Goal: Information Seeking & Learning: Learn about a topic

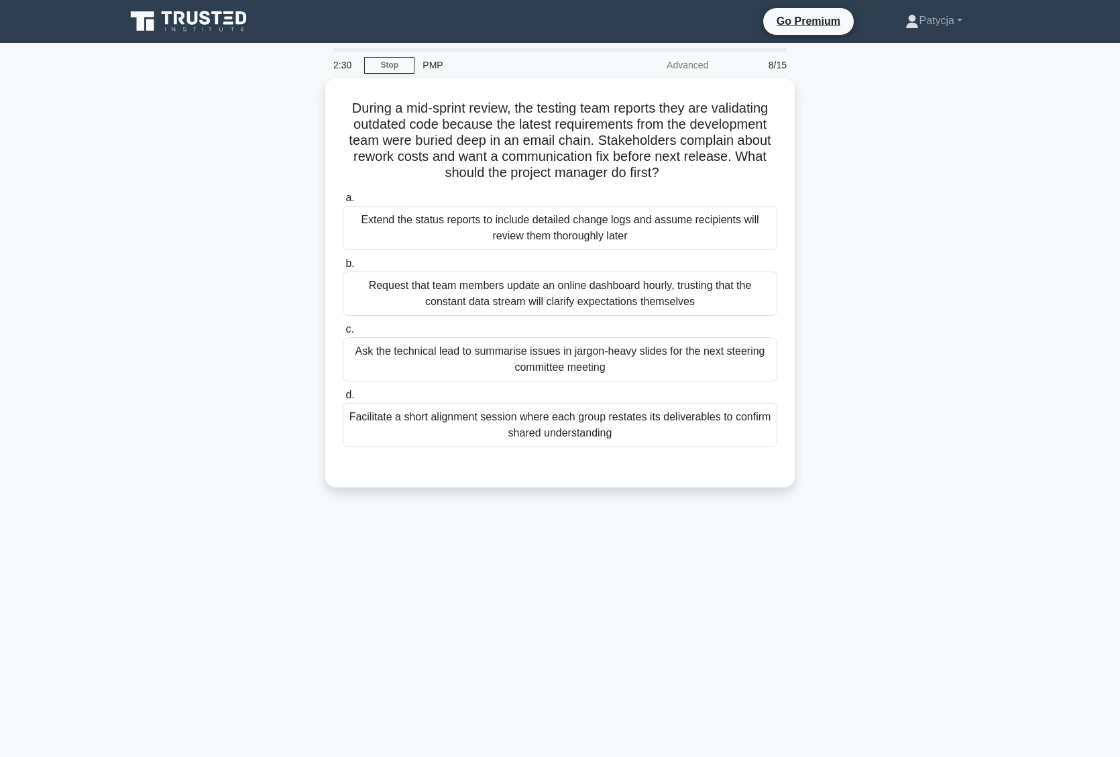
click at [249, 239] on div "During a mid-sprint review, the testing team reports they are validating outdat…" at bounding box center [559, 290] width 885 height 425
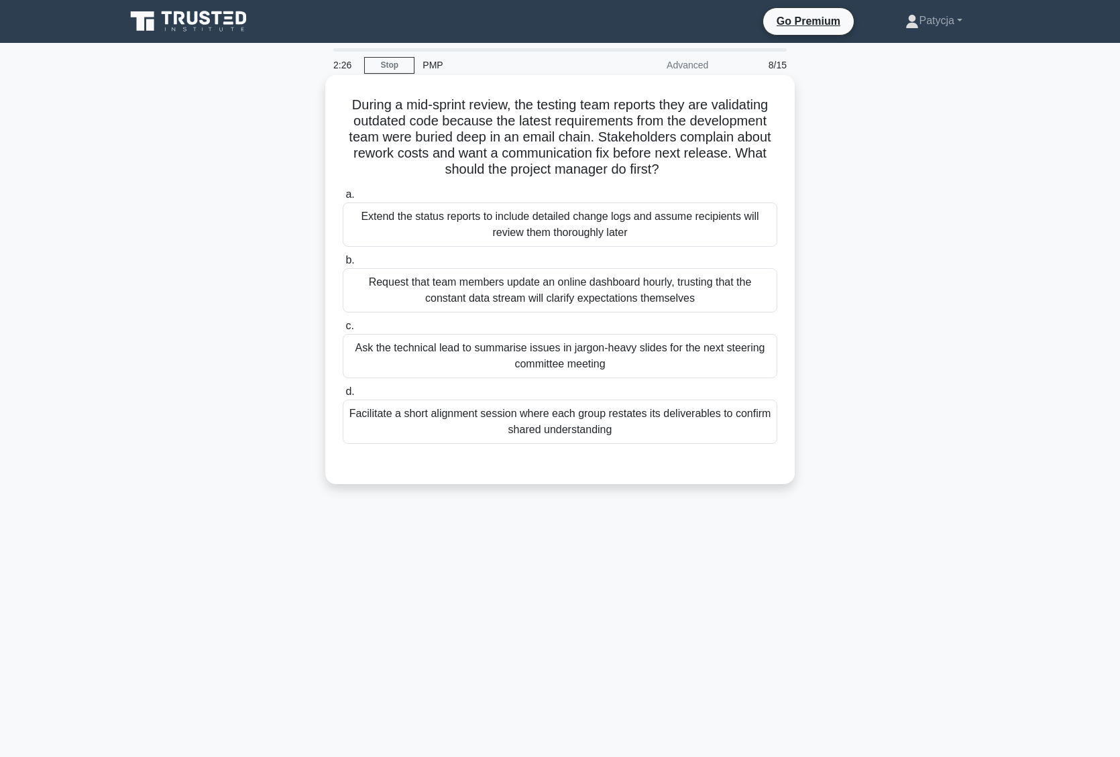
click at [577, 219] on div "Extend the status reports to include detailed change logs and assume recipients…" at bounding box center [560, 225] width 435 height 44
click at [343, 199] on input "a. Extend the status reports to include detailed change logs and assume recipie…" at bounding box center [343, 194] width 0 height 9
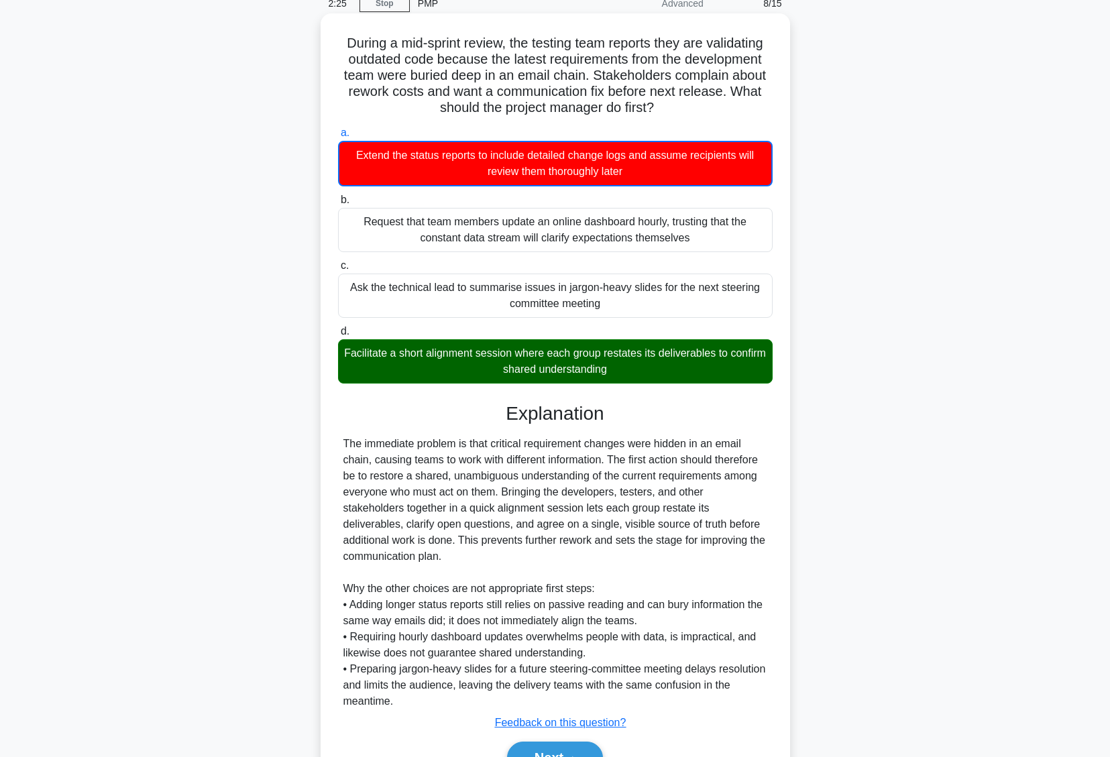
scroll to position [120, 0]
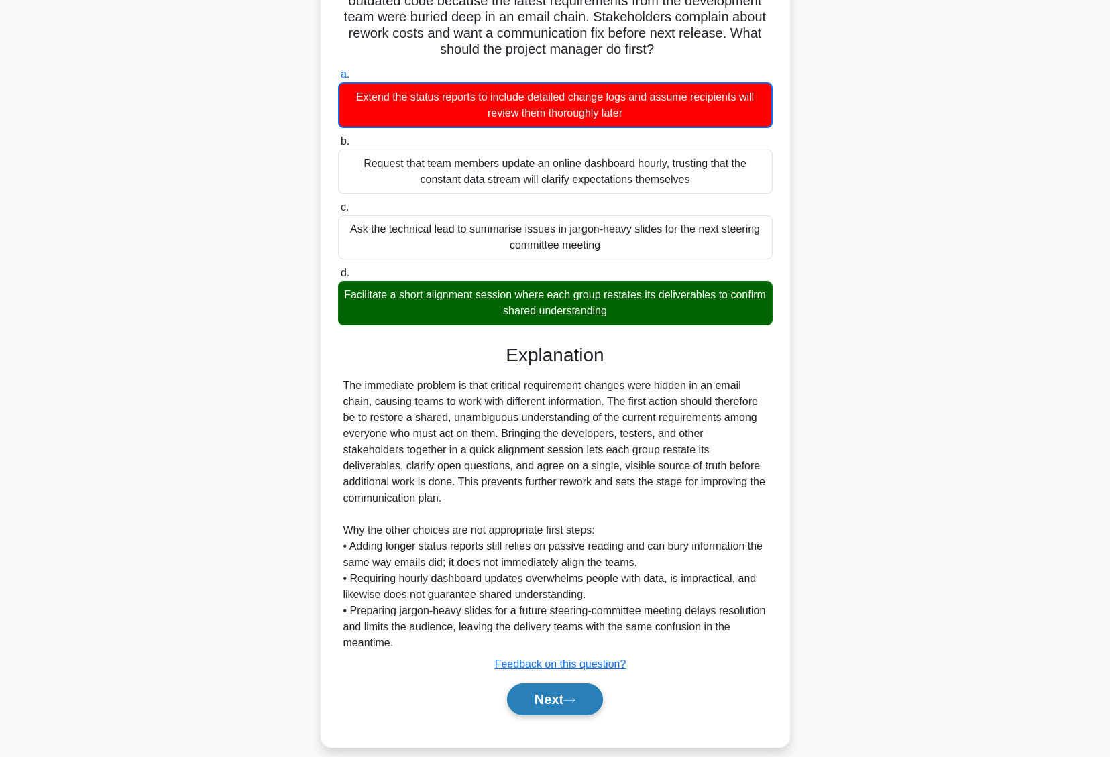
click at [585, 690] on button "Next" at bounding box center [555, 699] width 96 height 32
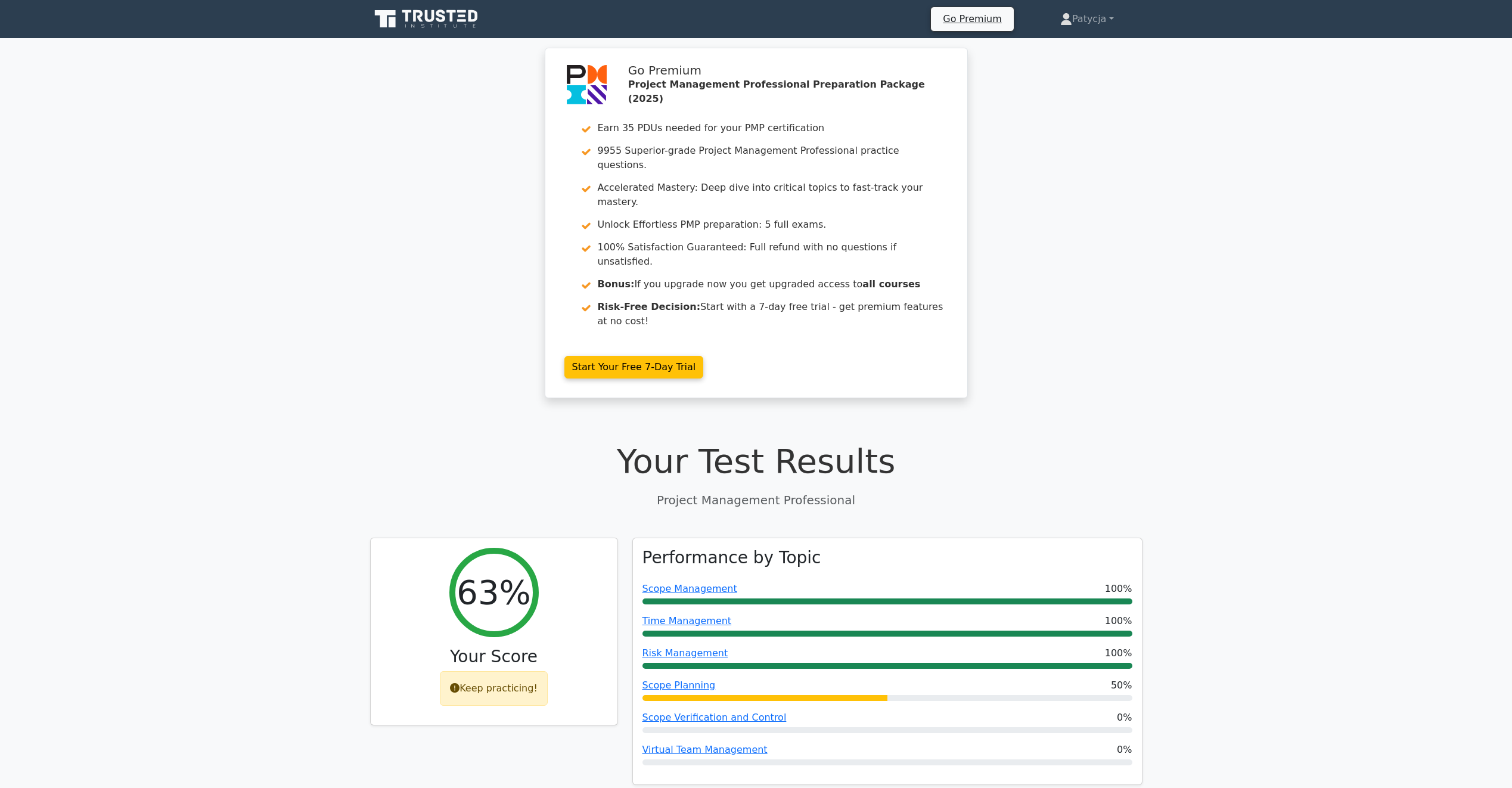
click at [437, 25] on icon at bounding box center [427, 19] width 115 height 22
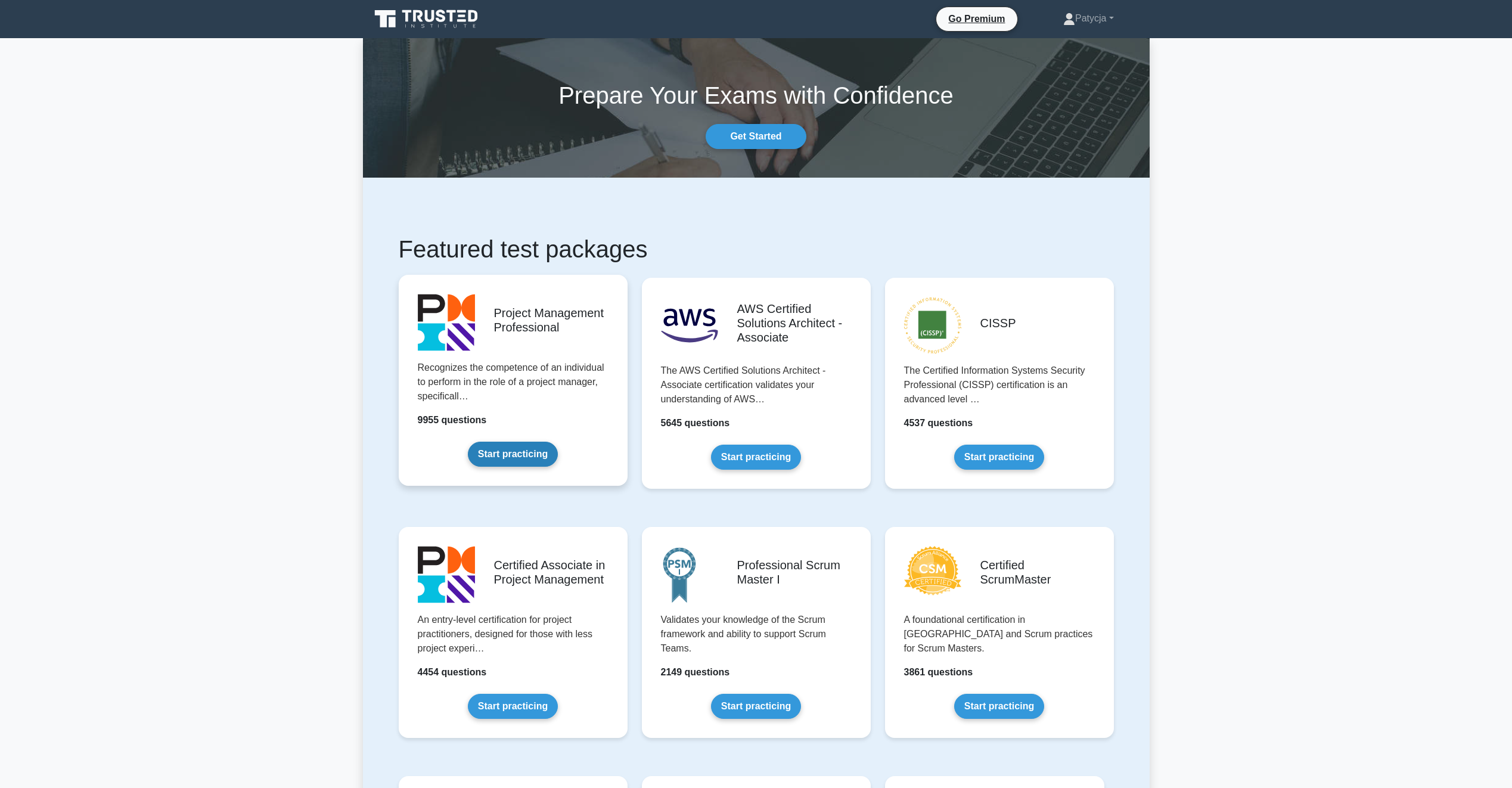
click at [515, 455] on link "Start practicing" at bounding box center [512, 454] width 90 height 25
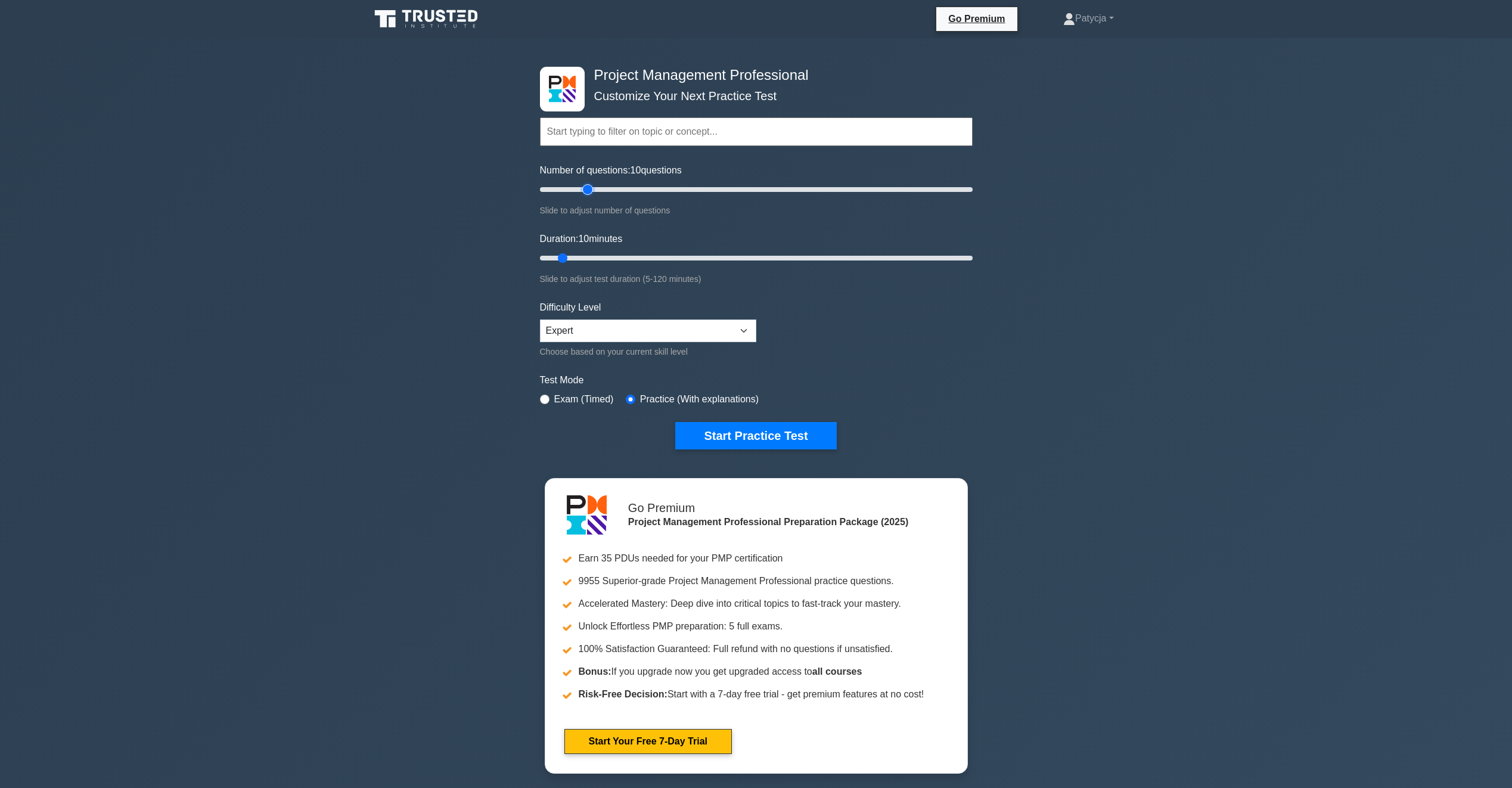
type input "25"
click at [584, 191] on input "Number of questions: 10 questions" at bounding box center [756, 189] width 433 height 14
drag, startPoint x: 612, startPoint y: 253, endPoint x: 659, endPoint y: 253, distance: 47.0
type input "35"
click at [659, 253] on input "Duration: 35 minutes" at bounding box center [756, 258] width 433 height 14
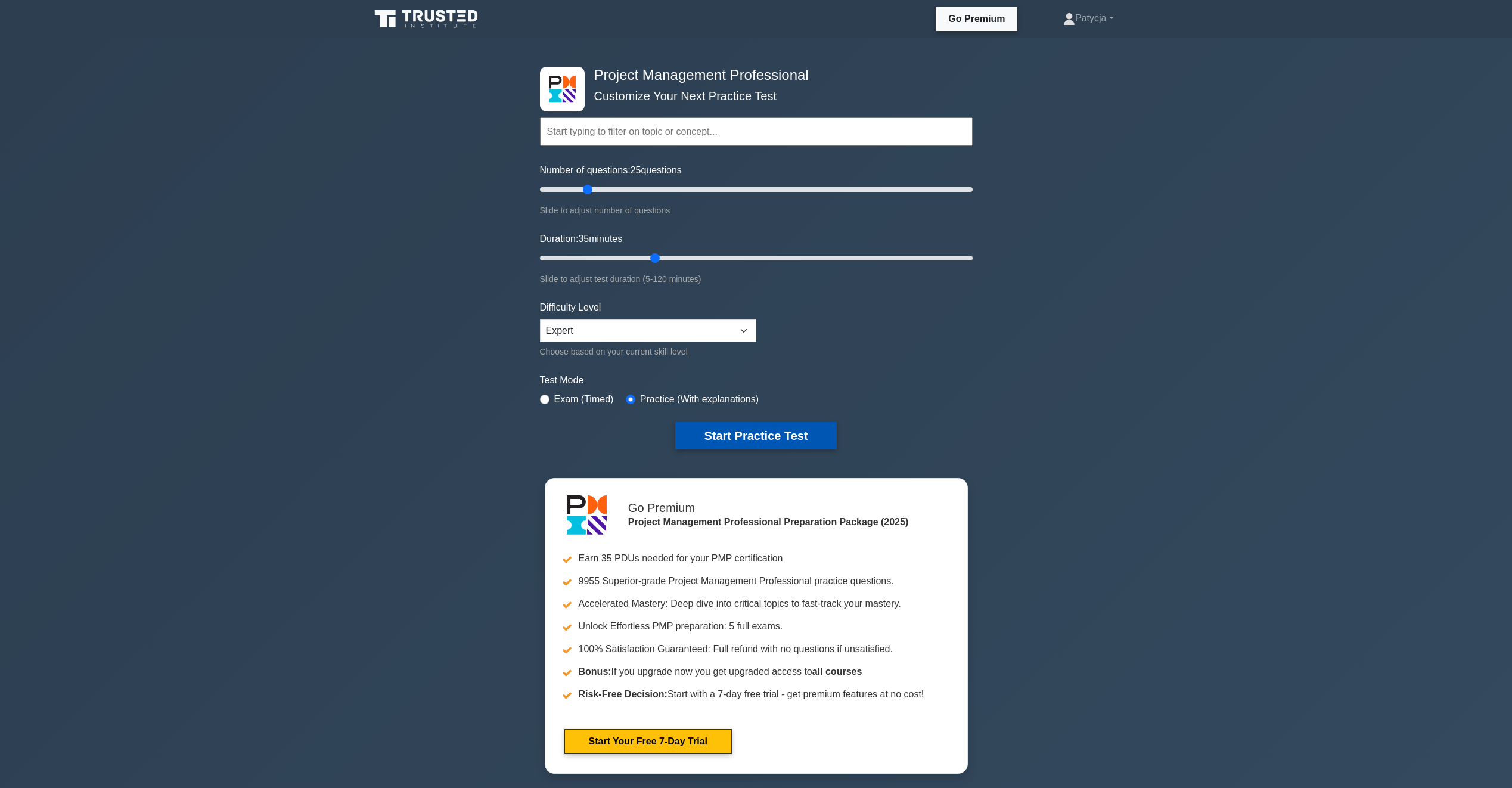
click at [782, 428] on button "Start Practice Test" at bounding box center [756, 436] width 161 height 28
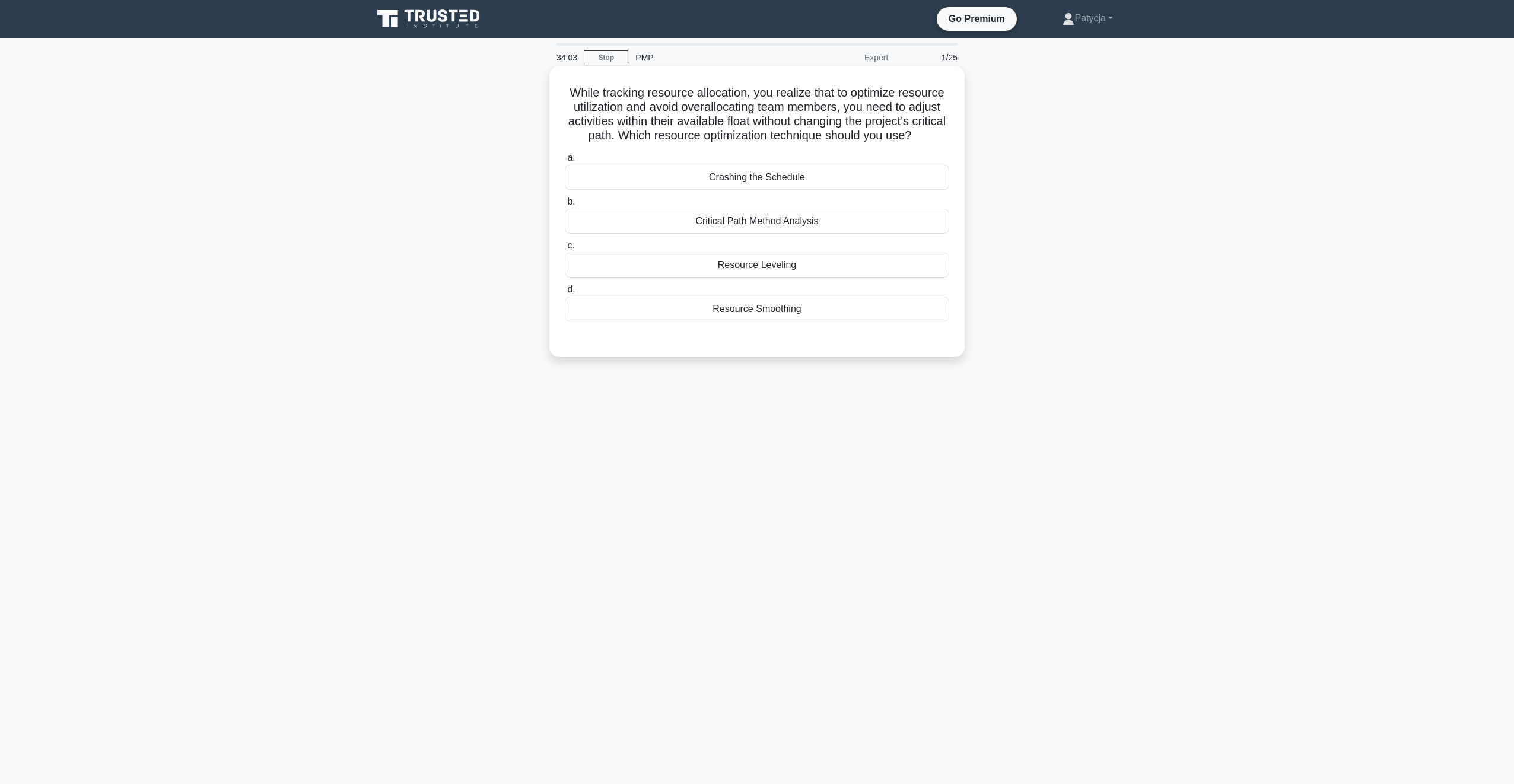
click at [787, 278] on div "Resource Leveling" at bounding box center [757, 265] width 385 height 25
click at [565, 250] on input "c. Resource Leveling" at bounding box center [565, 246] width 0 height 8
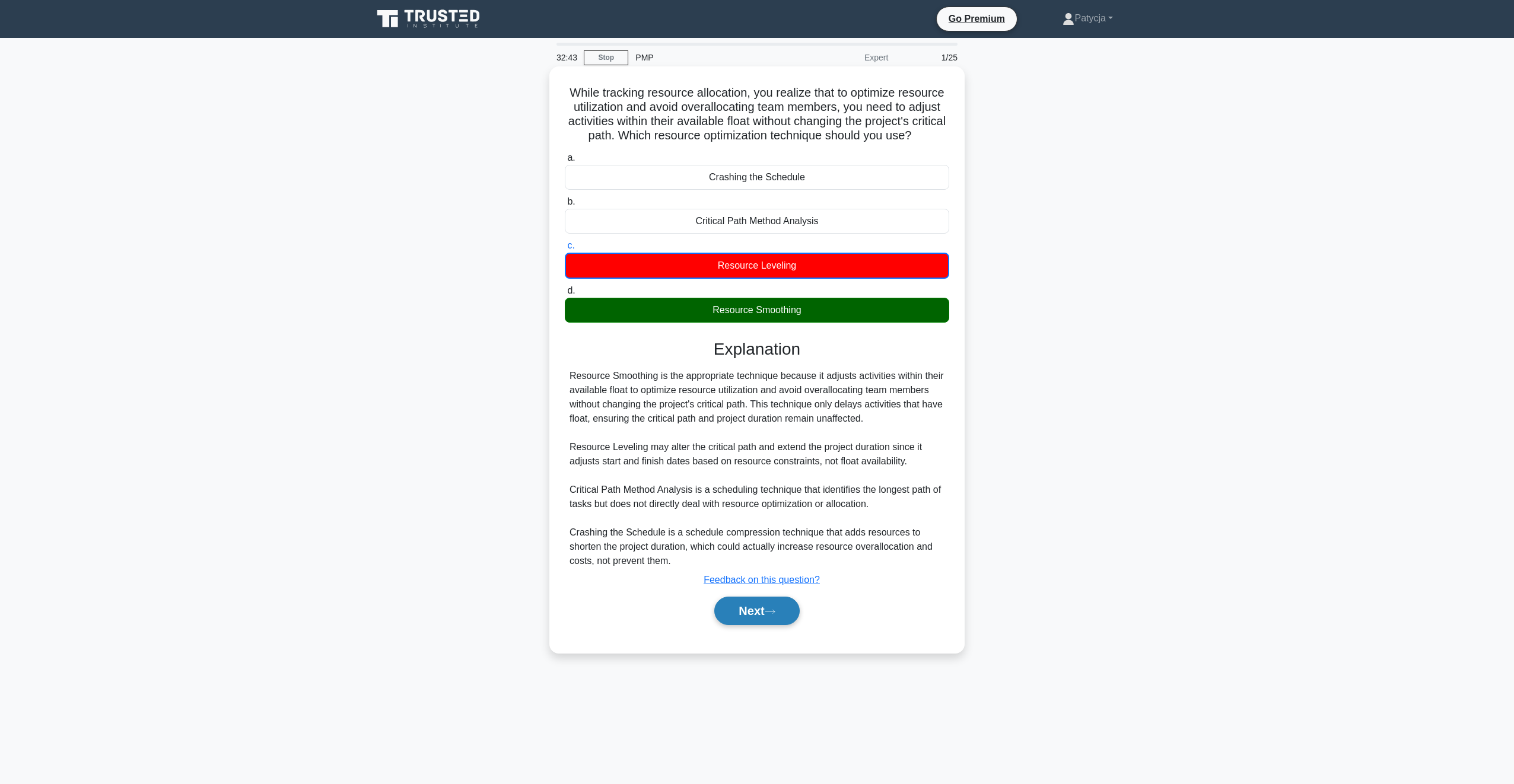
click at [775, 613] on icon at bounding box center [770, 611] width 10 height 4
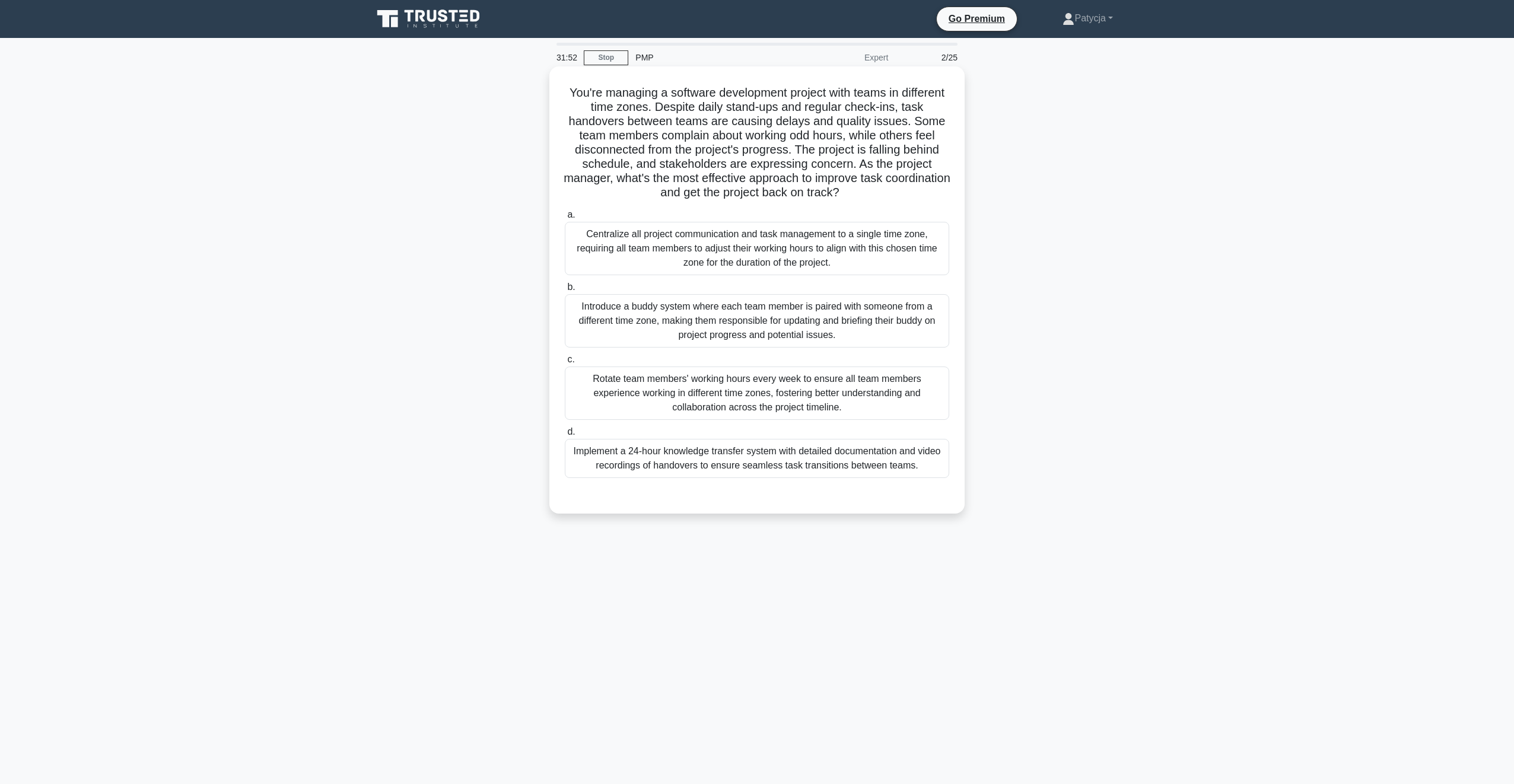
click at [722, 455] on div "Implement a 24-hour knowledge transfer system with detailed documentation and v…" at bounding box center [757, 458] width 385 height 39
click at [565, 436] on input "d. Implement a 24-hour knowledge transfer system with detailed documentation an…" at bounding box center [565, 432] width 0 height 8
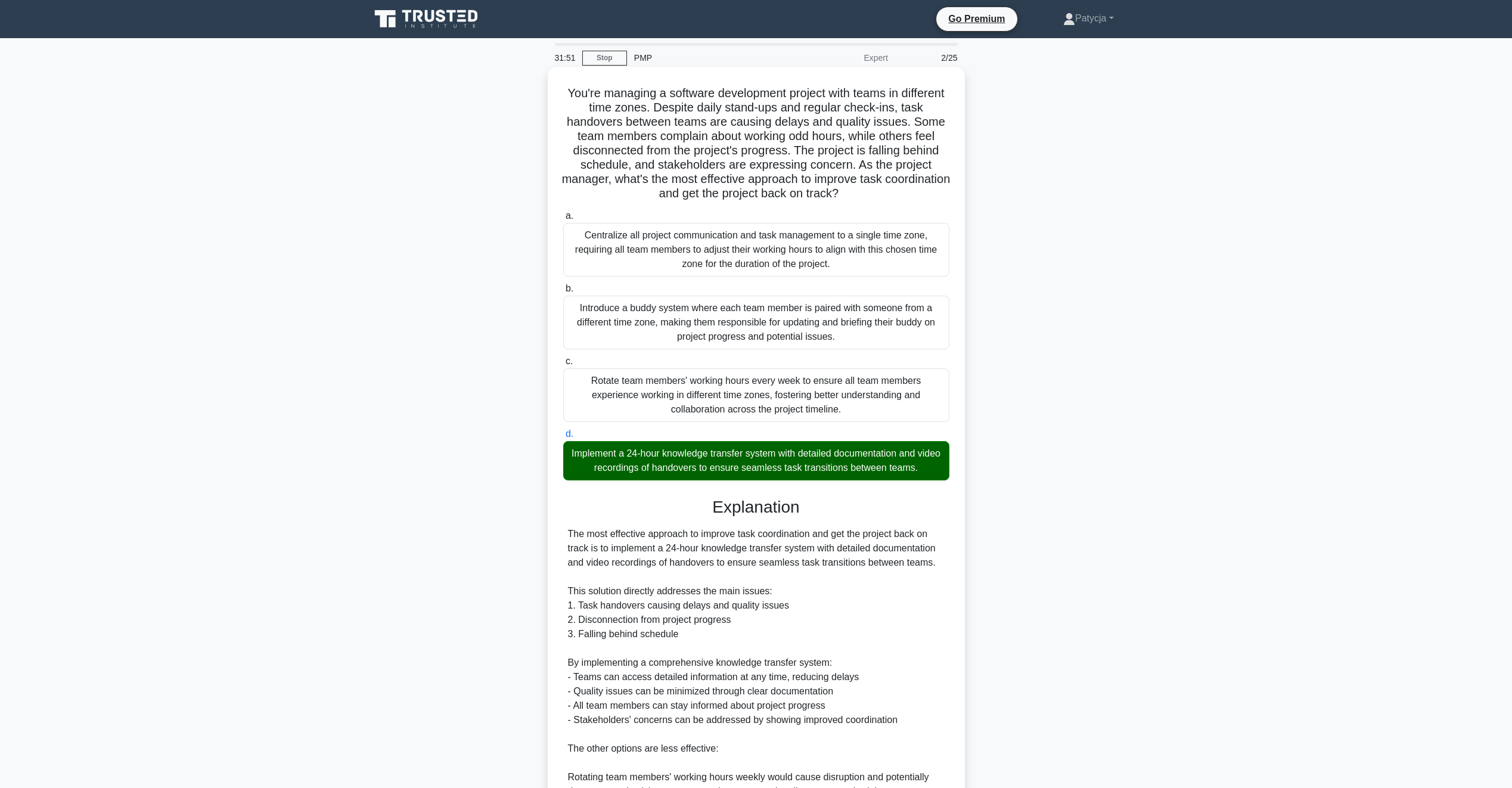
scroll to position [234, 0]
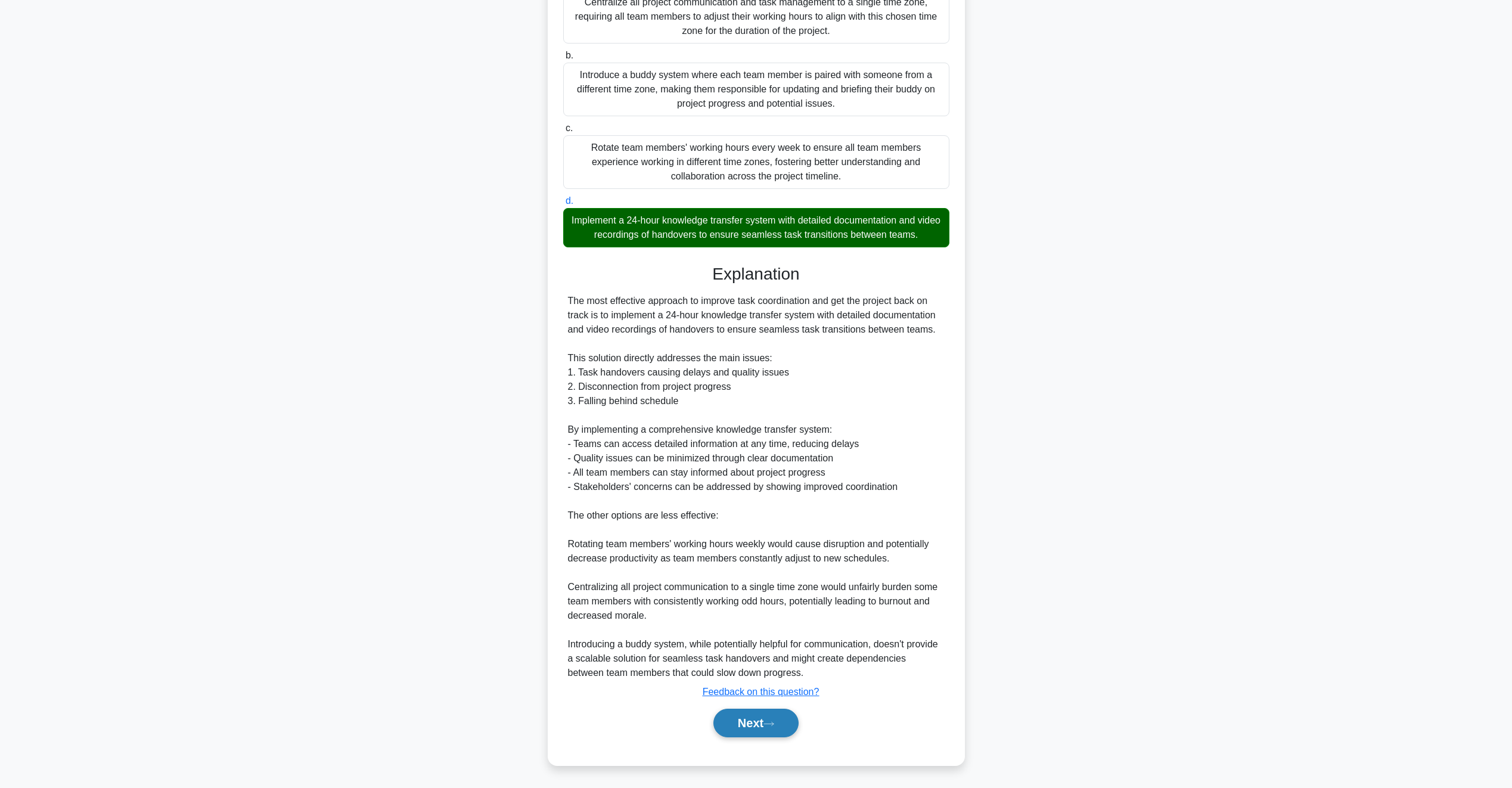
click at [757, 710] on button "Next" at bounding box center [756, 723] width 85 height 28
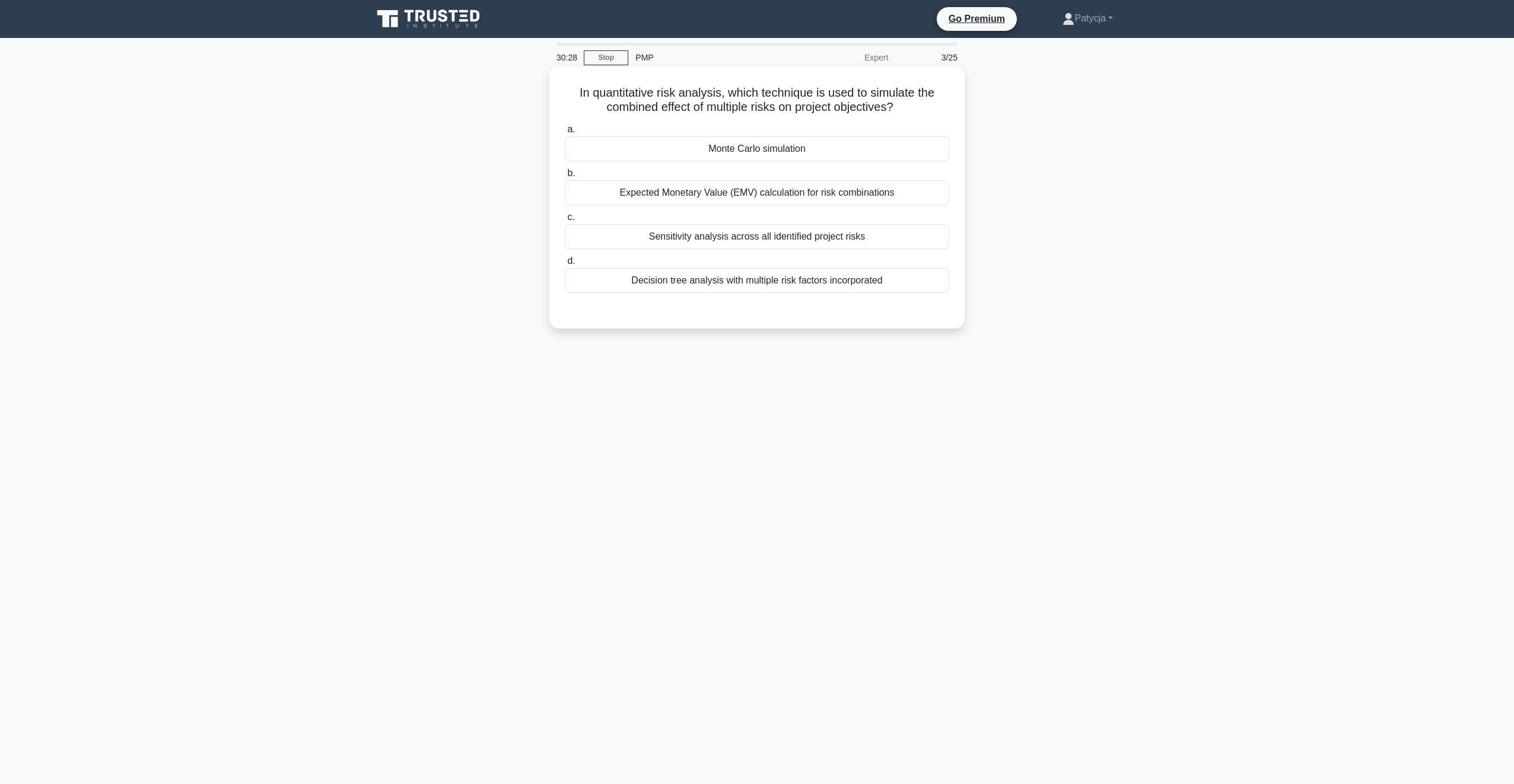
click at [739, 145] on div "Monte Carlo simulation" at bounding box center [757, 149] width 385 height 25
click at [565, 134] on input "a. Monte Carlo simulation" at bounding box center [565, 129] width 0 height 8
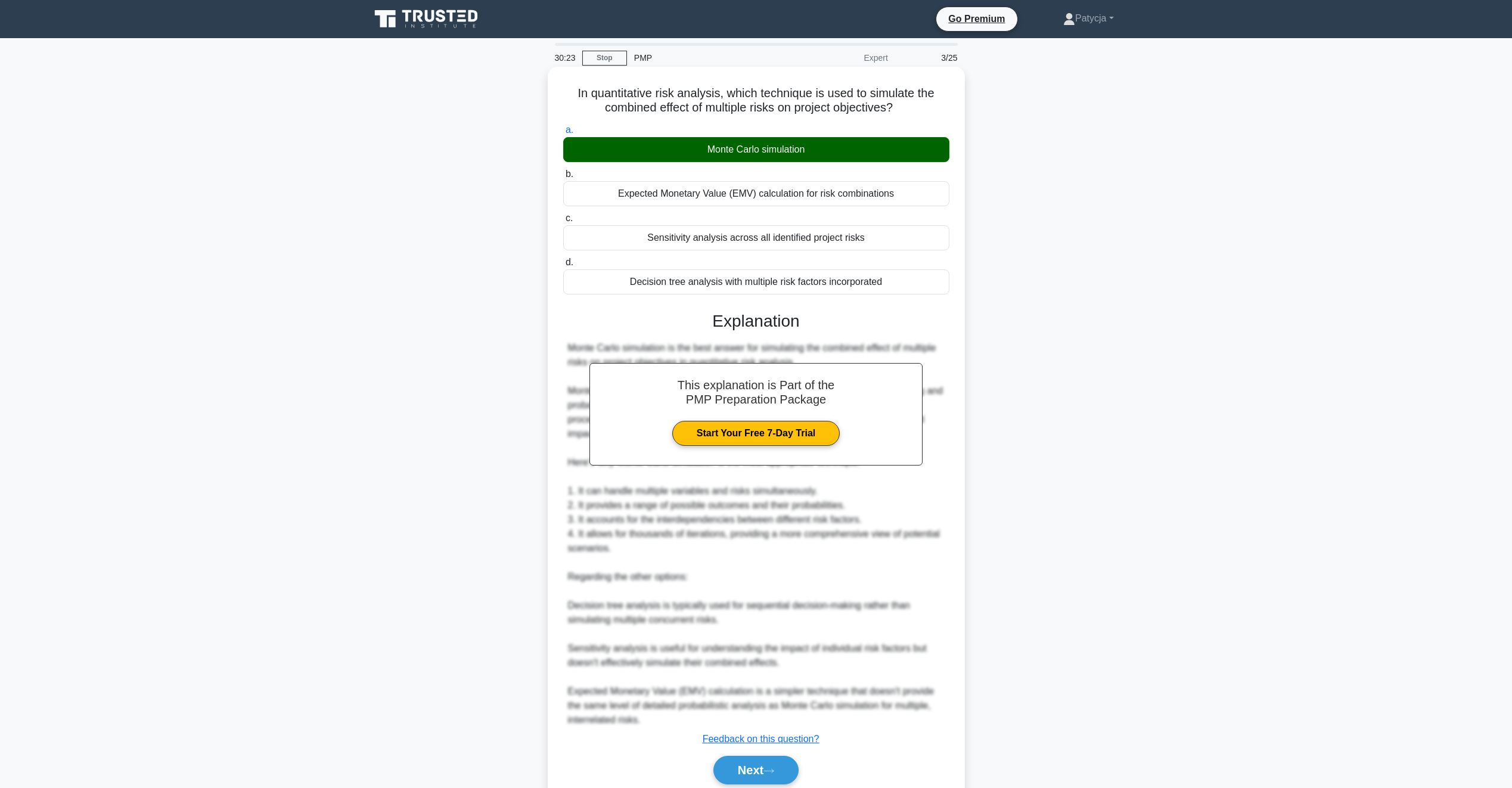
scroll to position [48, 0]
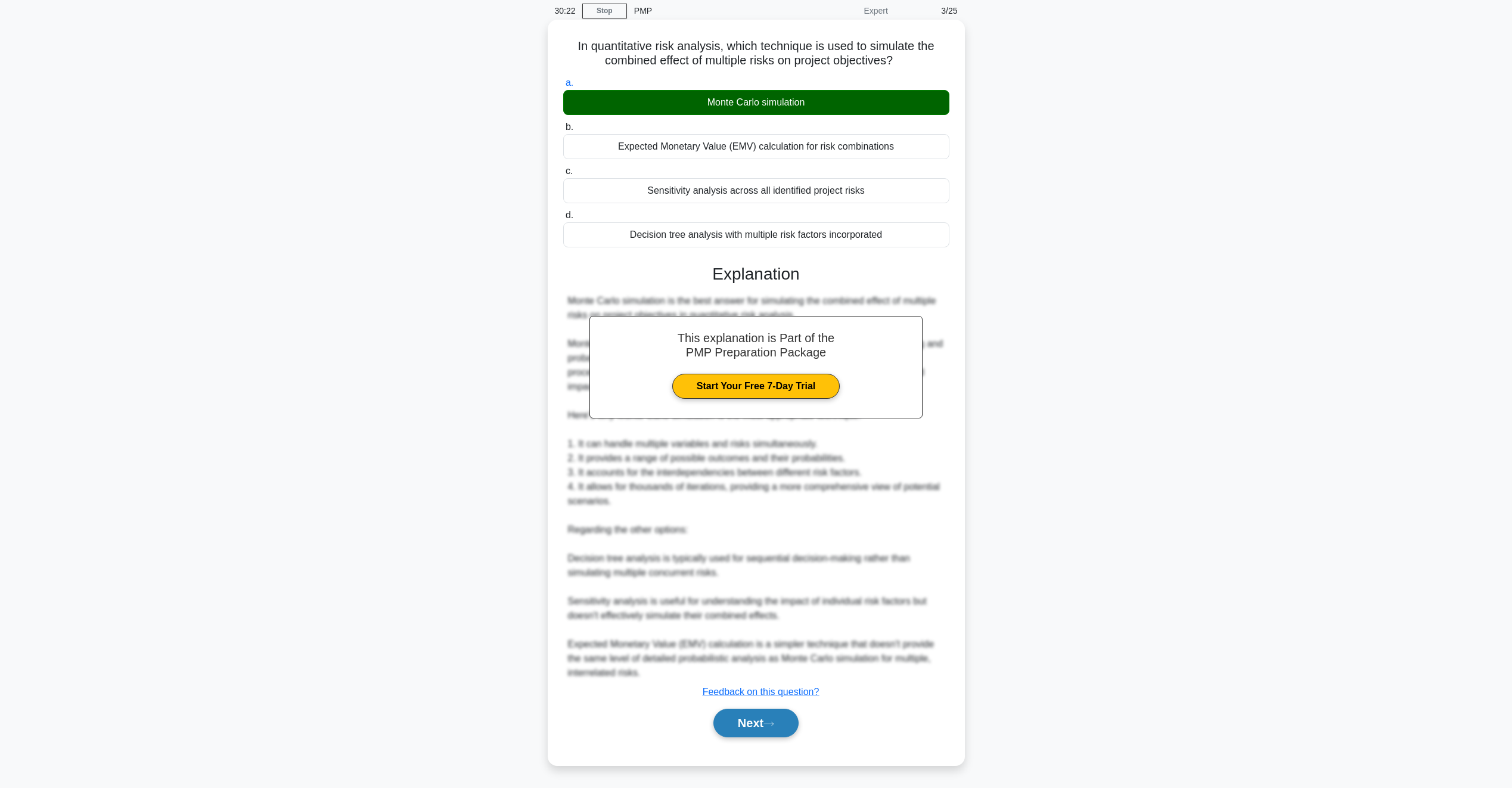
click at [763, 729] on button "Next" at bounding box center [756, 723] width 85 height 28
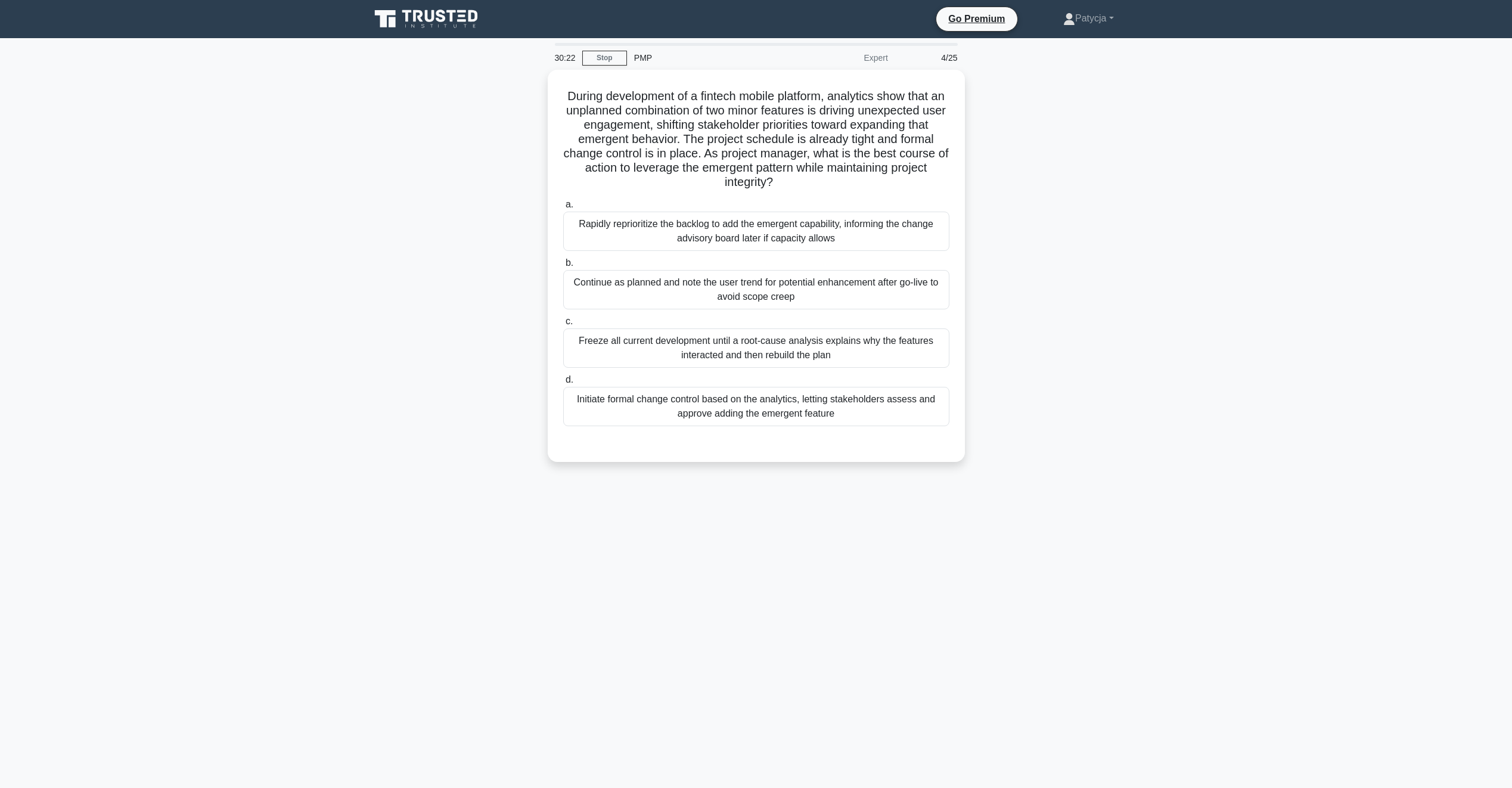
scroll to position [0, 0]
click at [773, 414] on div "Initiate formal change control based on the analytics, letting stakeholders ass…" at bounding box center [760, 404] width 387 height 39
click at [567, 381] on input "d. Initiate formal change control based on the analytics, letting stakeholders …" at bounding box center [567, 377] width 0 height 8
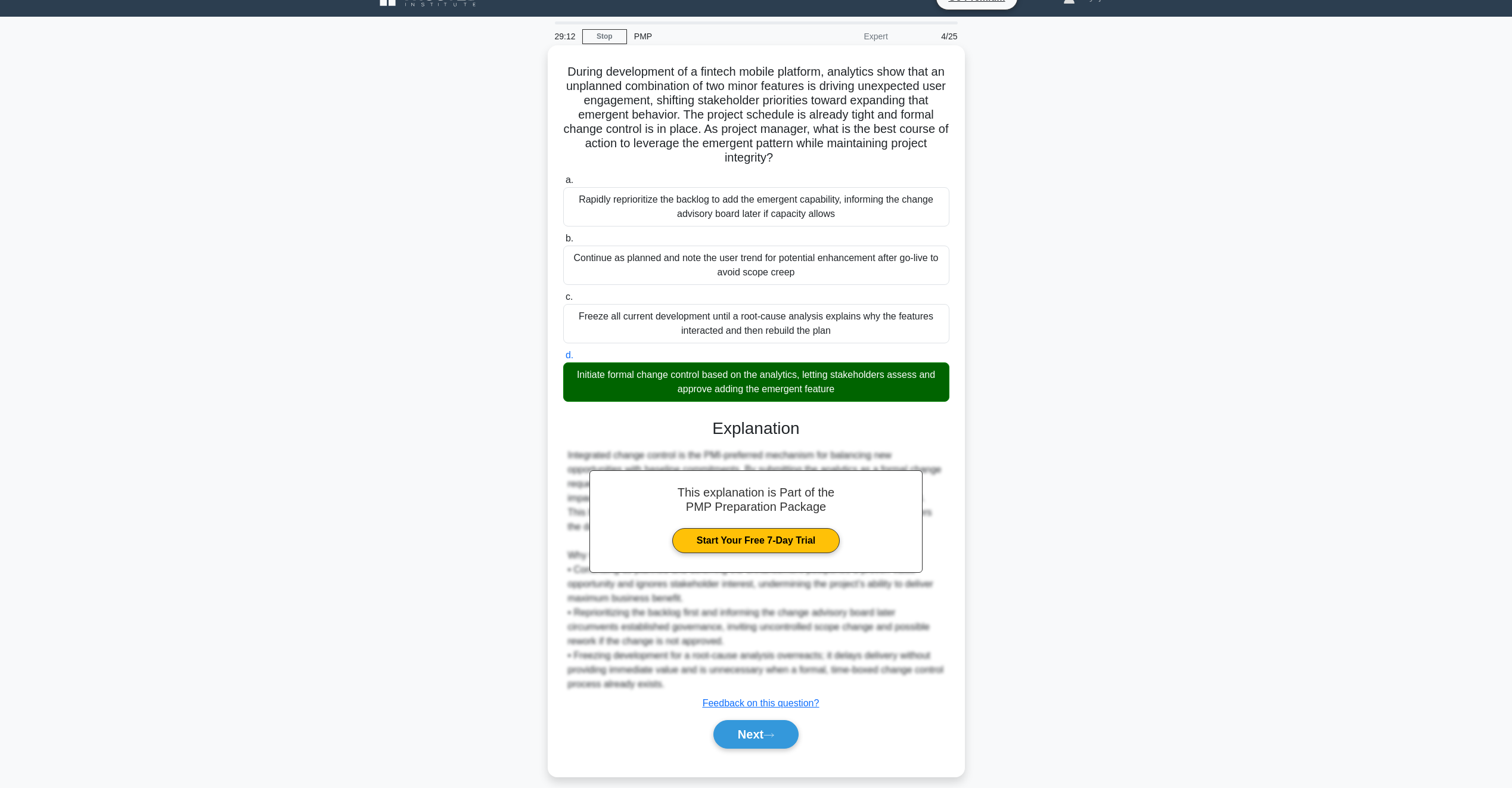
scroll to position [34, 0]
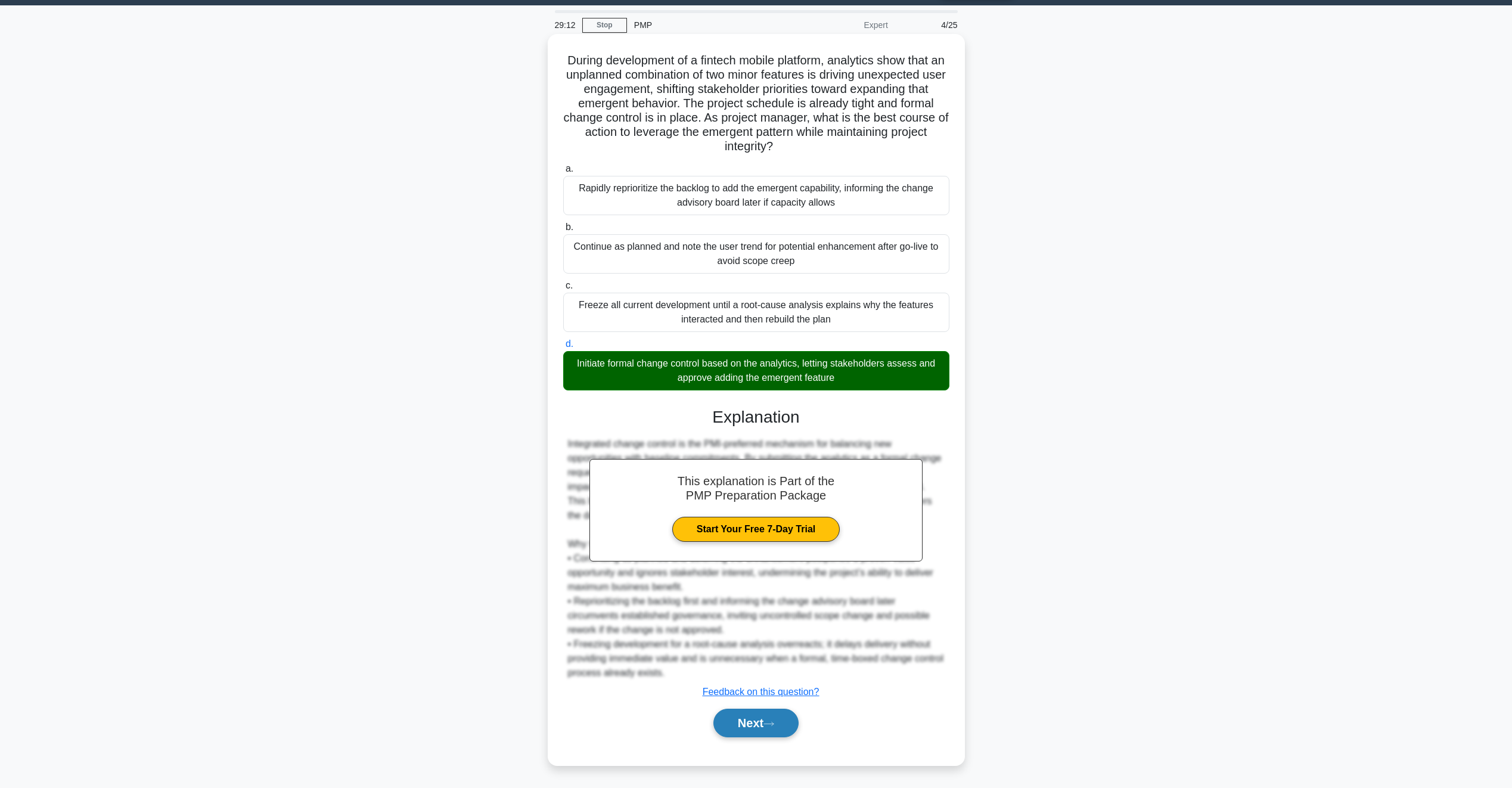
click at [750, 736] on button "Next" at bounding box center [756, 723] width 85 height 28
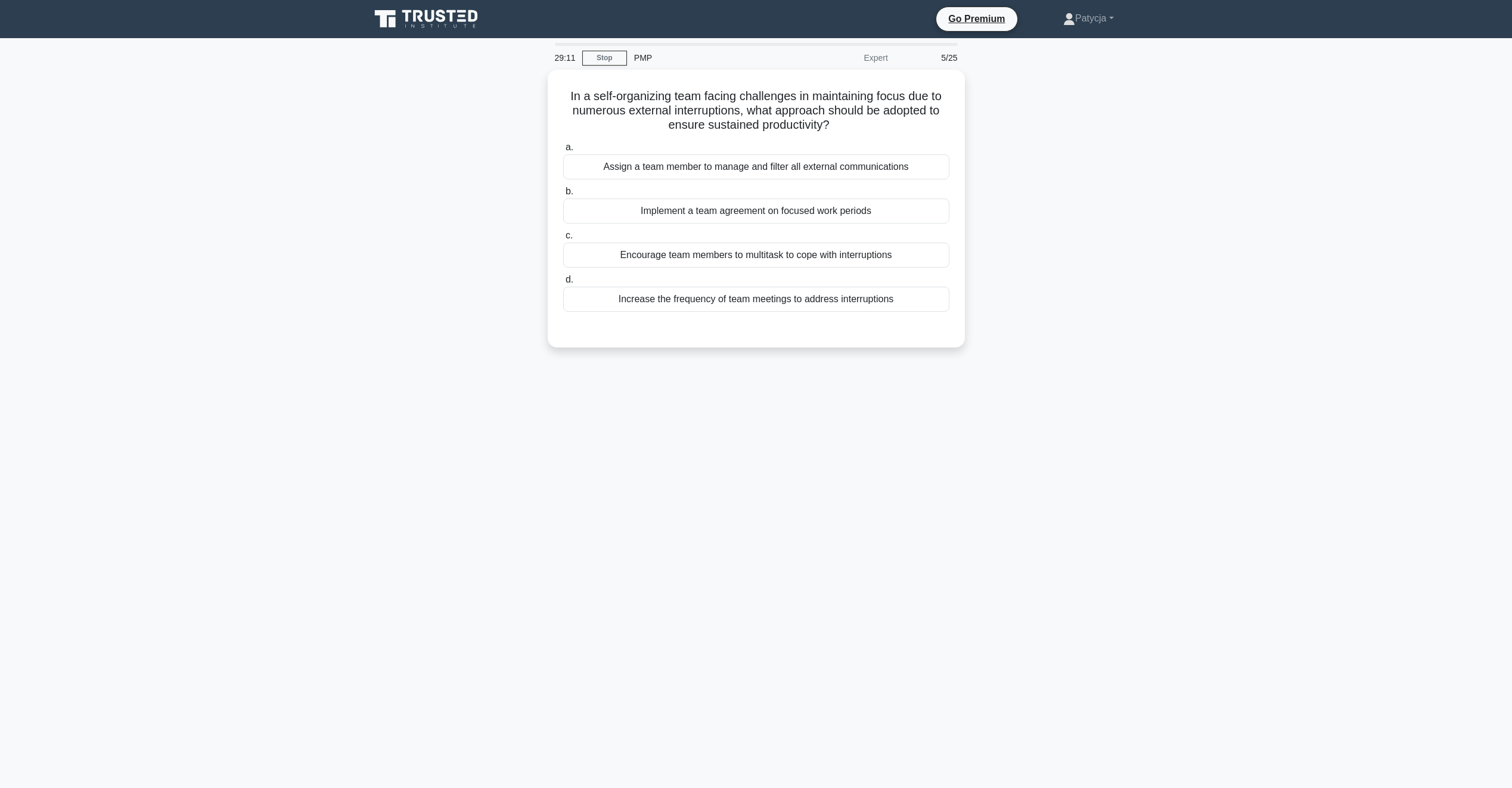
scroll to position [0, 0]
click at [657, 167] on div "Assign a team member to manage and filter all external communications" at bounding box center [760, 164] width 387 height 25
click at [567, 149] on input "a. Assign a team member to manage and filter all external communications" at bounding box center [567, 144] width 0 height 8
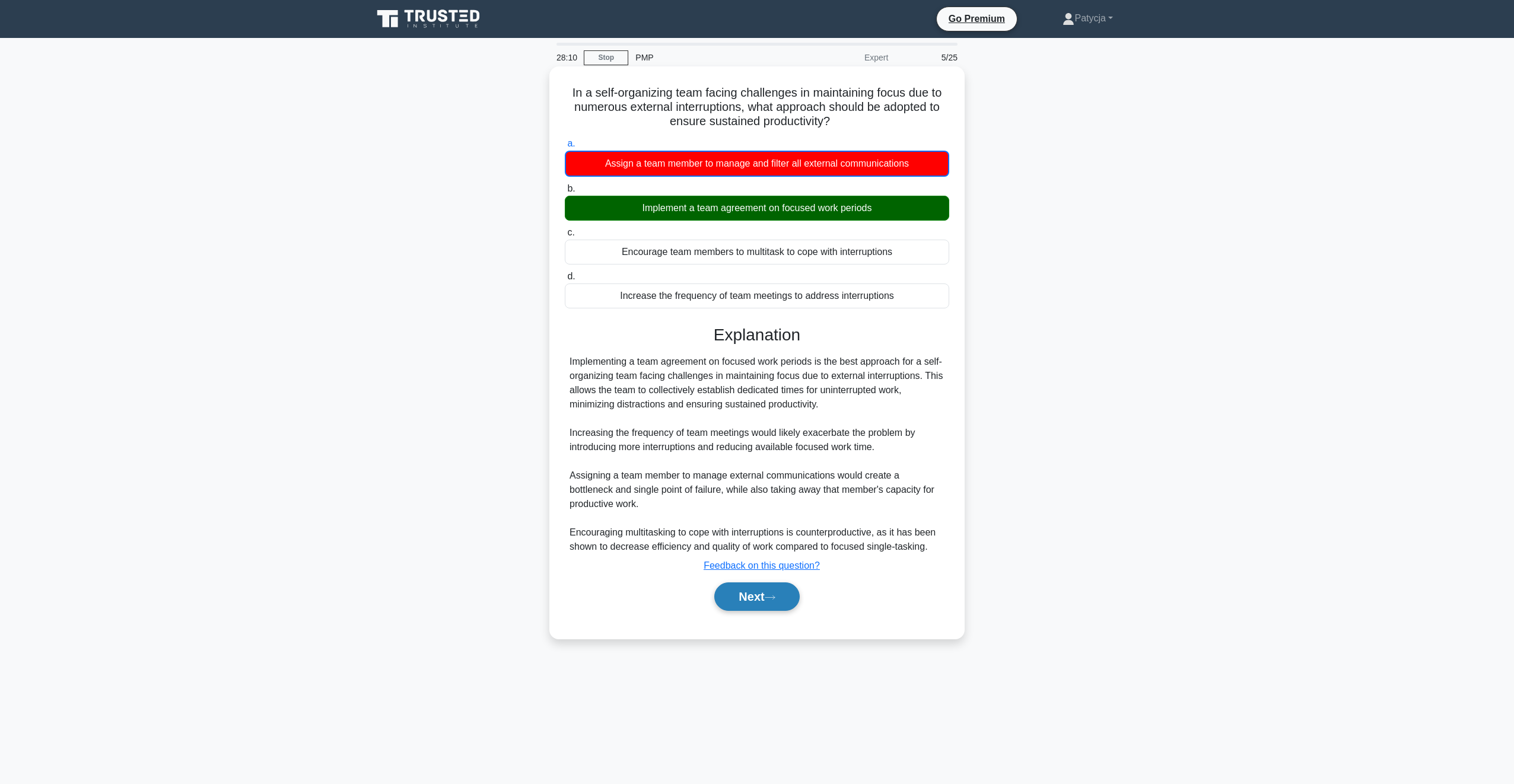
click at [757, 610] on button "Next" at bounding box center [757, 596] width 85 height 28
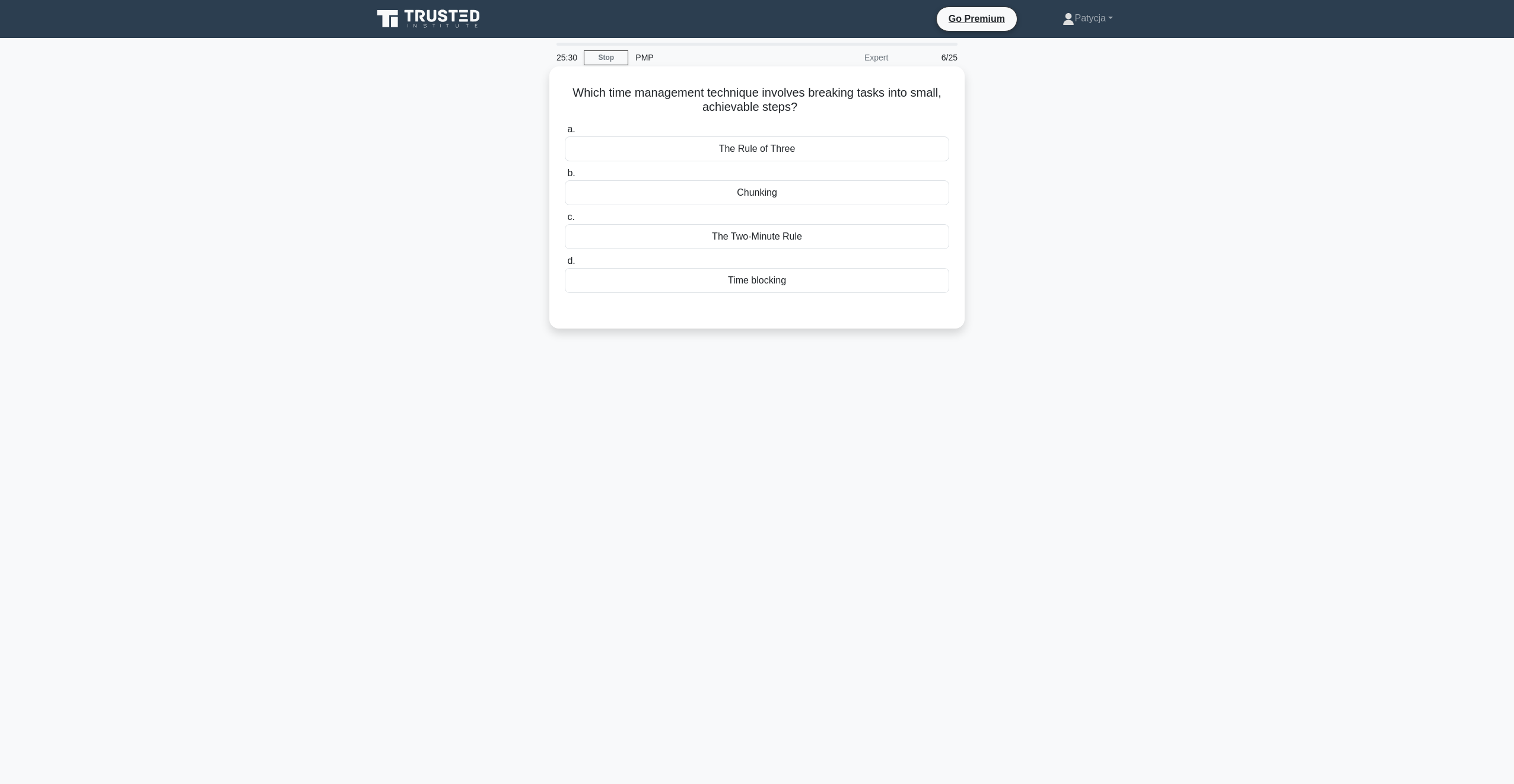
click at [769, 196] on div "Chunking" at bounding box center [757, 193] width 385 height 25
click at [565, 177] on input "b. Chunking" at bounding box center [565, 173] width 0 height 8
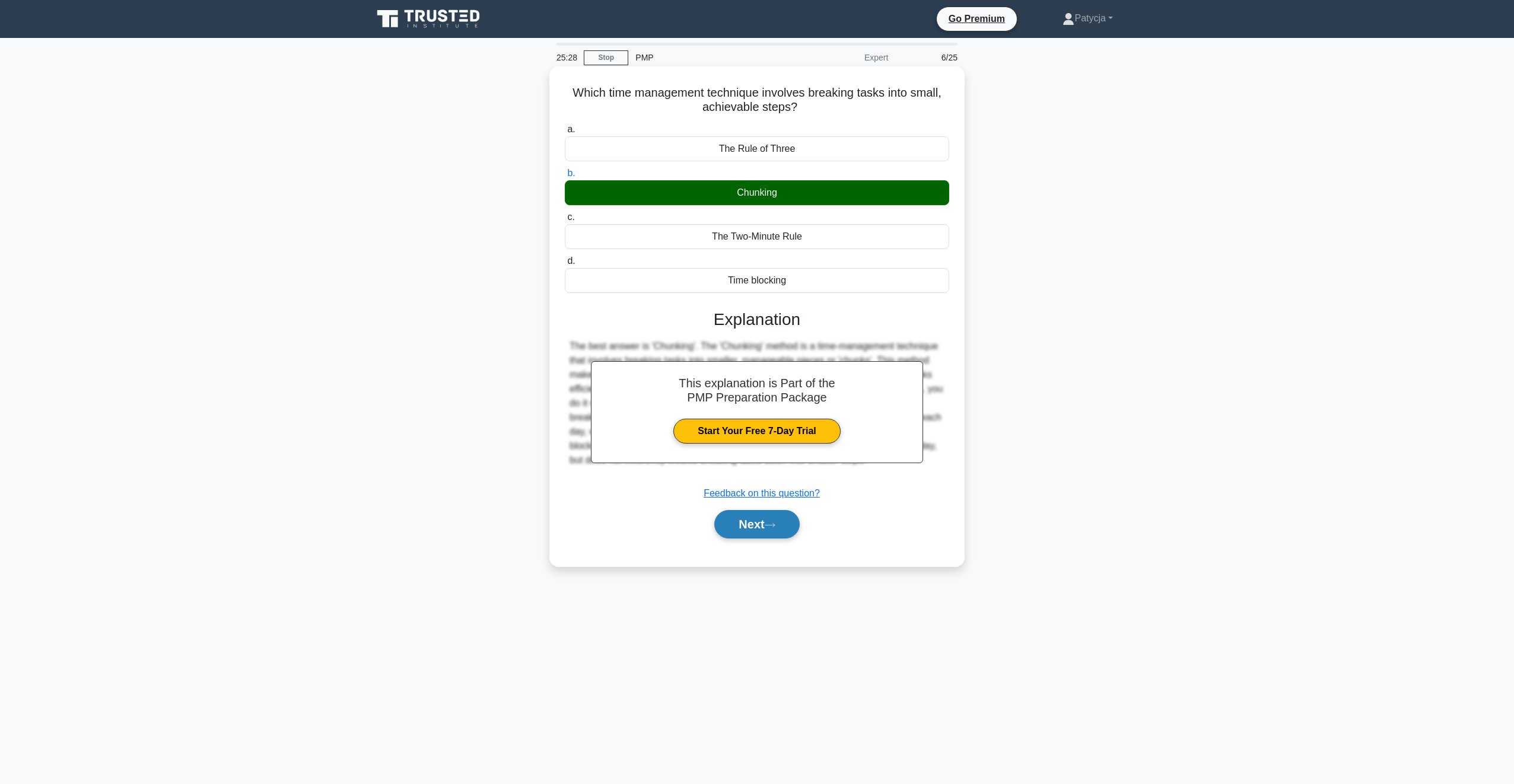
click at [765, 530] on button "Next" at bounding box center [757, 525] width 85 height 28
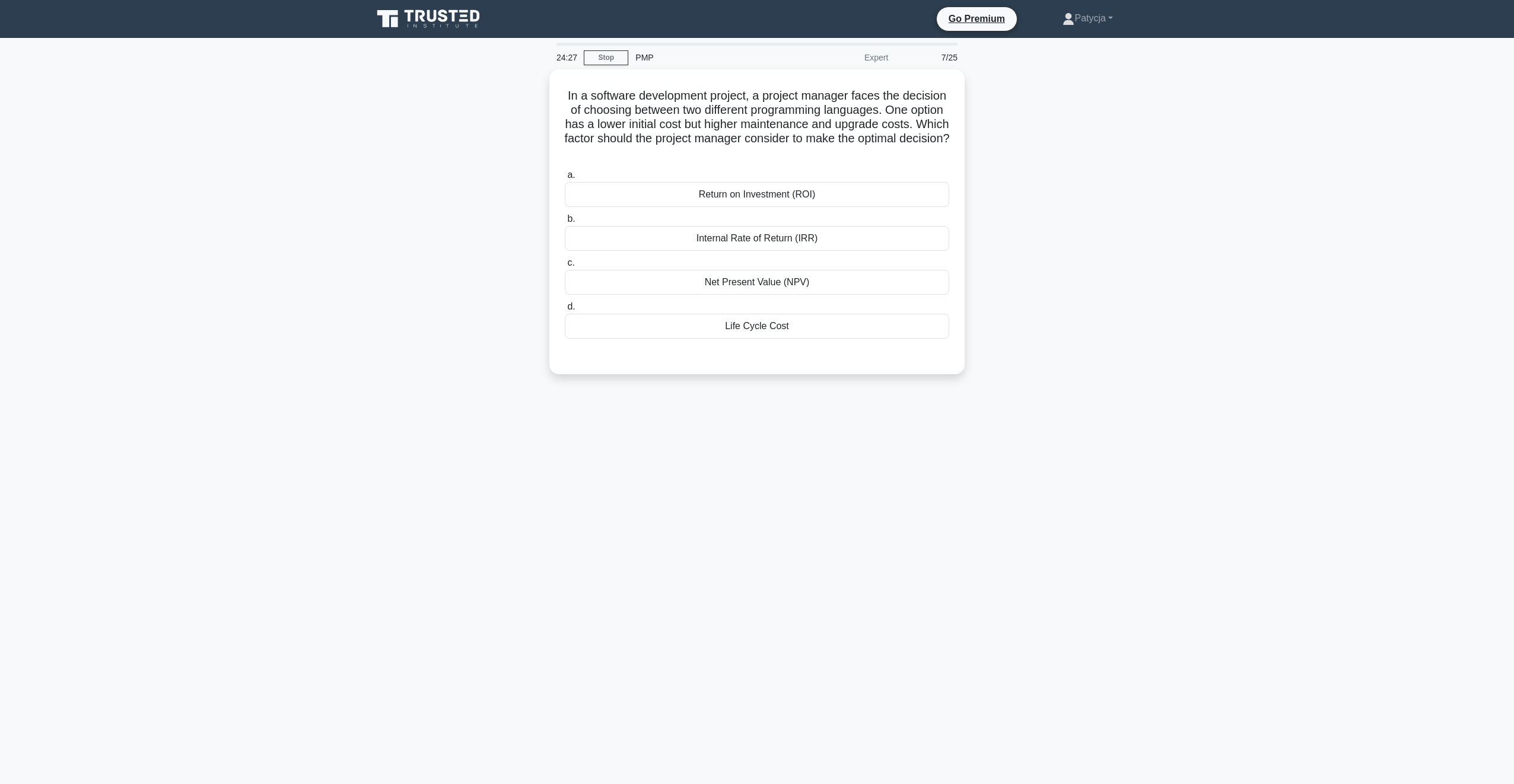
click at [1036, 297] on div "In a software development project, a project manager faces the decision of choo…" at bounding box center [757, 228] width 783 height 319
click at [691, 192] on div "Return on Investment (ROI)" at bounding box center [757, 192] width 385 height 25
click at [565, 176] on input "a. Return on Investment (ROI)" at bounding box center [565, 172] width 0 height 8
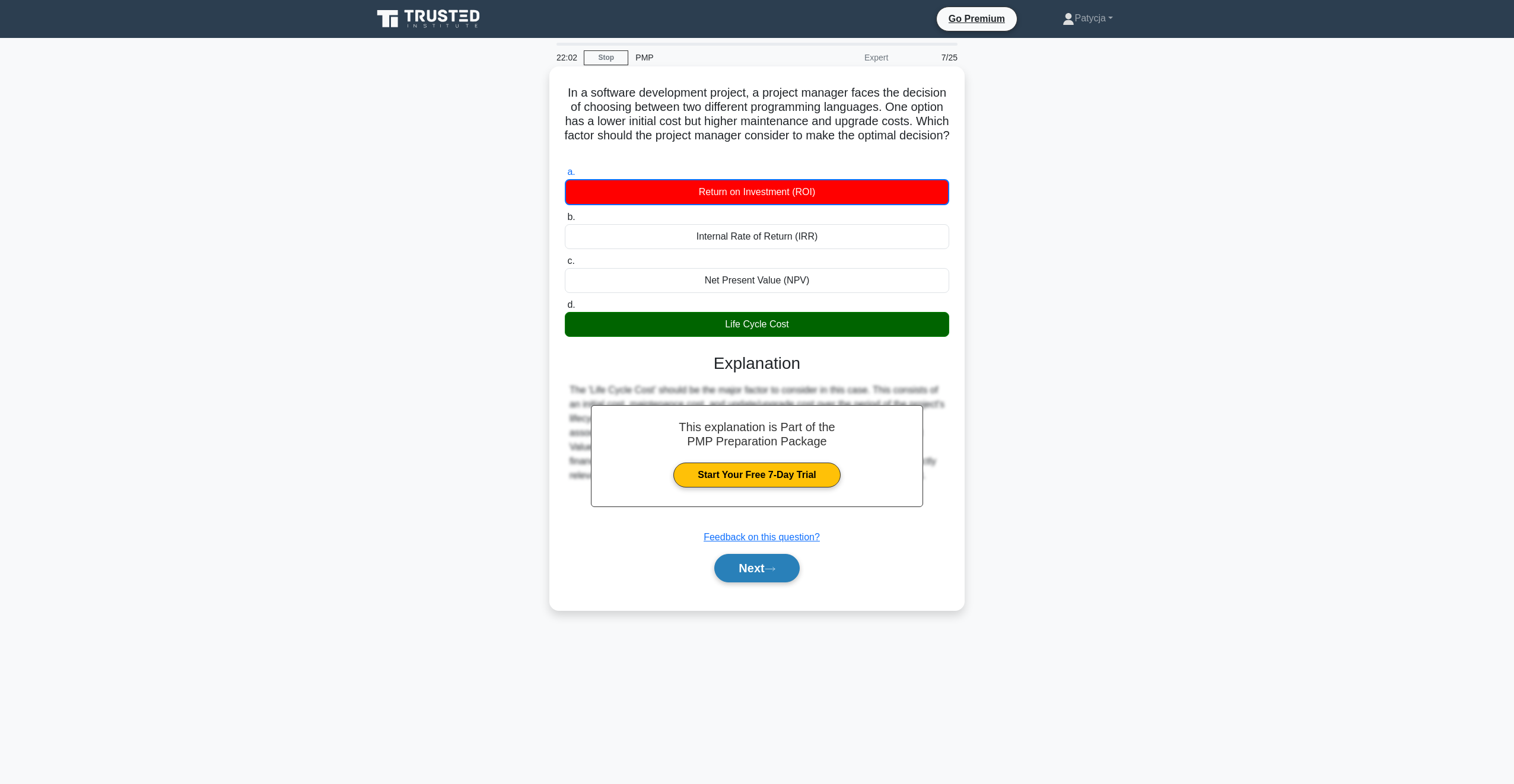
click at [766, 561] on button "Next" at bounding box center [757, 568] width 85 height 28
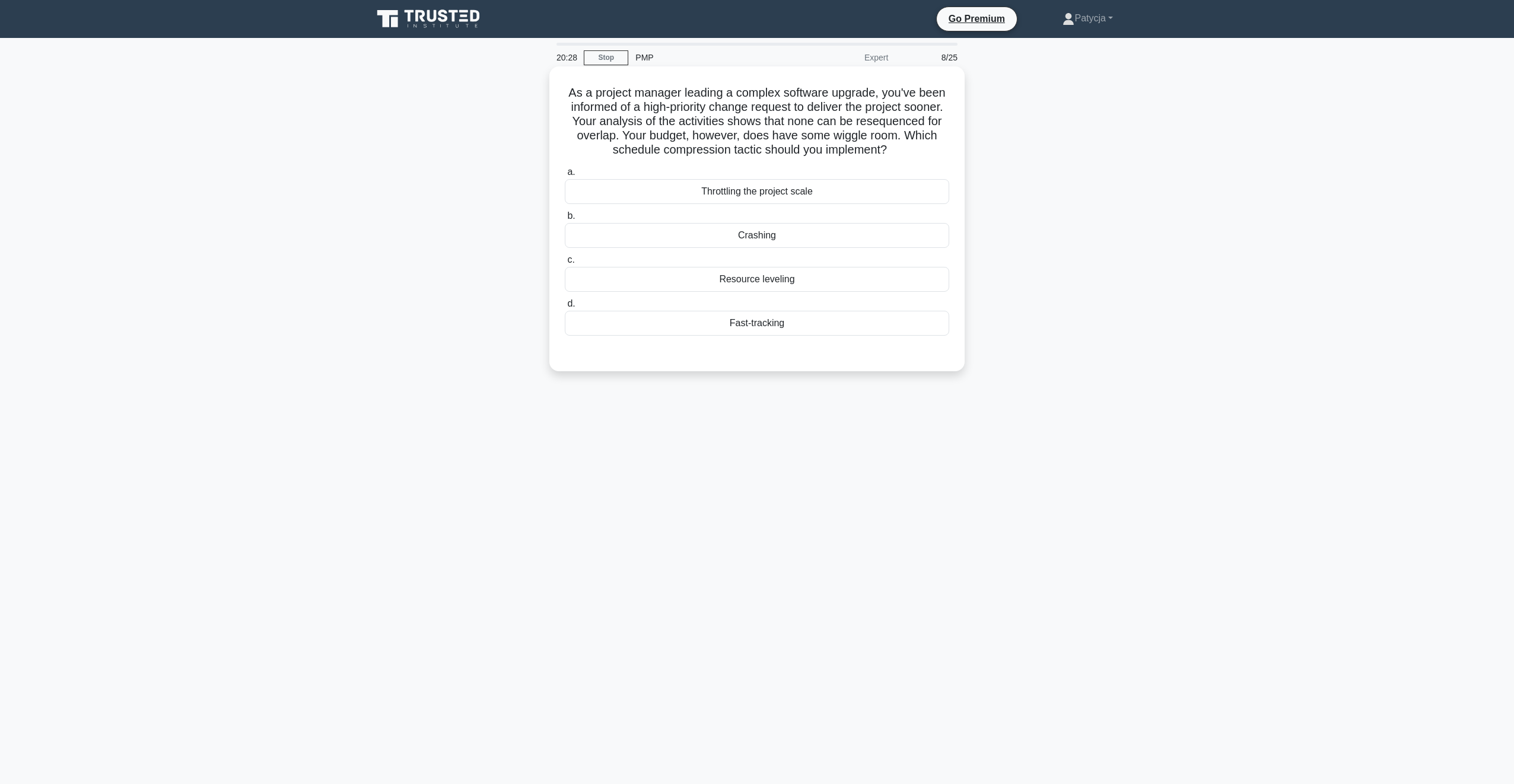
click at [799, 227] on div "Crashing" at bounding box center [757, 235] width 385 height 25
click at [565, 220] on input "b. Crashing" at bounding box center [565, 216] width 0 height 8
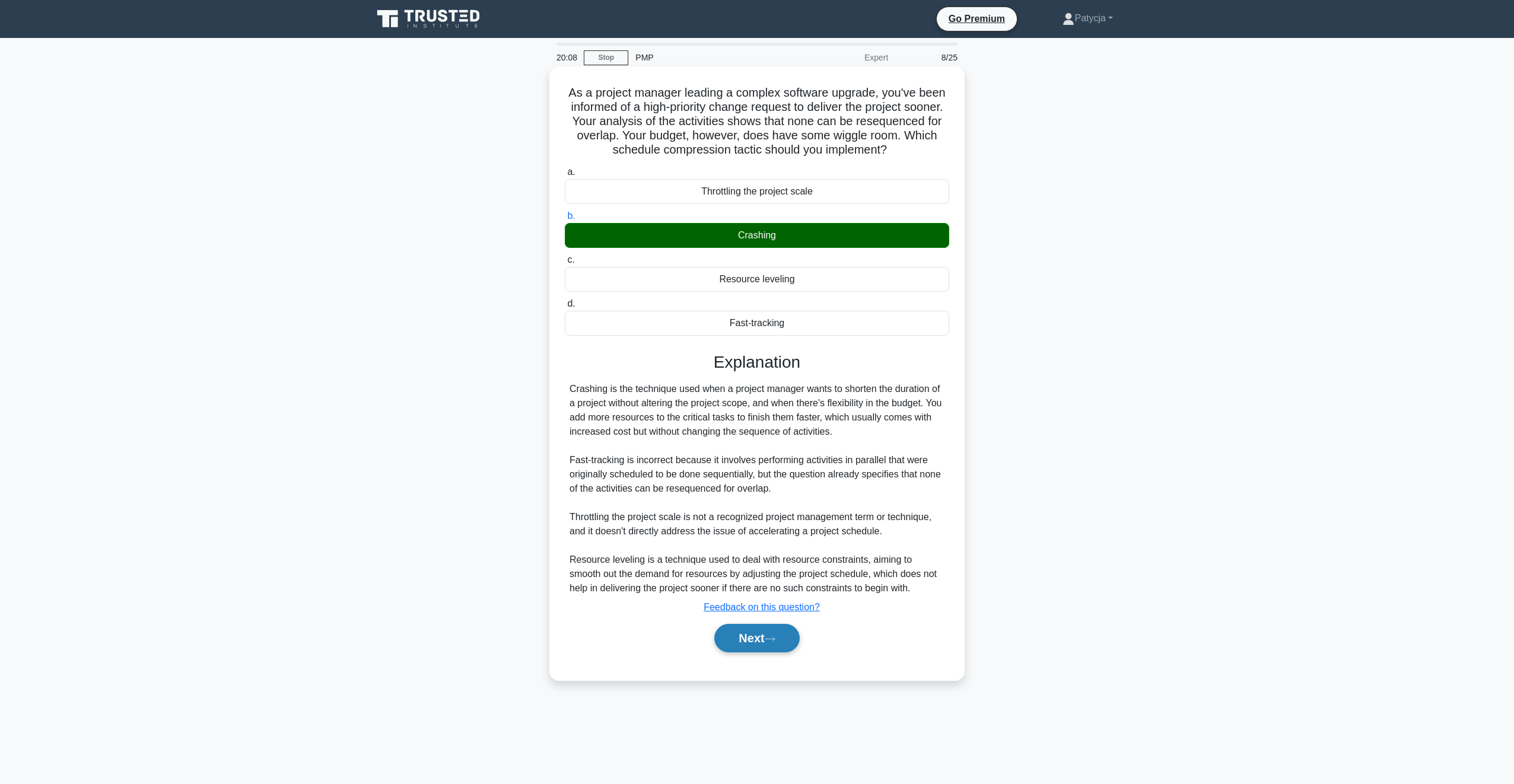
click at [781, 645] on button "Next" at bounding box center [757, 638] width 85 height 28
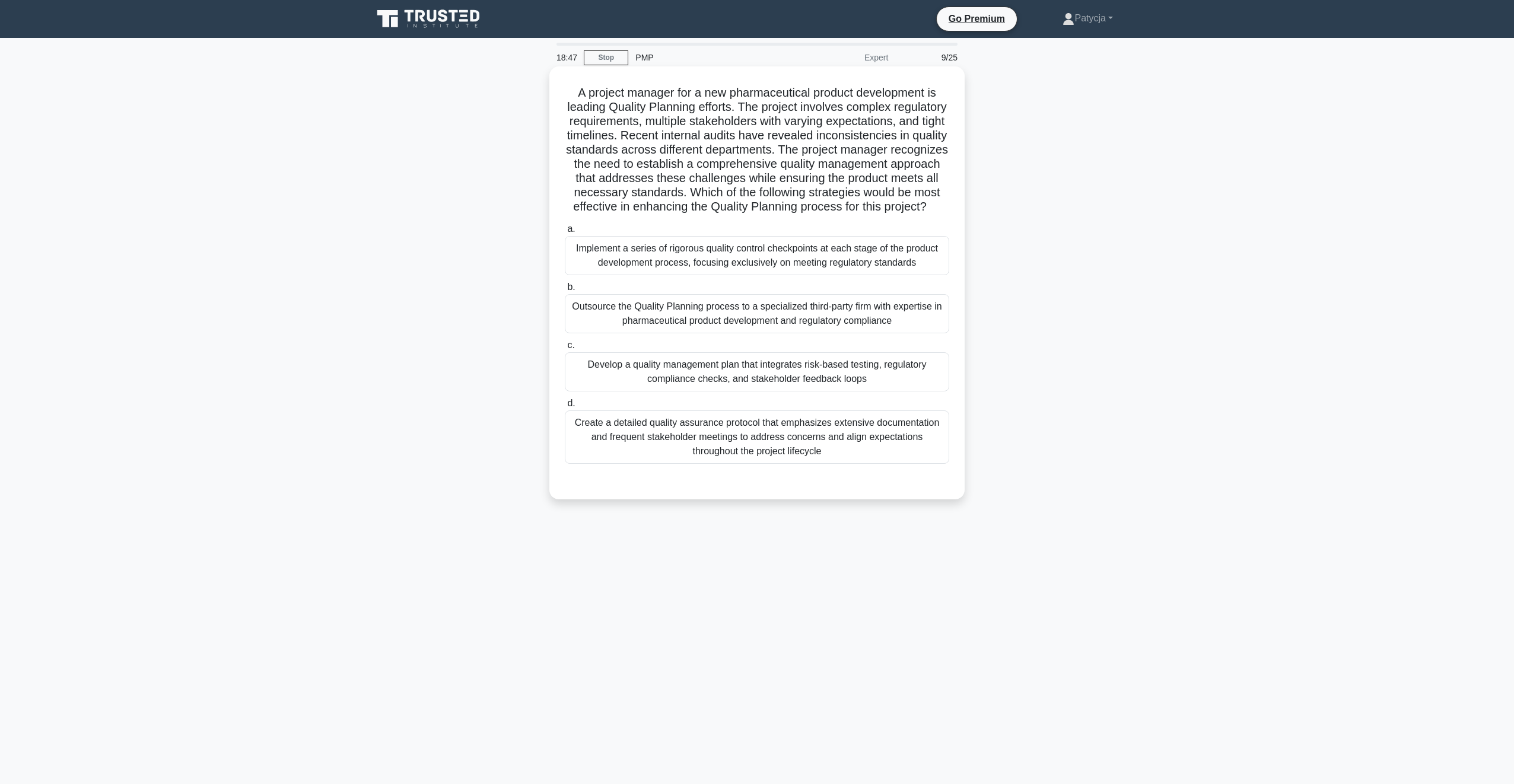
click at [572, 115] on h5 "A project manager for a new pharmaceutical product development is leading Quali…" at bounding box center [757, 150] width 387 height 129
click at [1131, 259] on div "A project manager for a new pharmaceutical product development is leading Quali…" at bounding box center [757, 293] width 783 height 448
click at [653, 215] on h5 "A project manager for a new pharmaceutical product development is leading Quali…" at bounding box center [757, 150] width 387 height 129
click at [899, 215] on h5 "A project manager for a new pharmaceutical product development is leading Quali…" at bounding box center [757, 150] width 387 height 129
click at [887, 215] on h5 "A project manager for a new pharmaceutical product development is leading Quali…" at bounding box center [757, 150] width 387 height 129
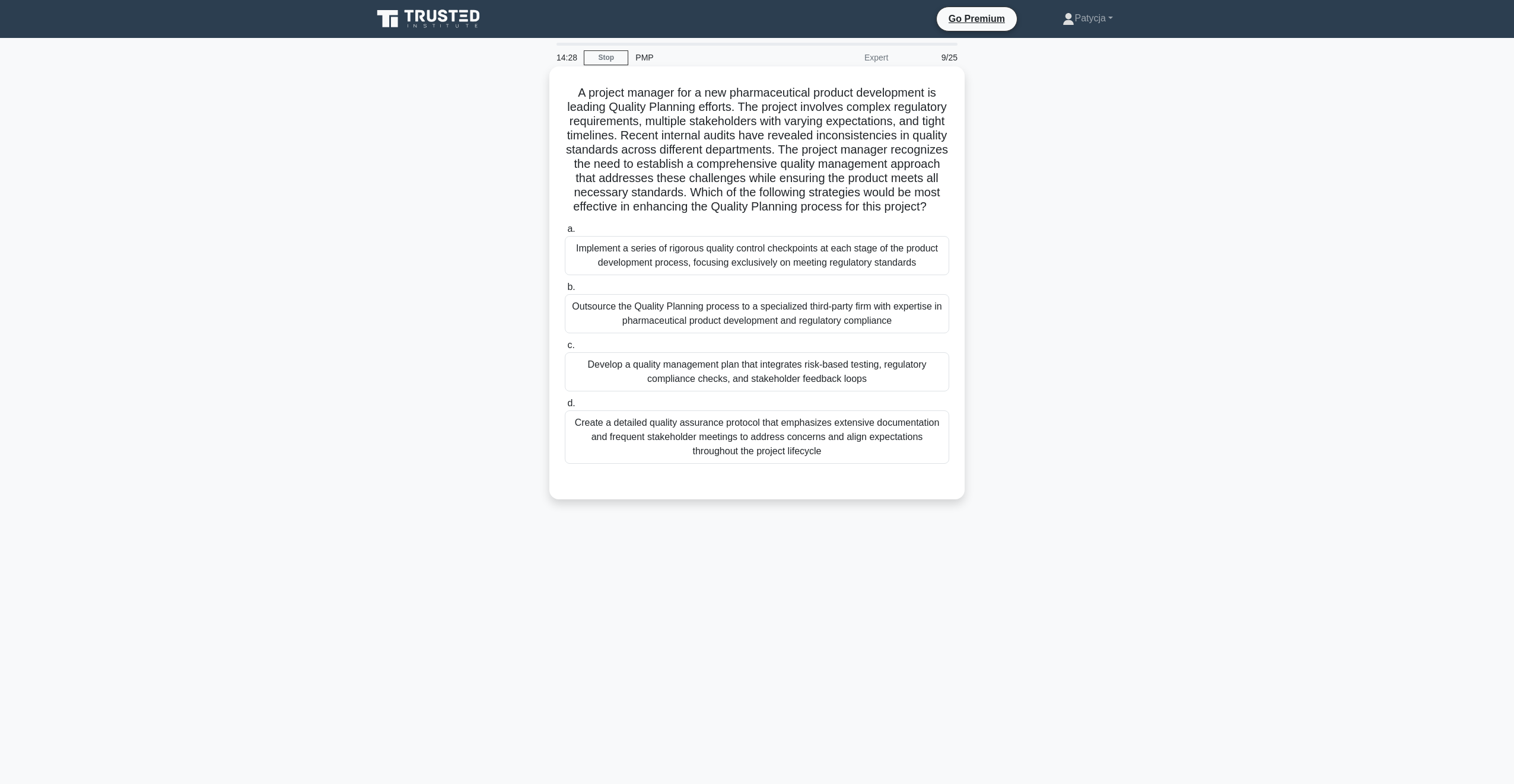
click at [694, 378] on div "Develop a quality management plan that integrates risk-based testing, regulator…" at bounding box center [757, 372] width 385 height 39
click at [565, 350] on input "c. Develop a quality management plan that integrates risk-based testing, regula…" at bounding box center [565, 345] width 0 height 8
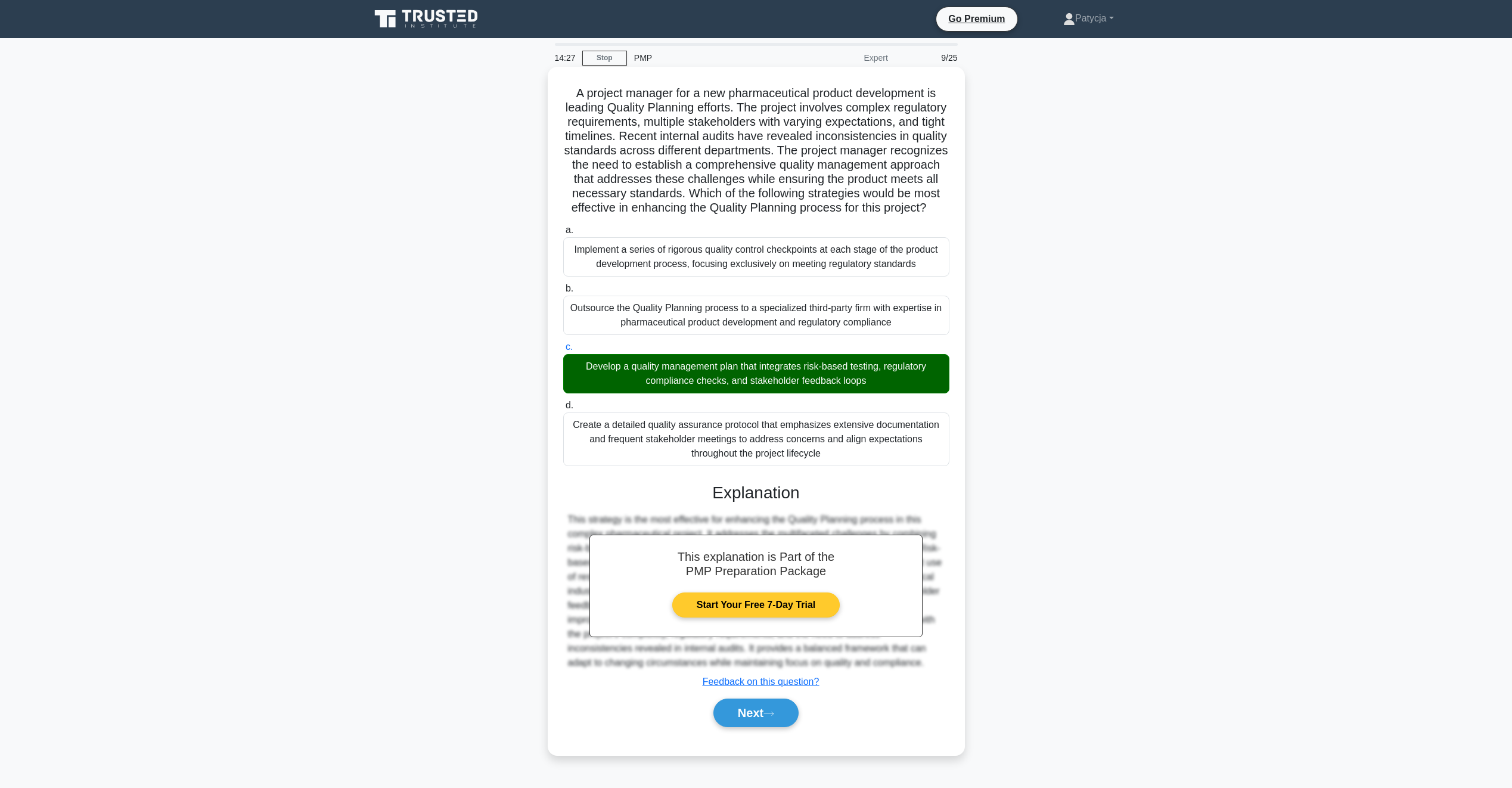
scroll to position [4, 0]
click at [759, 727] on button "Next" at bounding box center [756, 713] width 85 height 28
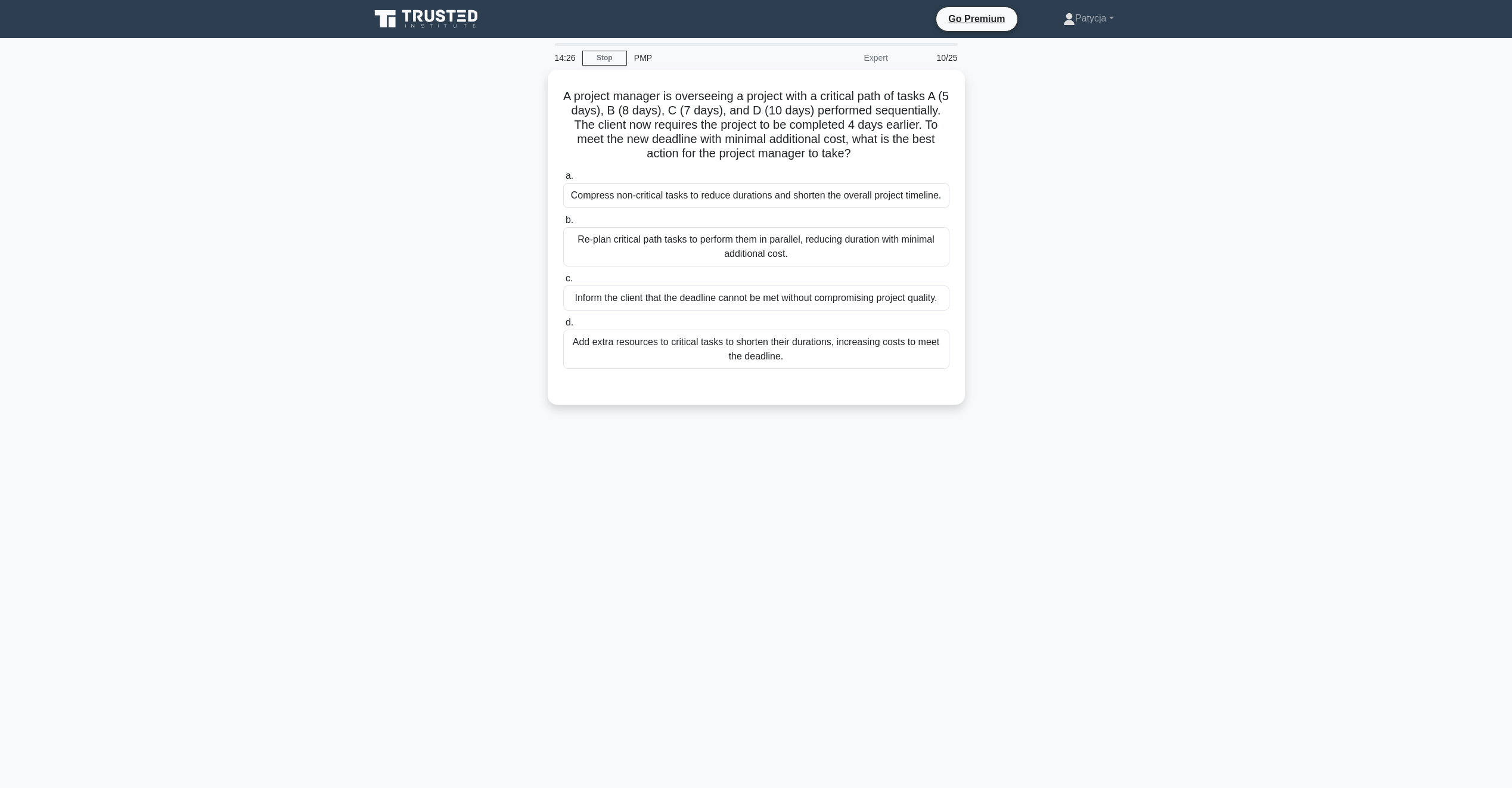
scroll to position [0, 0]
click at [699, 340] on div "Add extra resources to critical tasks to shorten their durations, increasing co…" at bounding box center [760, 346] width 387 height 39
click at [567, 324] on input "d. Add extra resources to critical tasks to shorten their durations, increasing…" at bounding box center [567, 319] width 0 height 8
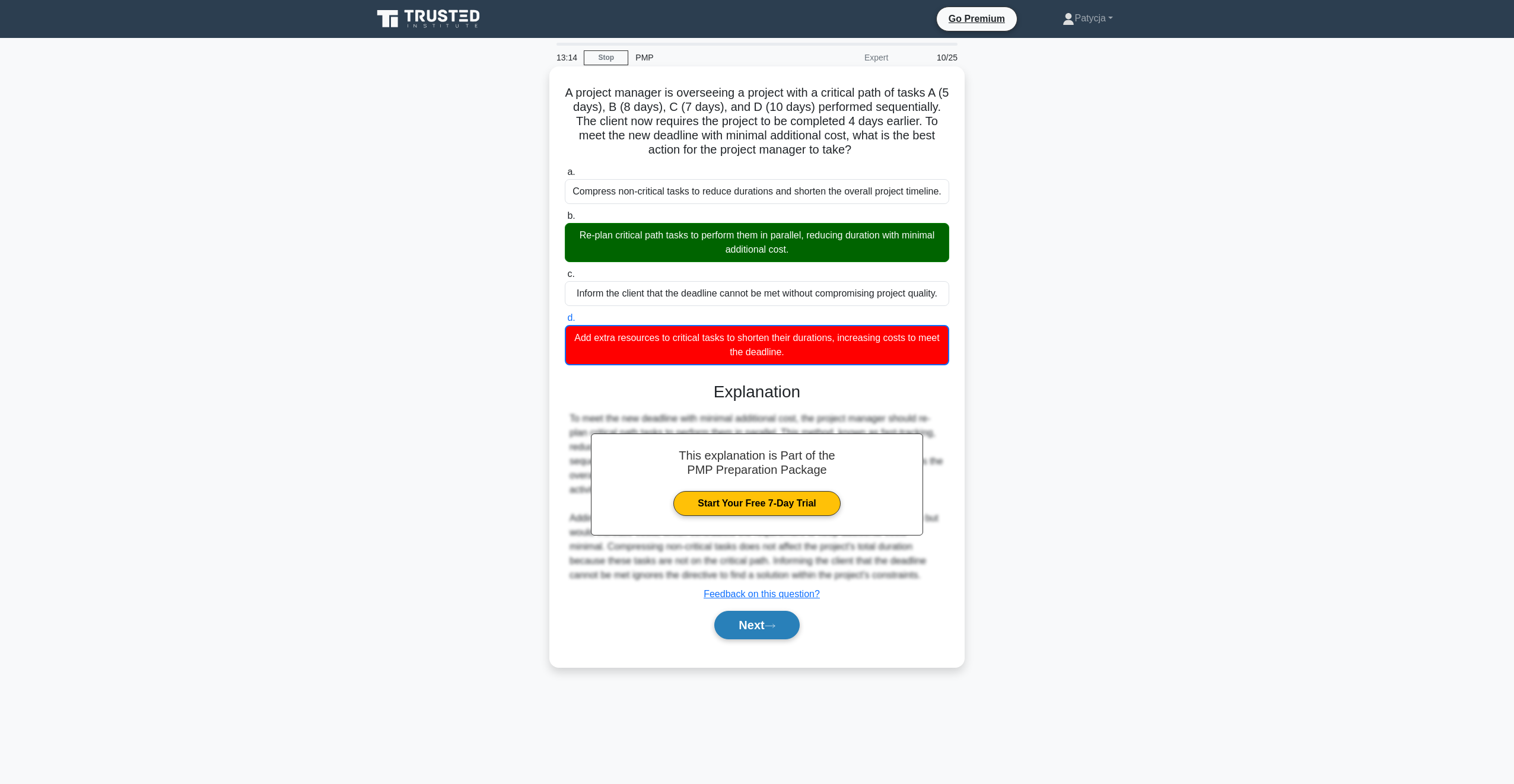
click at [741, 636] on button "Next" at bounding box center [757, 626] width 85 height 28
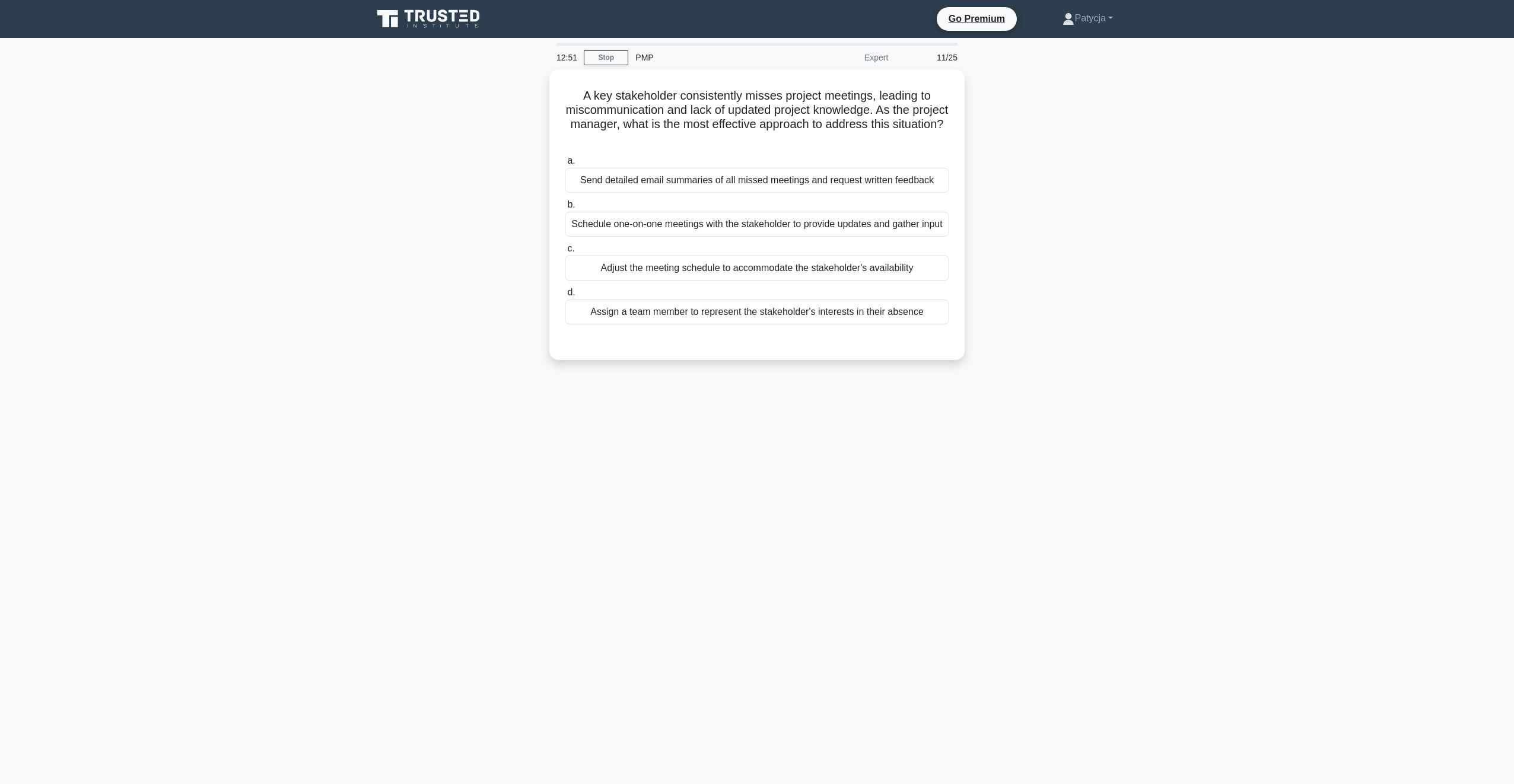
click at [456, 227] on div "A key stakeholder consistently misses project meetings, leading to miscommunica…" at bounding box center [757, 221] width 783 height 305
click at [180, 245] on main "12:50 Stop PMP Expert 11/25 A key stakeholder consistently misses project meeti…" at bounding box center [757, 411] width 1514 height 747
click at [693, 224] on div "Schedule one-on-one meetings with the stakeholder to provide updates and gather…" at bounding box center [757, 221] width 385 height 25
click at [565, 206] on input "b. Schedule one-on-one meetings with the stakeholder to provide updates and gat…" at bounding box center [565, 202] width 0 height 8
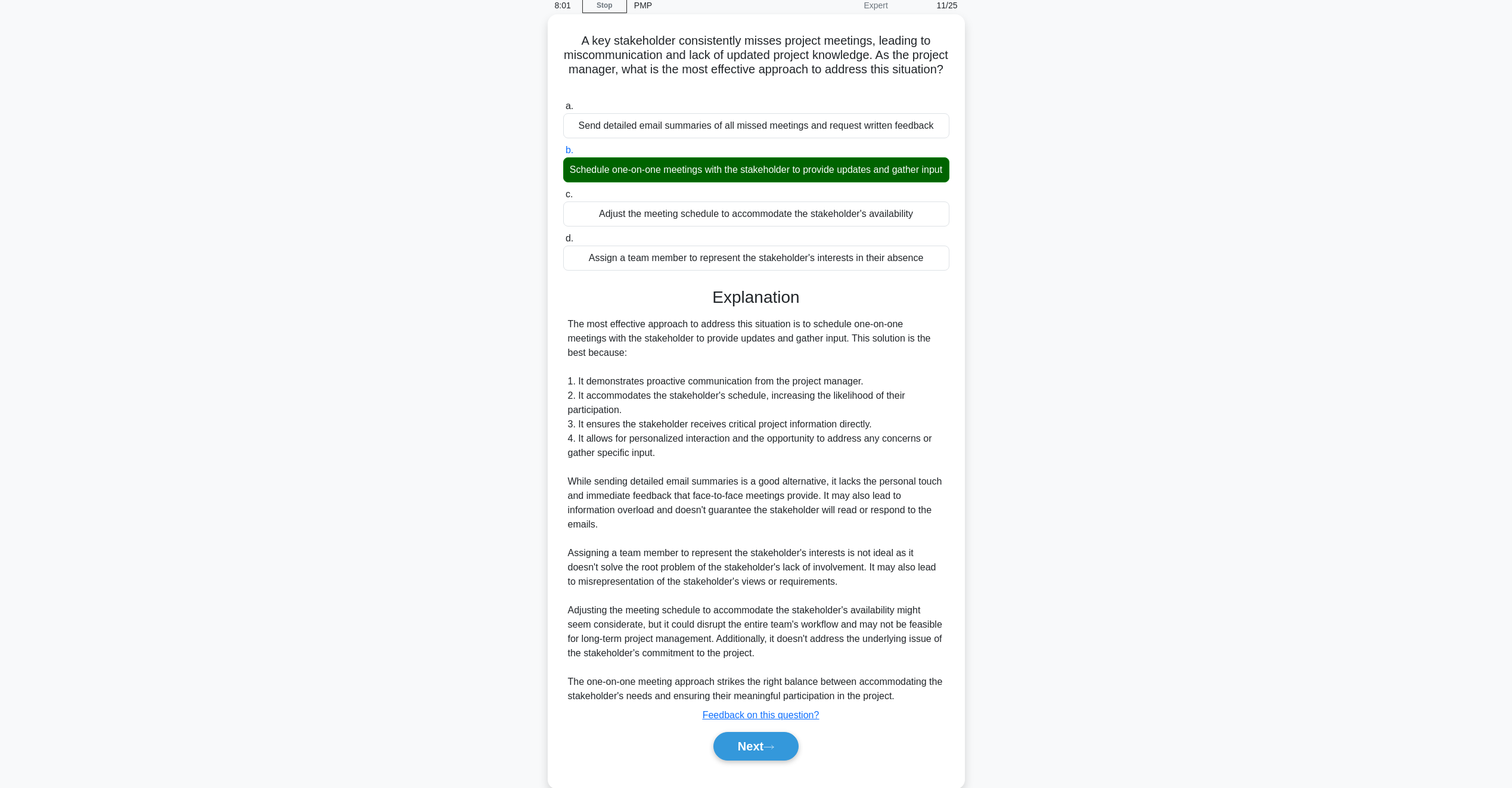
scroll to position [91, 0]
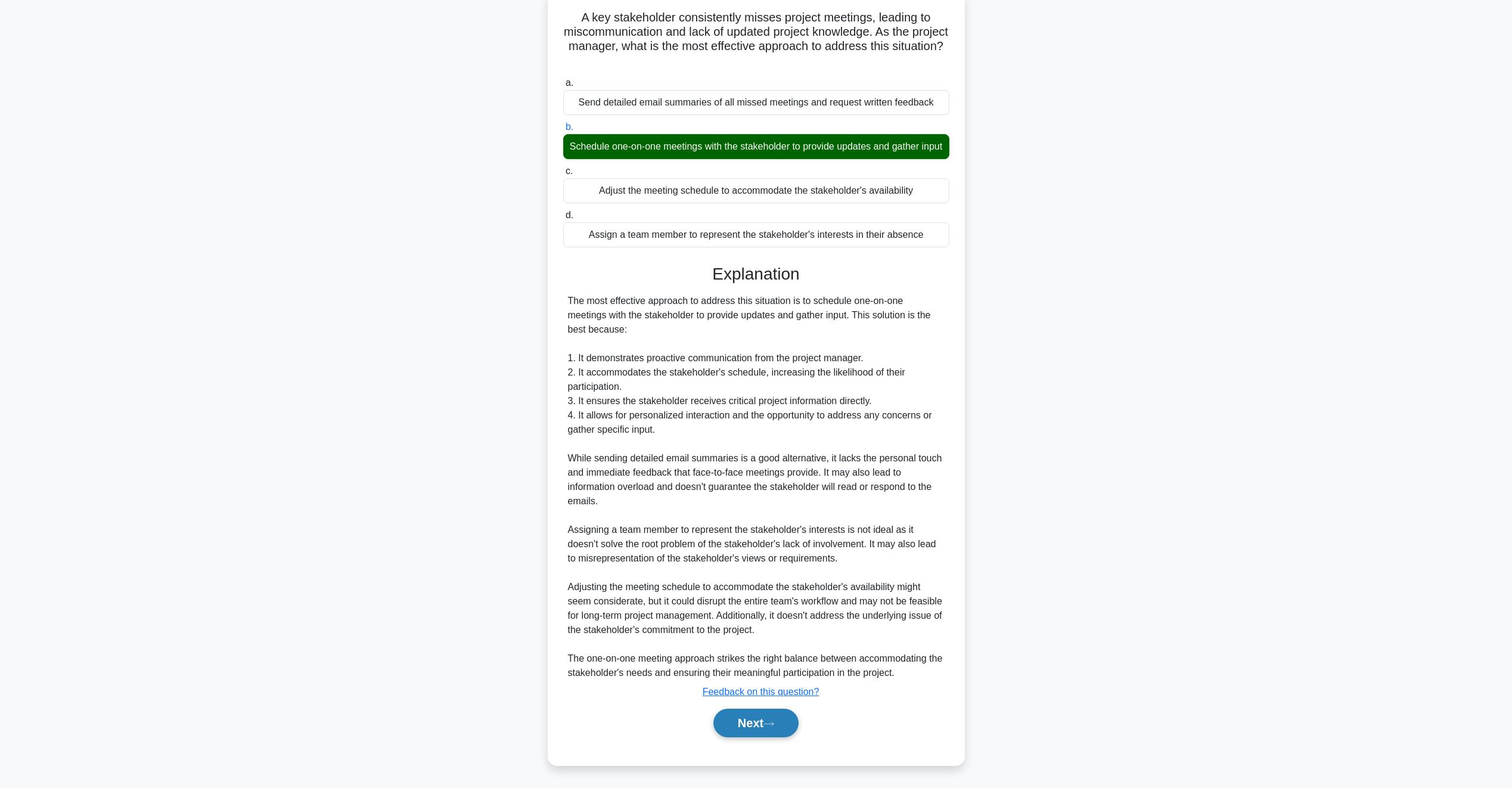
click at [746, 724] on button "Next" at bounding box center [756, 723] width 85 height 28
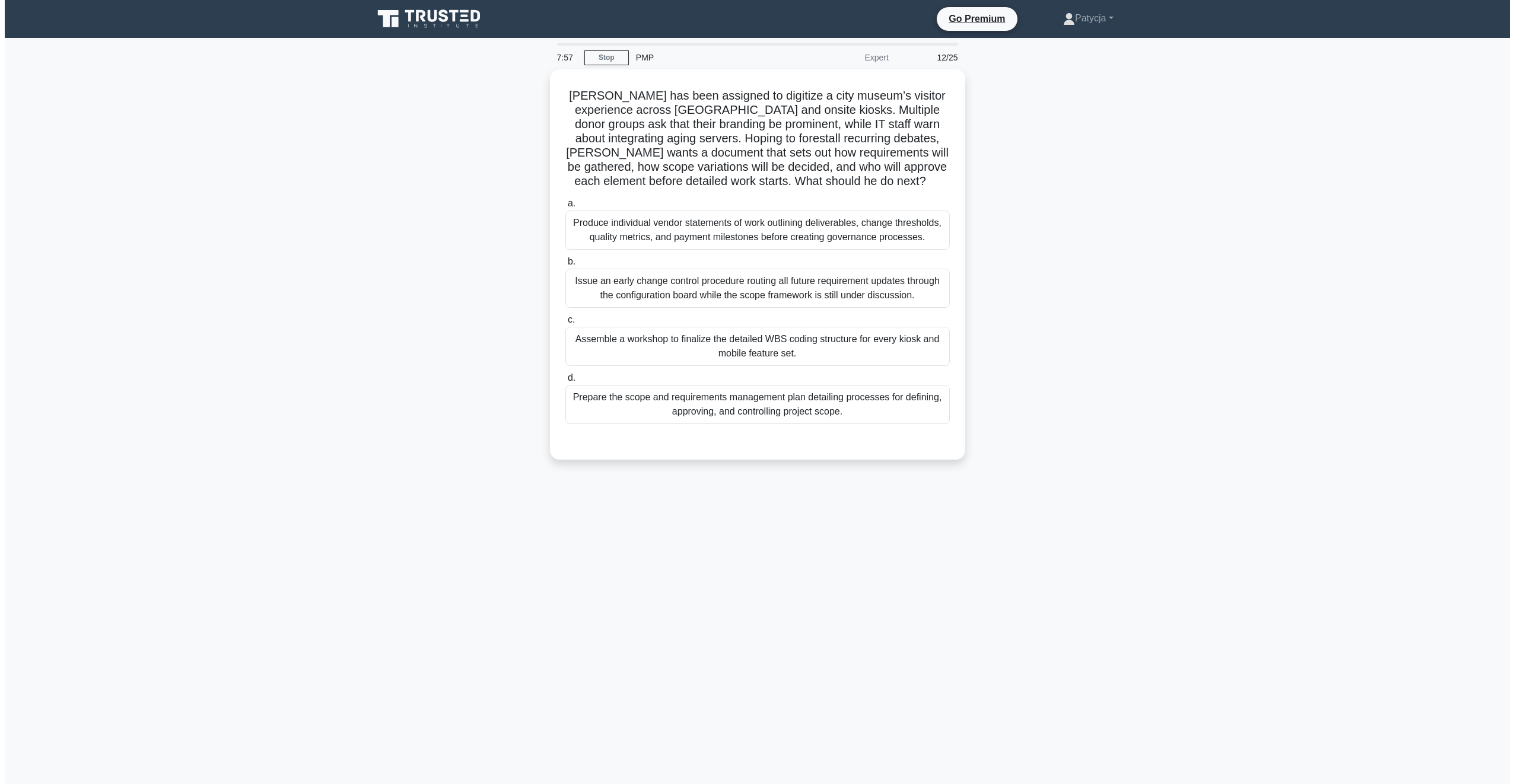
scroll to position [0, 0]
click at [712, 404] on div "Prepare the scope and requirements management plan detailing processes for defi…" at bounding box center [757, 402] width 385 height 39
click at [565, 379] on input "d. Prepare the scope and requirements management plan detailing processes for d…" at bounding box center [565, 375] width 0 height 8
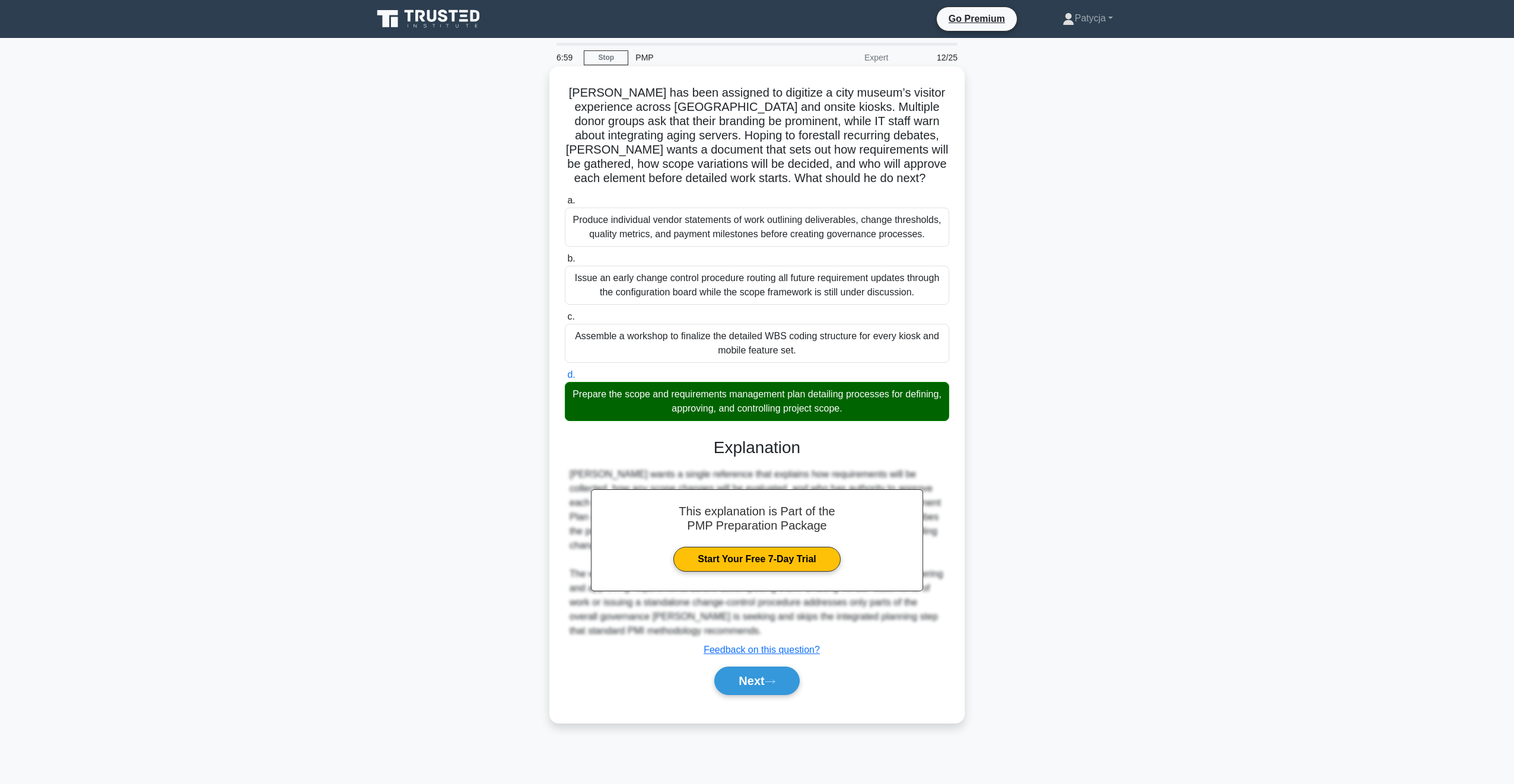
click at [770, 697] on div "Next" at bounding box center [757, 680] width 385 height 38
click at [772, 678] on button "Next" at bounding box center [757, 681] width 85 height 28
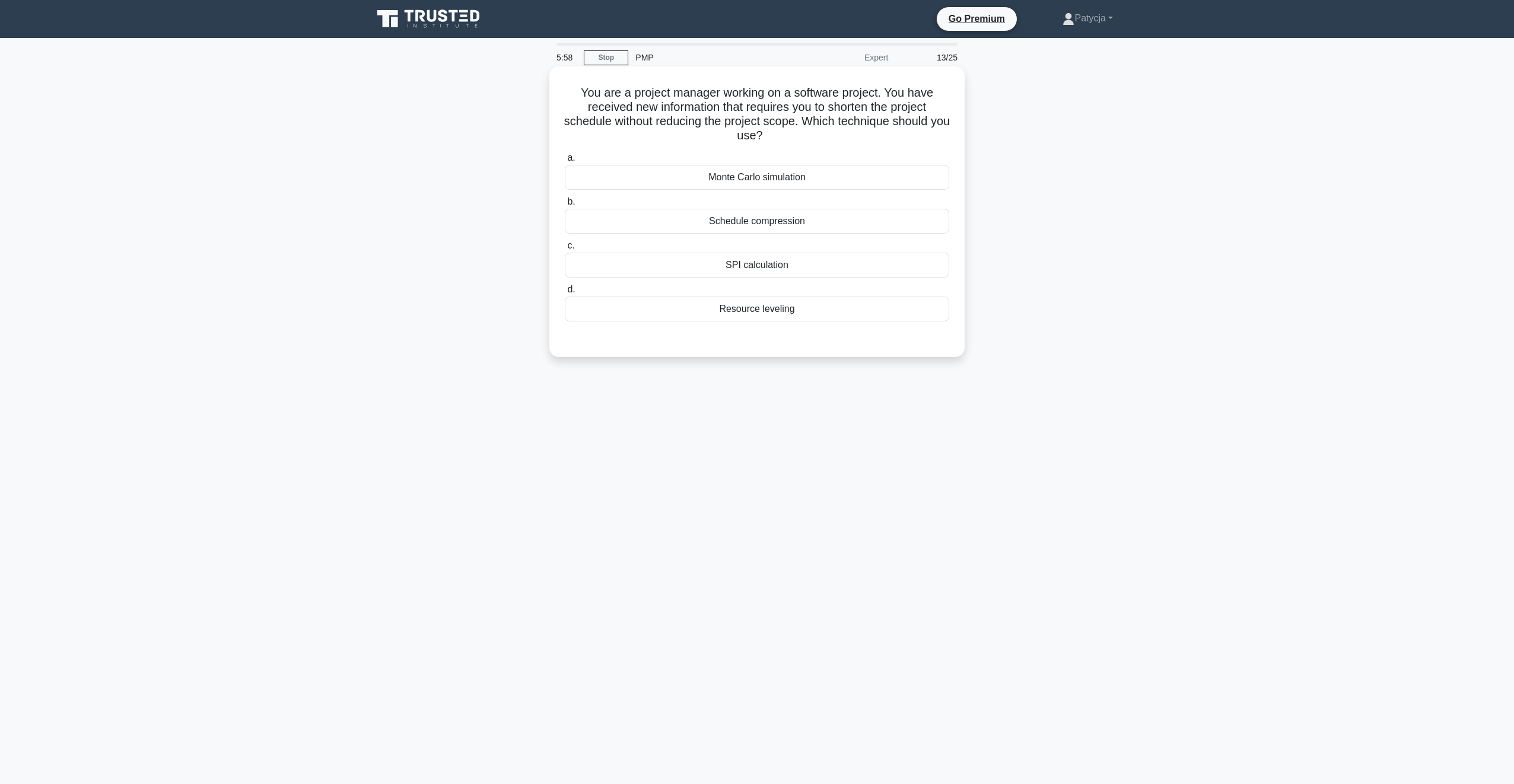
click at [780, 313] on div "Resource leveling" at bounding box center [757, 309] width 385 height 25
click at [565, 294] on input "d. Resource leveling" at bounding box center [565, 289] width 0 height 8
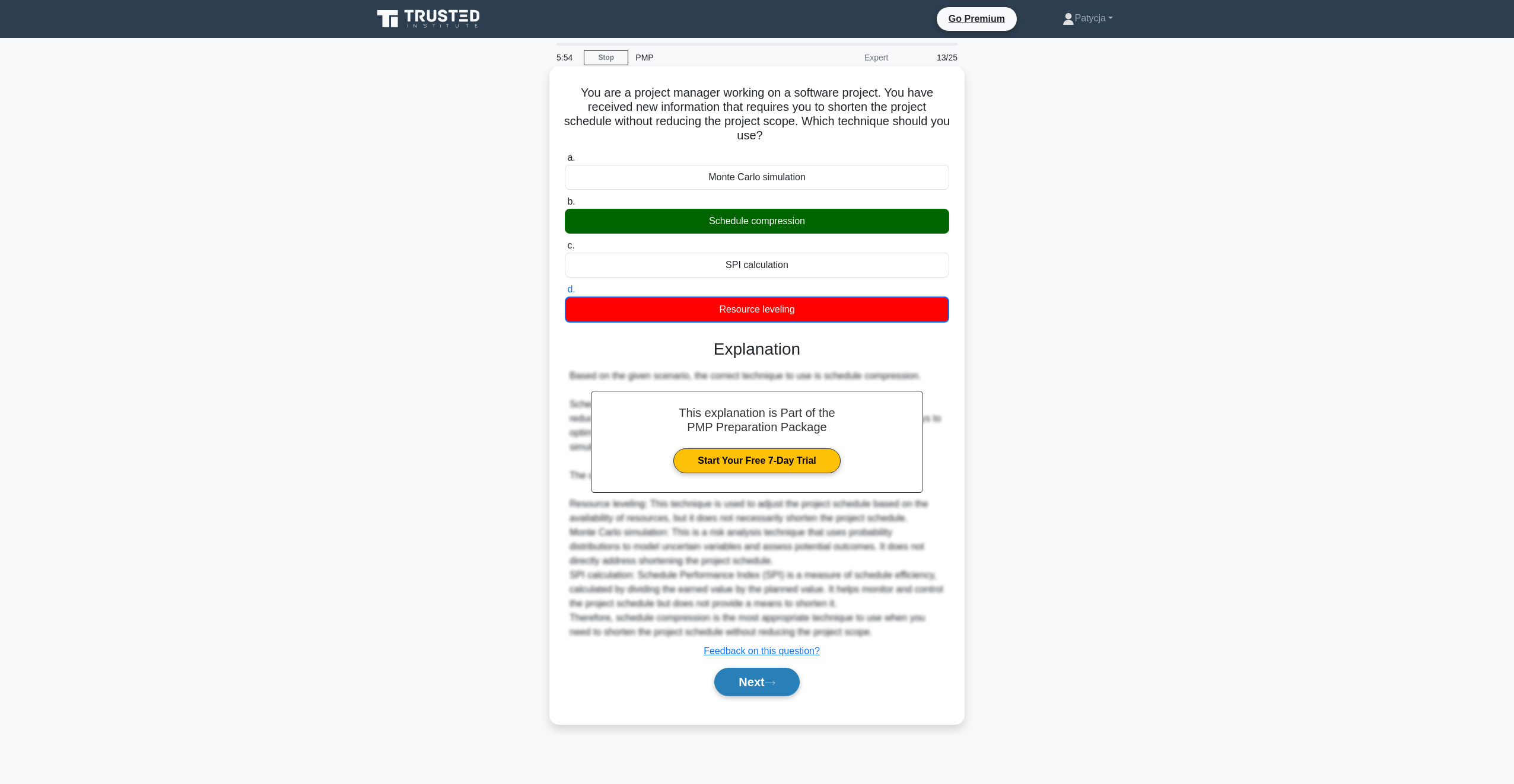
click at [768, 679] on button "Next" at bounding box center [757, 682] width 85 height 28
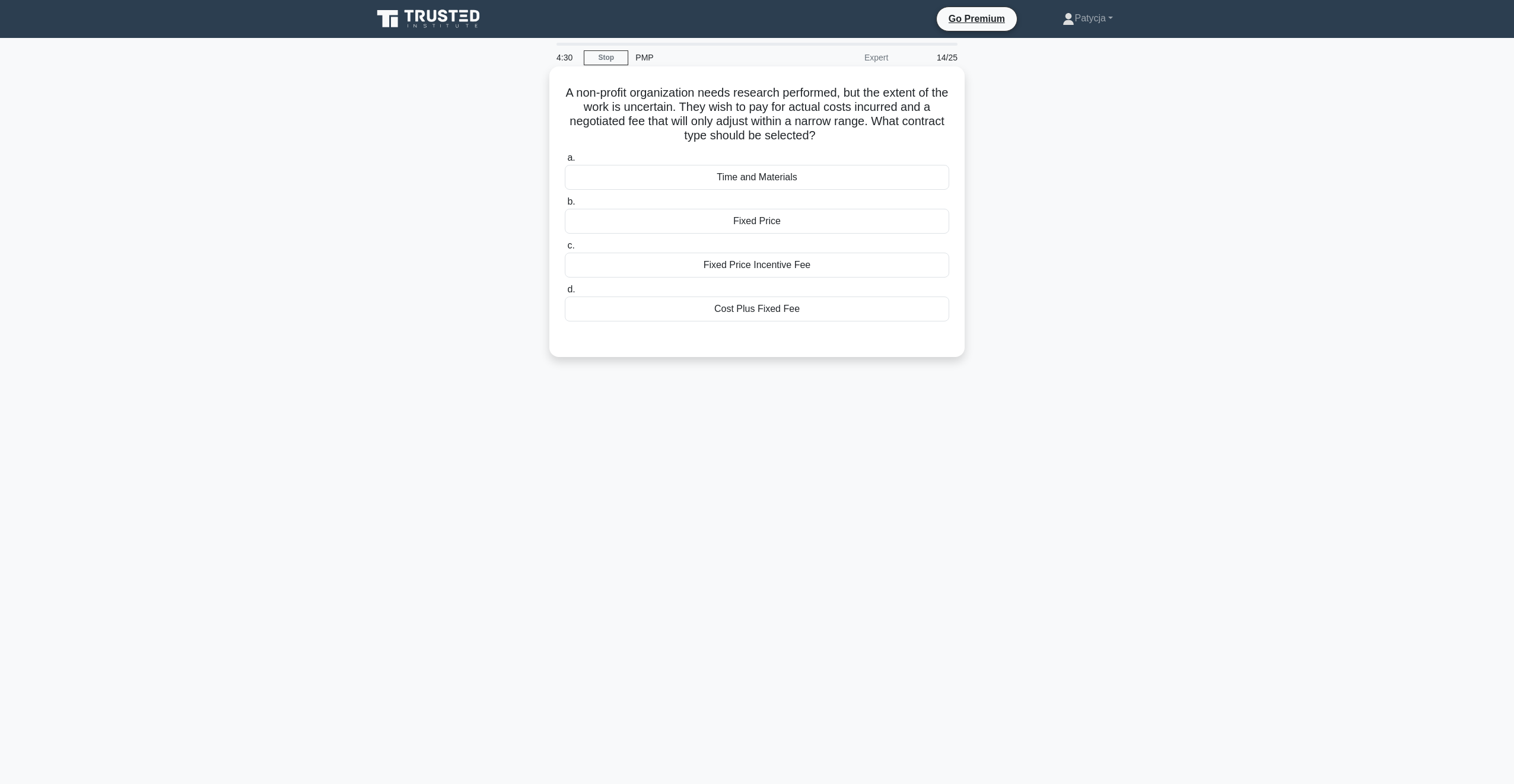
click at [810, 167] on div "Time and Materials" at bounding box center [757, 177] width 385 height 25
click at [565, 162] on input "a. Time and Materials" at bounding box center [565, 158] width 0 height 8
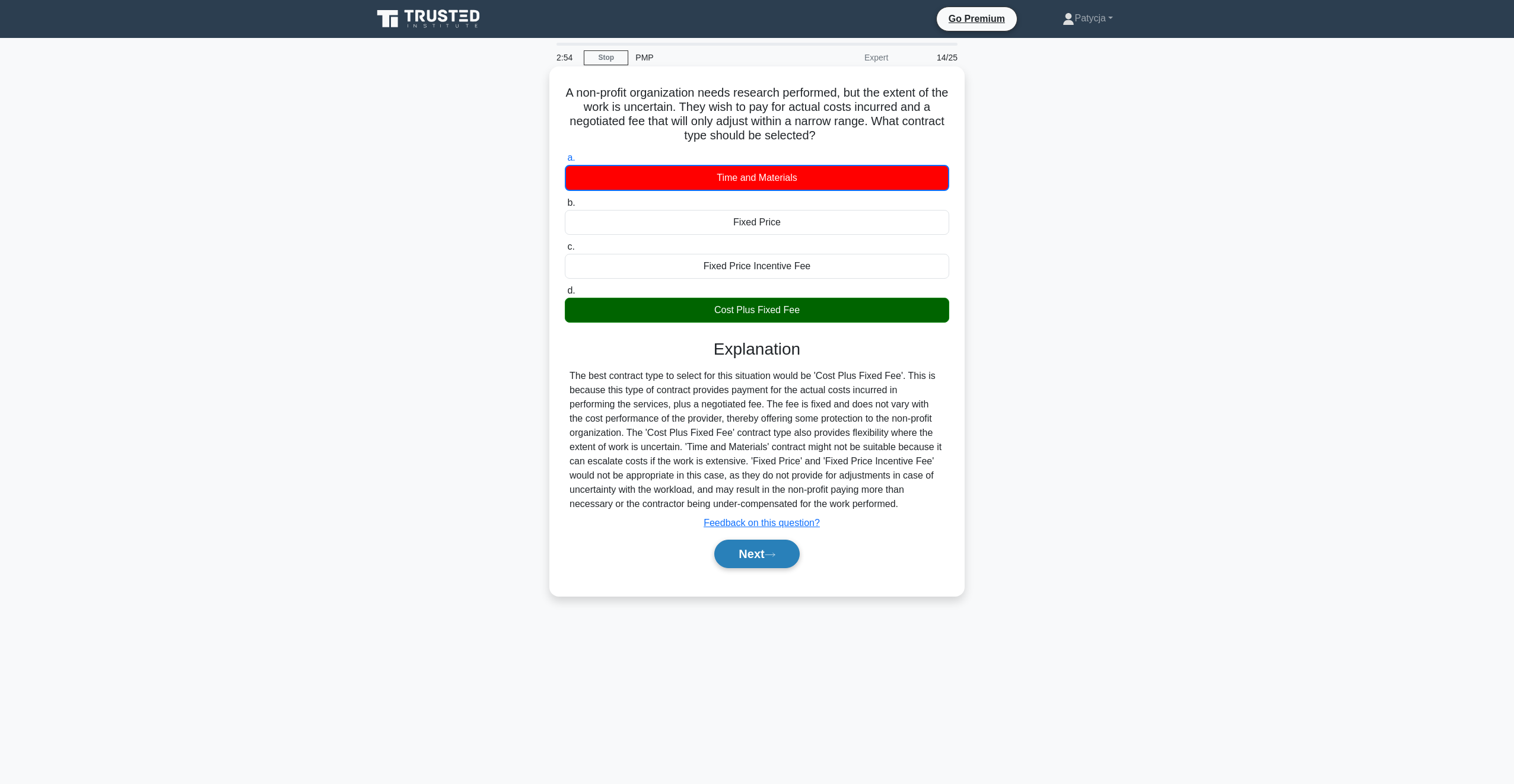
click at [739, 550] on button "Next" at bounding box center [757, 554] width 85 height 28
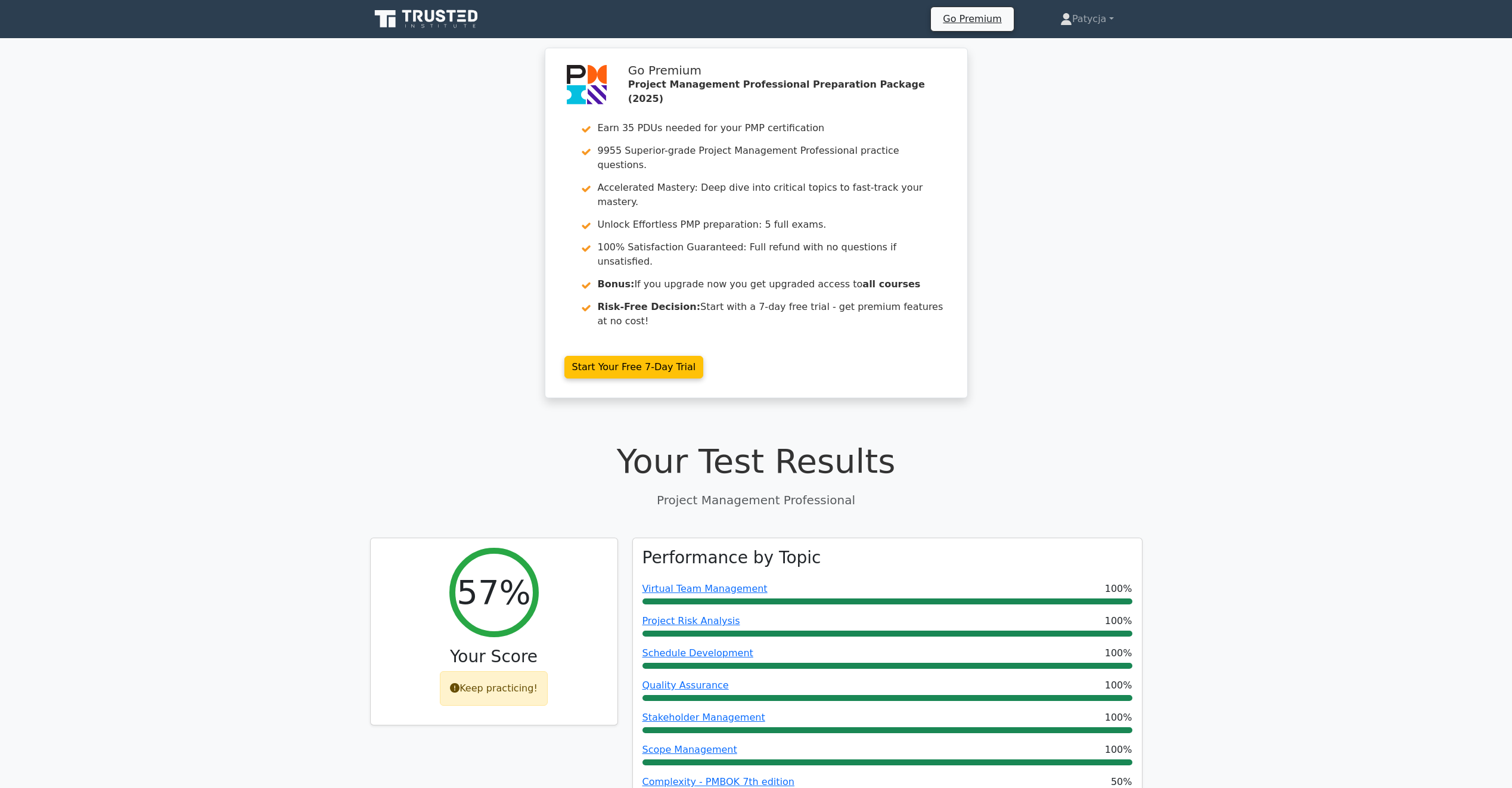
click at [428, 27] on icon at bounding box center [427, 19] width 115 height 22
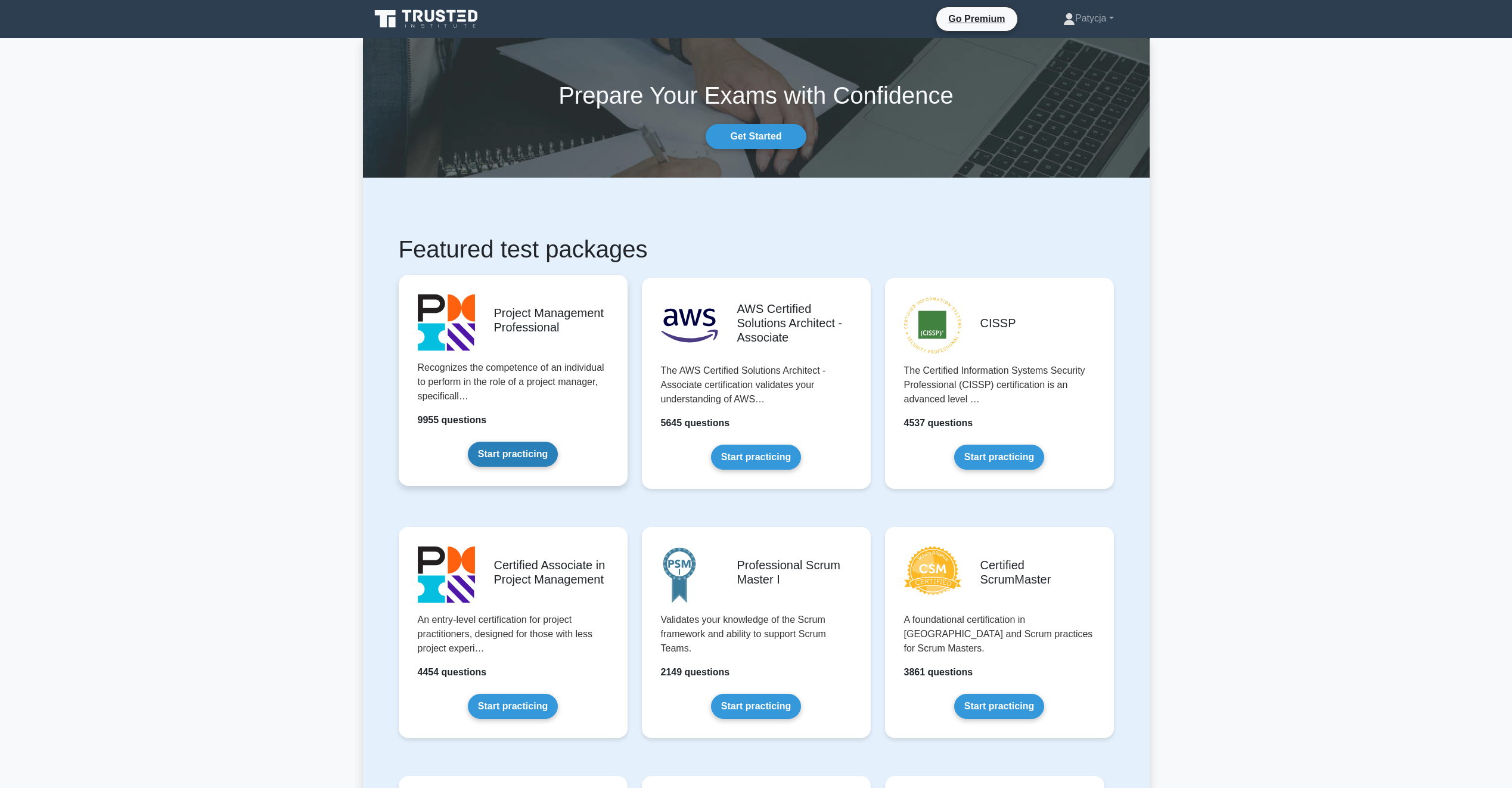
click at [513, 454] on link "Start practicing" at bounding box center [512, 454] width 90 height 25
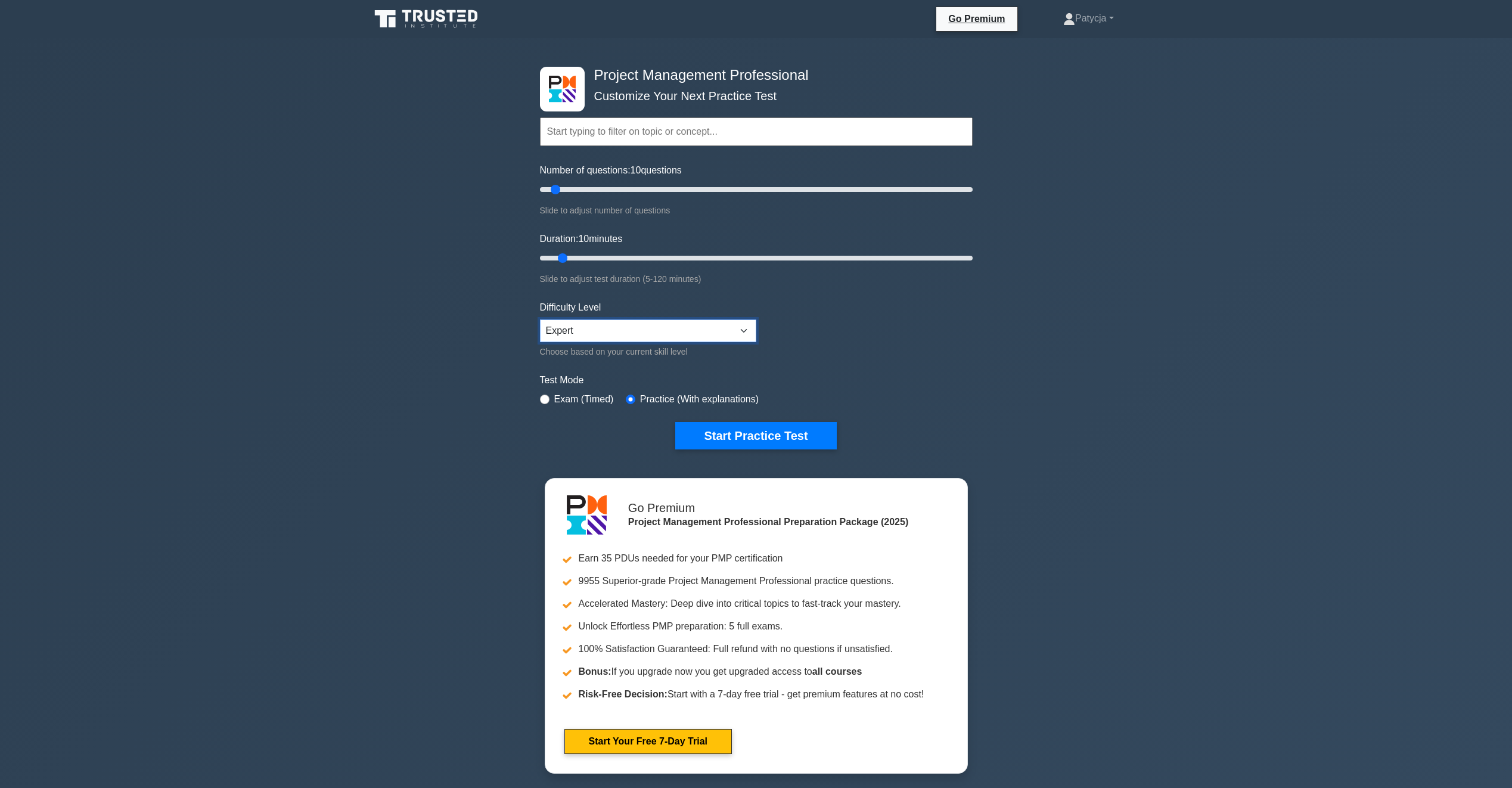
click at [611, 332] on select "Beginner Intermediate Expert" at bounding box center [648, 330] width 216 height 22
select select "beginner"
click at [540, 319] on select "Beginner Intermediate Expert" at bounding box center [648, 330] width 216 height 22
click at [713, 433] on button "Start Practice Test" at bounding box center [756, 436] width 161 height 28
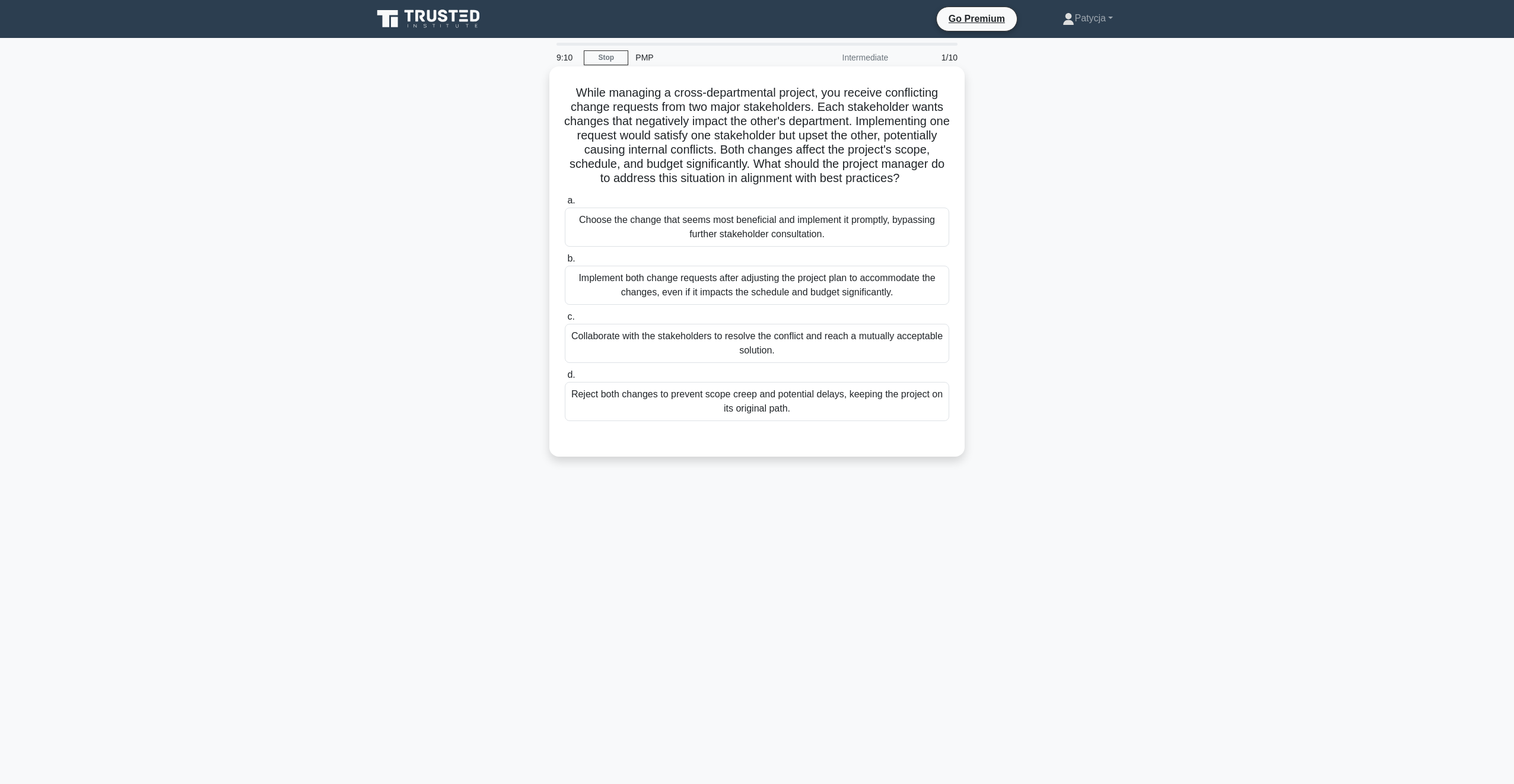
click at [750, 350] on div "Collaborate with the stakeholders to resolve the conflict and reach a mutually …" at bounding box center [757, 343] width 385 height 39
click at [565, 321] on input "c. Collaborate with the stakeholders to resolve the conflict and reach a mutual…" at bounding box center [565, 317] width 0 height 8
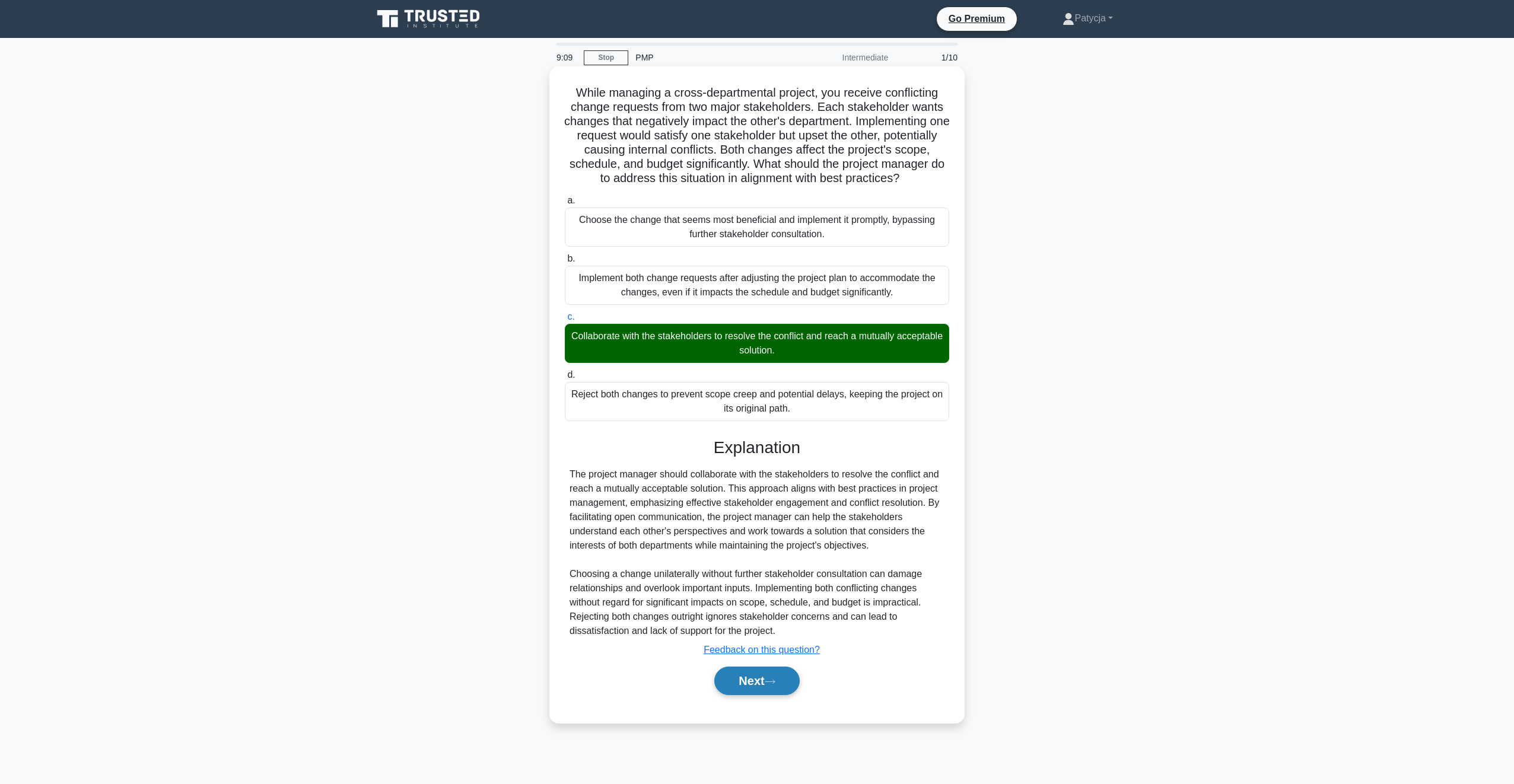
click at [759, 696] on button "Next" at bounding box center [757, 681] width 85 height 28
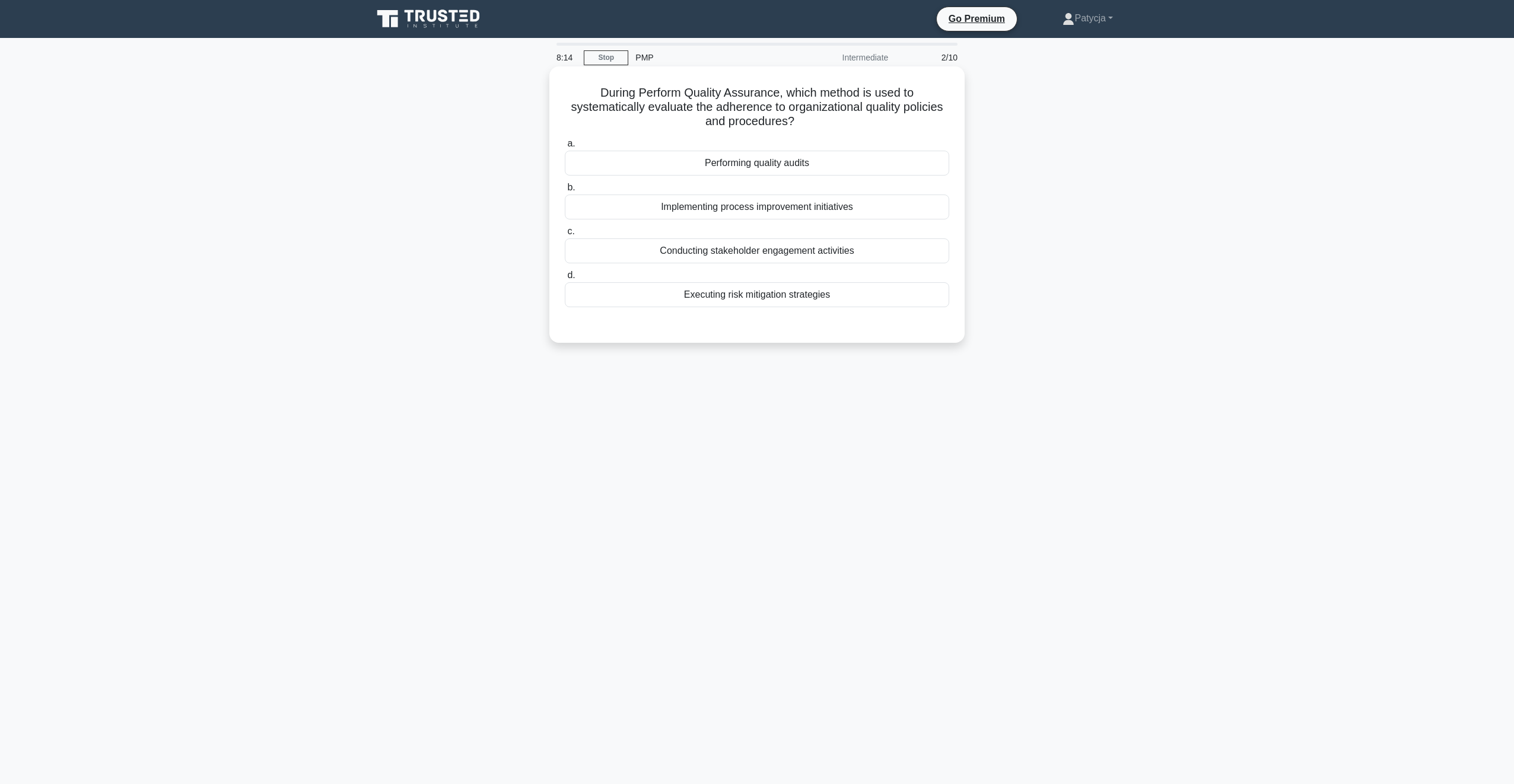
click at [775, 167] on div "Performing quality audits" at bounding box center [757, 163] width 385 height 25
click at [565, 148] on input "a. Performing quality audits" at bounding box center [565, 143] width 0 height 8
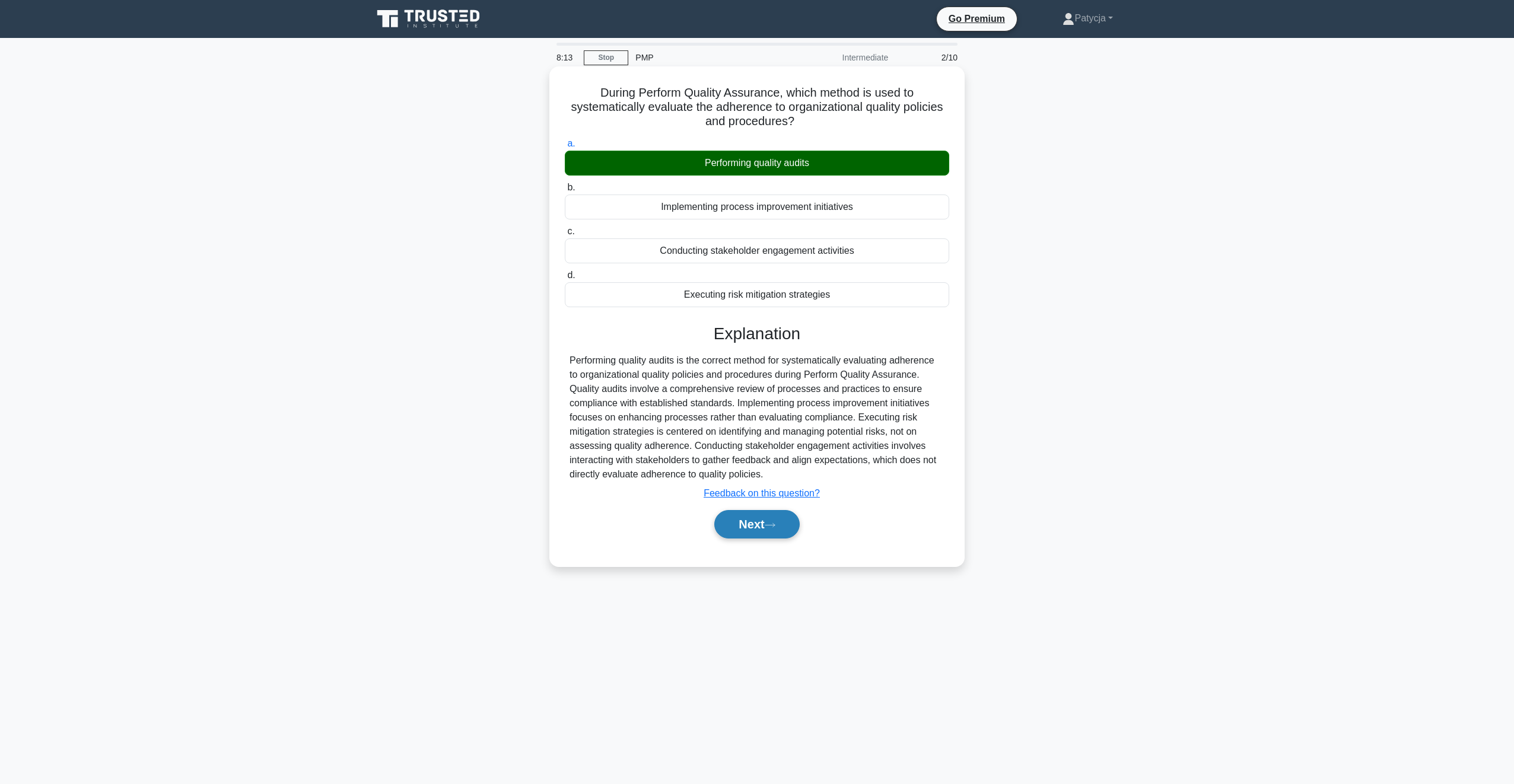
click at [786, 511] on button "Next" at bounding box center [757, 525] width 85 height 28
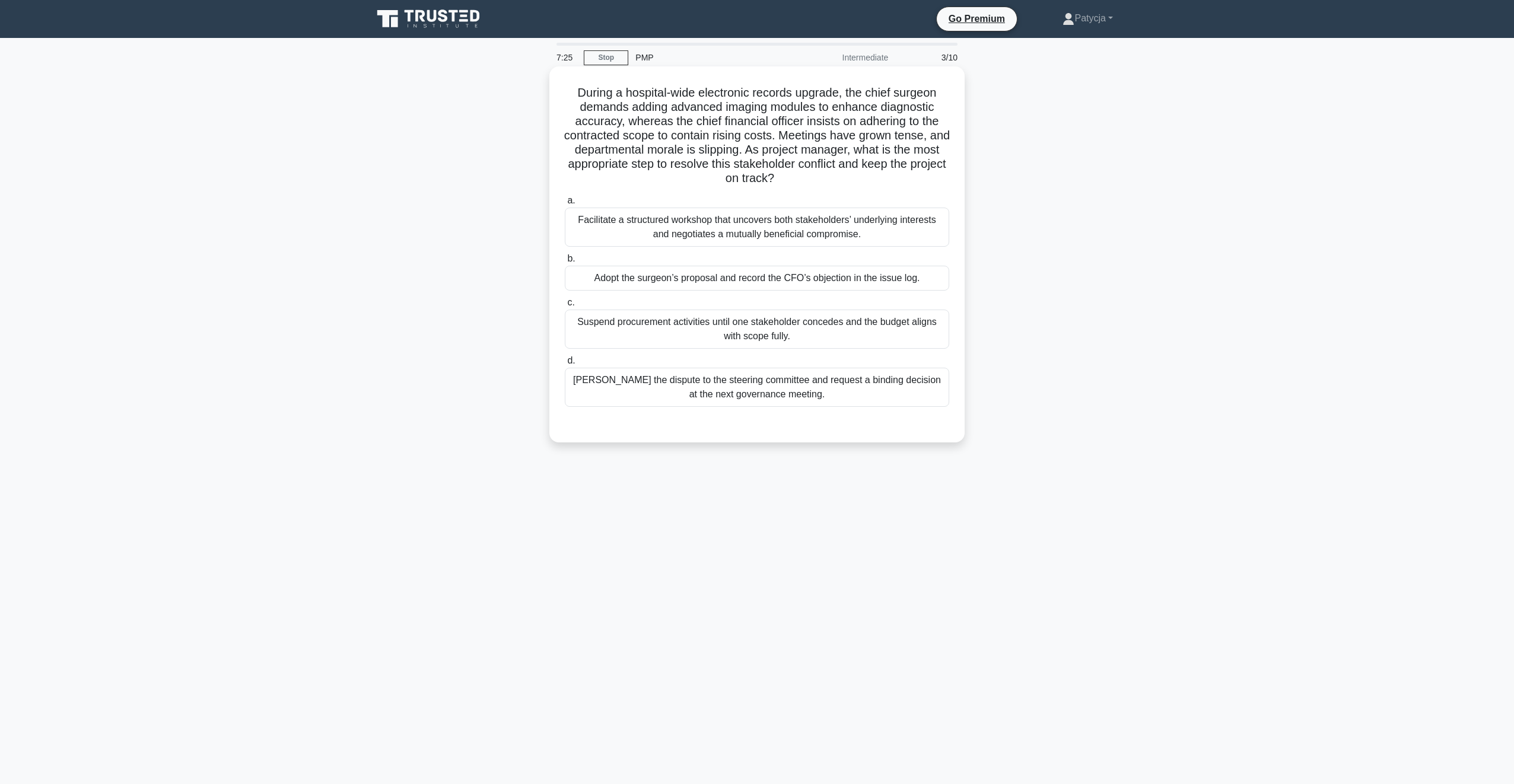
click at [714, 227] on div "Facilitate a structured workshop that uncovers both stakeholders’ underlying in…" at bounding box center [757, 227] width 385 height 39
click at [565, 204] on input "a. Facilitate a structured workshop that uncovers both stakeholders’ underlying…" at bounding box center [565, 201] width 0 height 8
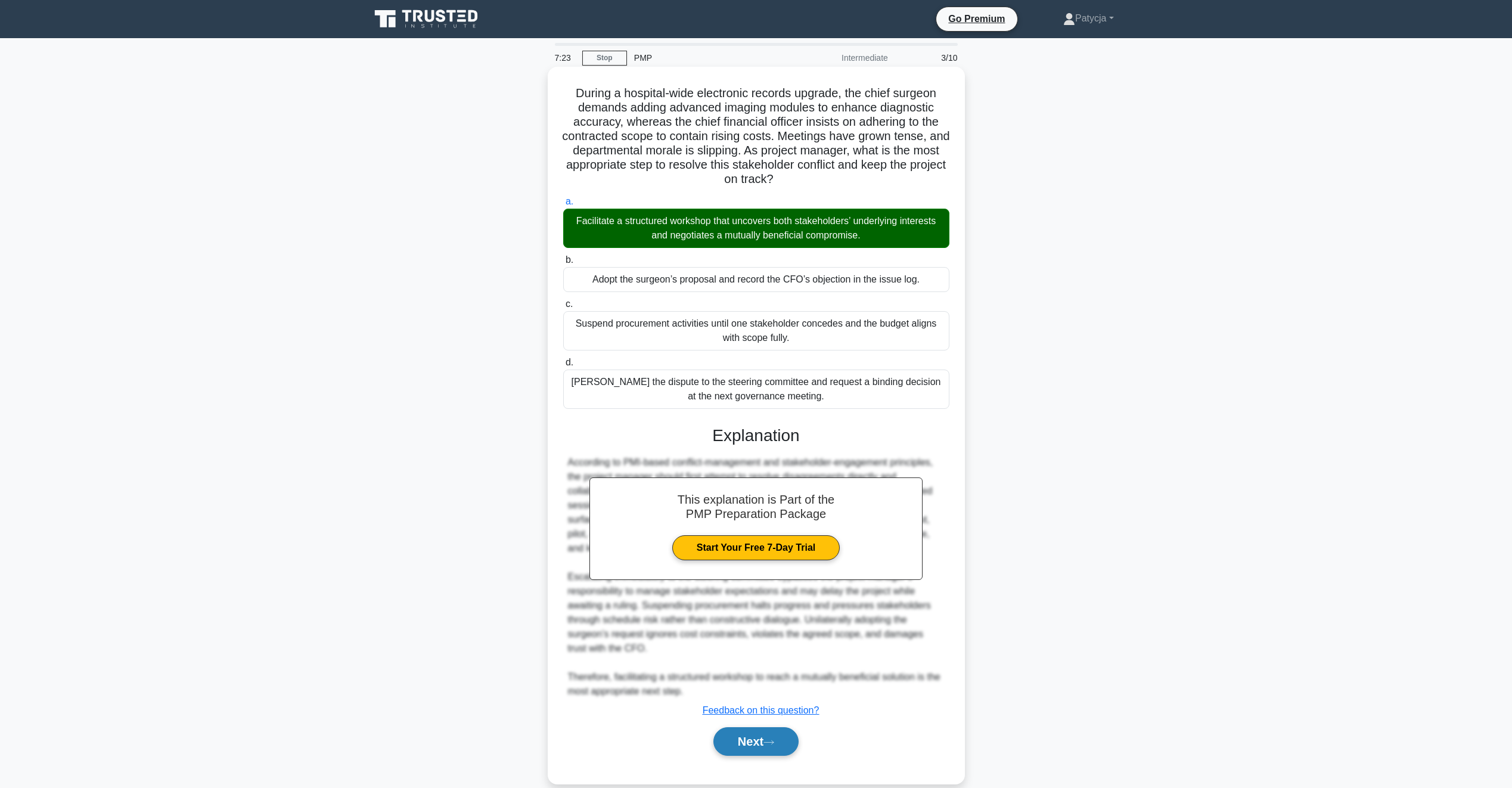
click at [748, 747] on button "Next" at bounding box center [756, 742] width 85 height 28
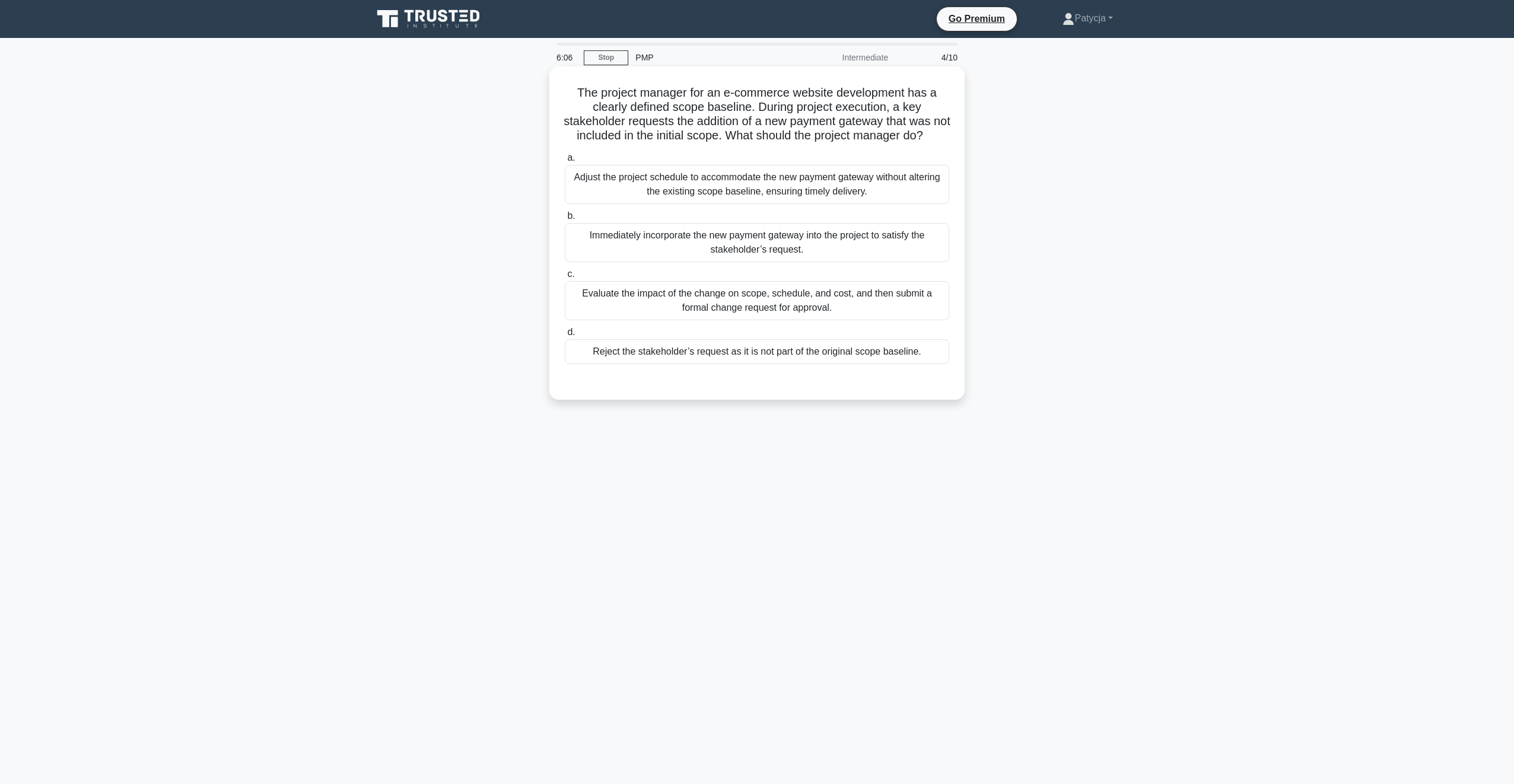
click at [767, 311] on div "Evaluate the impact of the change on scope, schedule, and cost, and then submit…" at bounding box center [757, 301] width 385 height 39
click at [565, 278] on input "c. Evaluate the impact of the change on scope, schedule, and cost, and then sub…" at bounding box center [565, 274] width 0 height 8
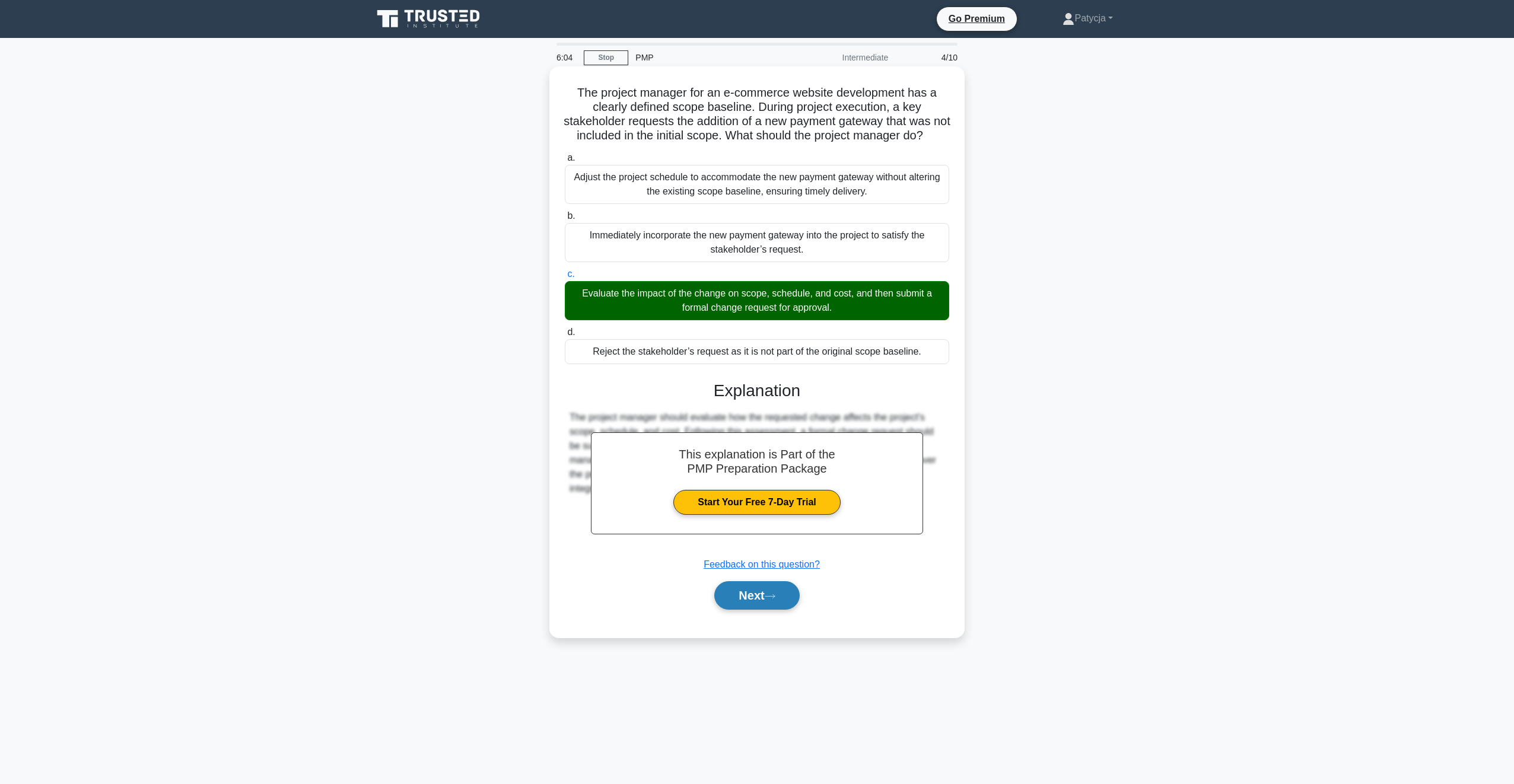
click at [759, 610] on button "Next" at bounding box center [757, 596] width 85 height 28
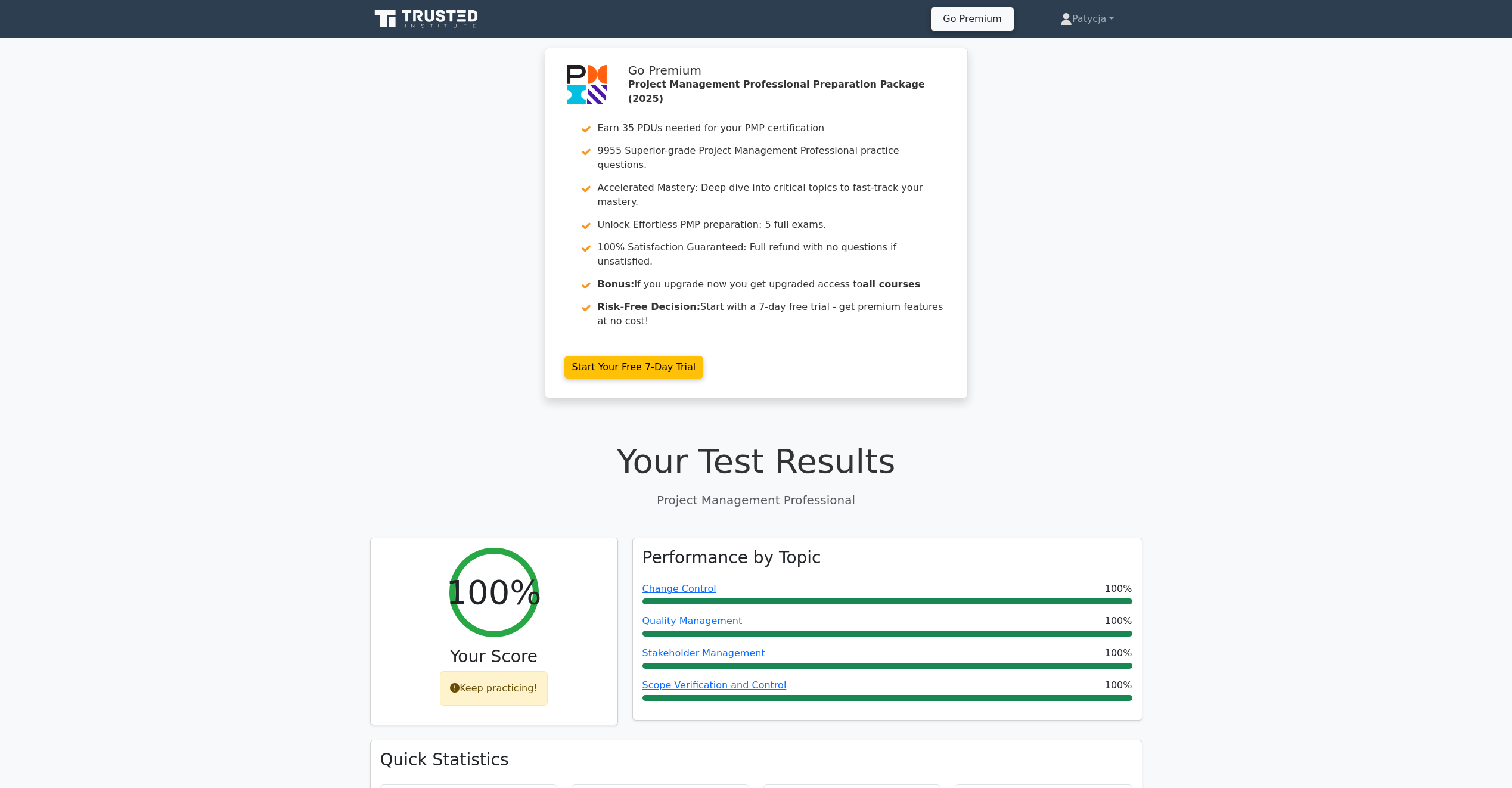
click at [444, 19] on icon at bounding box center [441, 16] width 10 height 12
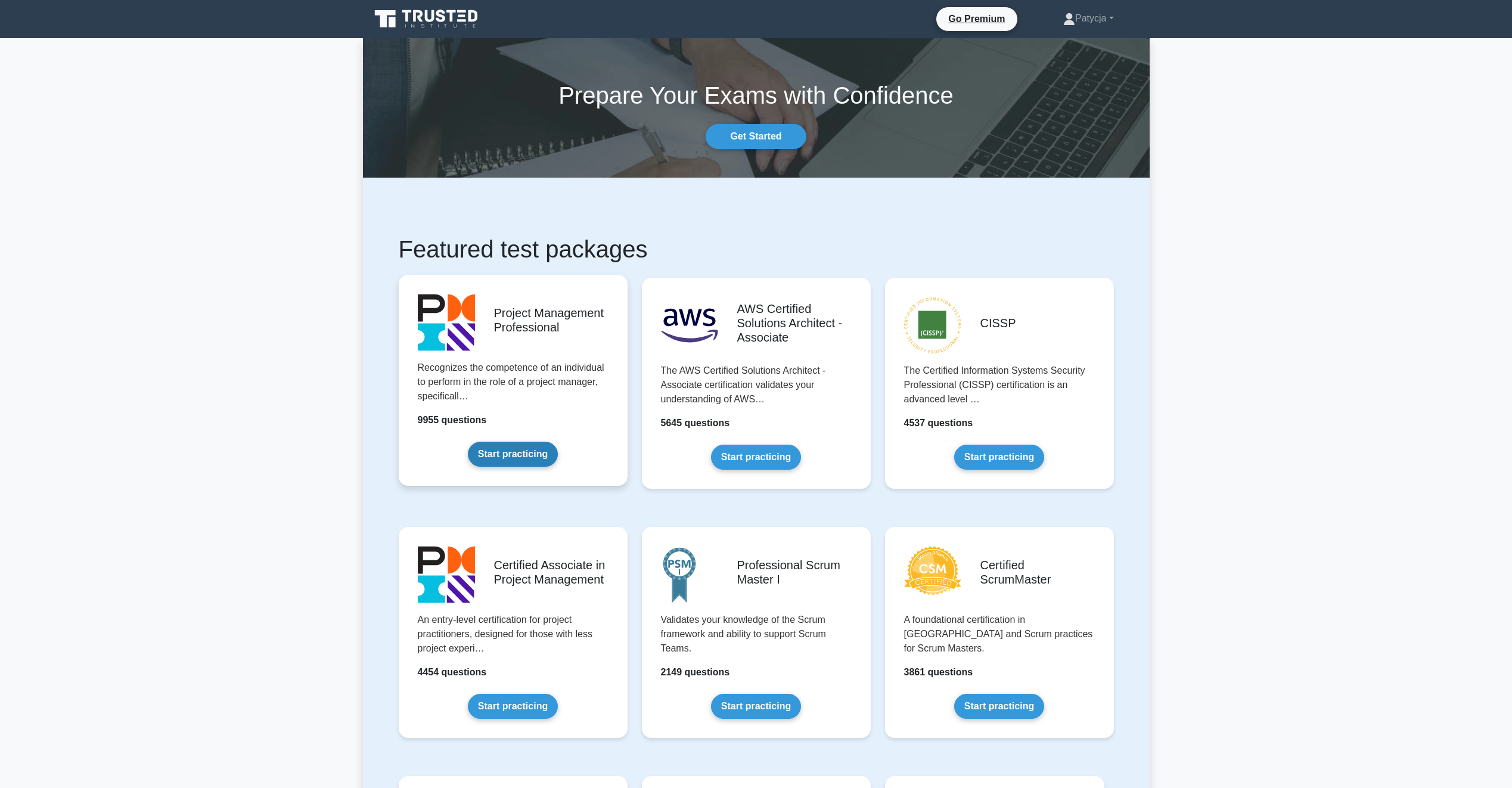
click at [515, 454] on link "Start practicing" at bounding box center [512, 454] width 90 height 25
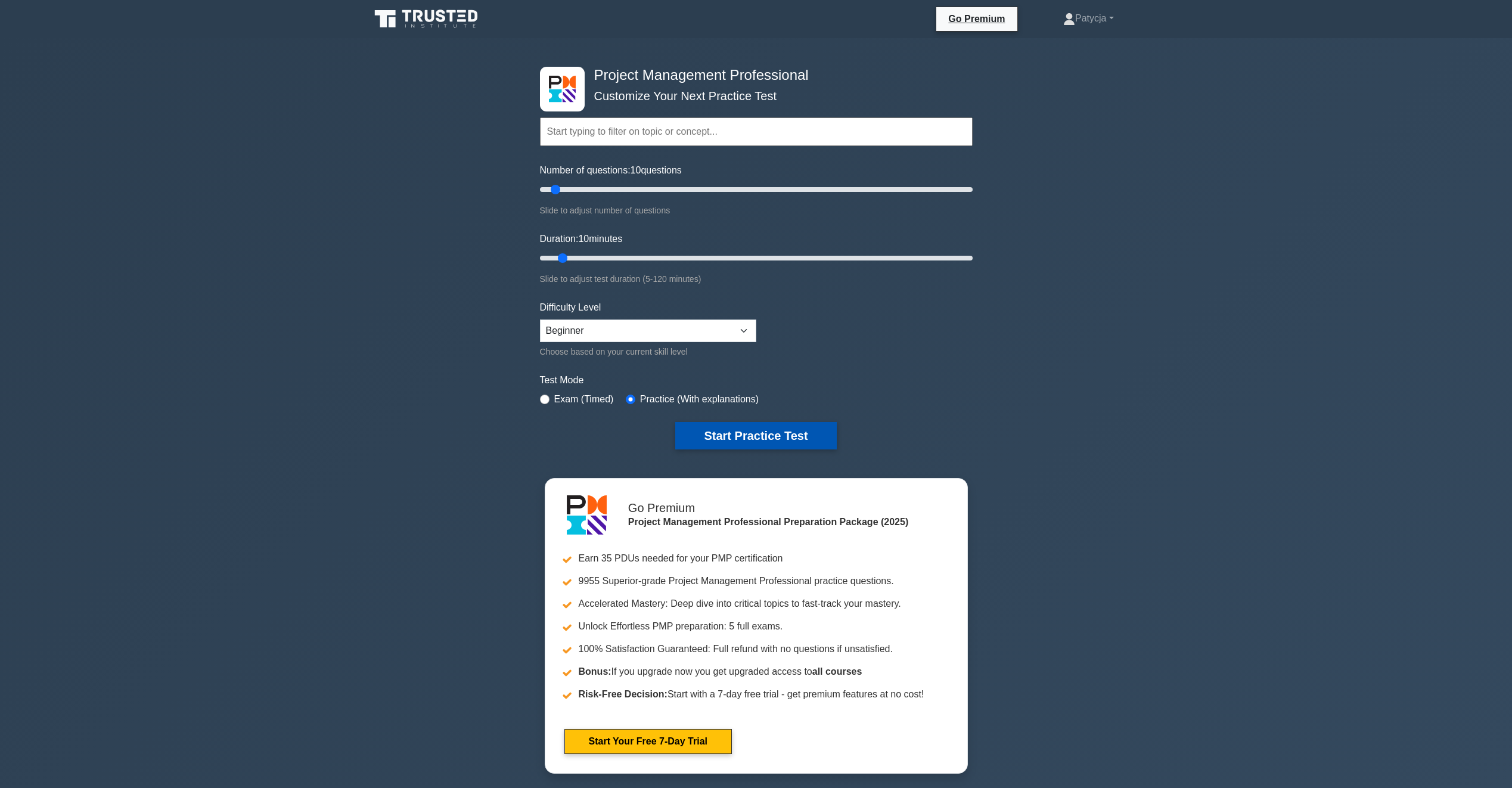
click at [772, 446] on button "Start Practice Test" at bounding box center [756, 436] width 161 height 28
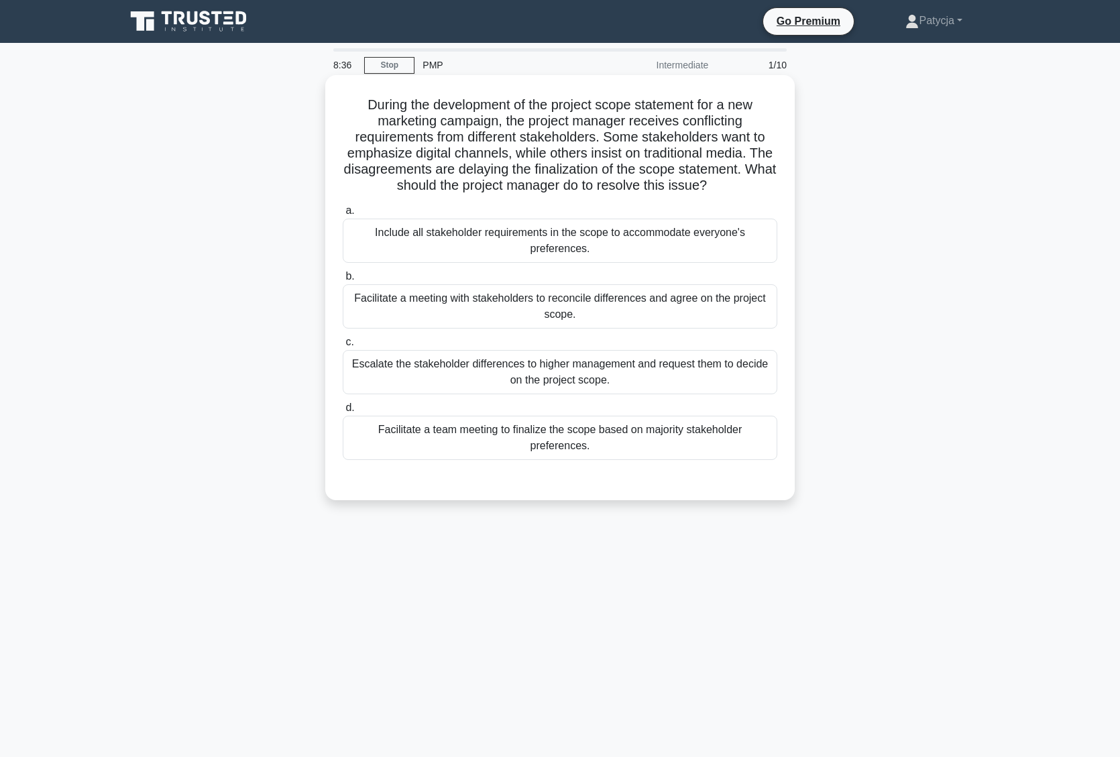
click at [601, 307] on div "Facilitate a meeting with stakeholders to reconcile differences and agree on th…" at bounding box center [560, 306] width 435 height 44
click at [343, 281] on input "b. Facilitate a meeting with stakeholders to reconcile differences and agree on…" at bounding box center [343, 276] width 0 height 9
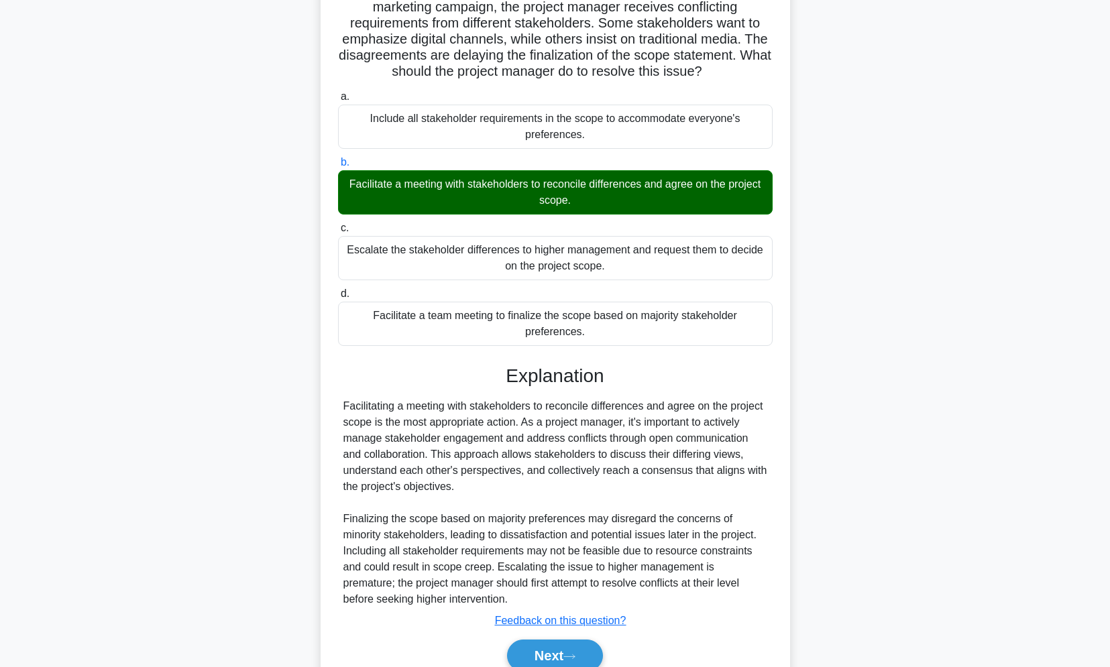
scroll to position [176, 0]
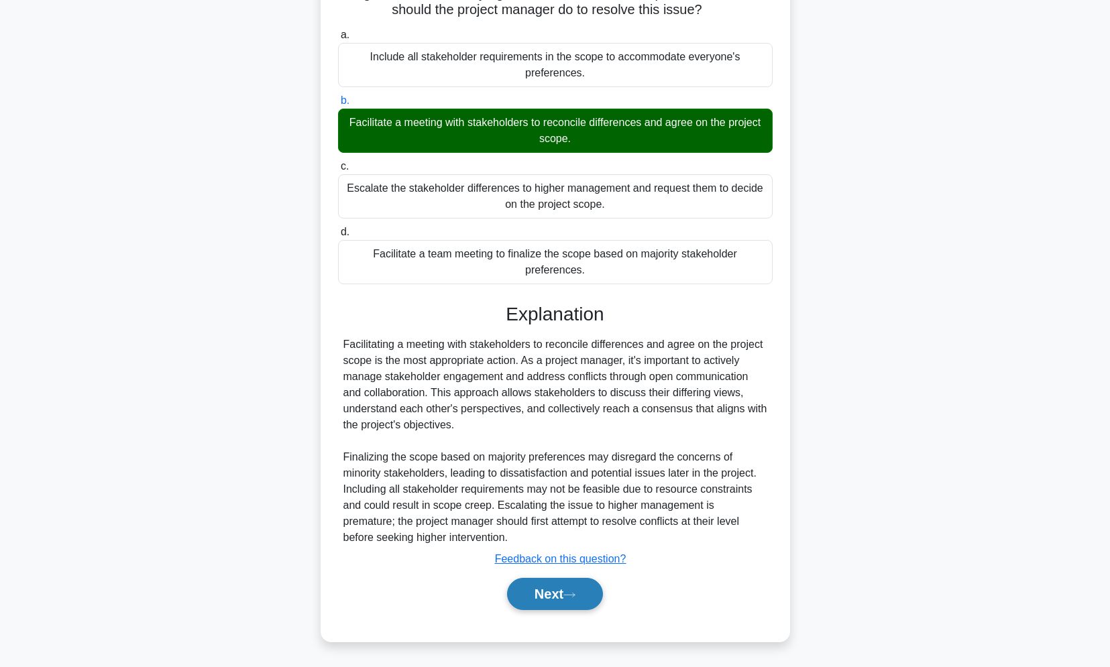
click at [540, 599] on button "Next" at bounding box center [555, 594] width 96 height 32
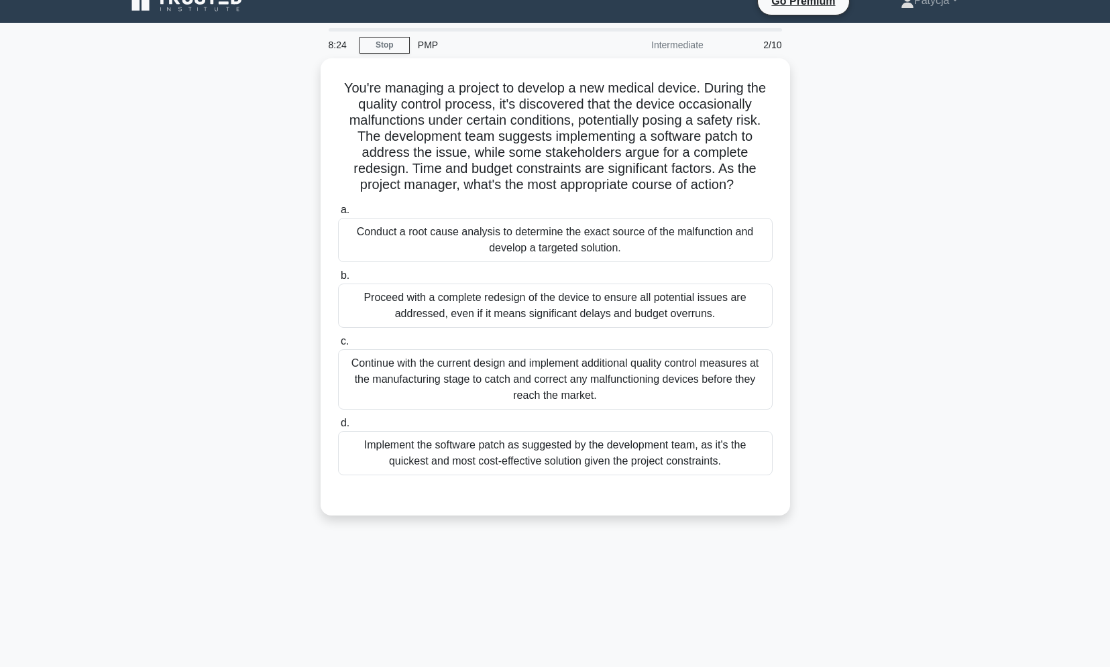
scroll to position [0, 0]
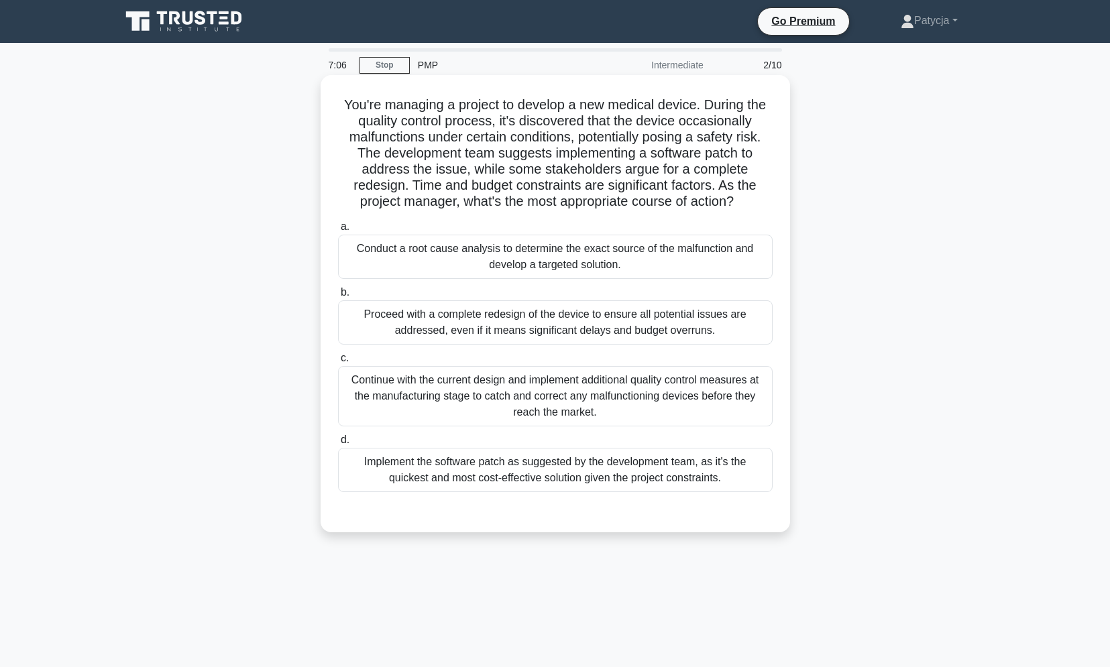
click at [426, 253] on div "Conduct a root cause analysis to determine the exact source of the malfunction …" at bounding box center [555, 257] width 435 height 44
click at [338, 231] on input "a. Conduct a root cause analysis to determine the exact source of the malfuncti…" at bounding box center [338, 227] width 0 height 9
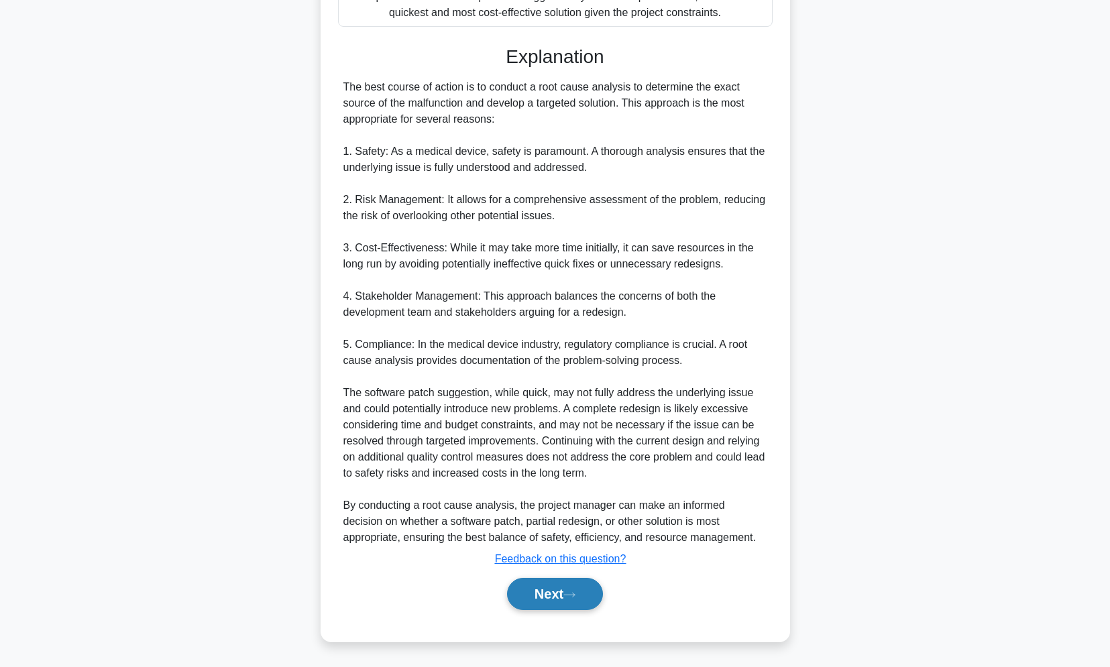
click at [536, 592] on button "Next" at bounding box center [555, 594] width 96 height 32
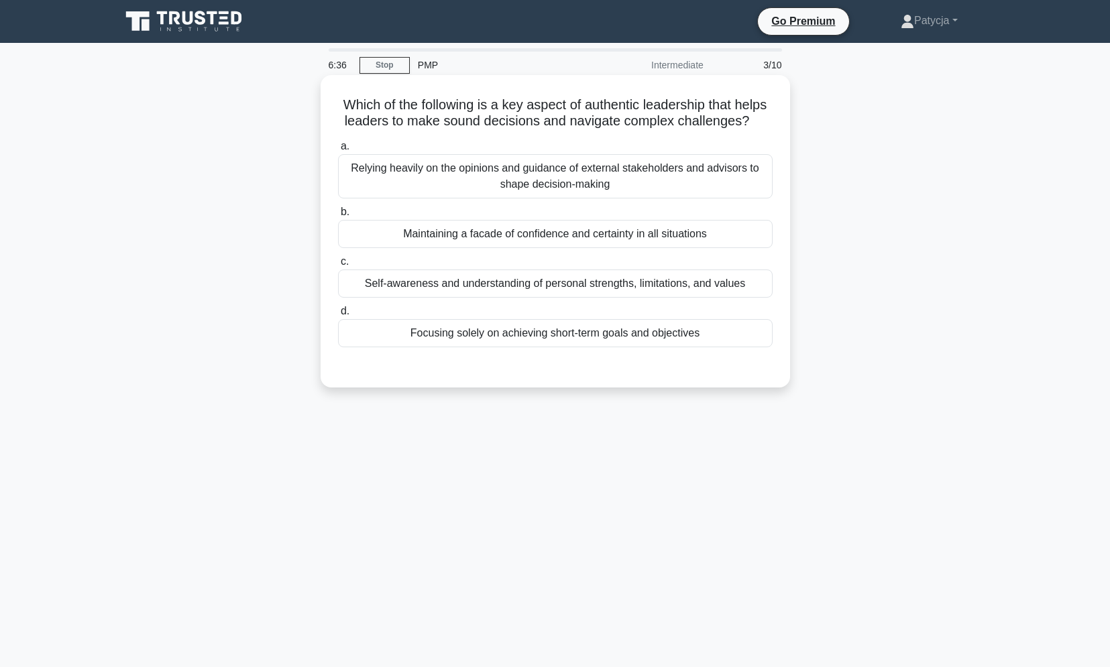
click at [589, 291] on div "Self-awareness and understanding of personal strengths, limitations, and values" at bounding box center [555, 284] width 435 height 28
click at [338, 266] on input "c. Self-awareness and understanding of personal strengths, limitations, and val…" at bounding box center [338, 261] width 0 height 9
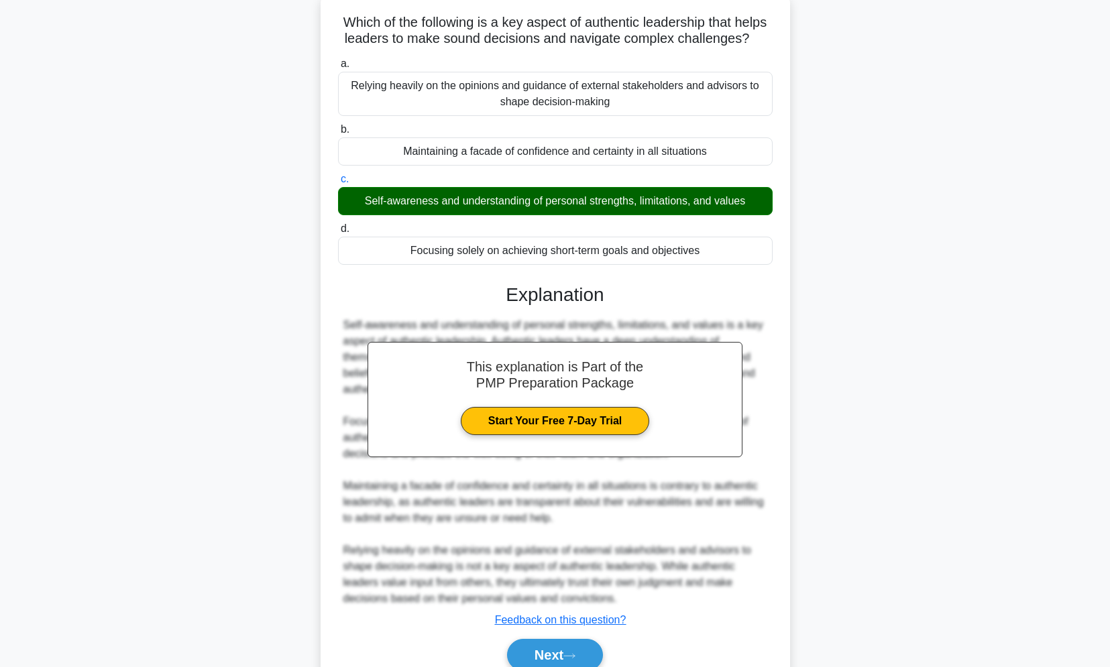
scroll to position [160, 0]
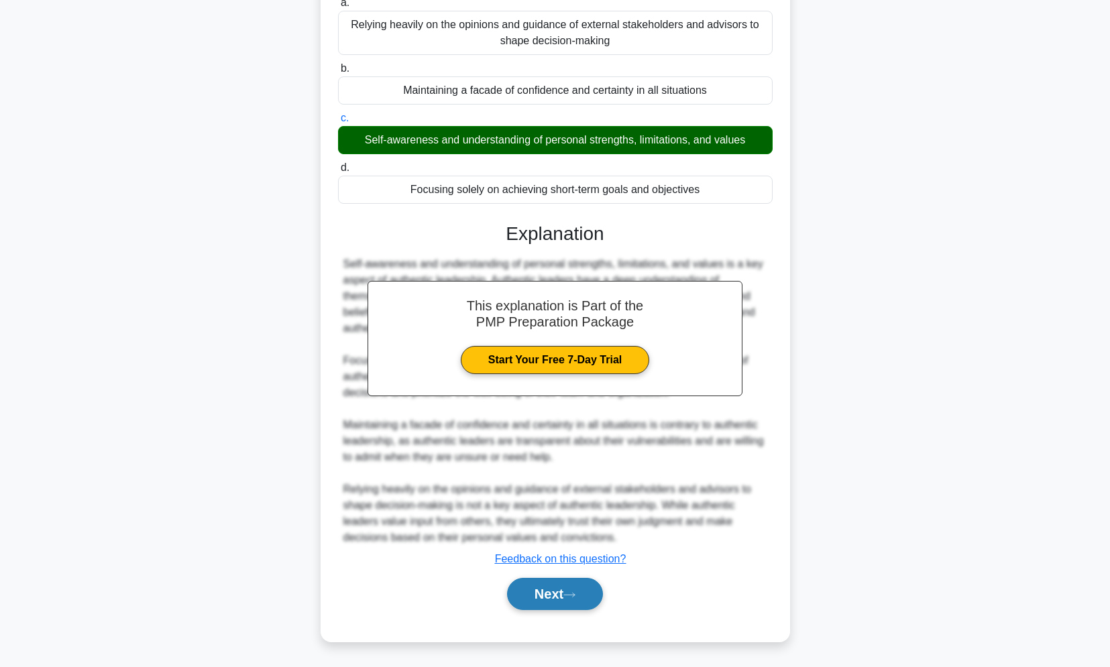
click at [542, 584] on button "Next" at bounding box center [555, 594] width 96 height 32
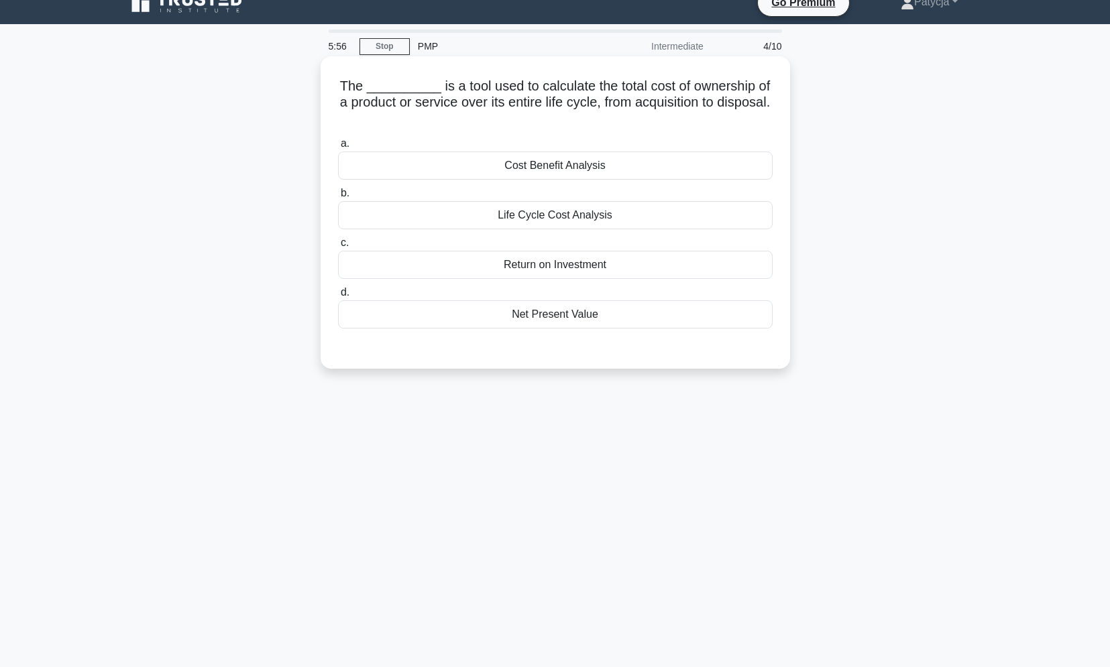
scroll to position [0, 0]
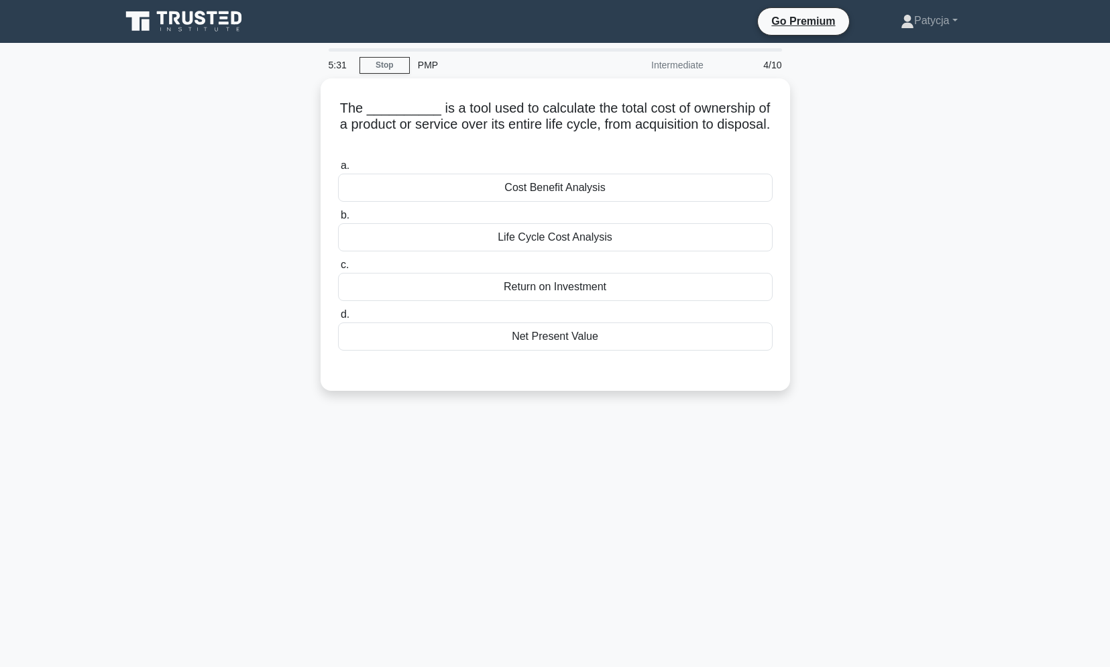
click at [878, 193] on div "The __________ is a tool used to calculate the total cost of ownership of a pro…" at bounding box center [555, 242] width 885 height 329
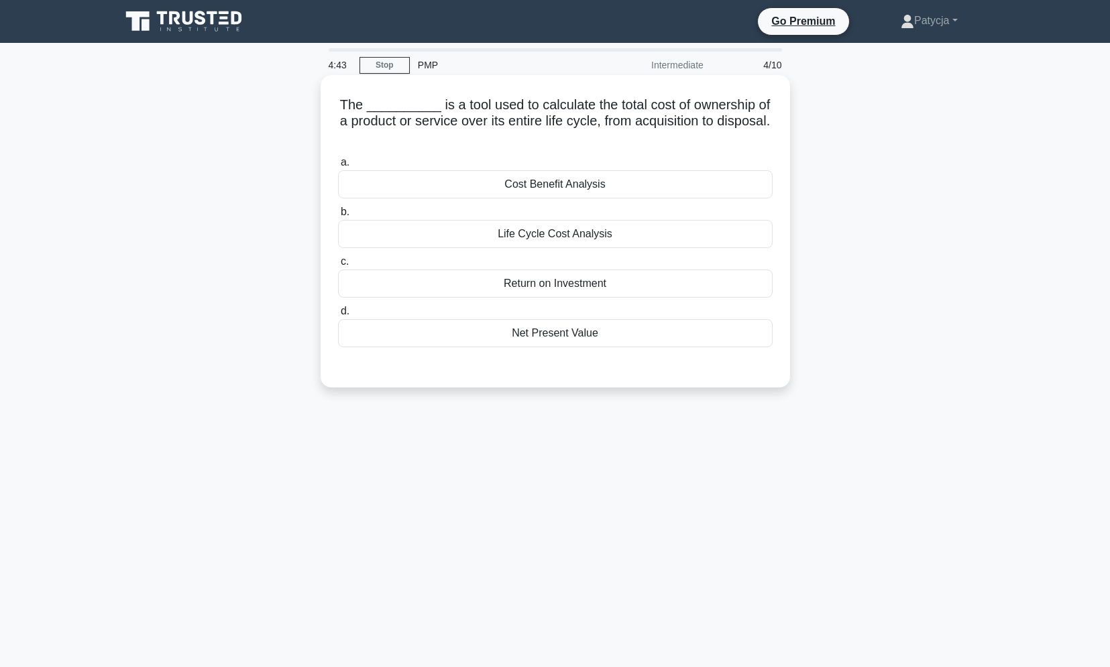
click at [629, 235] on div "Life Cycle Cost Analysis" at bounding box center [555, 234] width 435 height 28
click at [338, 217] on input "b. Life Cycle Cost Analysis" at bounding box center [338, 212] width 0 height 9
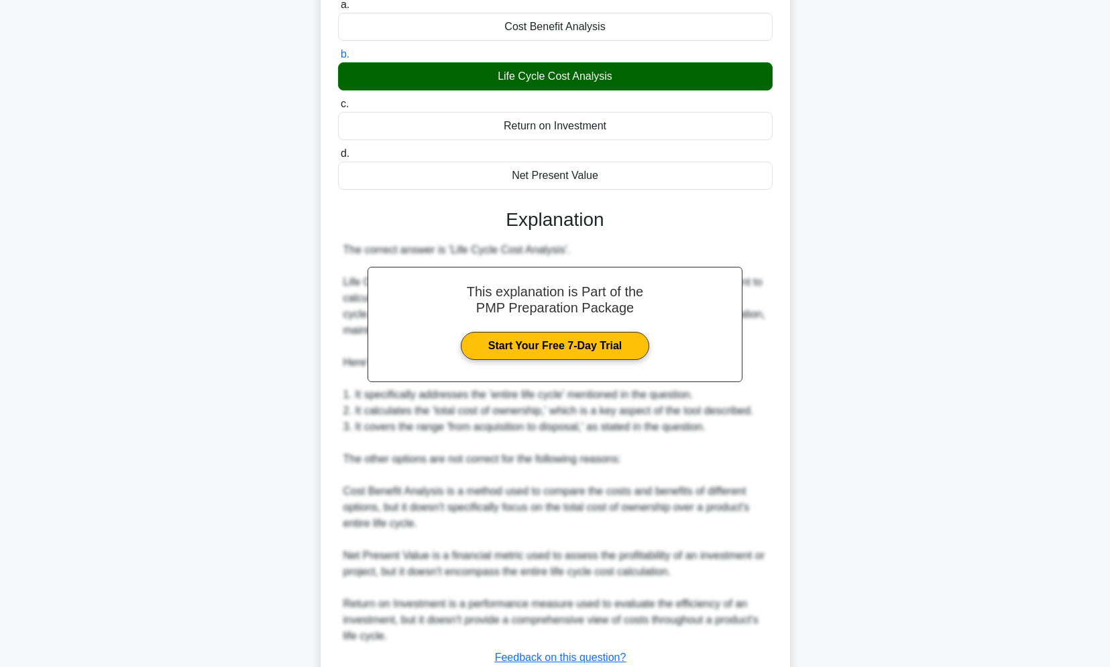
scroll to position [257, 0]
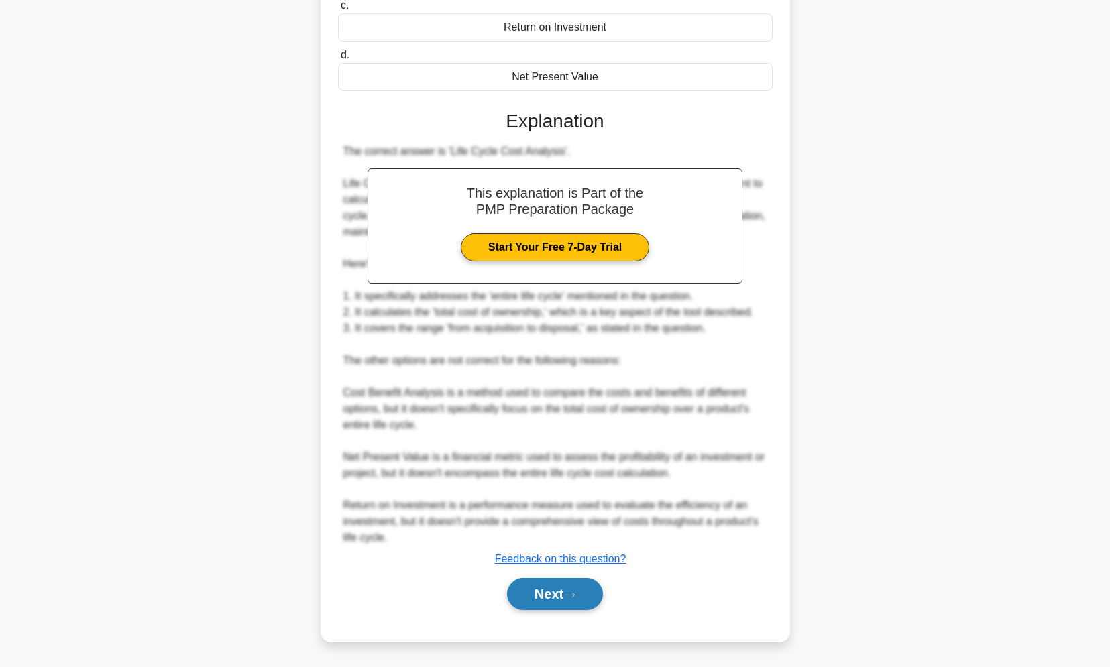
click at [575, 606] on button "Next" at bounding box center [555, 594] width 96 height 32
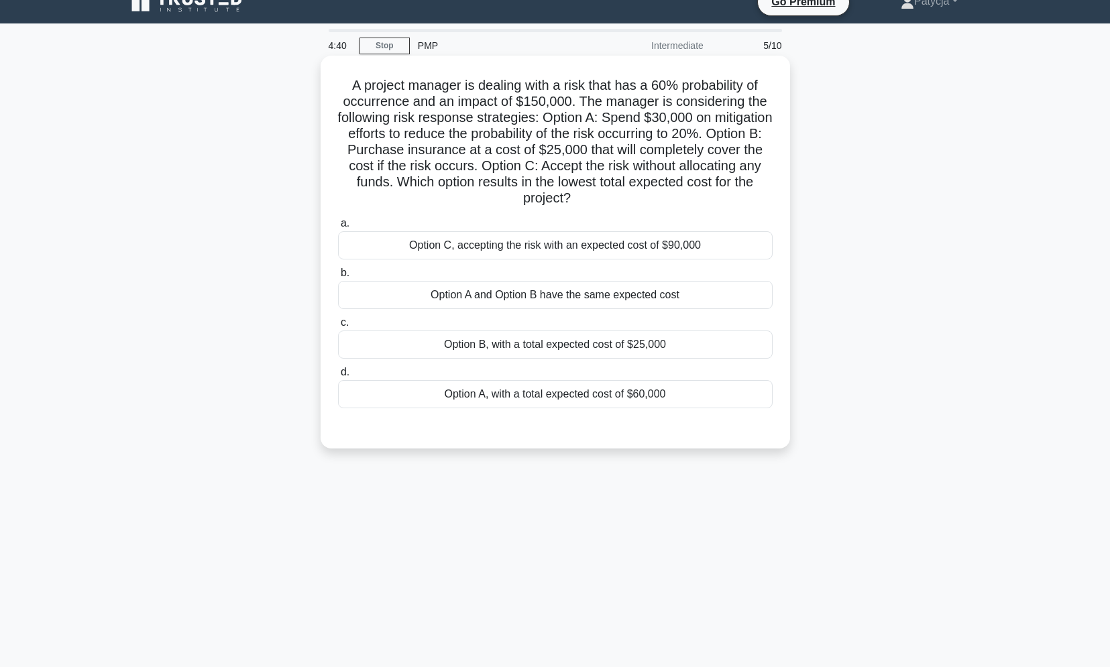
scroll to position [0, 0]
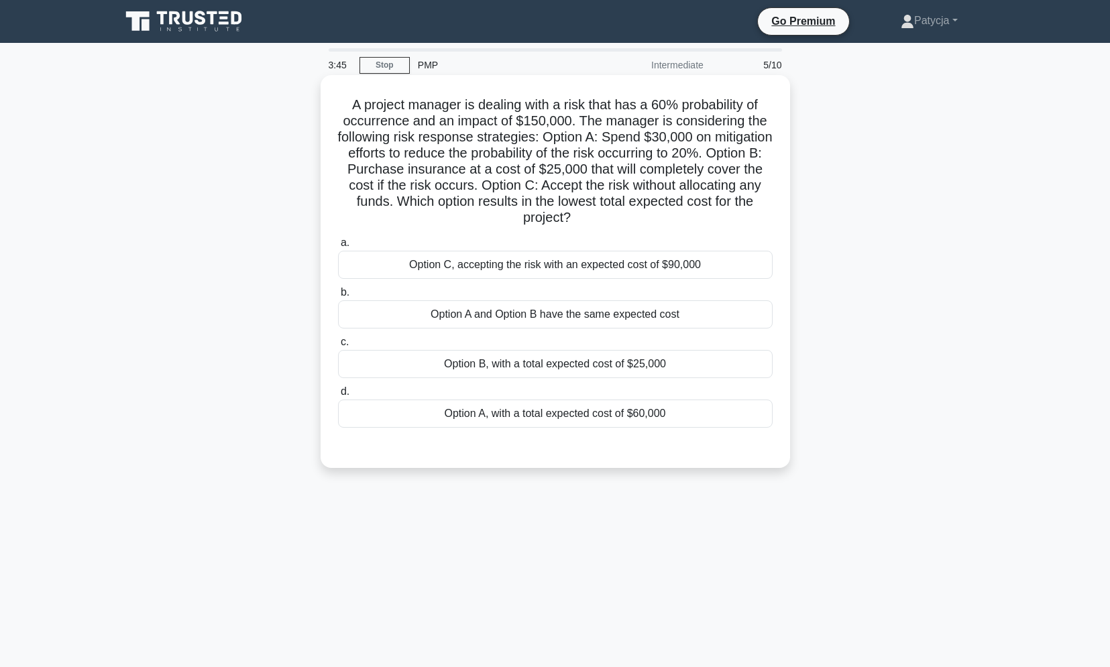
click at [632, 364] on div "Option B, with a total expected cost of $25,000" at bounding box center [555, 364] width 435 height 28
click at [338, 347] on input "c. Option B, with a total expected cost of $25,000" at bounding box center [338, 342] width 0 height 9
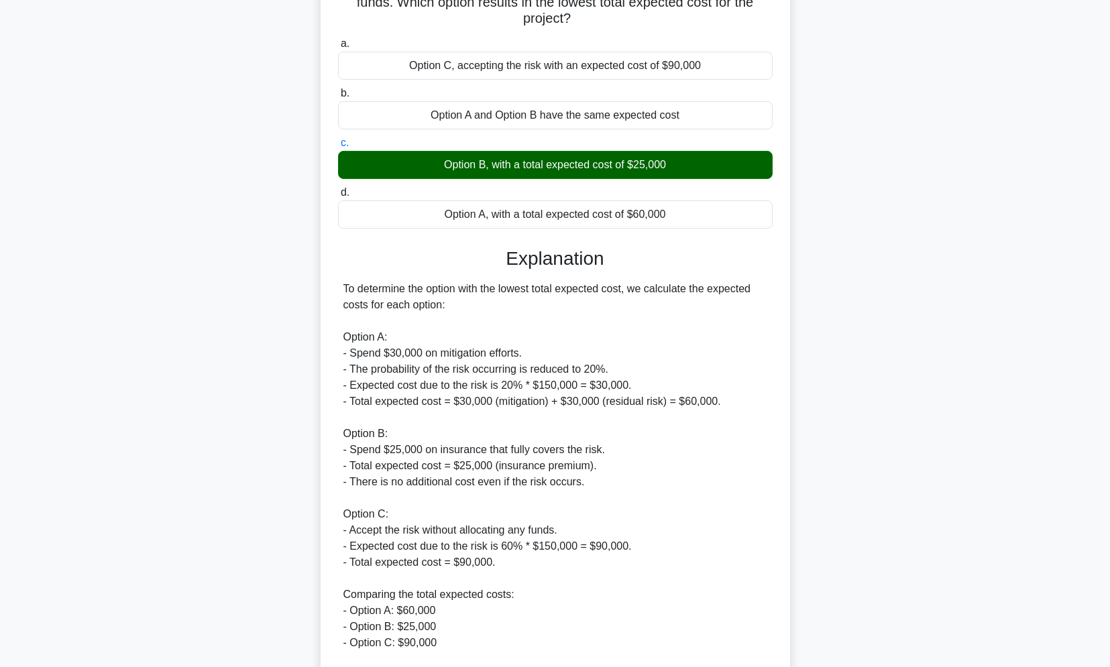
scroll to position [337, 0]
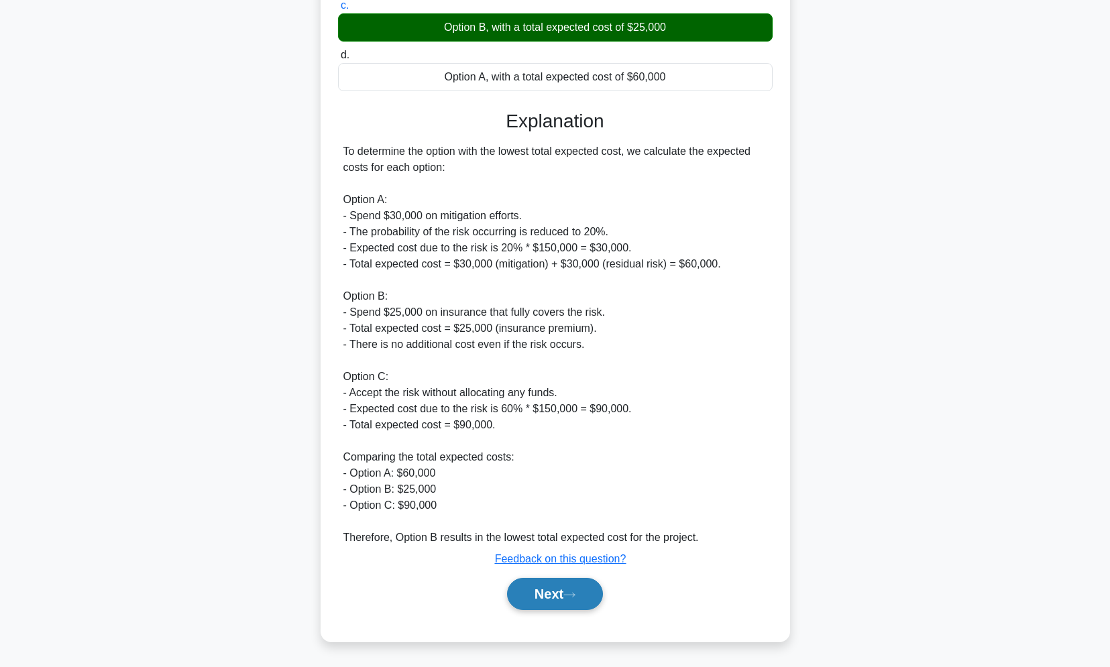
click at [575, 595] on icon at bounding box center [569, 595] width 11 height 4
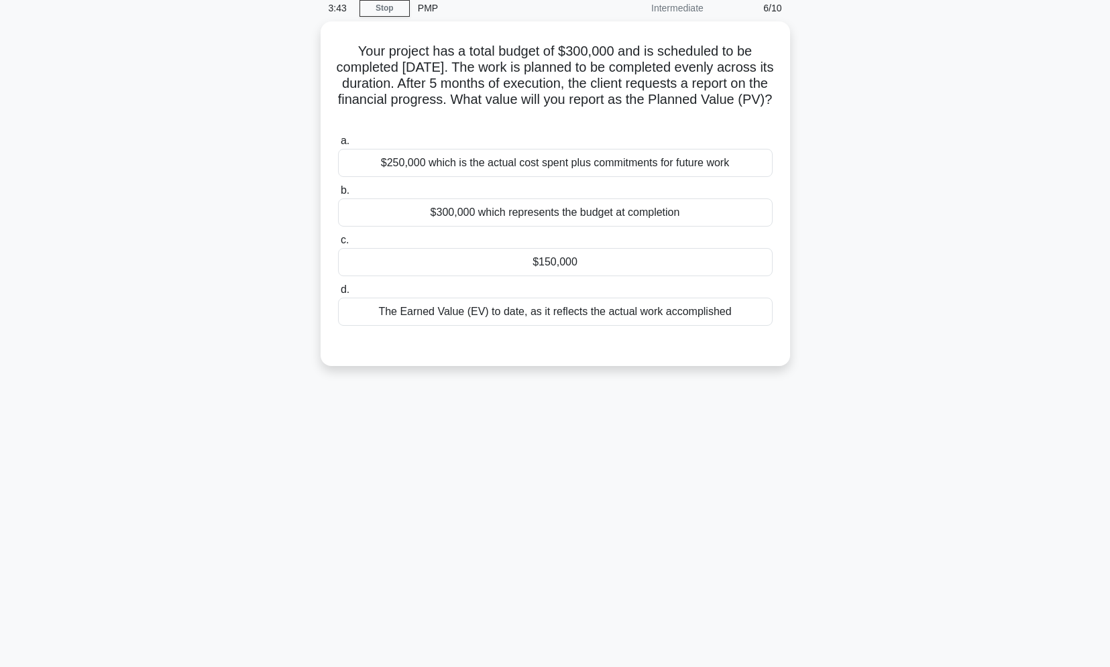
scroll to position [57, 0]
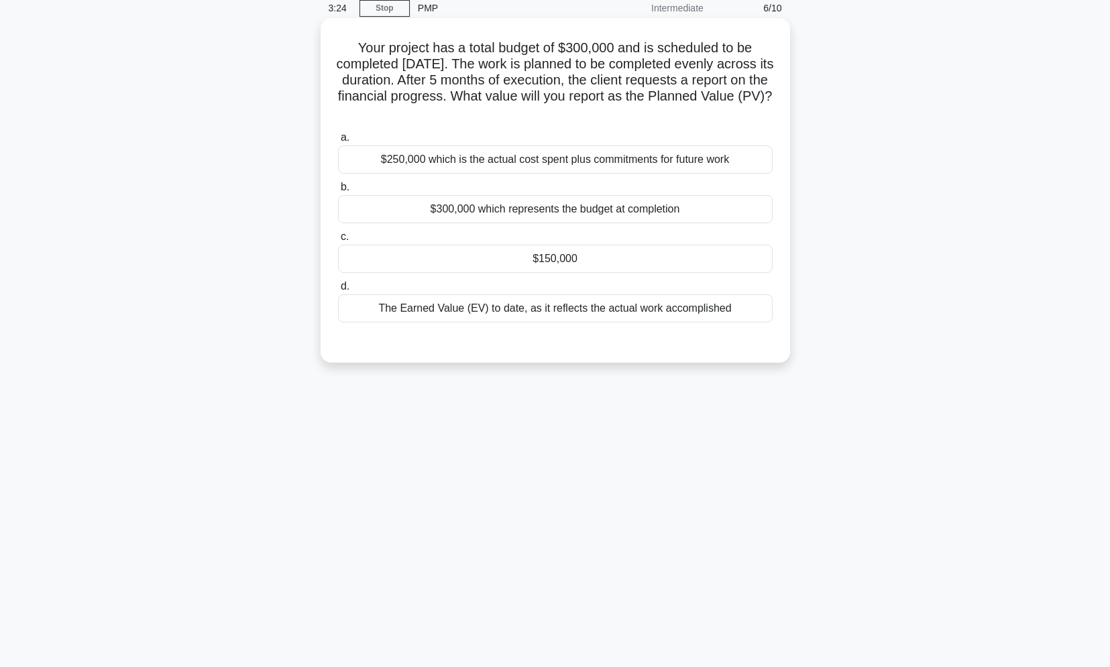
click at [605, 269] on div "$150,000" at bounding box center [555, 259] width 435 height 28
click at [338, 241] on input "c. $150,000" at bounding box center [338, 237] width 0 height 9
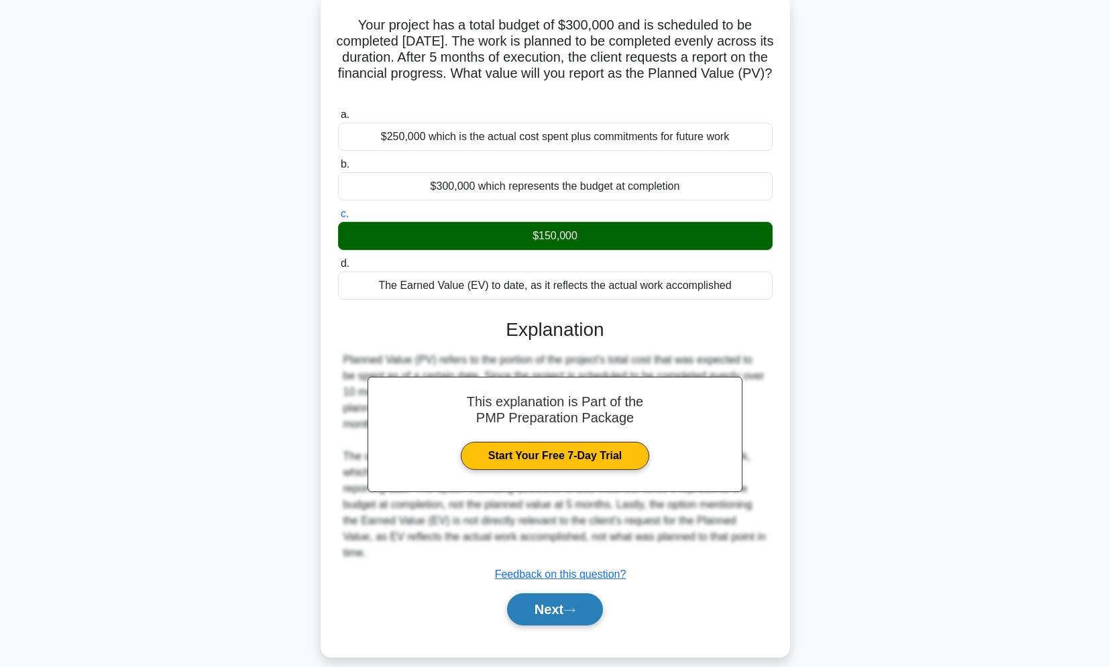
click at [544, 593] on button "Next" at bounding box center [555, 609] width 96 height 32
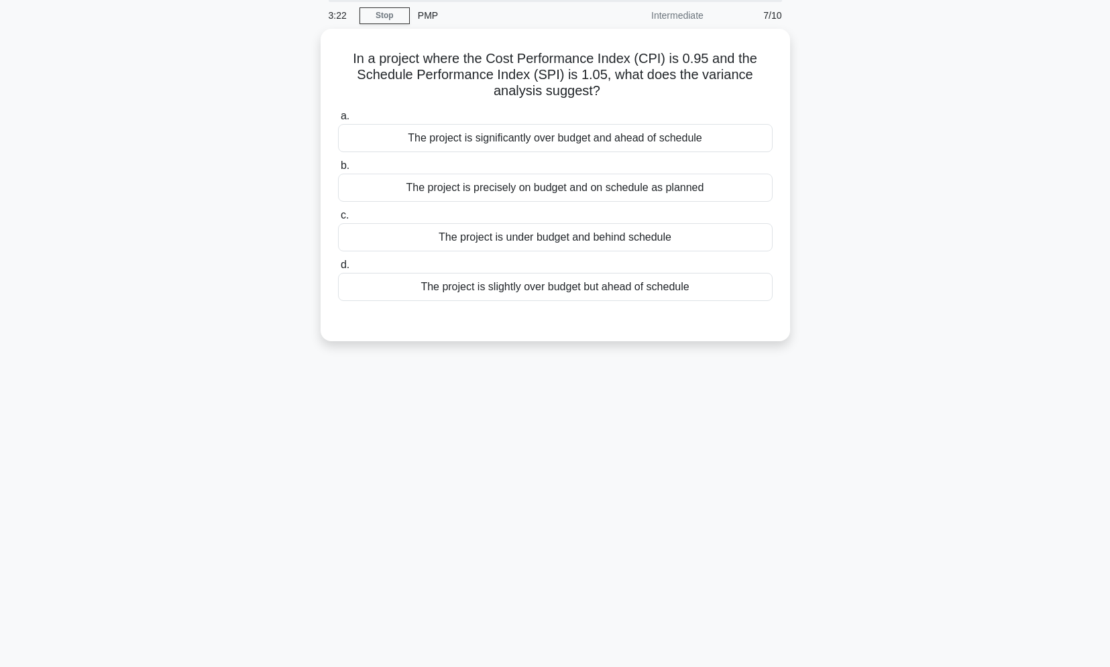
scroll to position [0, 0]
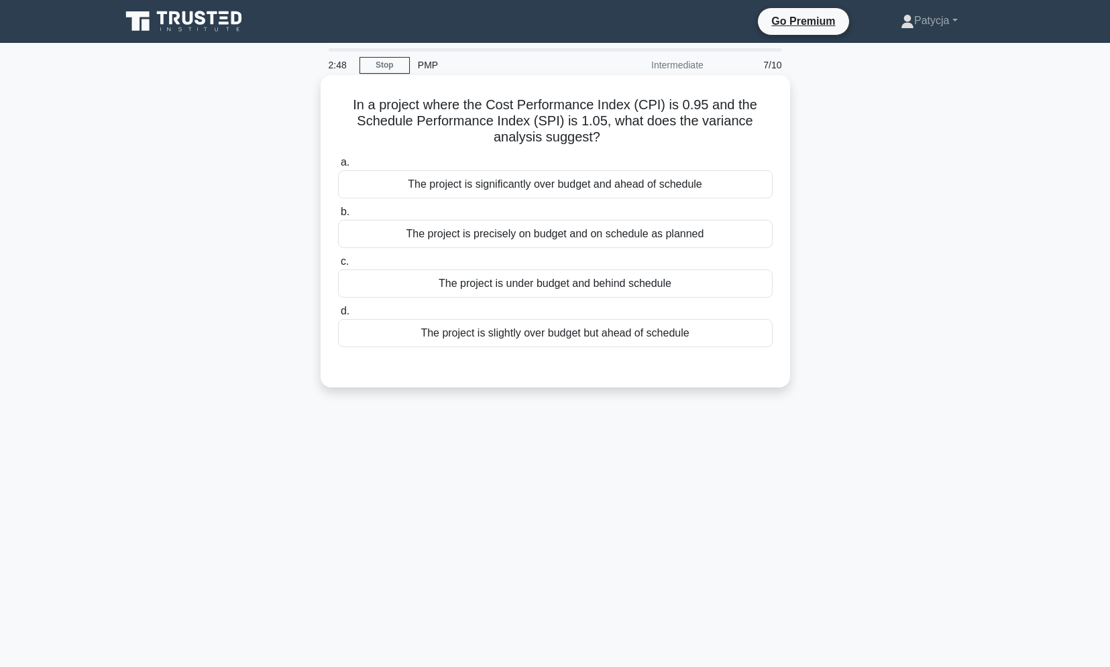
click at [585, 185] on div "The project is significantly over budget and ahead of schedule" at bounding box center [555, 184] width 435 height 28
click at [338, 167] on input "a. The project is significantly over budget and ahead of schedule" at bounding box center [338, 162] width 0 height 9
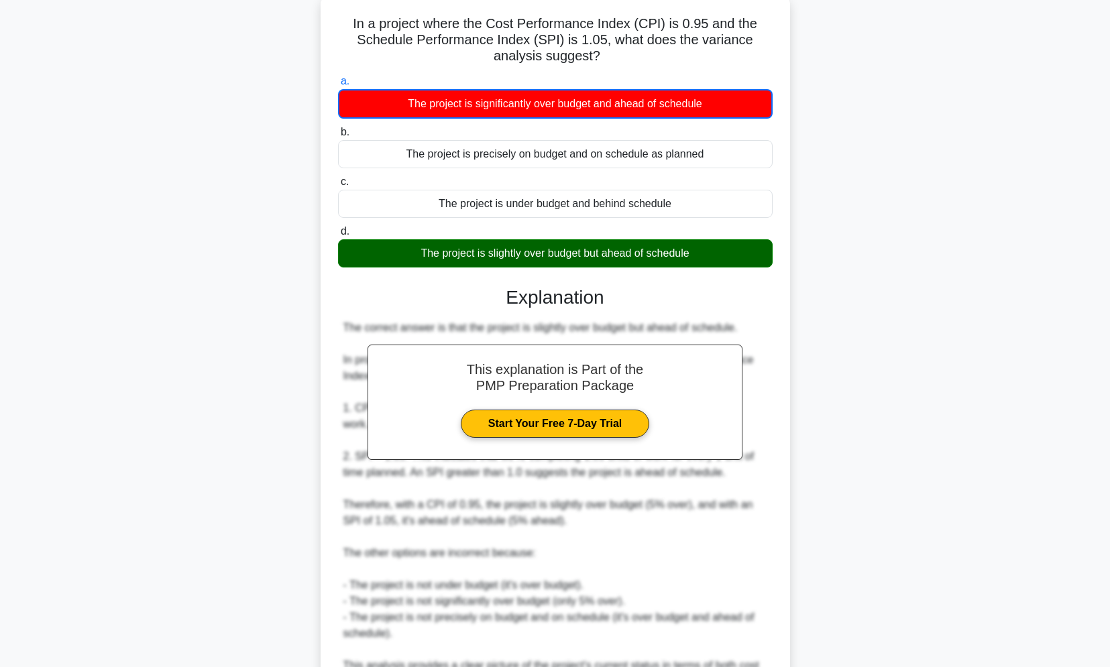
scroll to position [226, 0]
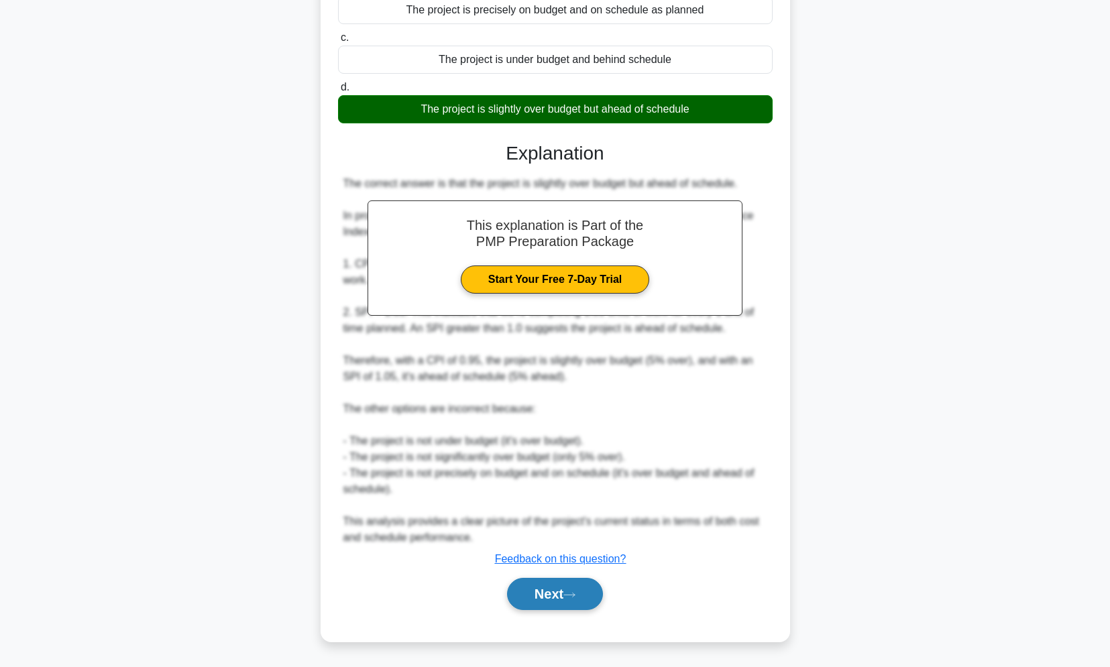
click at [540, 590] on button "Next" at bounding box center [555, 594] width 96 height 32
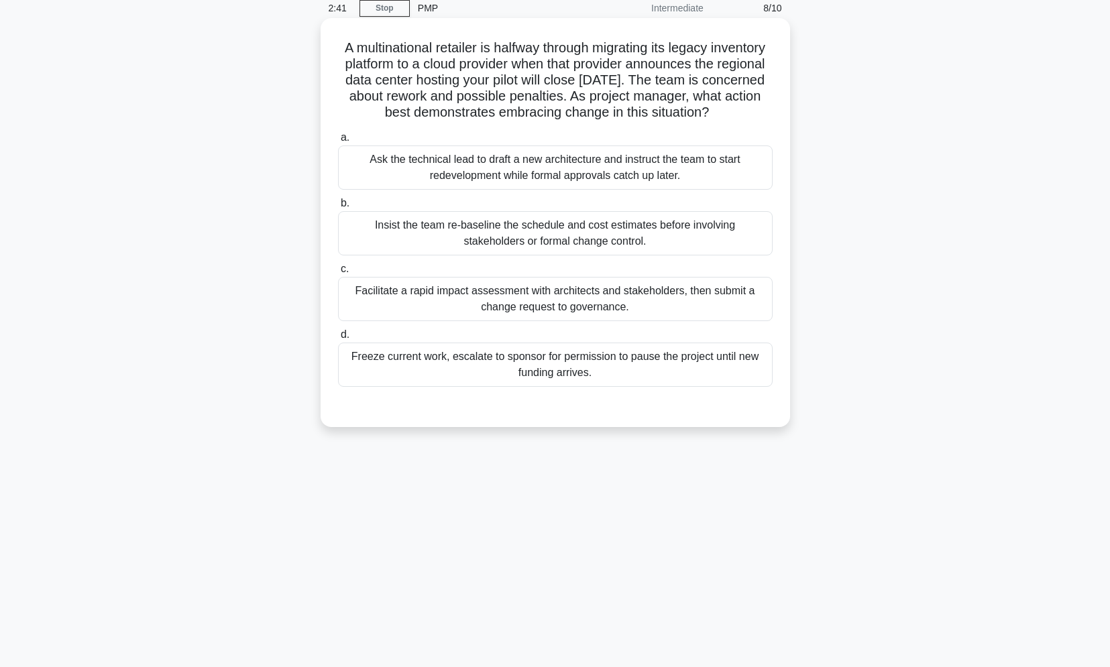
scroll to position [0, 0]
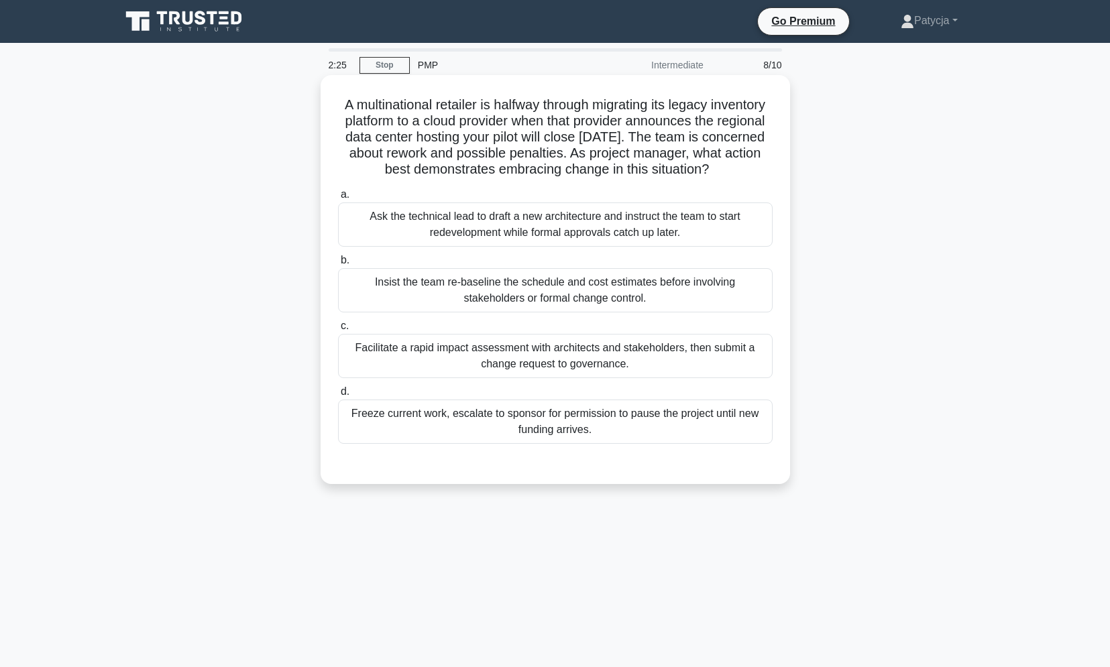
click at [478, 378] on div "Facilitate a rapid impact assessment with architects and stakeholders, then sub…" at bounding box center [555, 356] width 435 height 44
click at [338, 331] on input "c. Facilitate a rapid impact assessment with architects and stakeholders, then …" at bounding box center [338, 326] width 0 height 9
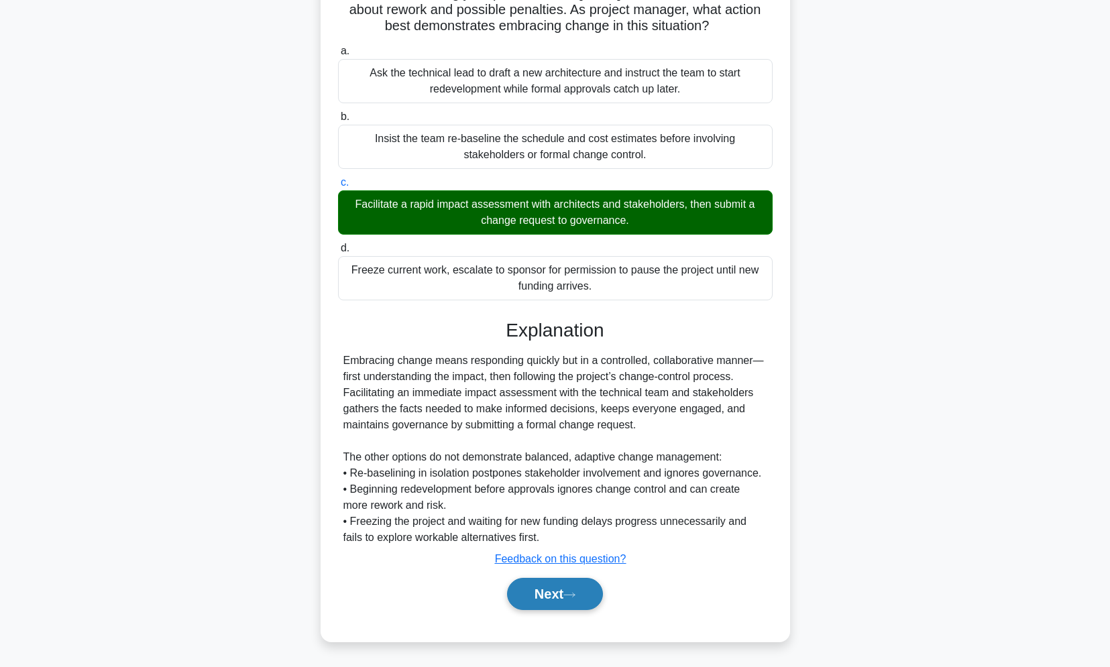
click at [577, 601] on button "Next" at bounding box center [555, 594] width 96 height 32
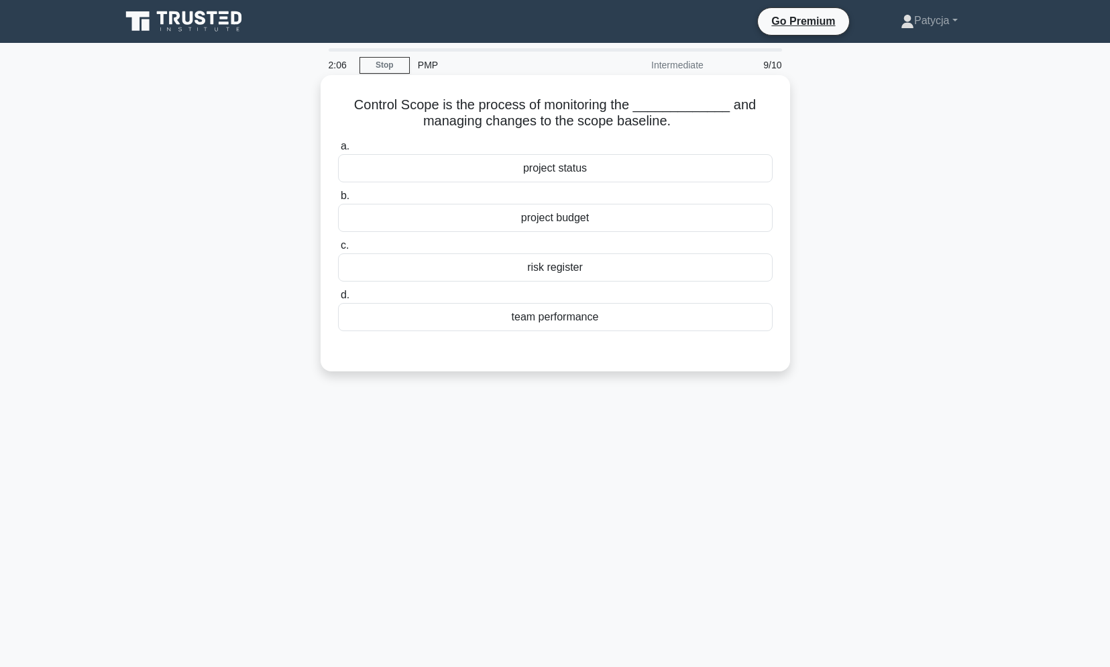
click at [563, 172] on div "project status" at bounding box center [555, 168] width 435 height 28
click at [338, 151] on input "a. project status" at bounding box center [338, 146] width 0 height 9
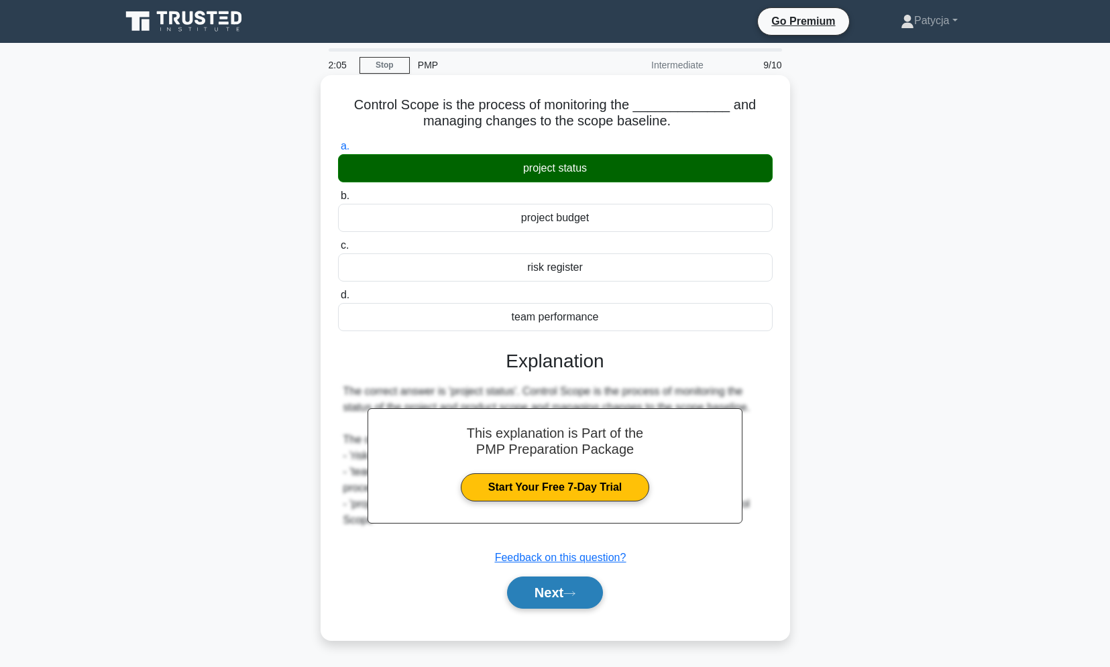
click at [573, 593] on icon at bounding box center [569, 593] width 12 height 7
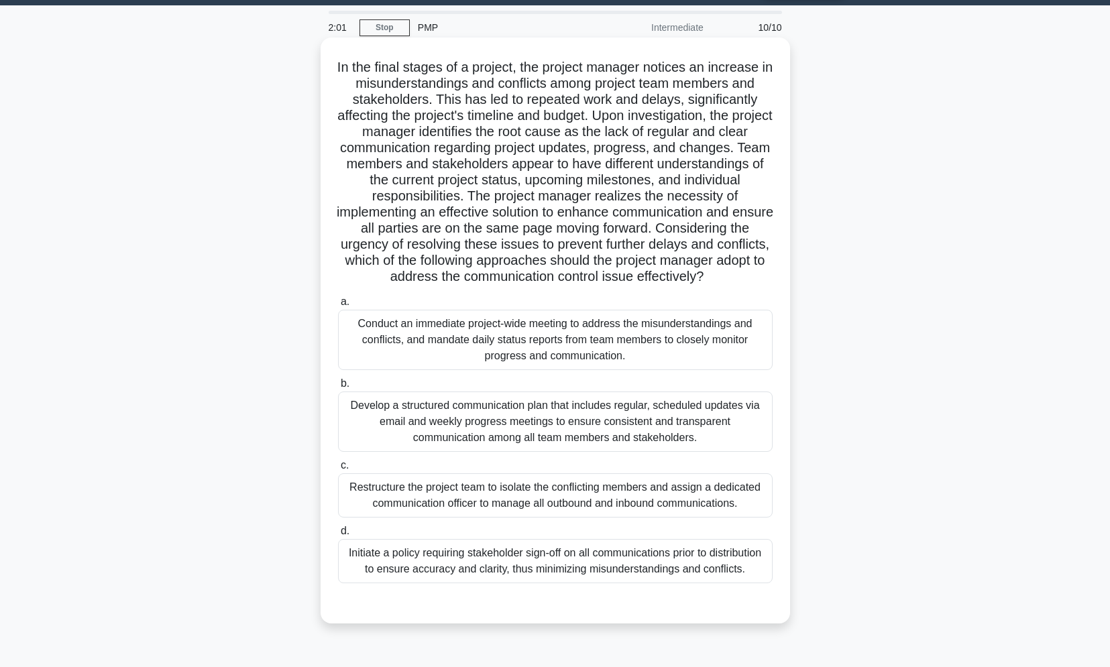
scroll to position [57, 0]
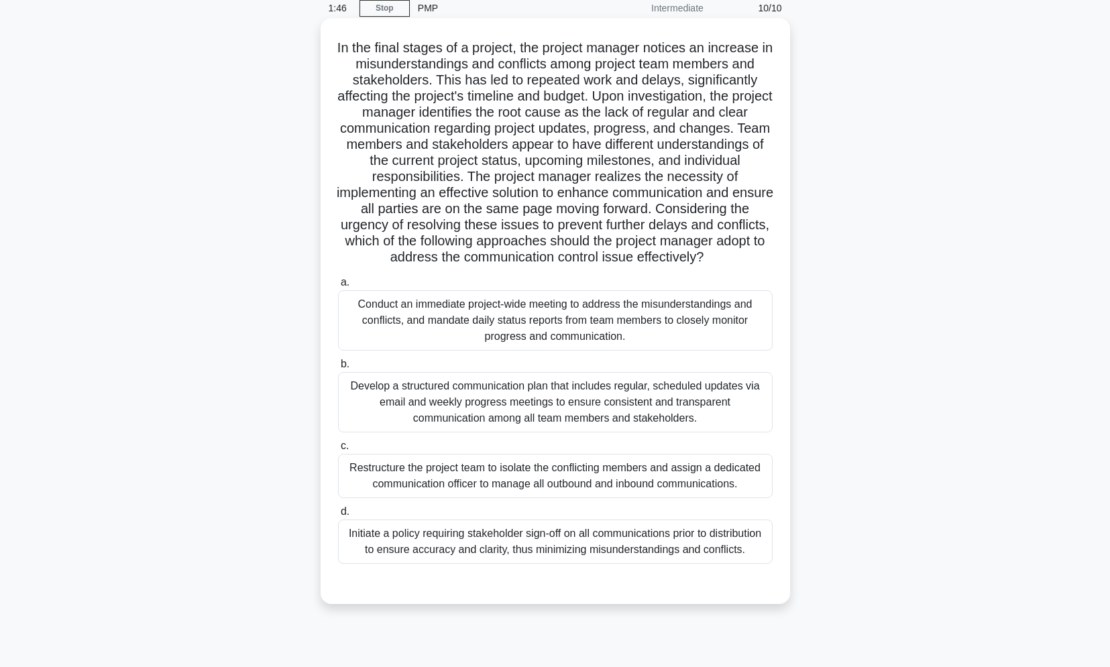
click at [510, 418] on div "Develop a structured communication plan that includes regular, scheduled update…" at bounding box center [555, 402] width 435 height 60
click at [338, 369] on input "b. Develop a structured communication plan that includes regular, scheduled upd…" at bounding box center [338, 364] width 0 height 9
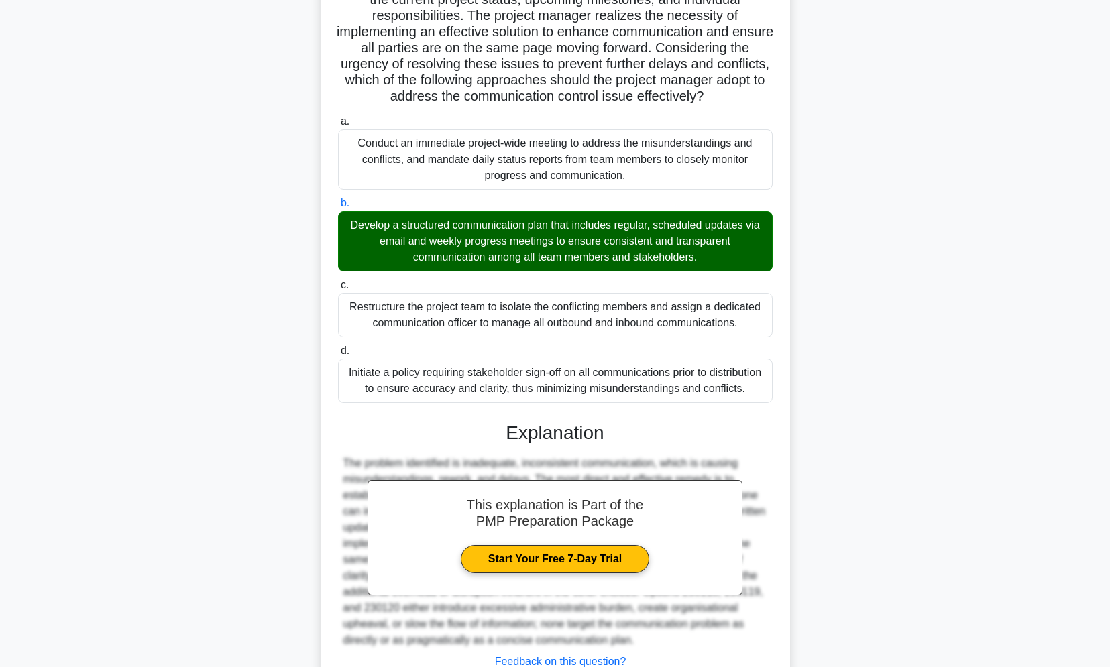
scroll to position [337, 0]
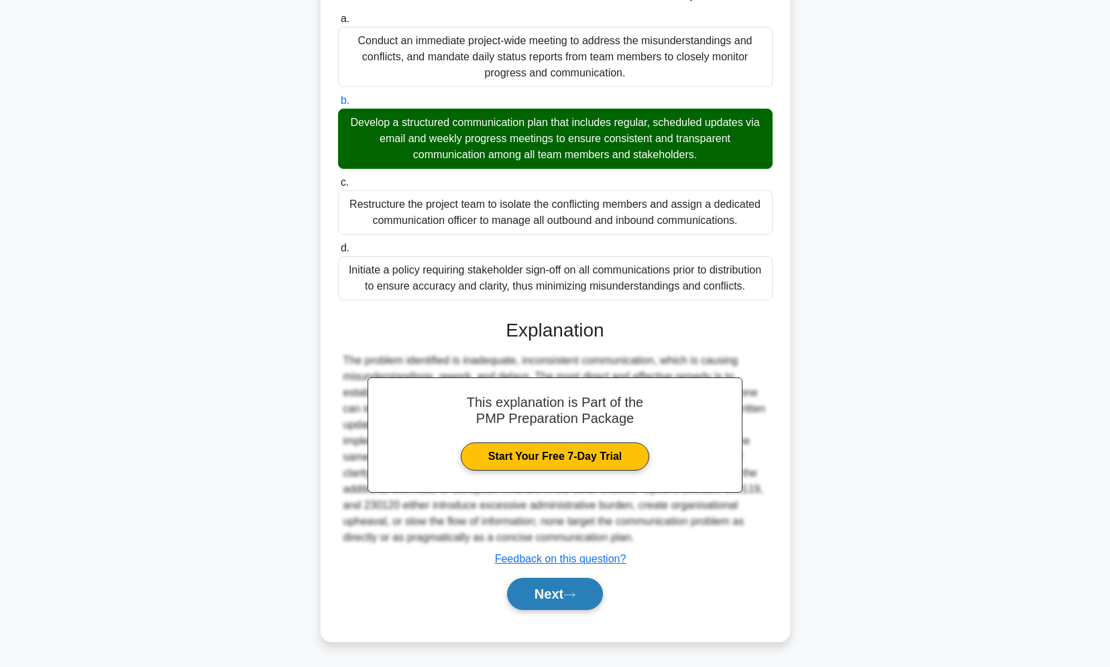
click at [553, 595] on button "Next" at bounding box center [555, 594] width 96 height 32
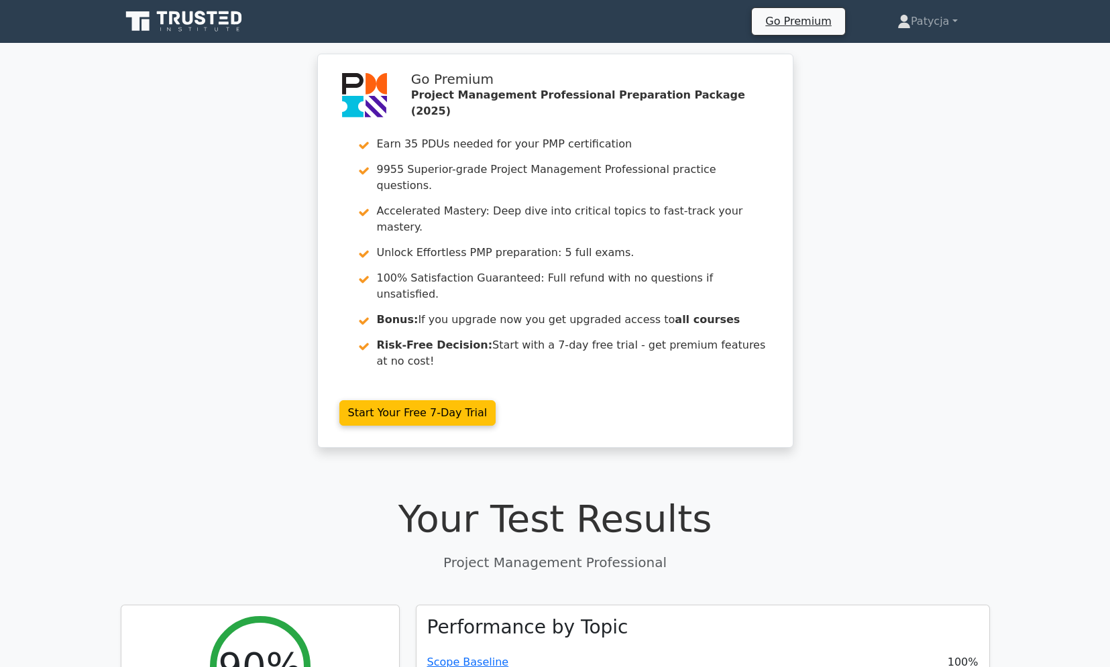
click at [206, 22] on icon at bounding box center [185, 21] width 129 height 25
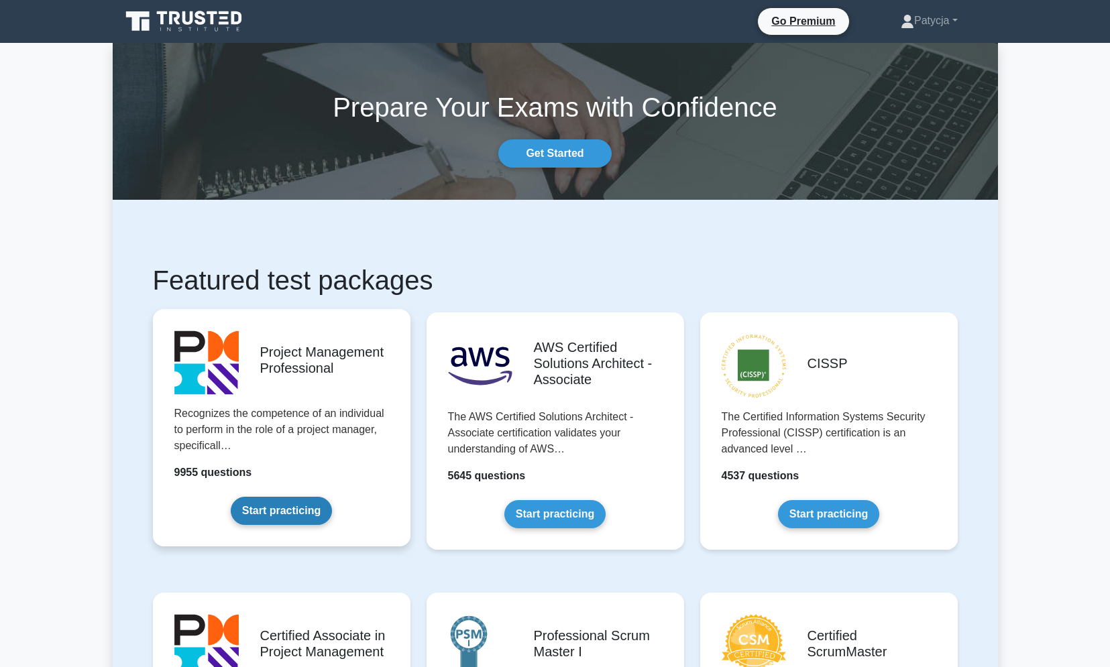
click at [284, 515] on link "Start practicing" at bounding box center [281, 511] width 101 height 28
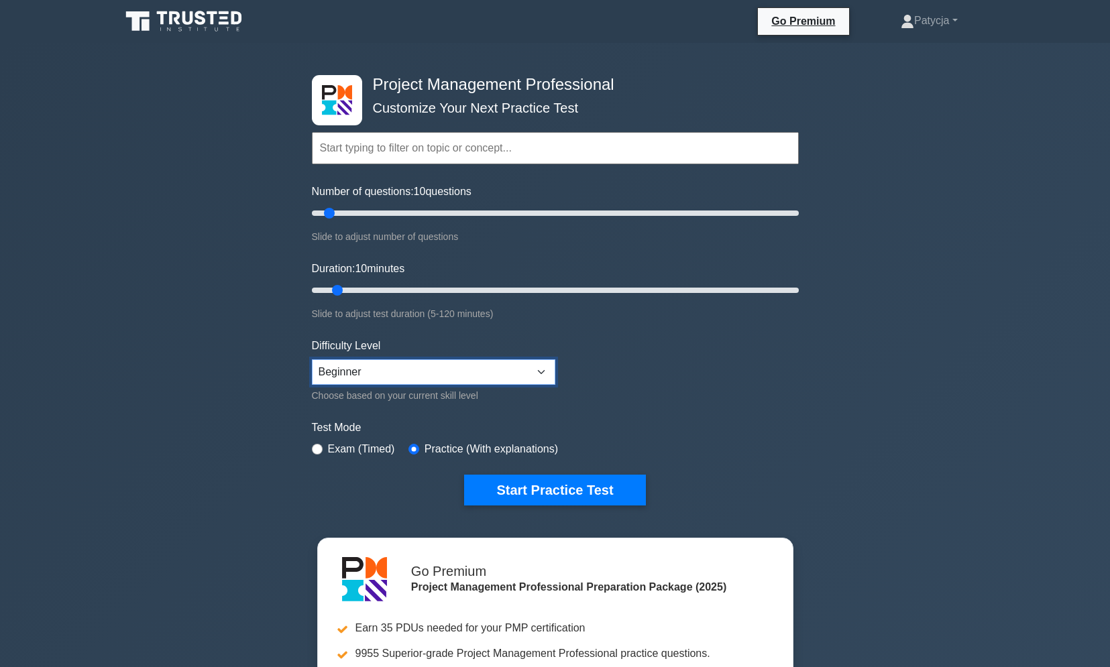
click at [444, 361] on select "Beginner Intermediate Expert" at bounding box center [433, 371] width 243 height 25
select select "intermediate"
click at [312, 359] on select "Beginner Intermediate Expert" at bounding box center [433, 371] width 243 height 25
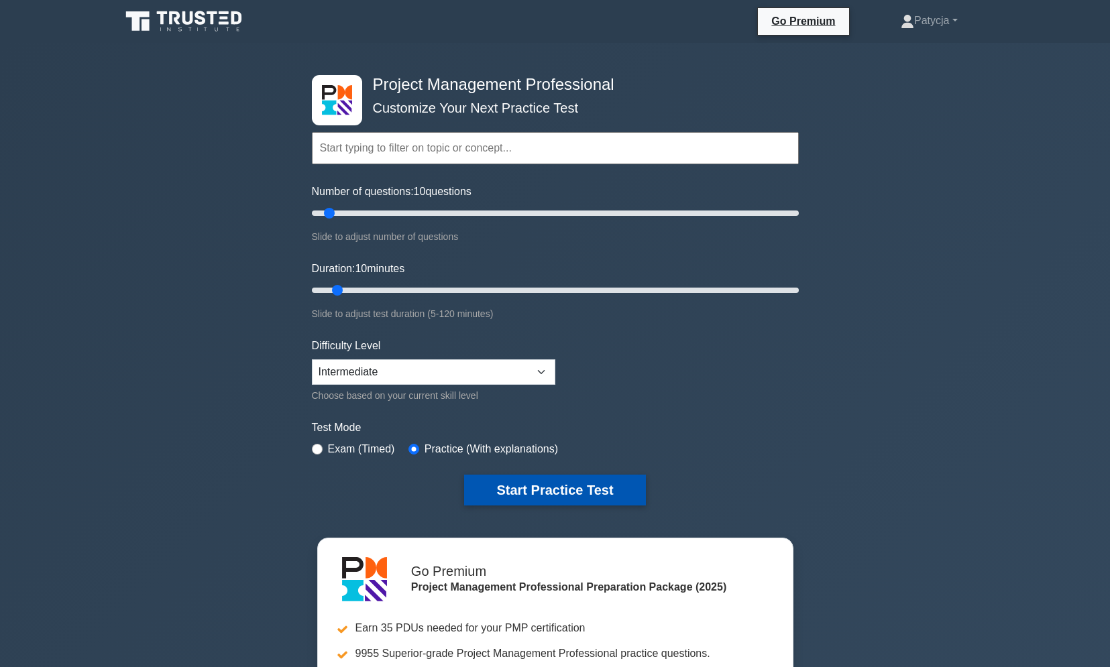
click at [542, 481] on button "Start Practice Test" at bounding box center [554, 490] width 181 height 31
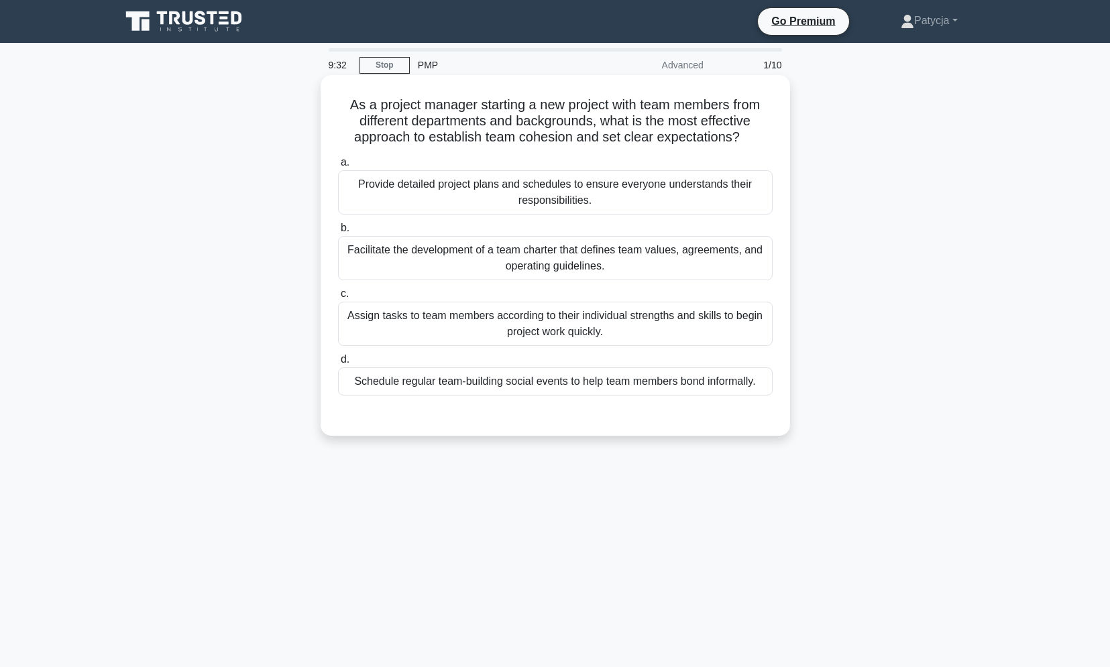
click at [587, 396] on div "Schedule regular team-building social events to help team members bond informal…" at bounding box center [555, 381] width 435 height 28
click at [338, 364] on input "d. Schedule regular team-building social events to help team members bond infor…" at bounding box center [338, 359] width 0 height 9
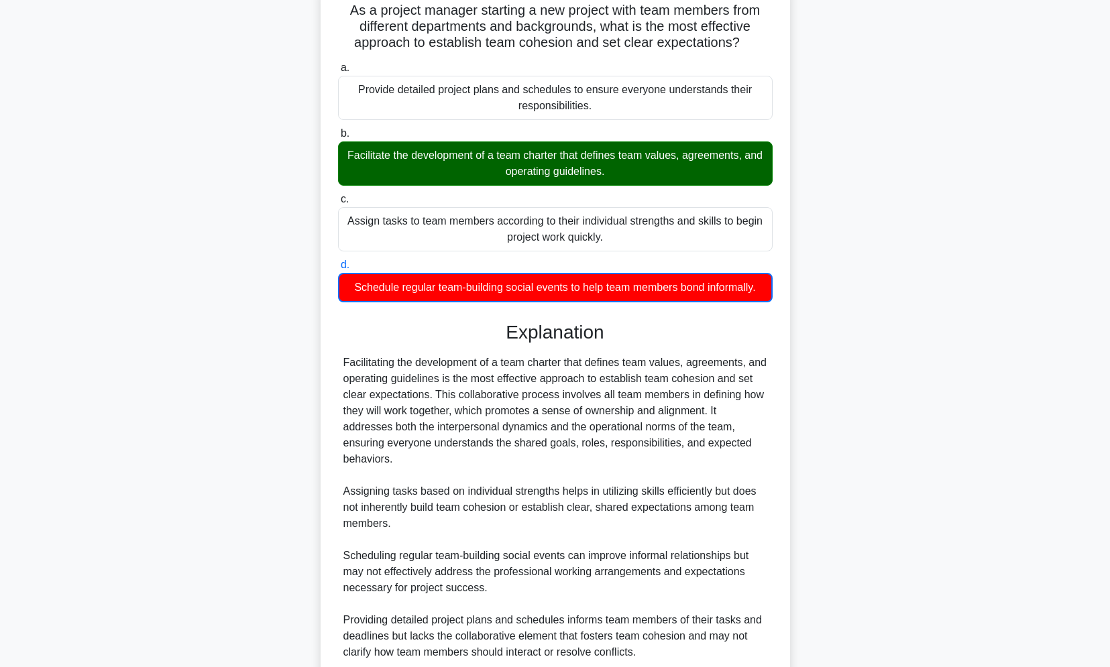
scroll to position [210, 0]
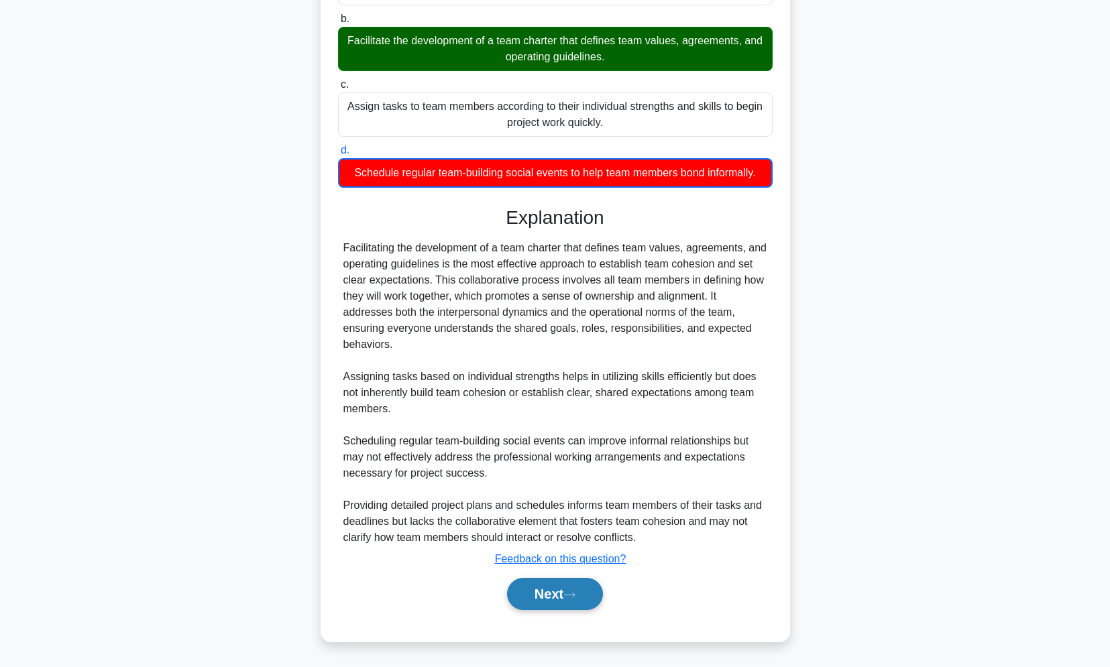
click at [561, 600] on button "Next" at bounding box center [555, 594] width 96 height 32
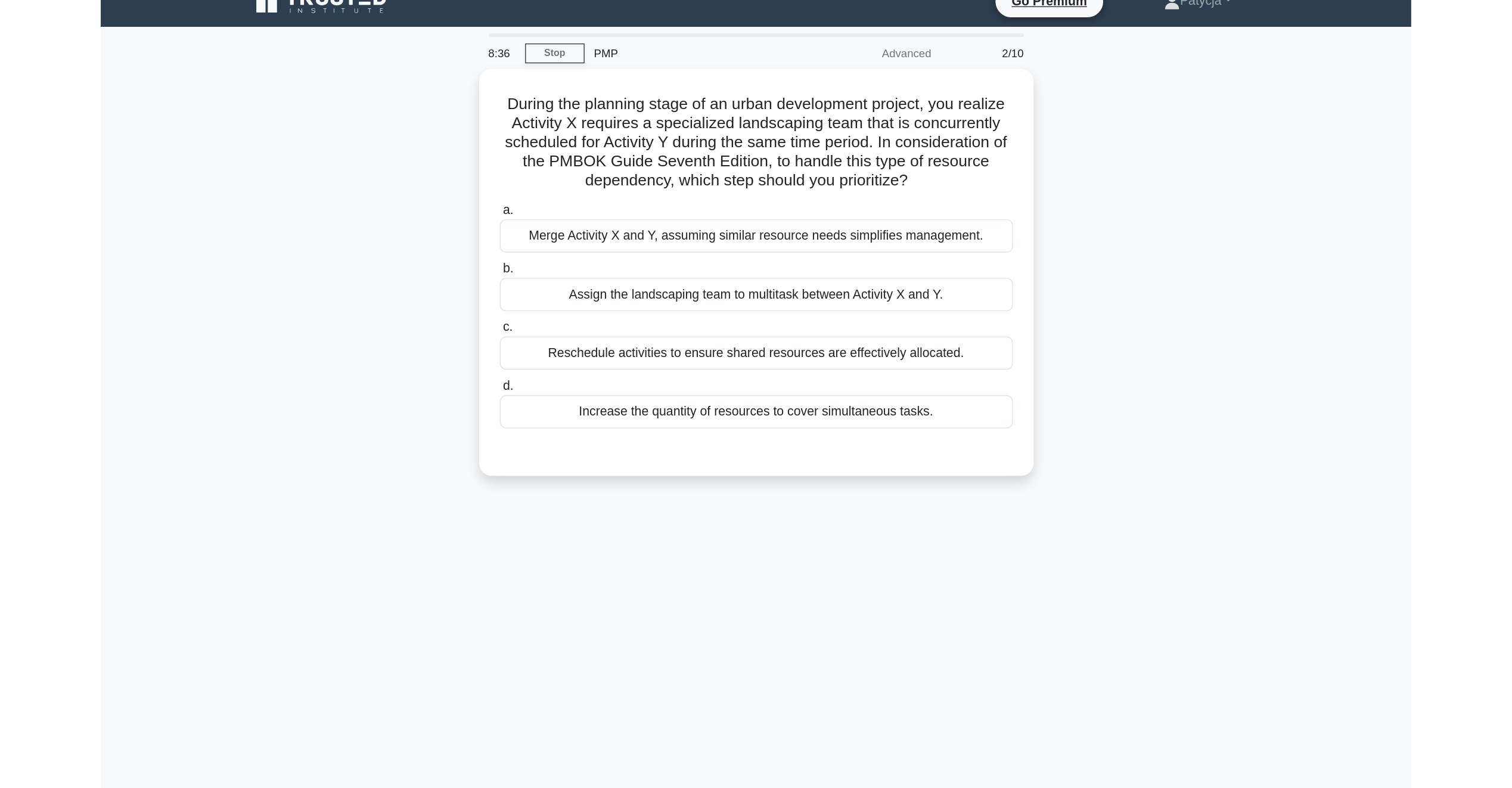
scroll to position [0, 0]
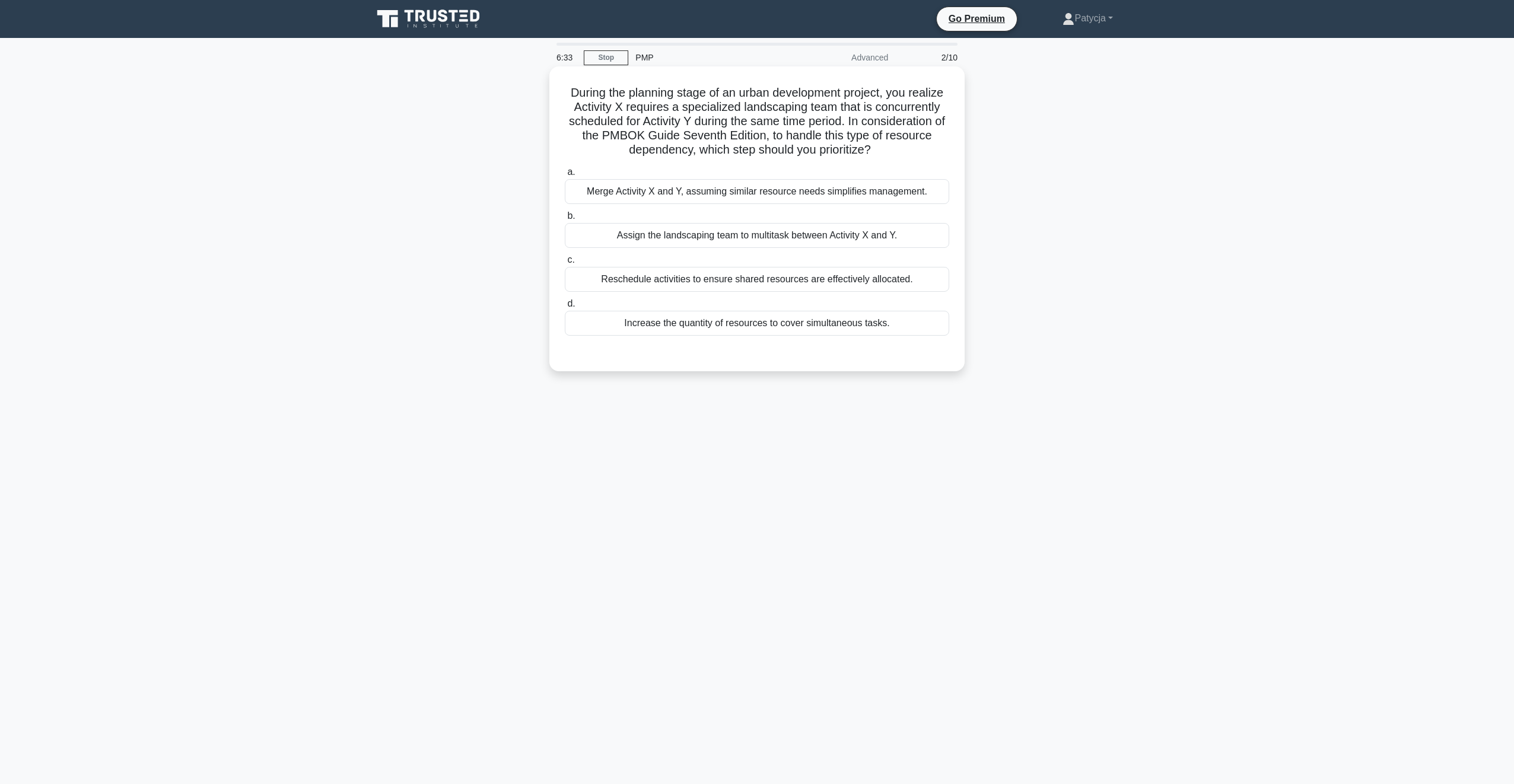
click at [744, 285] on div "Reschedule activities to ensure shared resources are effectively allocated." at bounding box center [757, 280] width 385 height 25
click at [565, 264] on input "c. Reschedule activities to ensure shared resources are effectively allocated." at bounding box center [565, 260] width 0 height 8
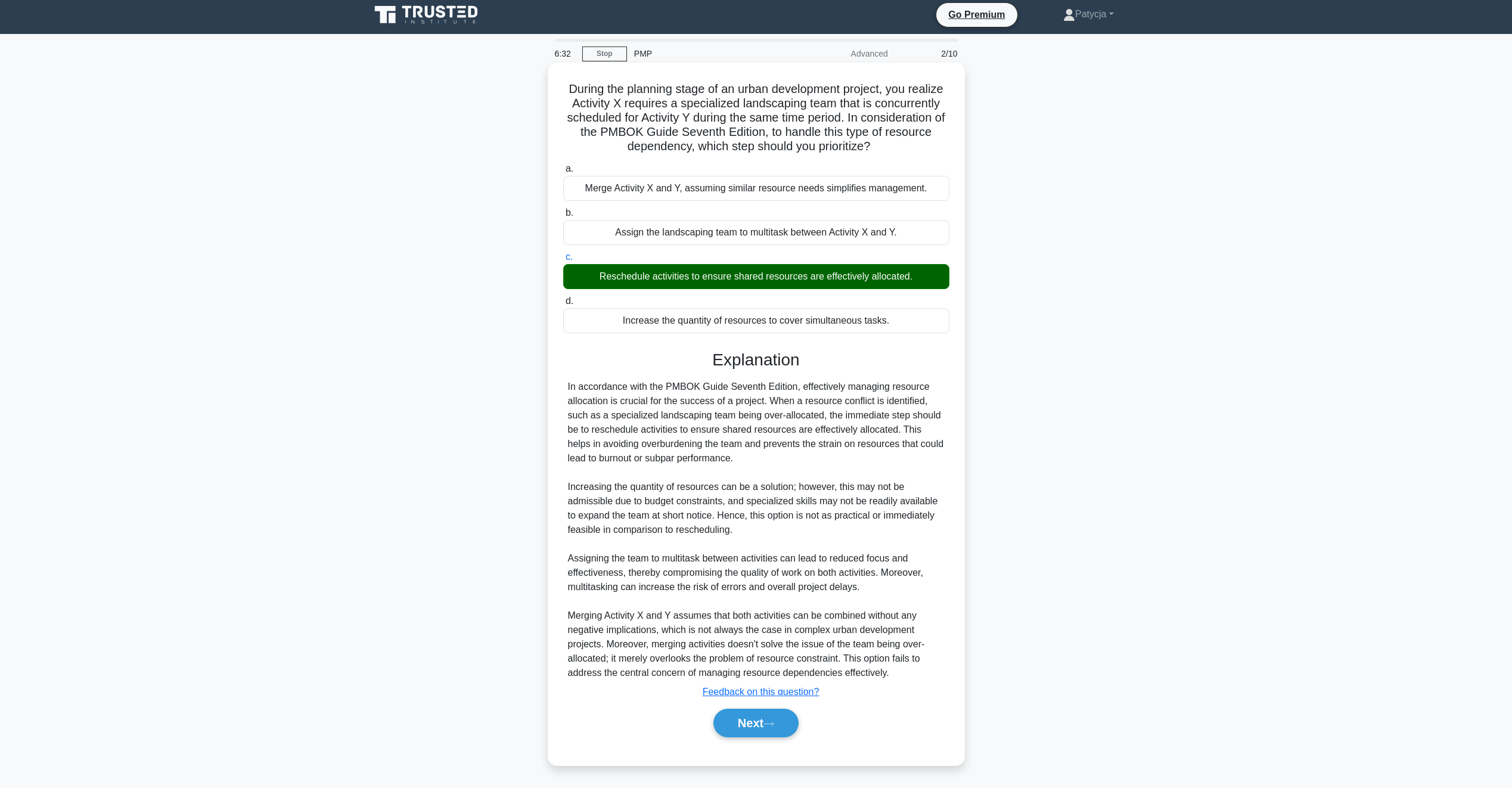
scroll to position [4, 0]
click at [764, 593] on button "Next" at bounding box center [756, 723] width 85 height 28
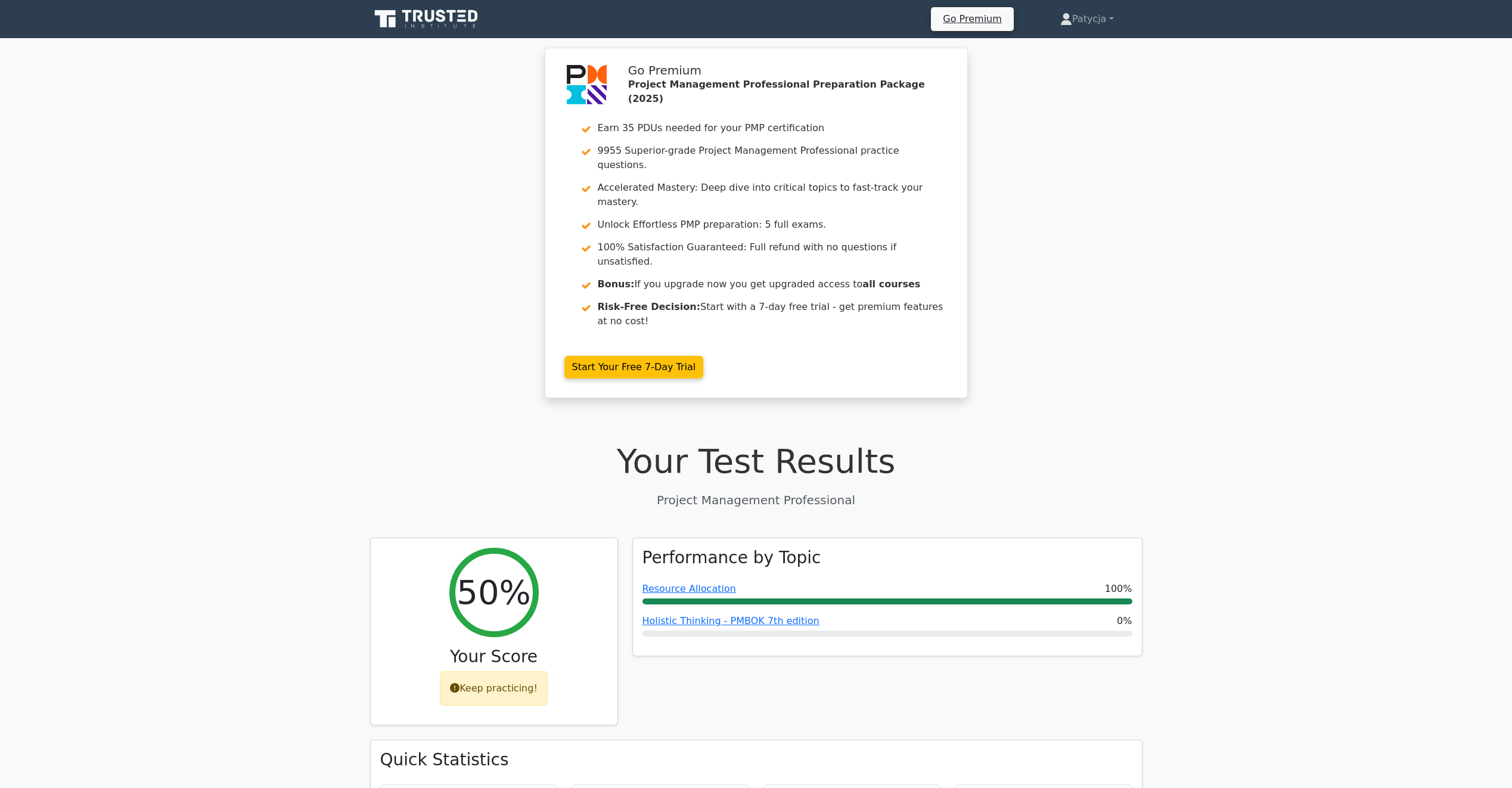
click at [431, 12] on icon at bounding box center [427, 19] width 115 height 22
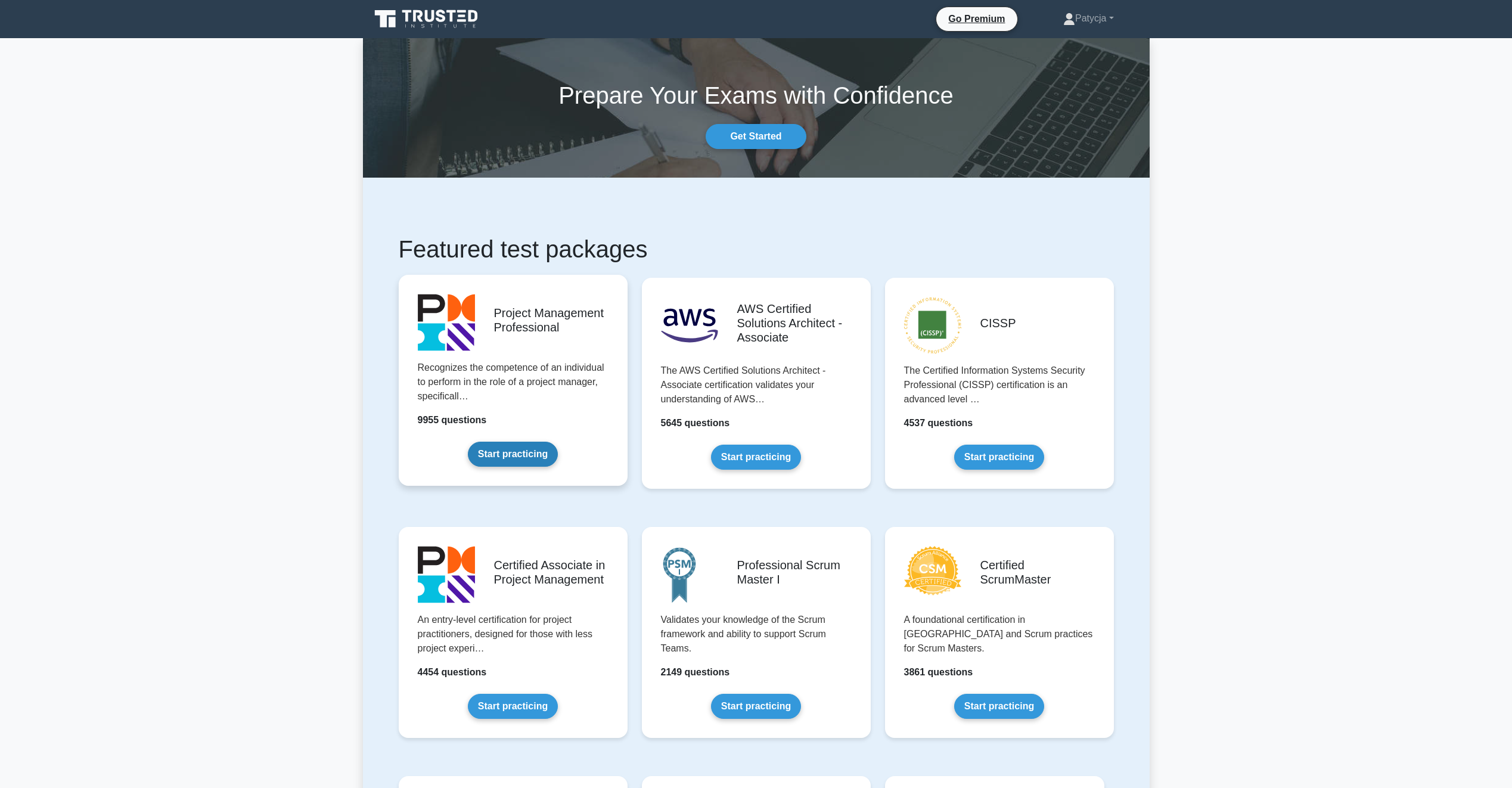
click at [524, 456] on link "Start practicing" at bounding box center [512, 454] width 90 height 25
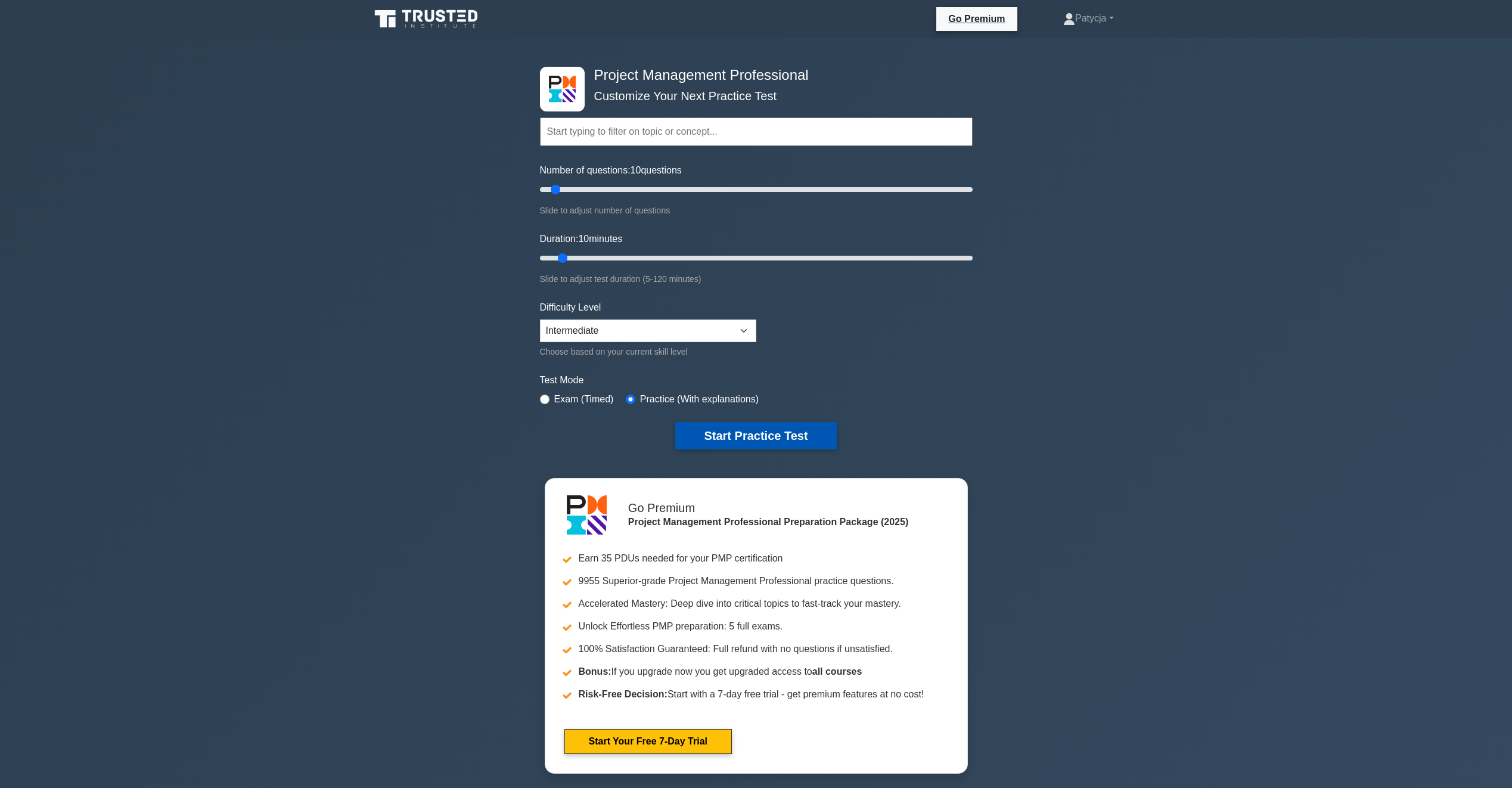
click at [736, 435] on button "Start Practice Test" at bounding box center [756, 436] width 161 height 28
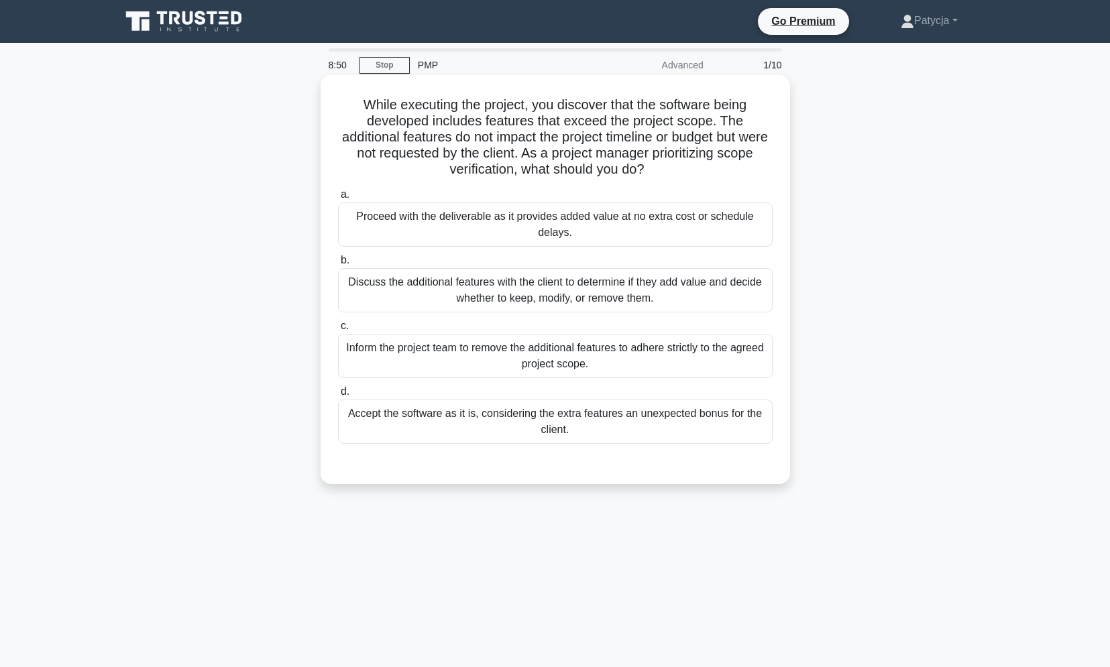
click at [671, 292] on div "Discuss the additional features with the client to determine if they add value …" at bounding box center [555, 290] width 435 height 44
click at [338, 265] on input "b. Discuss the additional features with the client to determine if they add val…" at bounding box center [338, 260] width 0 height 9
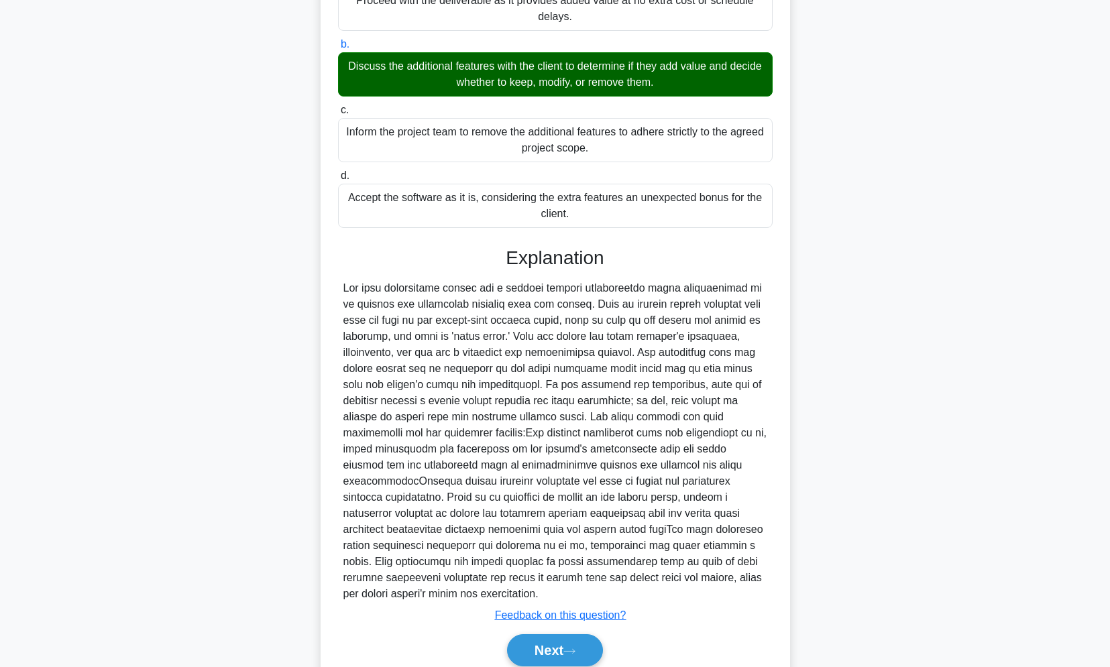
scroll to position [257, 0]
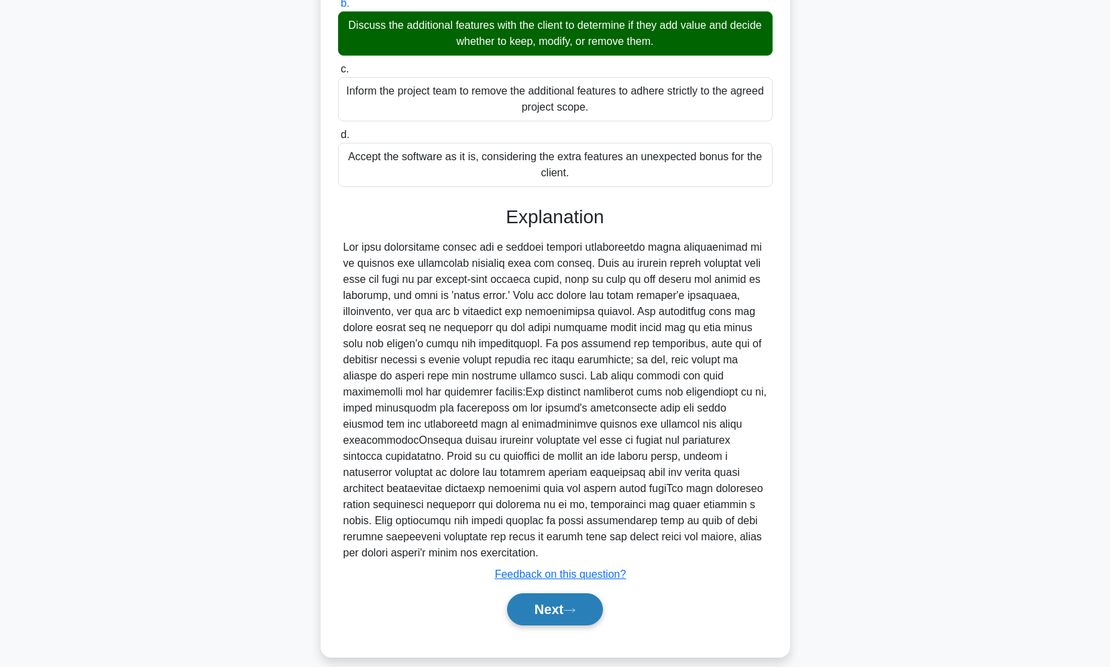
click at [564, 606] on button "Next" at bounding box center [555, 609] width 96 height 32
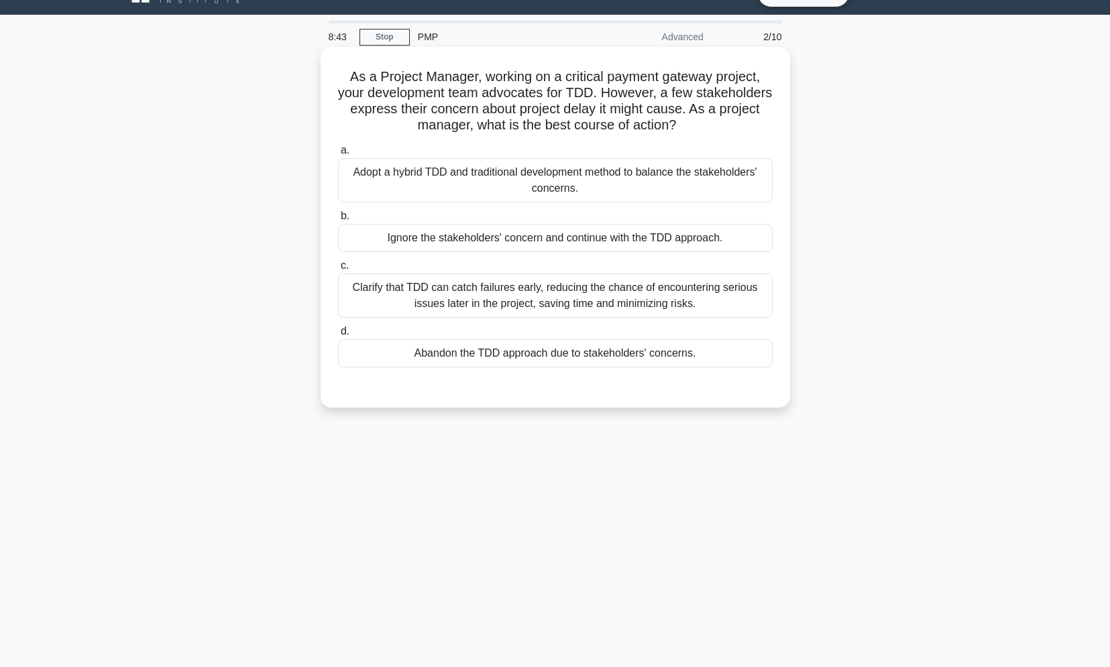
scroll to position [0, 0]
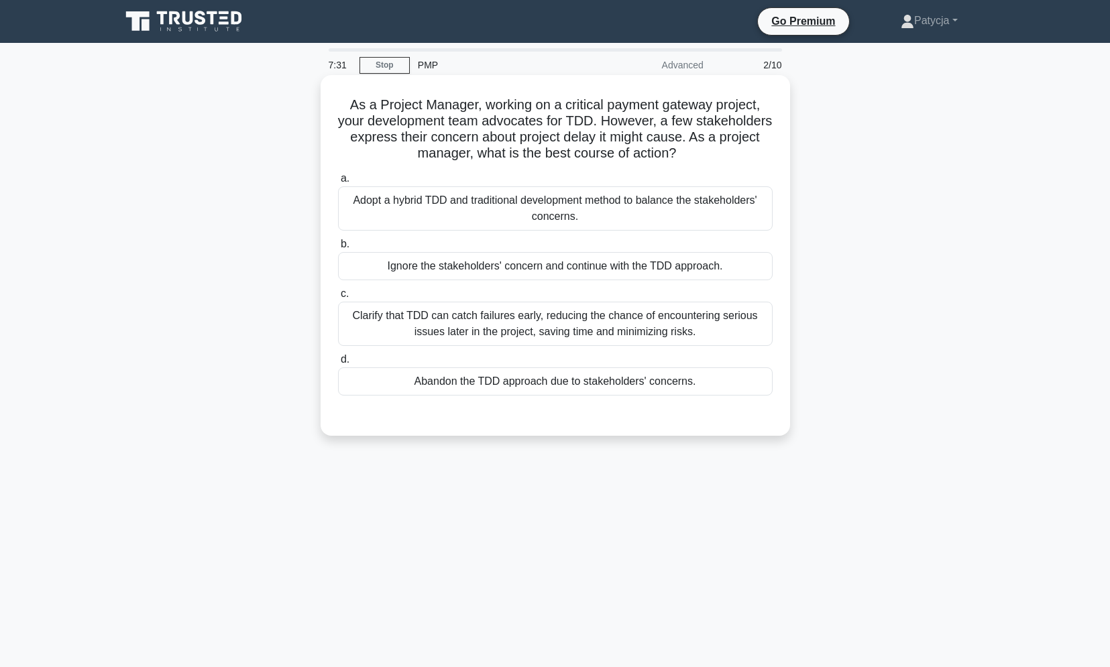
click at [347, 131] on h5 "As a Project Manager, working on a critical payment gateway project, your devel…" at bounding box center [555, 130] width 437 height 66
click at [708, 321] on div "Clarify that TDD can catch failures early, reducing the chance of encountering …" at bounding box center [555, 324] width 435 height 44
click at [338, 298] on input "c. Clarify that TDD can catch failures early, reducing the chance of encounteri…" at bounding box center [338, 294] width 0 height 9
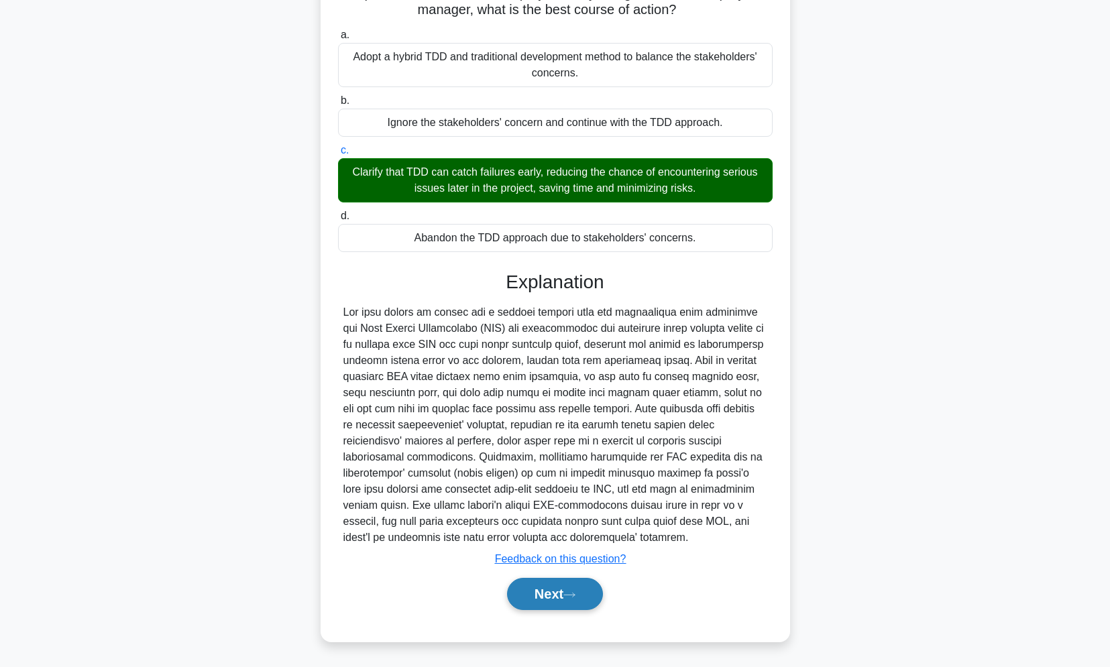
click at [593, 585] on button "Next" at bounding box center [555, 594] width 96 height 32
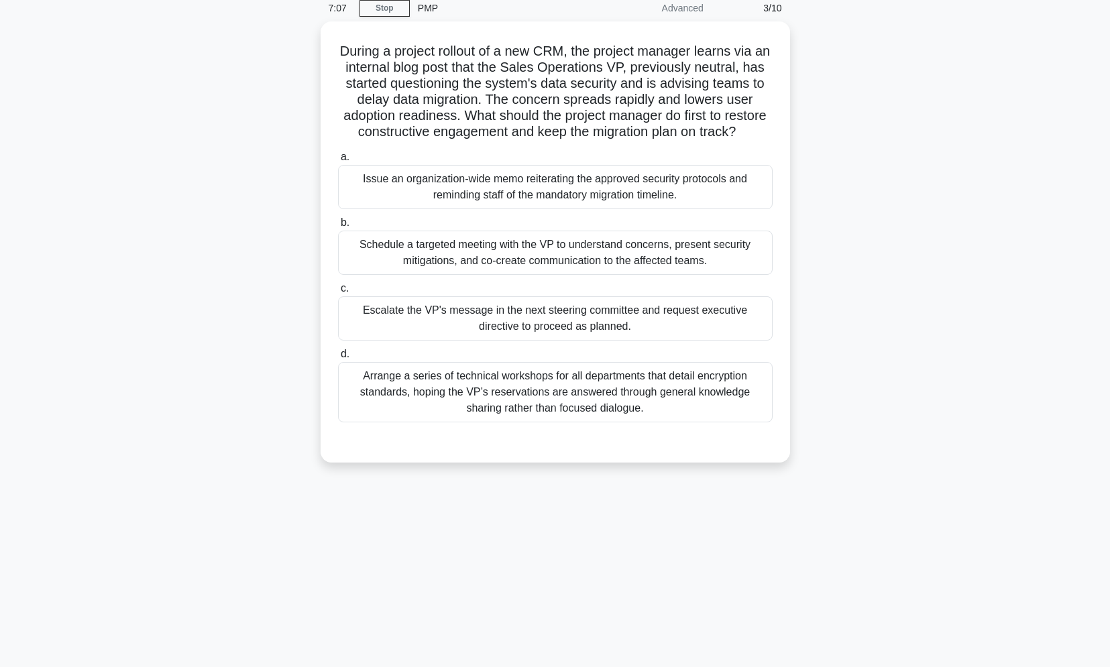
scroll to position [57, 0]
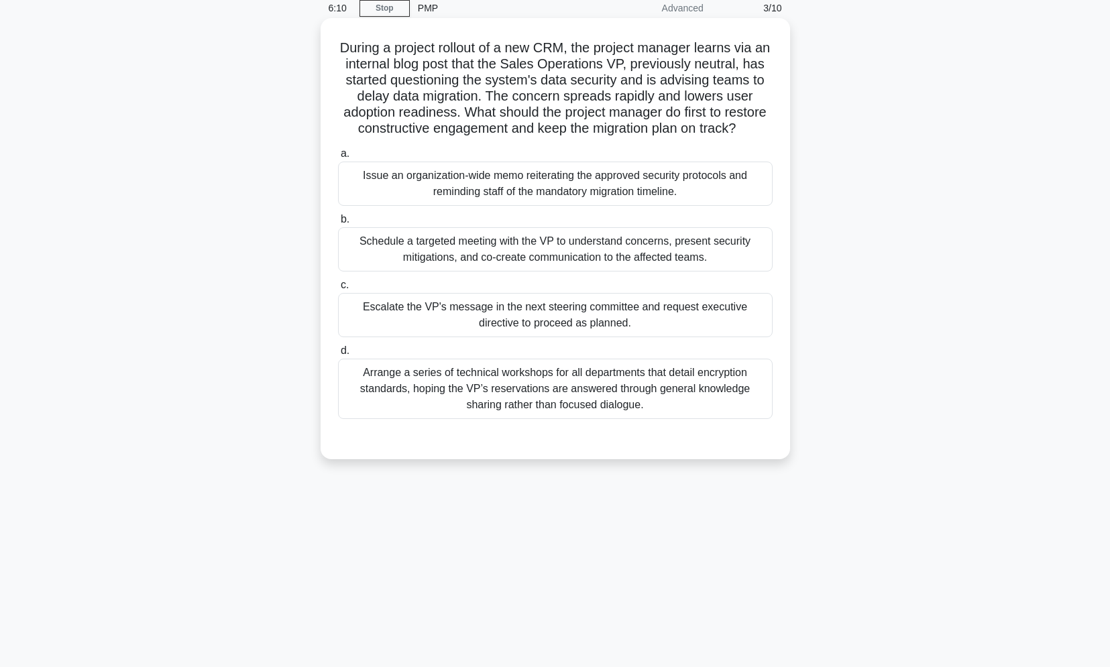
click at [487, 257] on div "Schedule a targeted meeting with the VP to understand concerns, present securit…" at bounding box center [555, 249] width 435 height 44
click at [338, 224] on input "b. Schedule a targeted meeting with the VP to understand concerns, present secu…" at bounding box center [338, 219] width 0 height 9
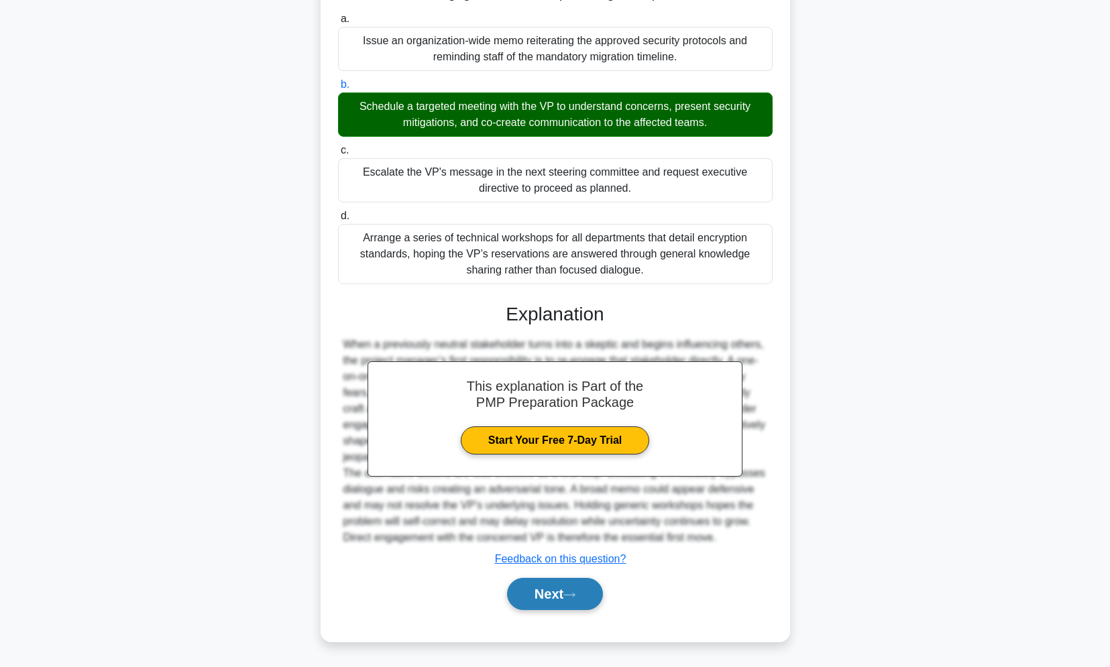
click at [579, 601] on button "Next" at bounding box center [555, 594] width 96 height 32
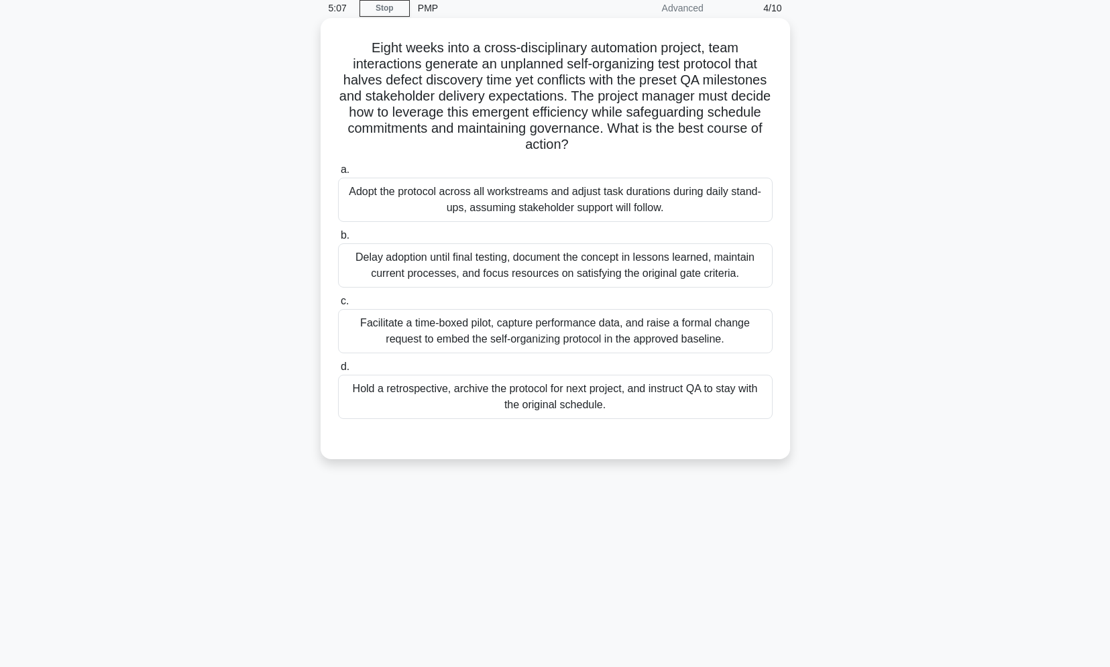
click at [498, 333] on div "Facilitate a time-boxed pilot, capture performance data, and raise a formal cha…" at bounding box center [555, 331] width 435 height 44
click at [338, 306] on input "c. Facilitate a time-boxed pilot, capture performance data, and raise a formal …" at bounding box center [338, 301] width 0 height 9
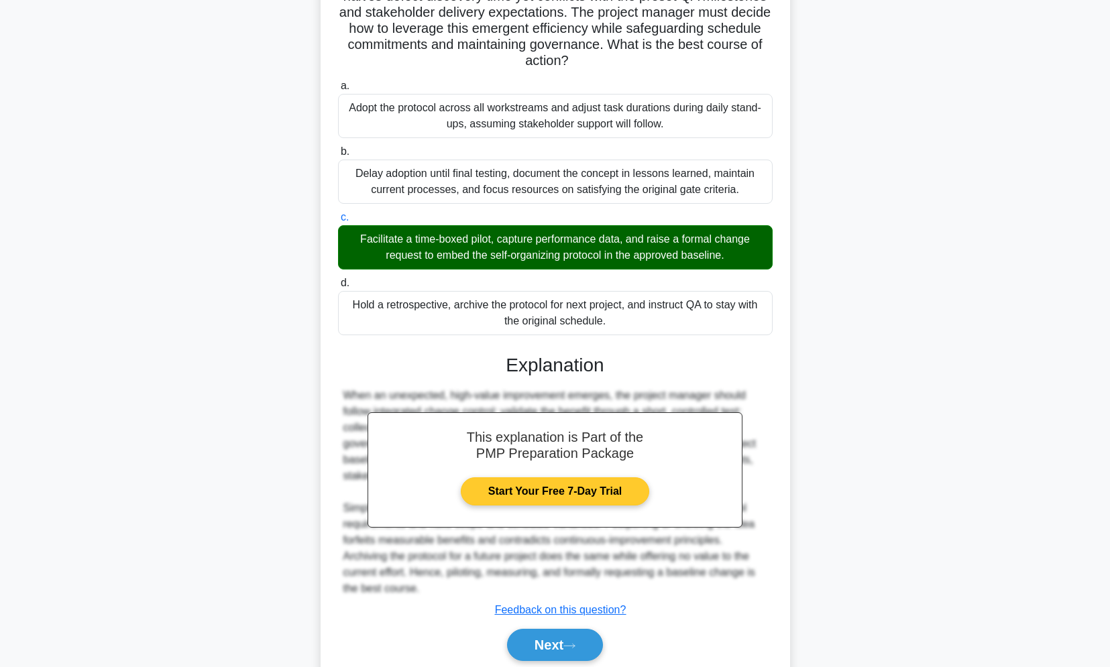
scroll to position [192, 0]
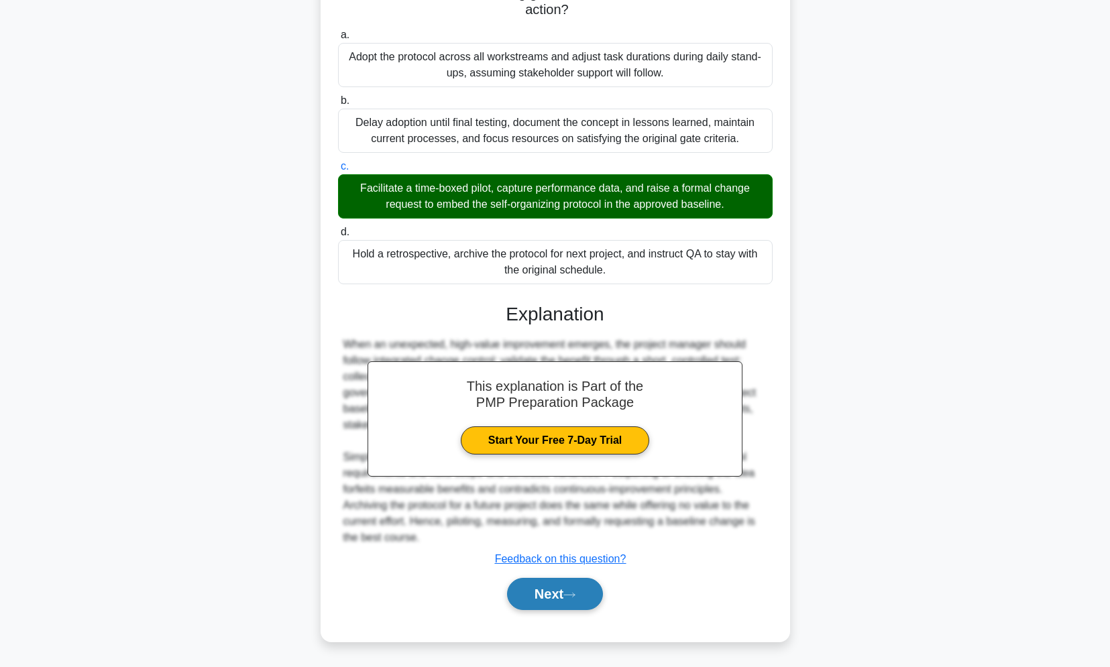
click at [546, 606] on button "Next" at bounding box center [555, 594] width 96 height 32
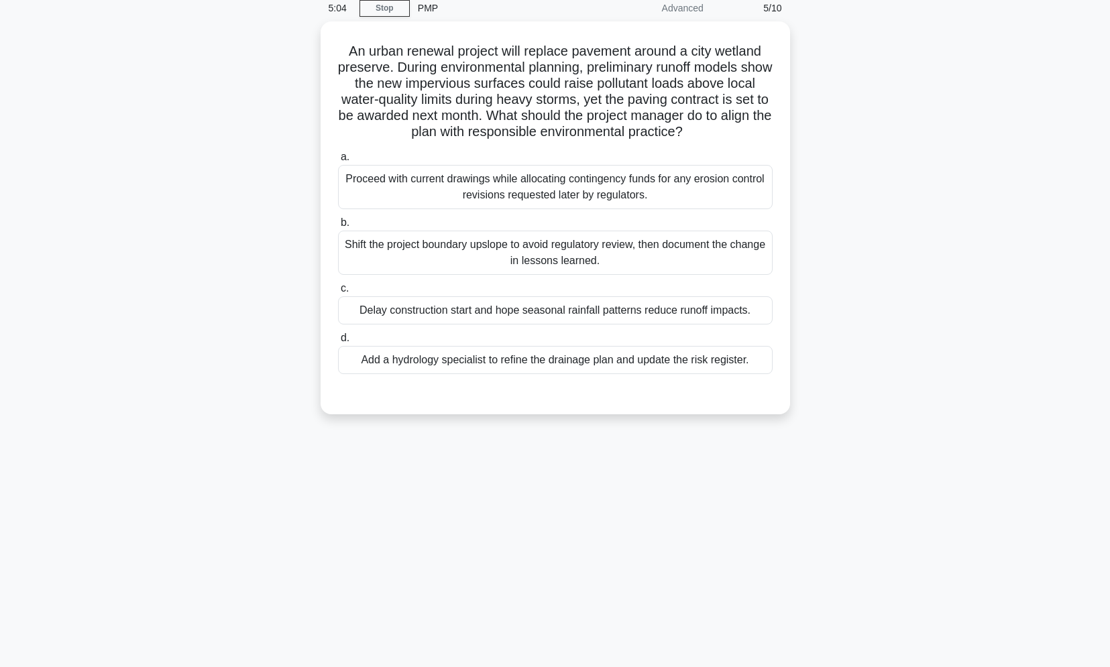
scroll to position [57, 0]
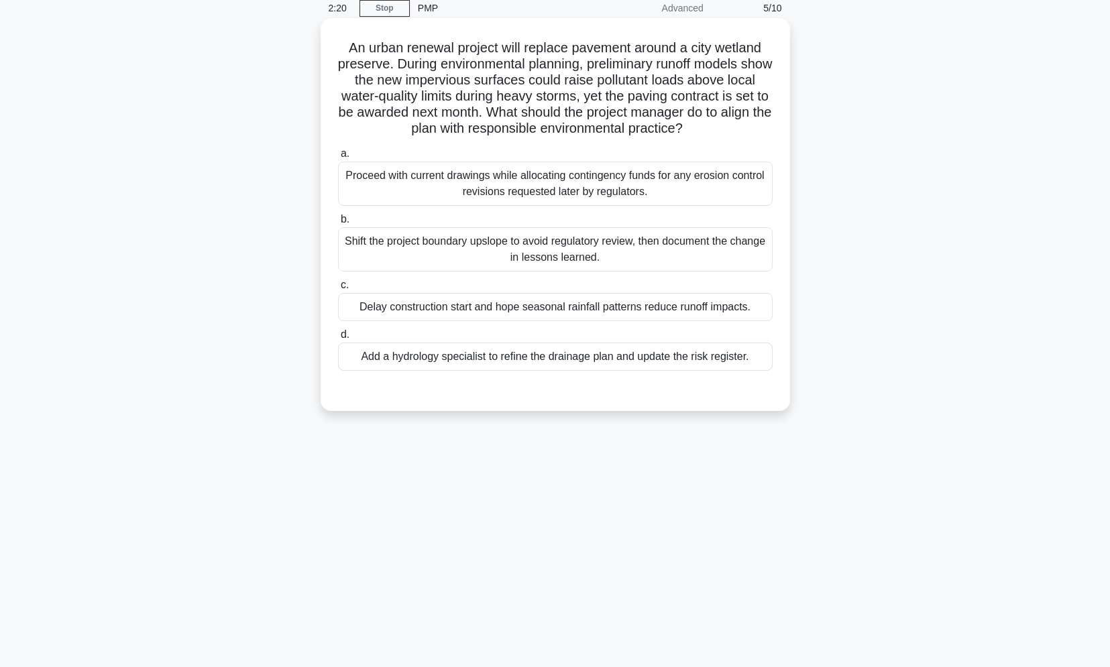
click at [502, 353] on div "Add a hydrology specialist to refine the drainage plan and update the risk regi…" at bounding box center [555, 357] width 435 height 28
click at [338, 339] on input "d. Add a hydrology specialist to refine the drainage plan and update the risk r…" at bounding box center [338, 335] width 0 height 9
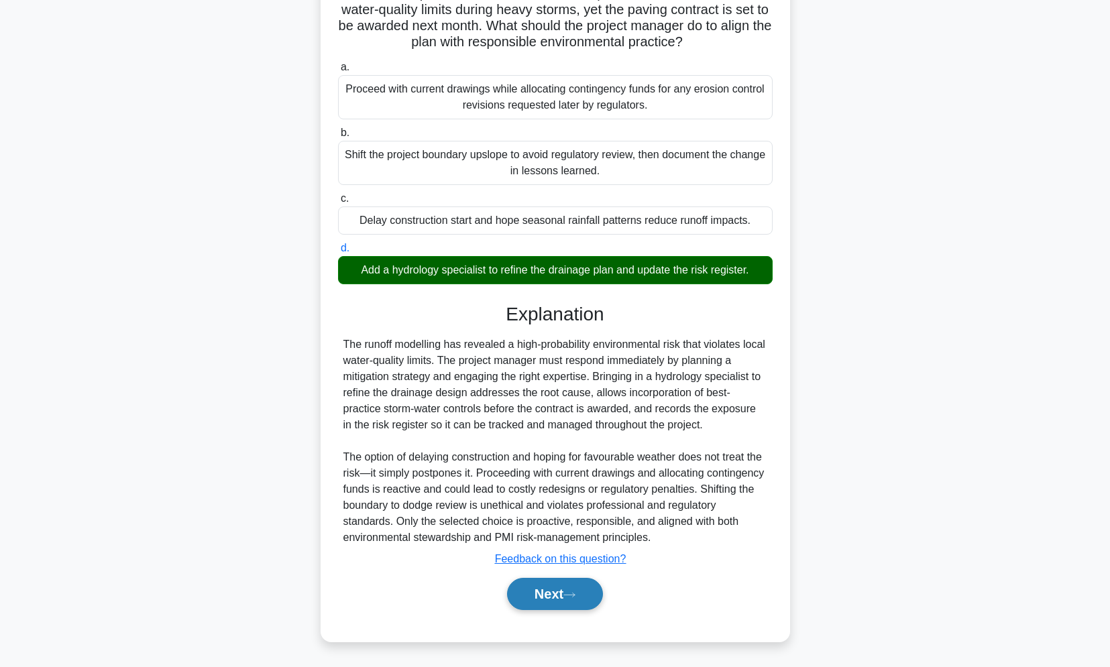
click at [560, 591] on button "Next" at bounding box center [555, 594] width 96 height 32
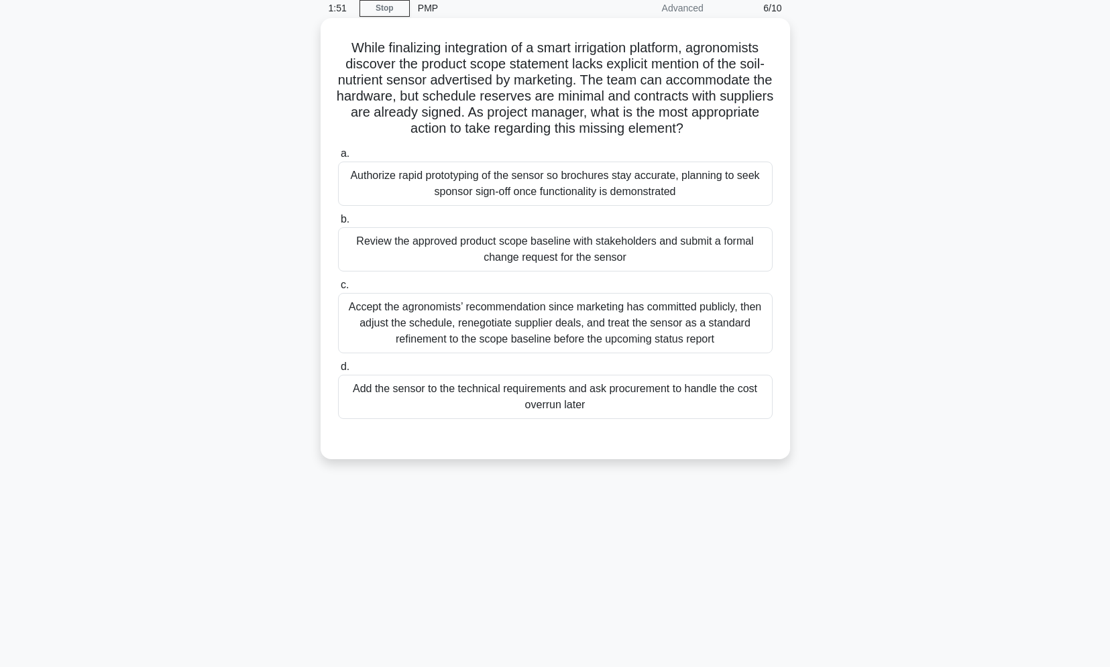
click at [642, 255] on div "Review the approved product scope baseline with stakeholders and submit a forma…" at bounding box center [555, 249] width 435 height 44
click at [338, 224] on input "b. Review the approved product scope baseline with stakeholders and submit a fo…" at bounding box center [338, 219] width 0 height 9
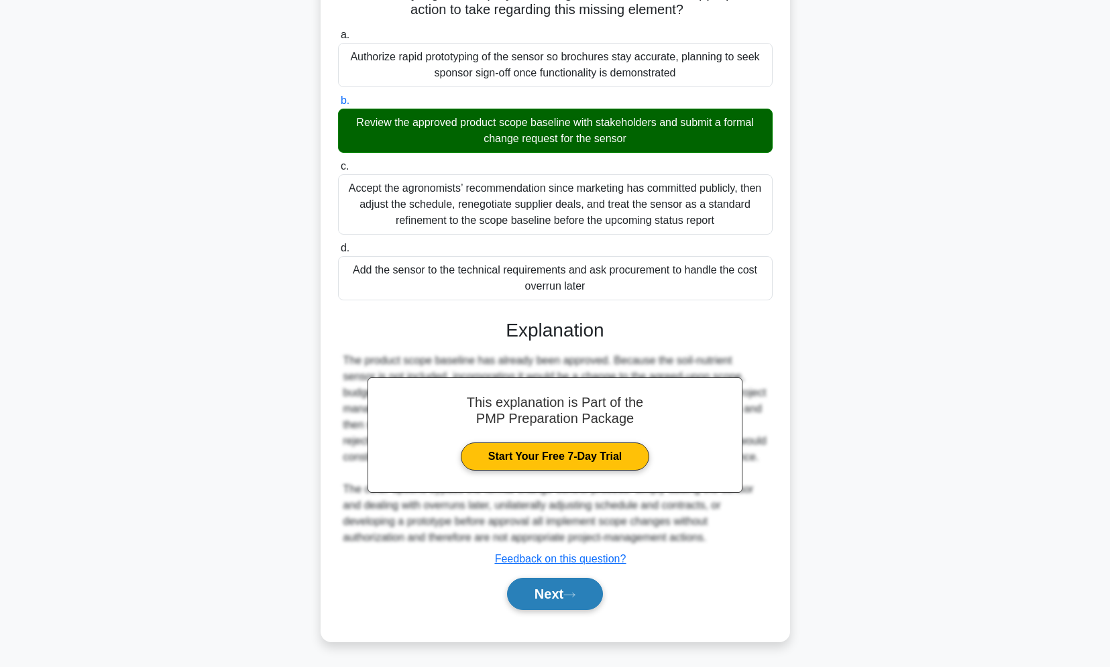
click at [563, 600] on button "Next" at bounding box center [555, 594] width 96 height 32
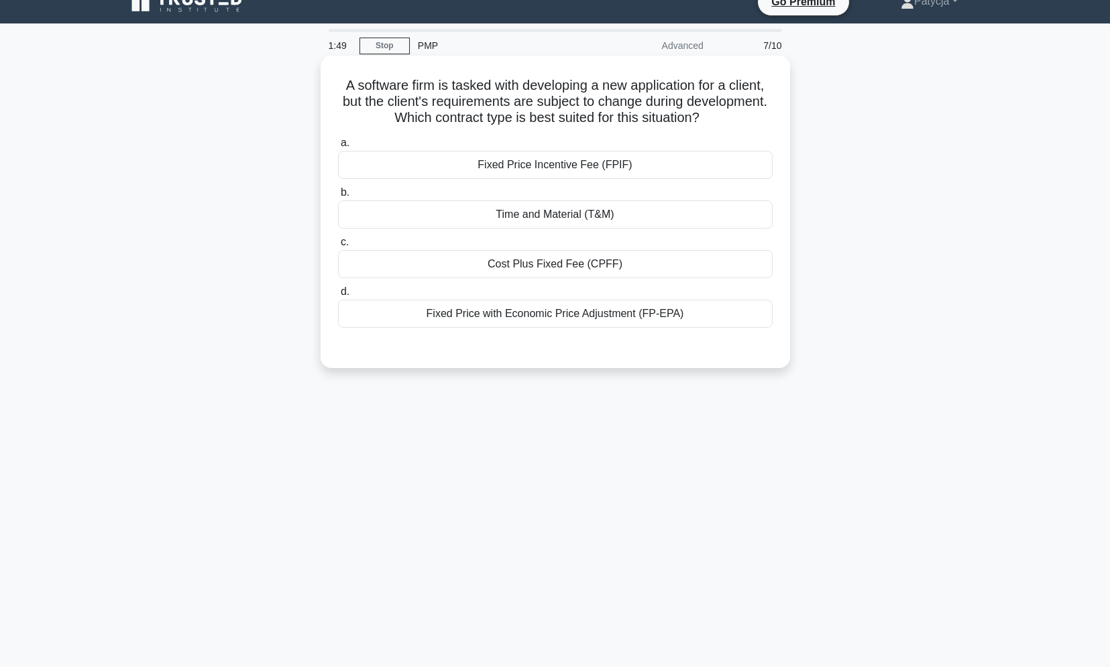
scroll to position [0, 0]
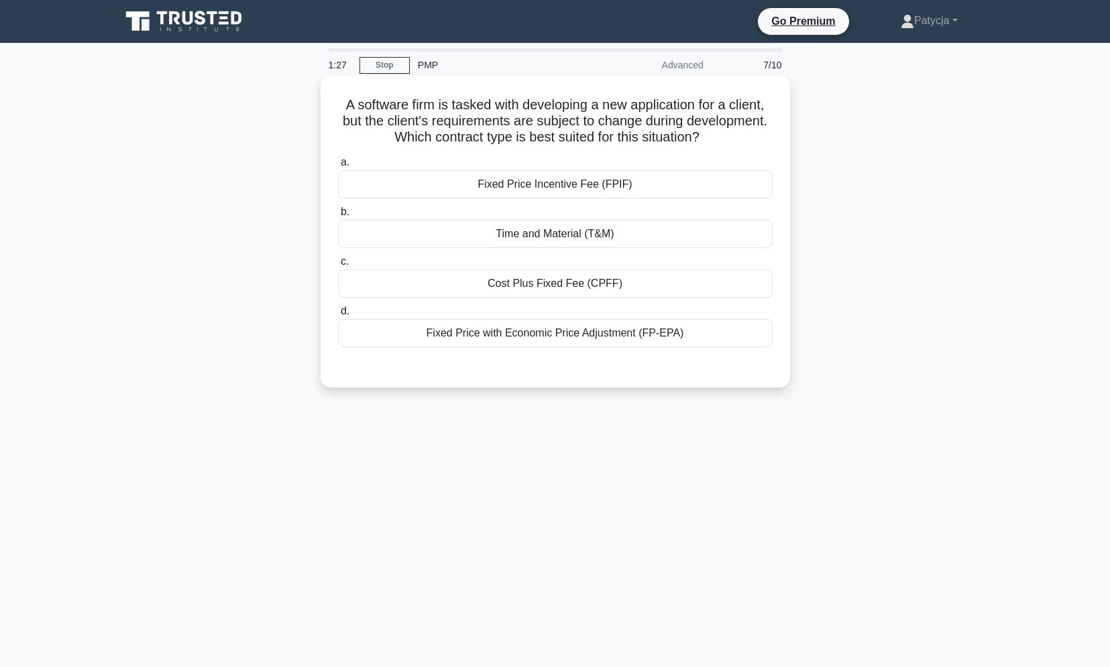
click at [579, 237] on div "Time and Material (T&M)" at bounding box center [555, 234] width 435 height 28
click at [338, 217] on input "b. Time and Material (T&M)" at bounding box center [338, 212] width 0 height 9
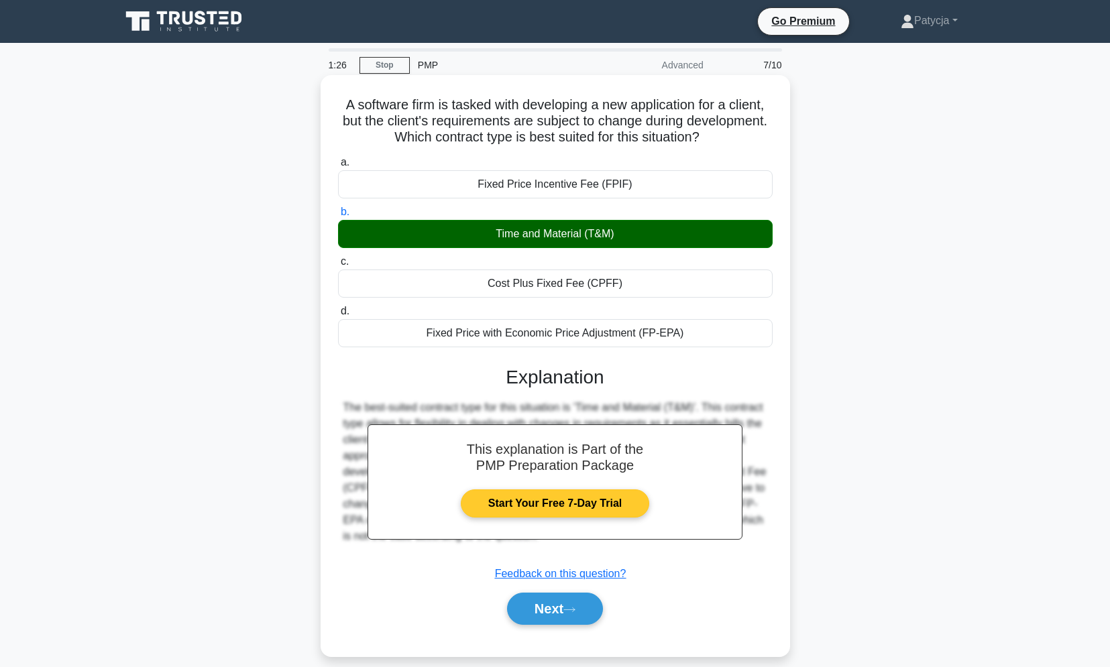
scroll to position [57, 0]
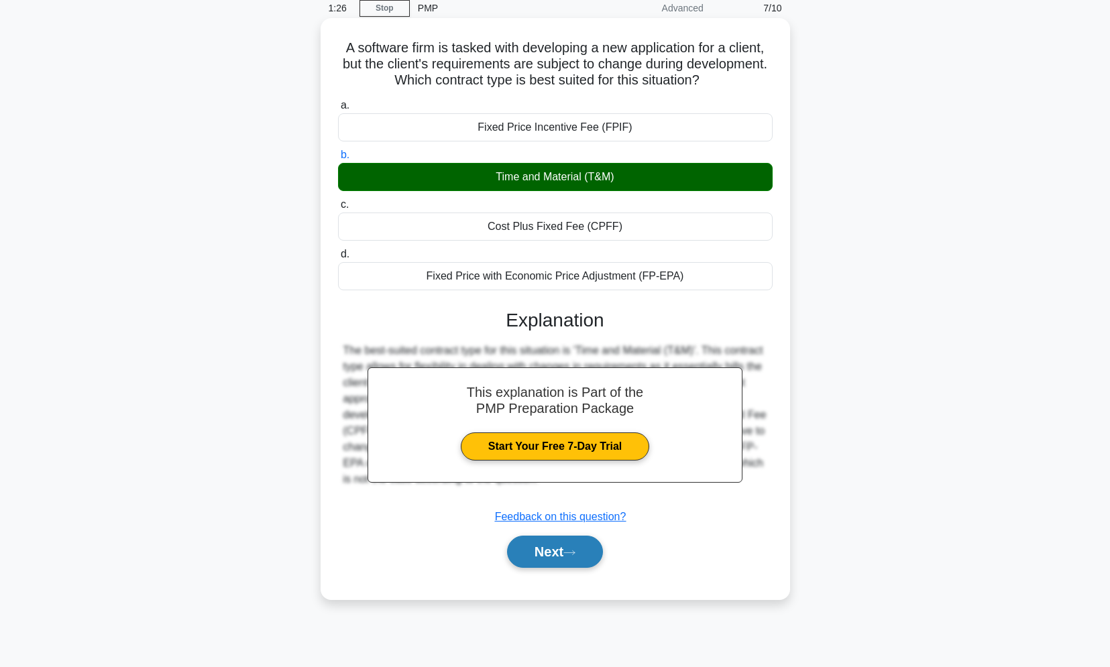
click at [575, 551] on icon at bounding box center [569, 552] width 12 height 7
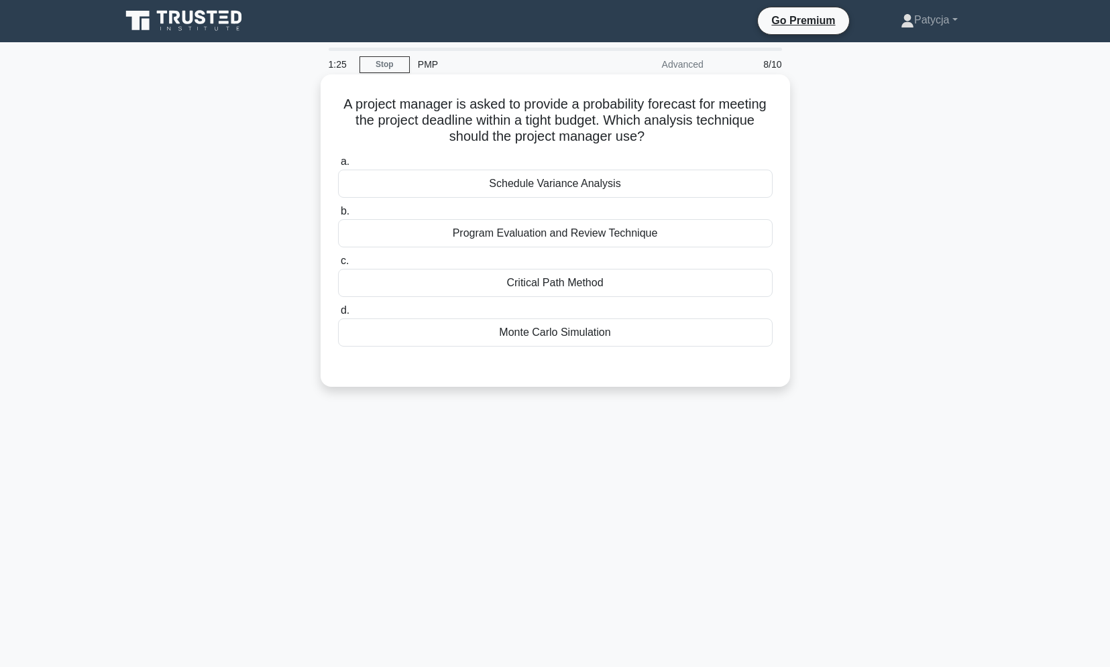
scroll to position [0, 0]
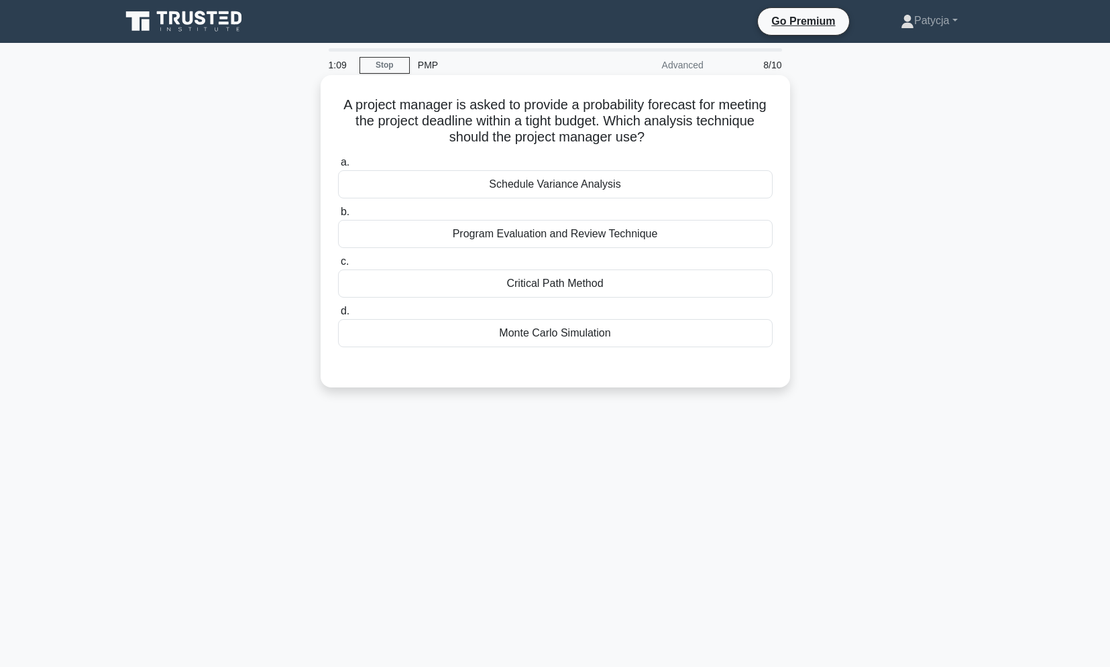
click at [572, 337] on div "Monte Carlo Simulation" at bounding box center [555, 333] width 435 height 28
click at [338, 316] on input "d. Monte Carlo Simulation" at bounding box center [338, 311] width 0 height 9
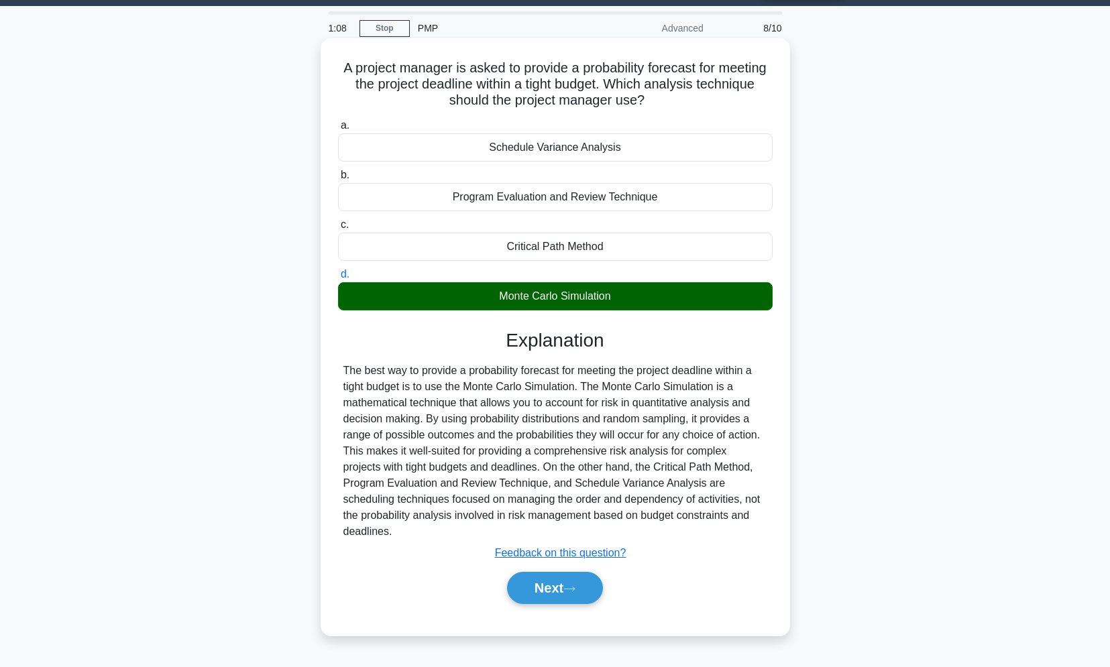
scroll to position [57, 0]
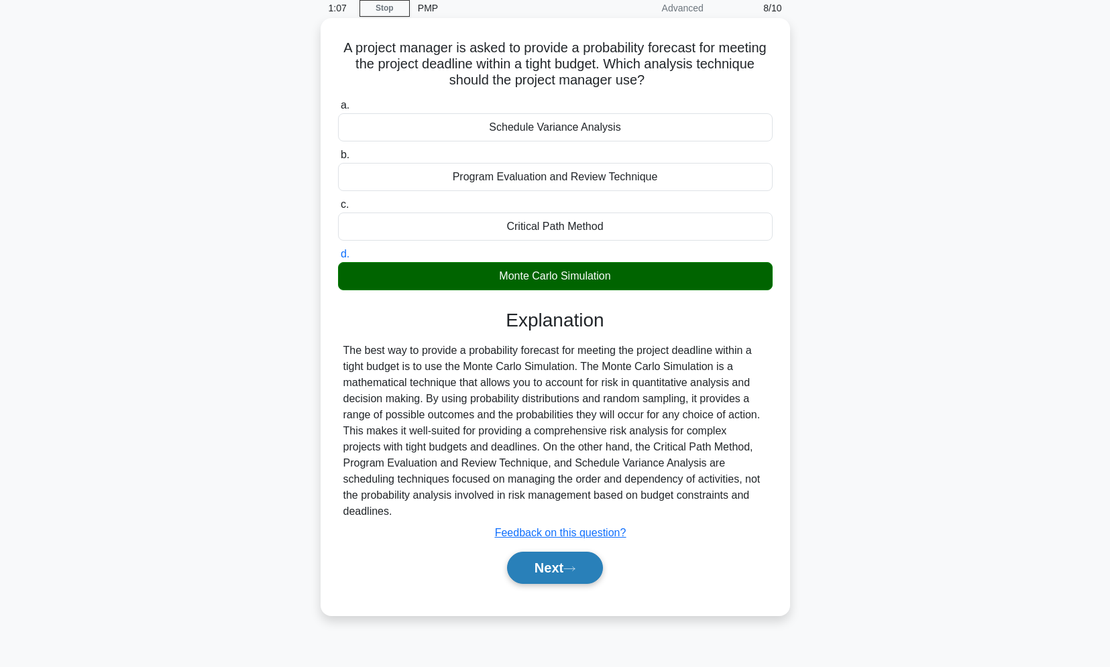
click at [575, 567] on icon at bounding box center [569, 568] width 12 height 7
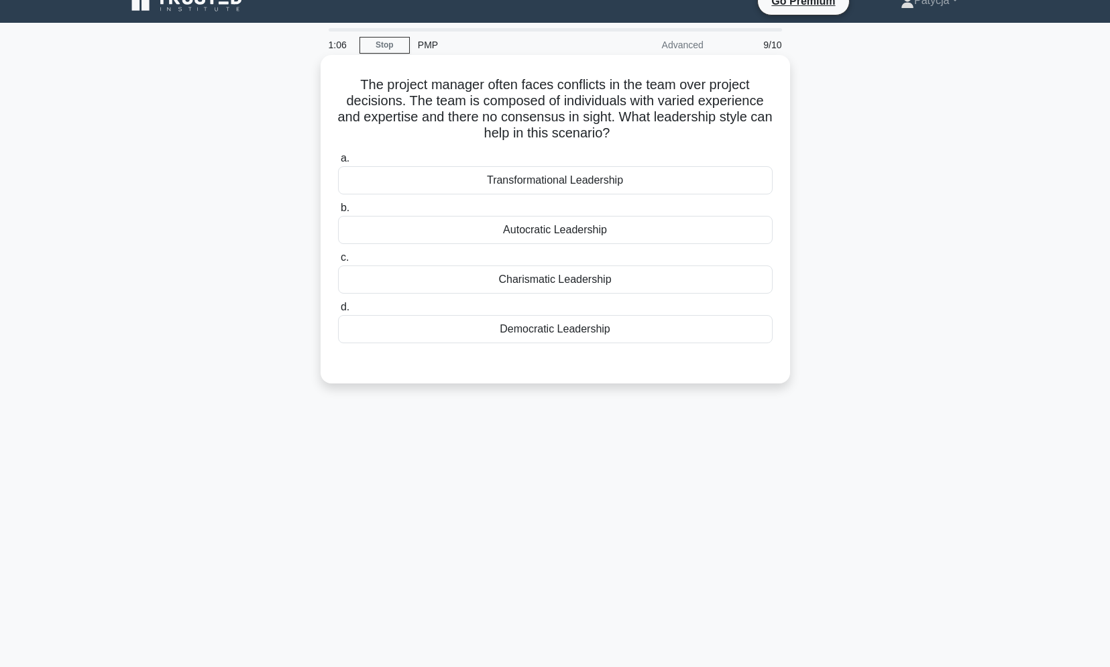
scroll to position [0, 0]
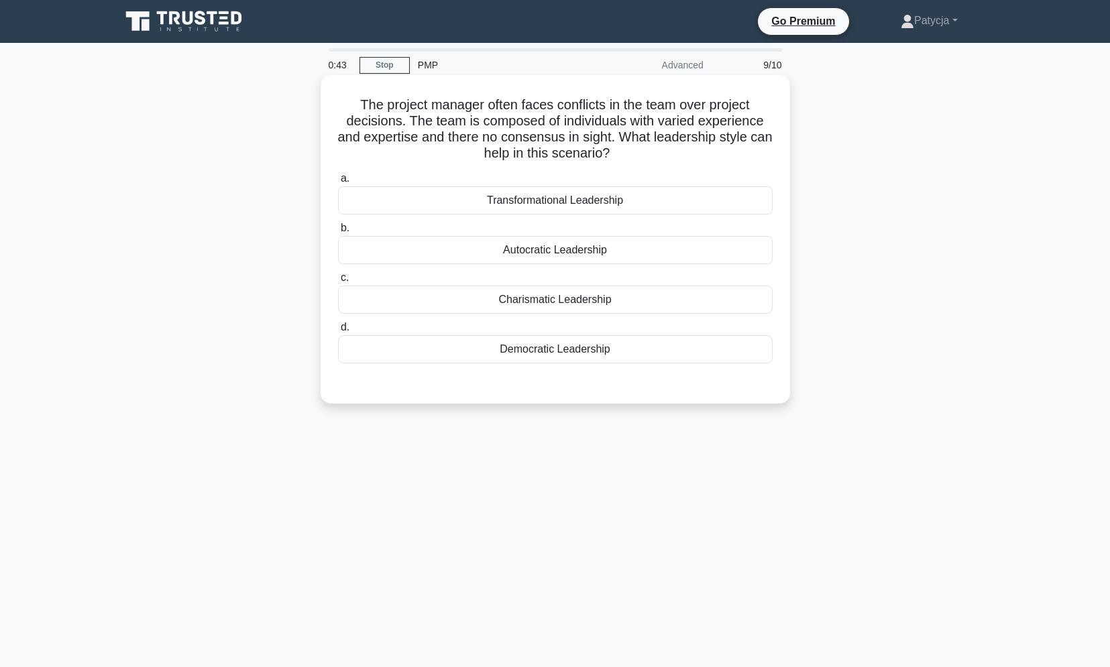
drag, startPoint x: 461, startPoint y: 109, endPoint x: 402, endPoint y: 113, distance: 59.1
click at [402, 113] on h5 "The project manager often faces conflicts in the team over project decisions. T…" at bounding box center [555, 130] width 437 height 66
click at [603, 340] on div "Democratic Leadership" at bounding box center [555, 349] width 435 height 28
click at [338, 332] on input "d. Democratic Leadership" at bounding box center [338, 327] width 0 height 9
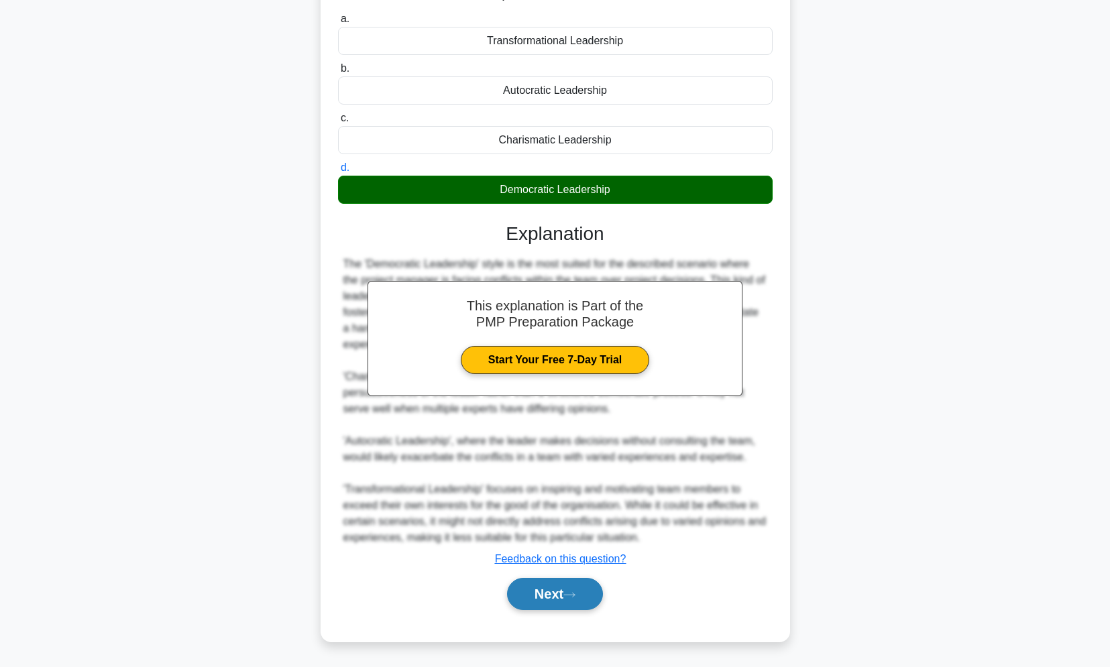
click at [575, 597] on icon at bounding box center [569, 594] width 12 height 7
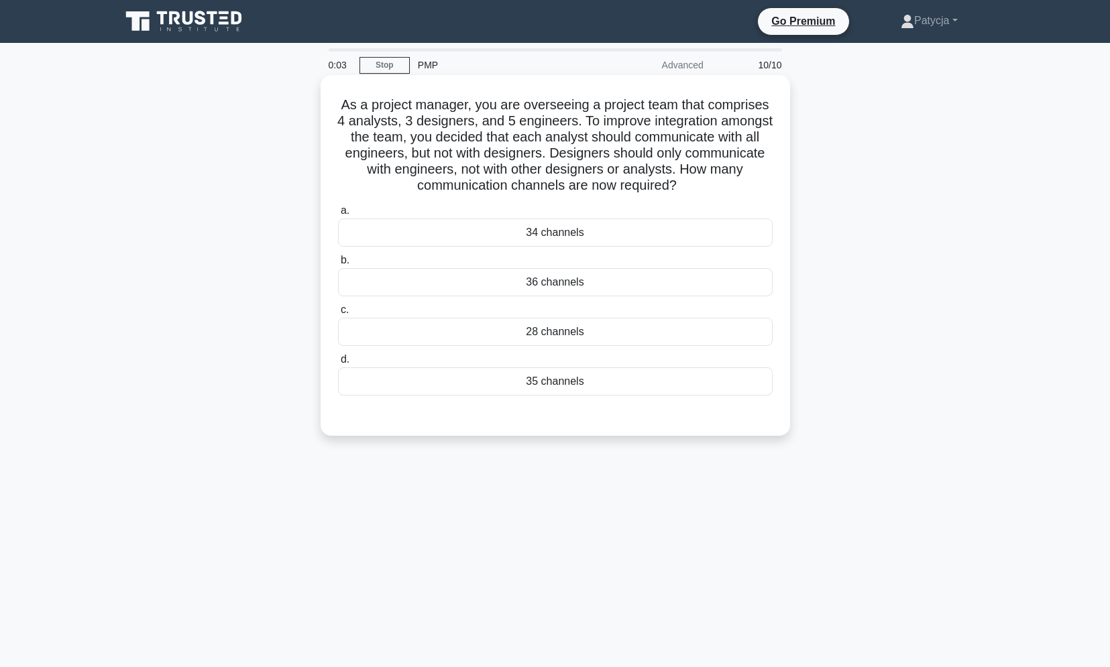
click at [579, 384] on div "35 channels" at bounding box center [555, 381] width 435 height 28
click at [338, 364] on input "d. 35 channels" at bounding box center [338, 359] width 0 height 9
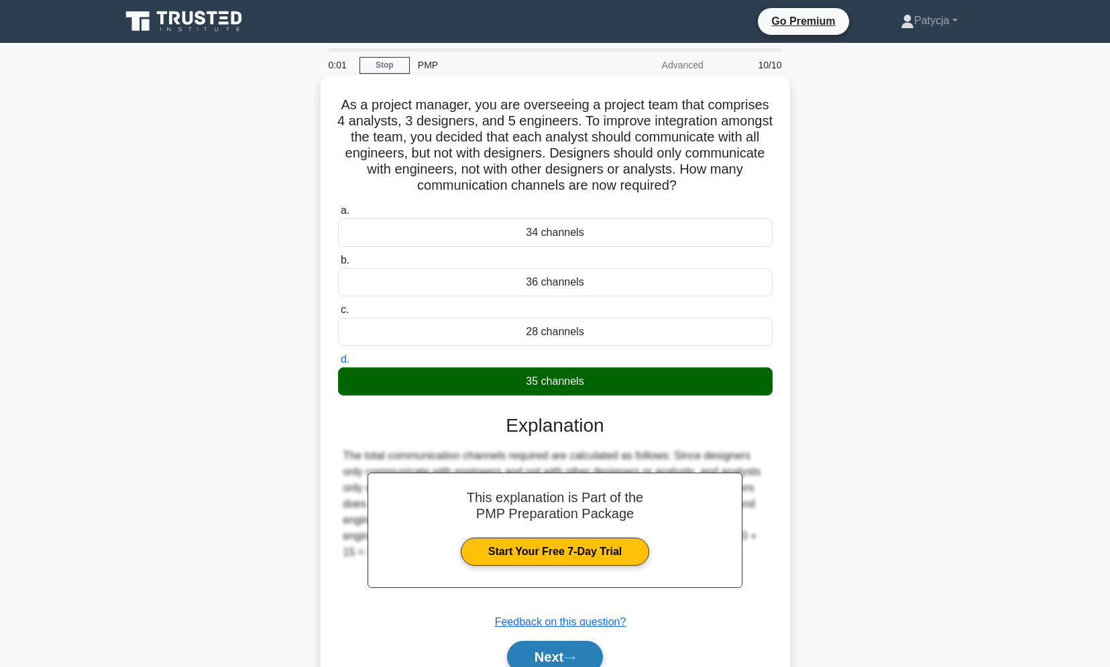
click at [575, 658] on icon at bounding box center [569, 657] width 12 height 7
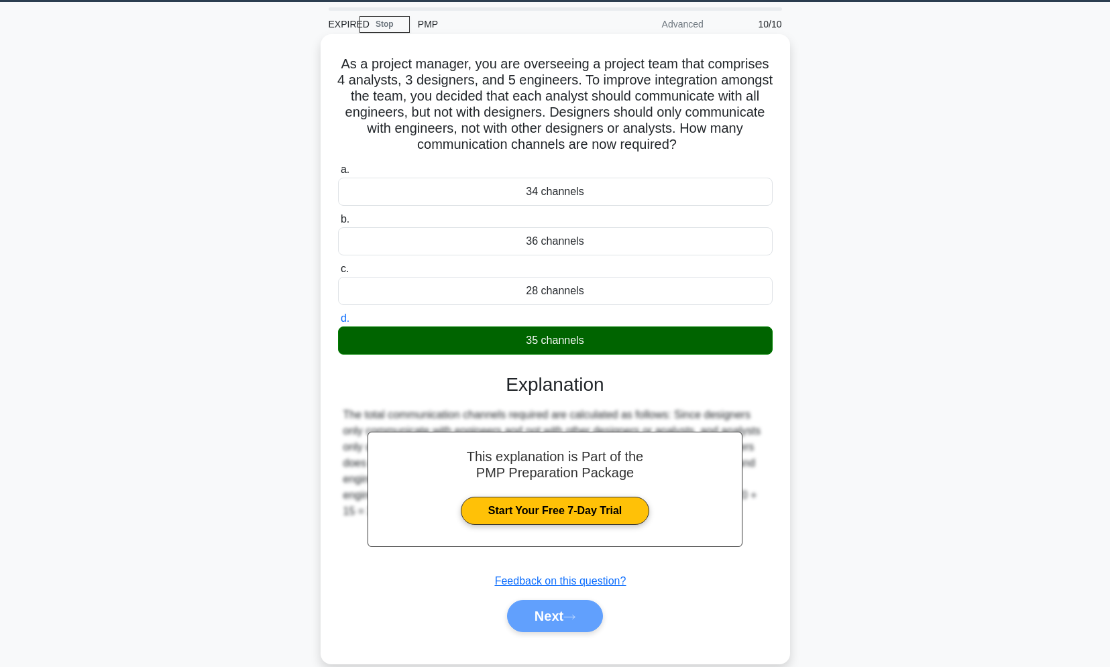
scroll to position [64, 0]
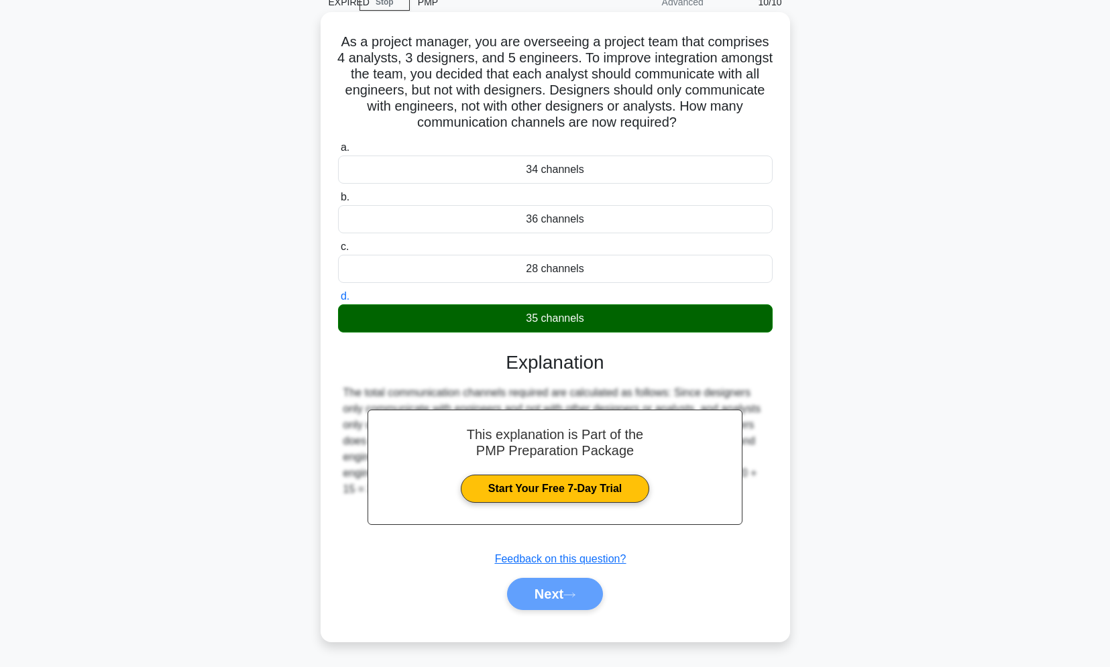
click at [557, 599] on div "Next" at bounding box center [555, 594] width 440 height 32
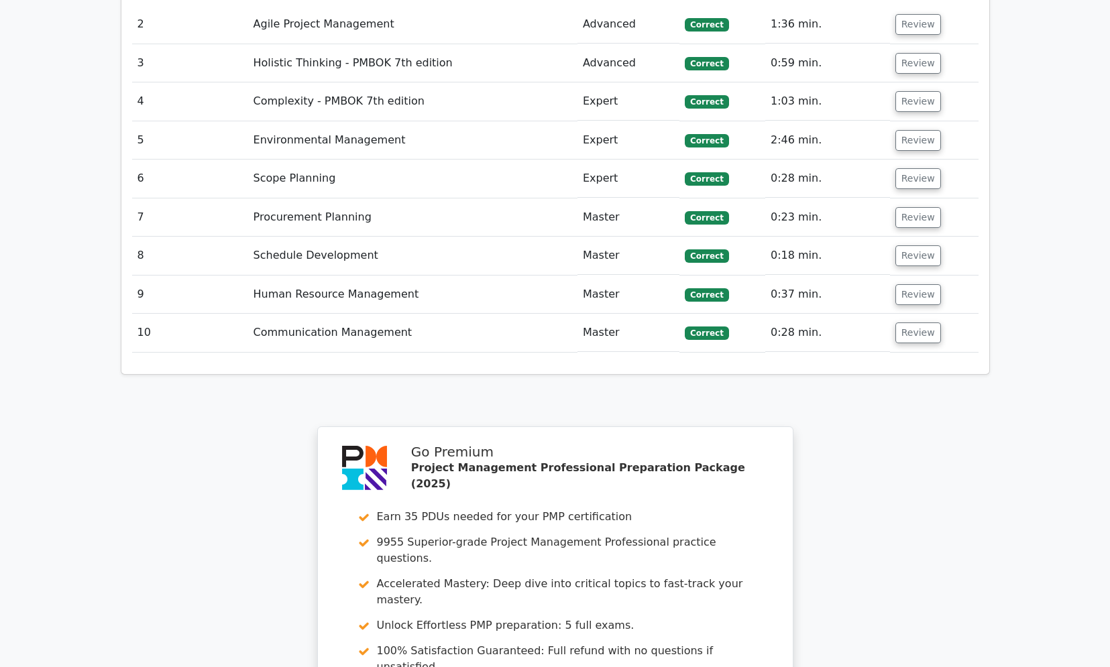
scroll to position [2012, 0]
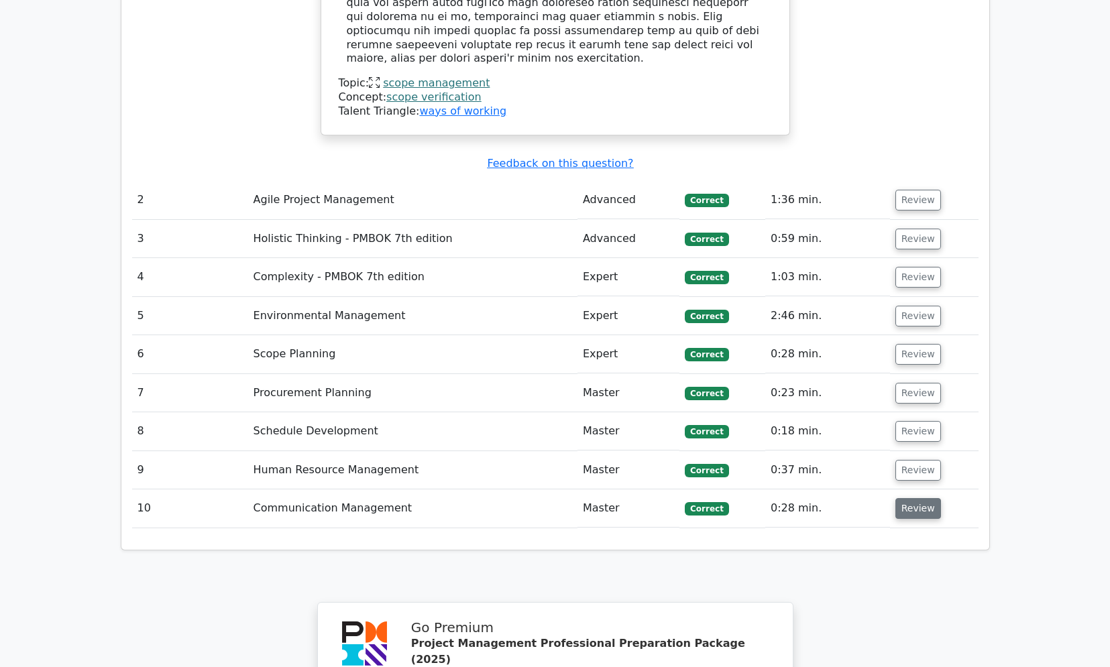
click at [913, 498] on button "Review" at bounding box center [918, 508] width 46 height 21
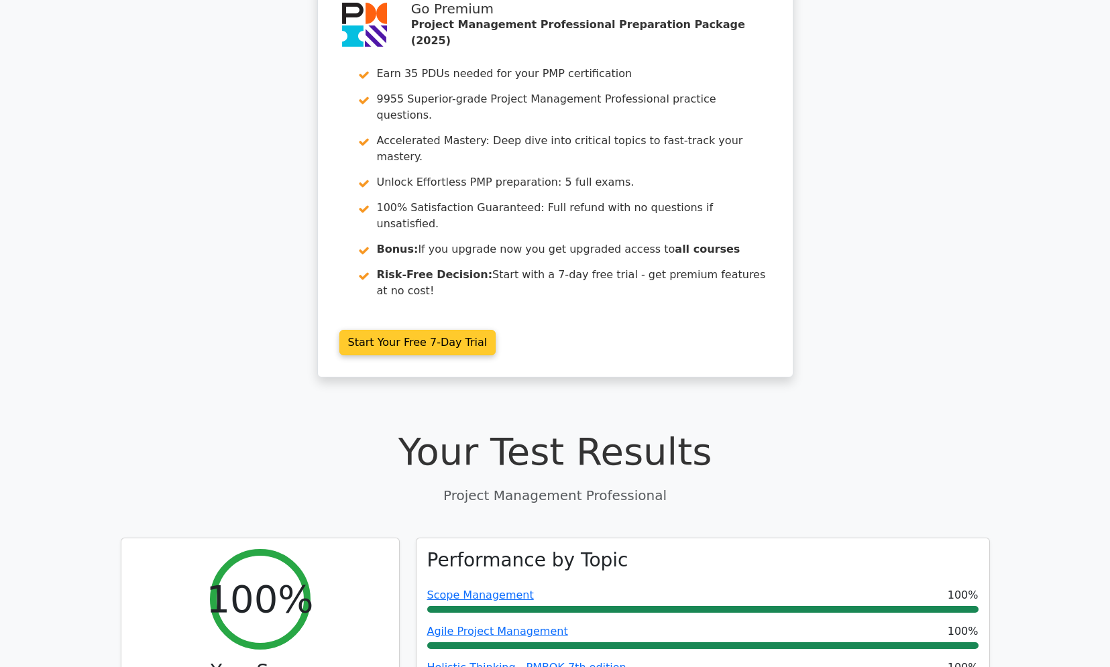
scroll to position [0, 0]
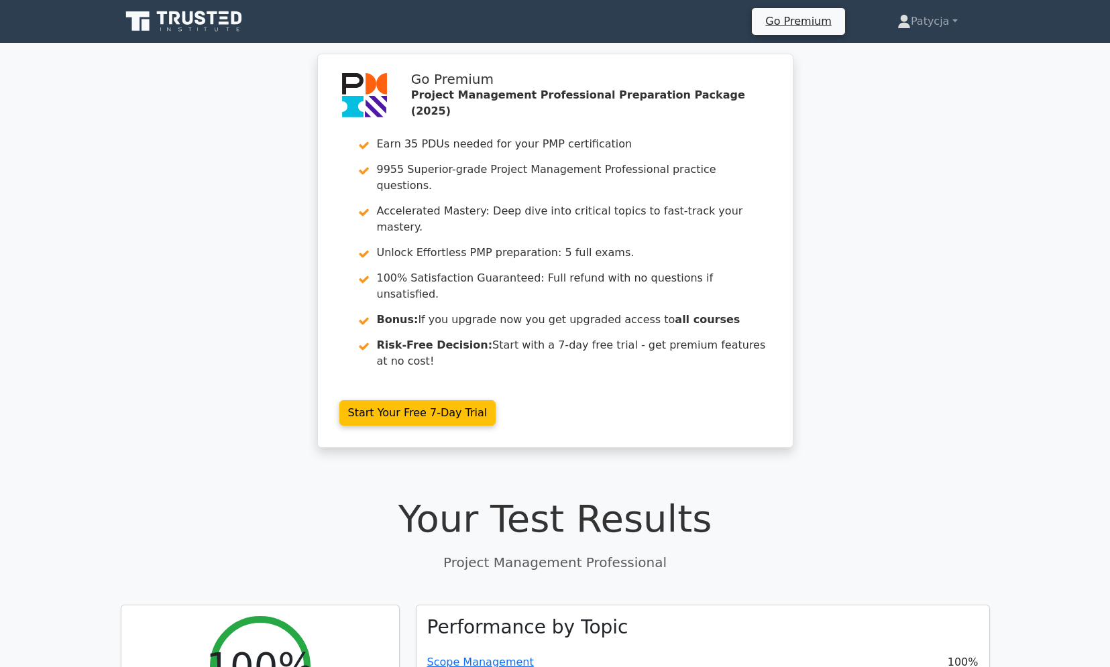
click at [177, 27] on icon at bounding box center [185, 21] width 129 height 25
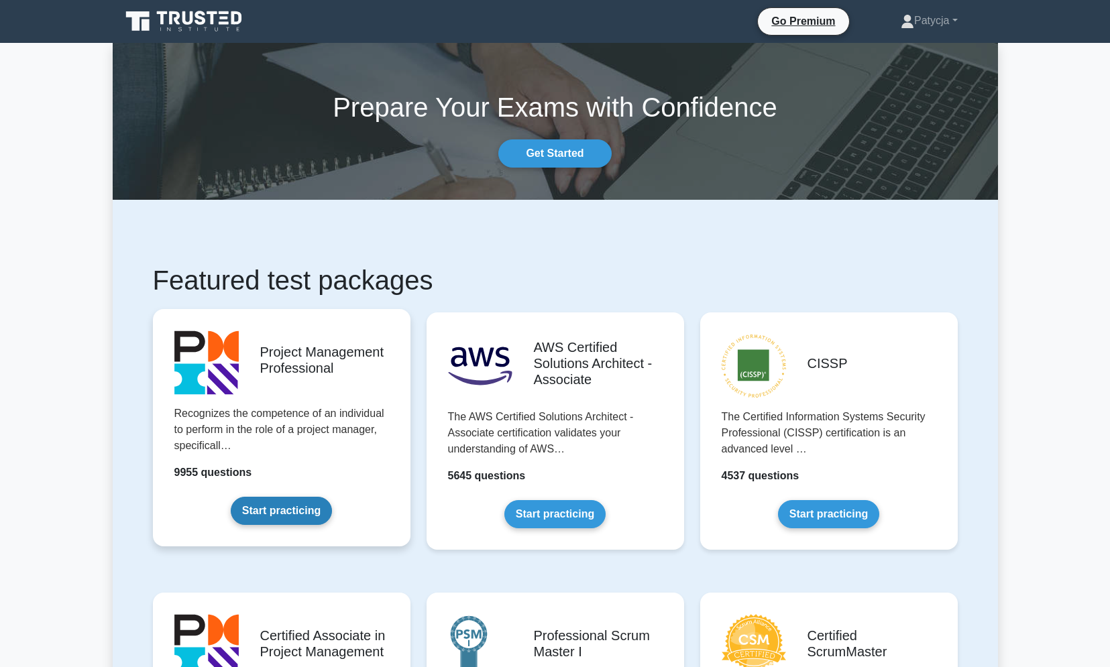
click at [267, 516] on link "Start practicing" at bounding box center [281, 511] width 101 height 28
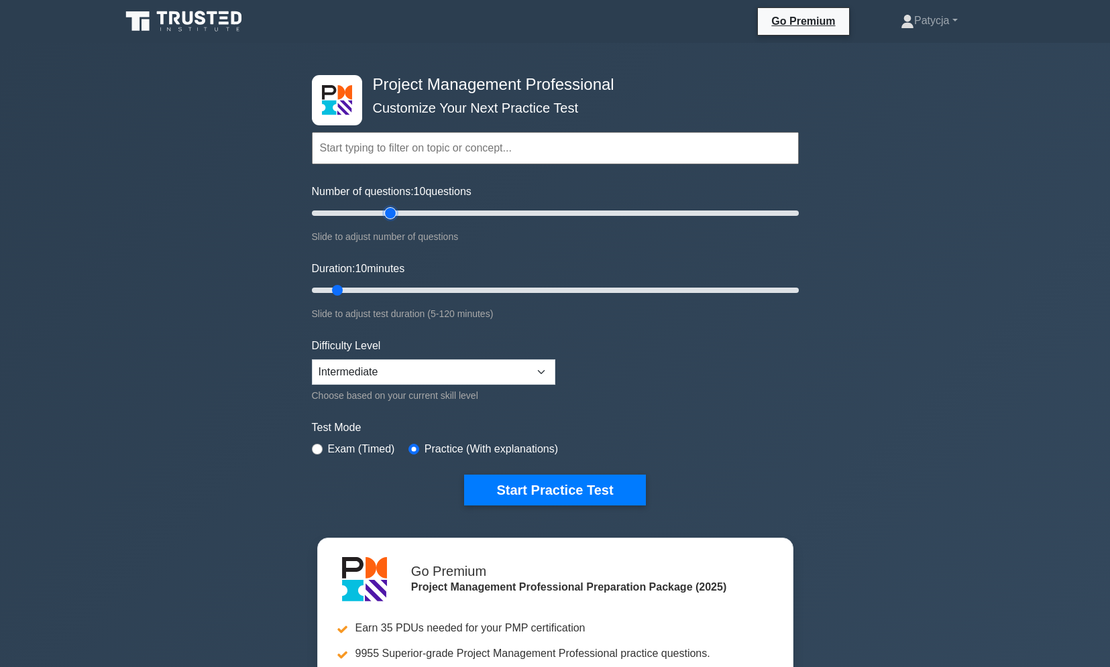
click at [390, 212] on input "Number of questions: 10 questions" at bounding box center [555, 213] width 487 height 16
drag, startPoint x: 400, startPoint y: 208, endPoint x: 953, endPoint y: 200, distance: 553.2
type input "200"
click at [799, 205] on input "Number of questions: 200 questions" at bounding box center [555, 213] width 487 height 16
drag, startPoint x: 336, startPoint y: 288, endPoint x: 999, endPoint y: 288, distance: 663.2
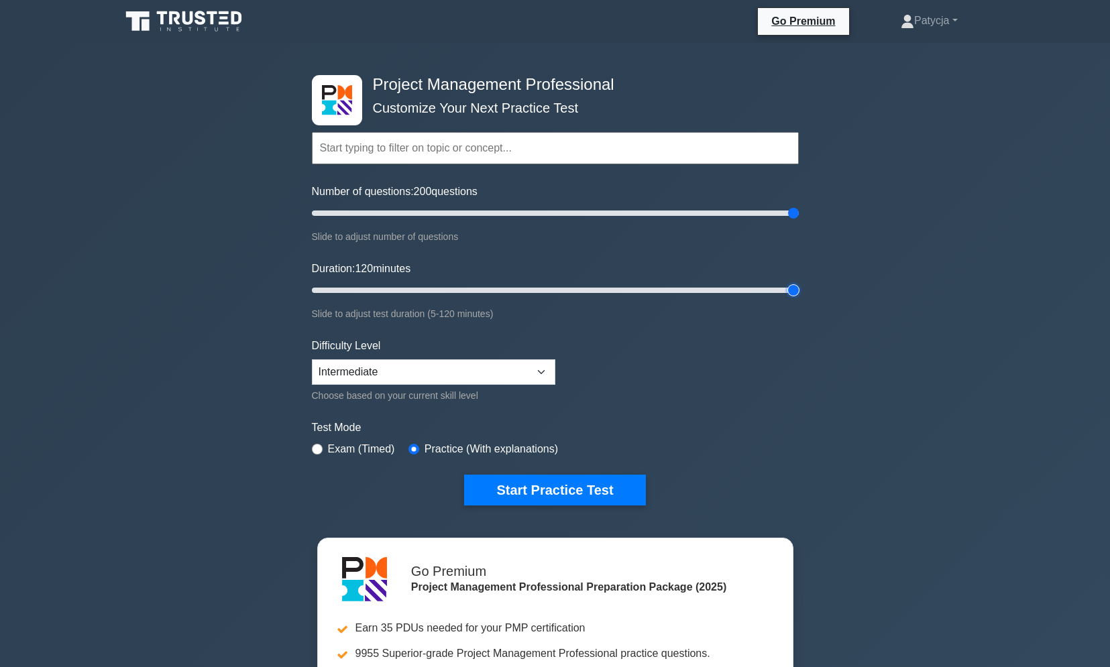
type input "120"
click at [799, 288] on input "Duration: 120 minutes" at bounding box center [555, 290] width 487 height 16
click at [447, 369] on select "Beginner Intermediate Expert" at bounding box center [433, 371] width 243 height 25
select select "expert"
click at [312, 359] on select "Beginner Intermediate Expert" at bounding box center [433, 371] width 243 height 25
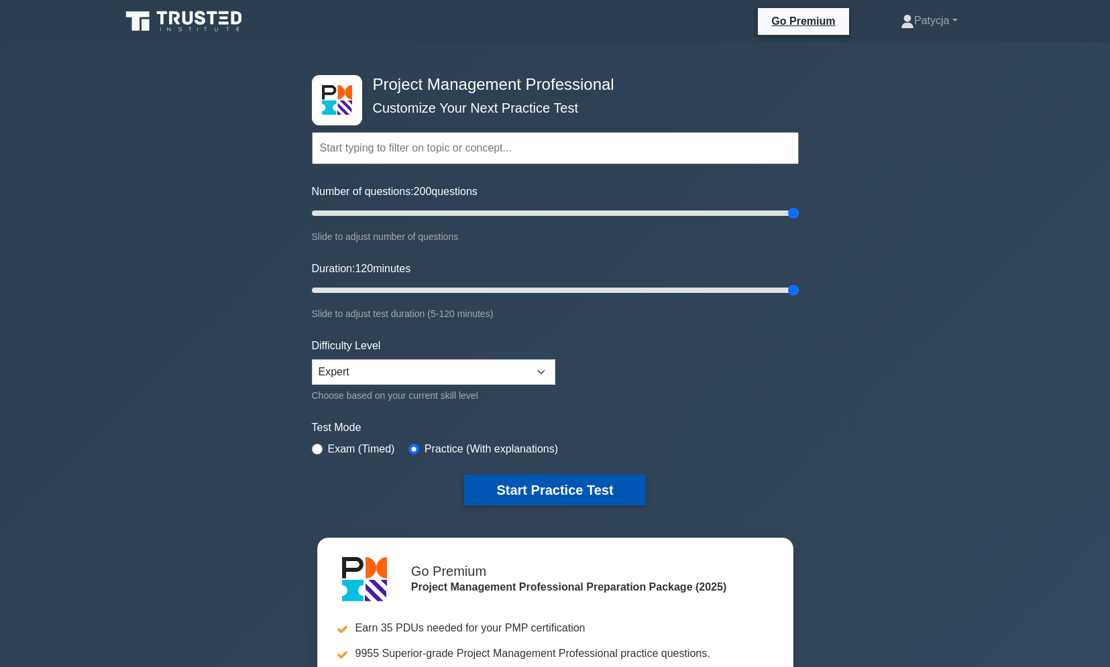
click at [579, 483] on button "Start Practice Test" at bounding box center [554, 490] width 181 height 31
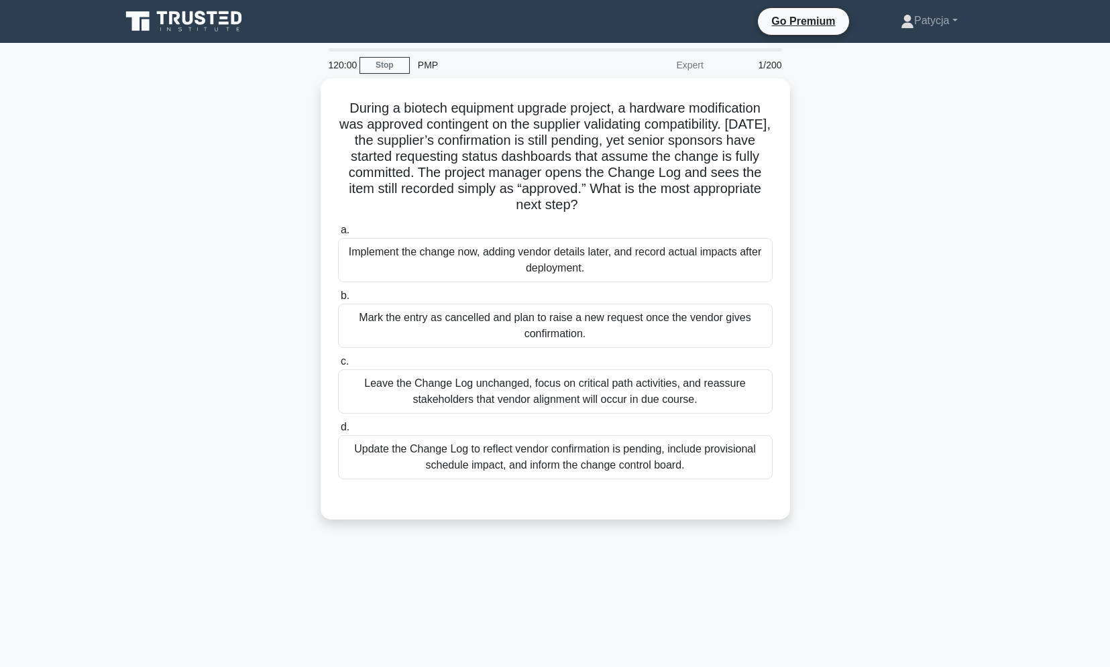
click at [266, 282] on div "During a biotech equipment upgrade project, a hardware modification was approve…" at bounding box center [555, 306] width 885 height 457
click at [234, 206] on div "During a biotech equipment upgrade project, a hardware modification was approve…" at bounding box center [555, 306] width 885 height 457
click at [158, 411] on div "During a biotech equipment upgrade project, a hardware modification was approve…" at bounding box center [555, 306] width 885 height 457
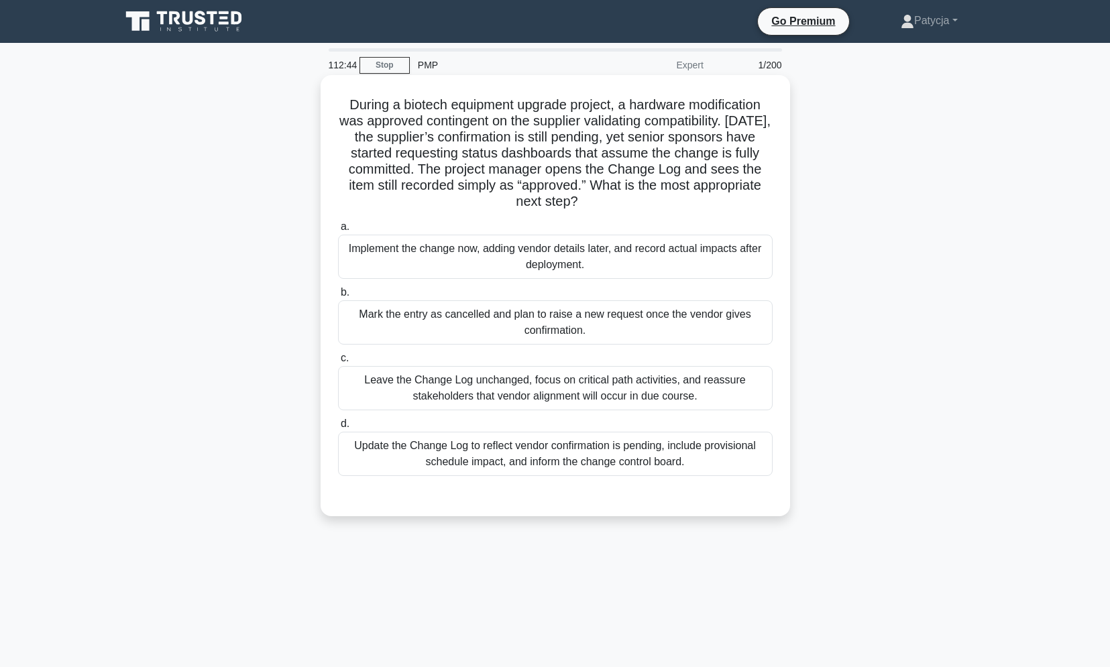
click at [473, 453] on div "Update the Change Log to reflect vendor confirmation is pending, include provis…" at bounding box center [555, 454] width 435 height 44
click at [338, 428] on input "d. Update the Change Log to reflect vendor confirmation is pending, include pro…" at bounding box center [338, 424] width 0 height 9
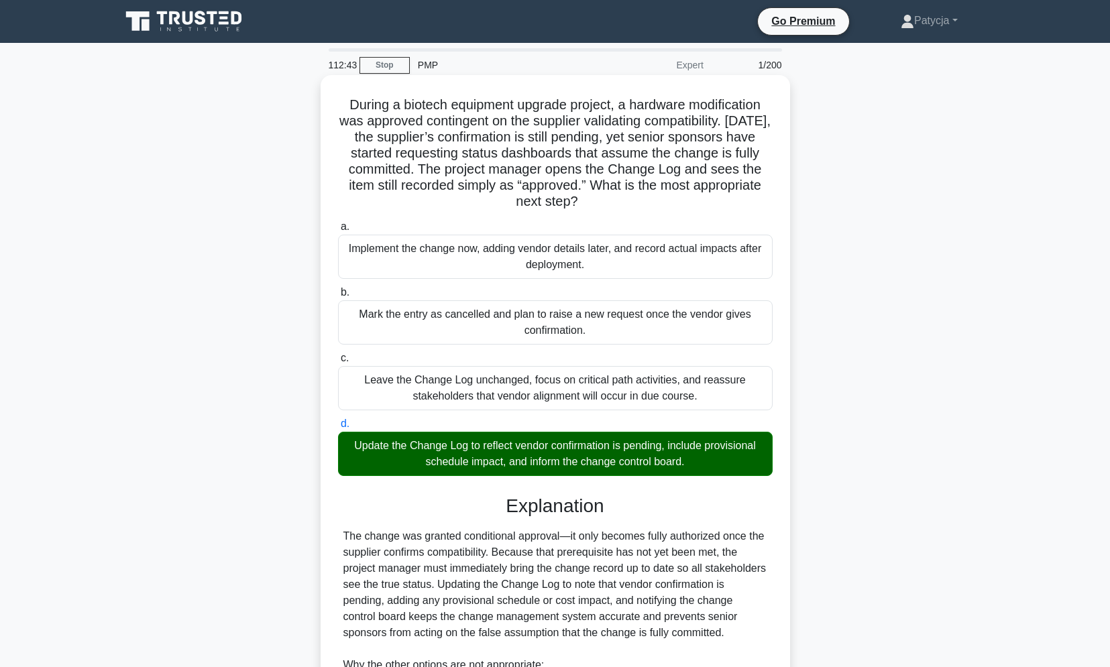
scroll to position [225, 0]
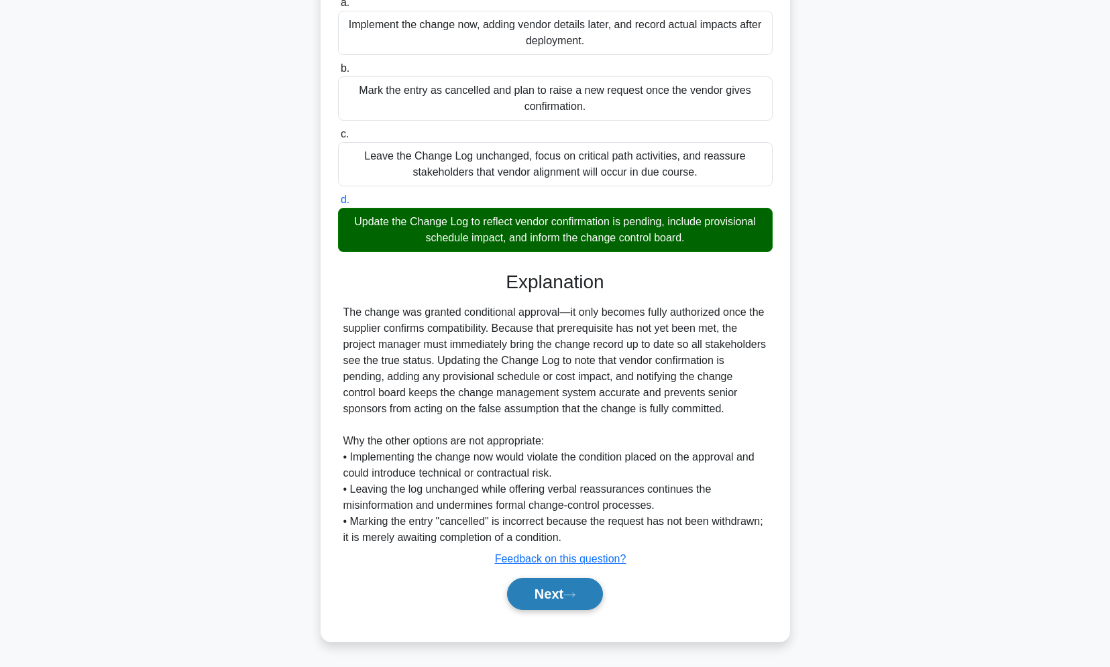
click at [520, 600] on button "Next" at bounding box center [555, 594] width 96 height 32
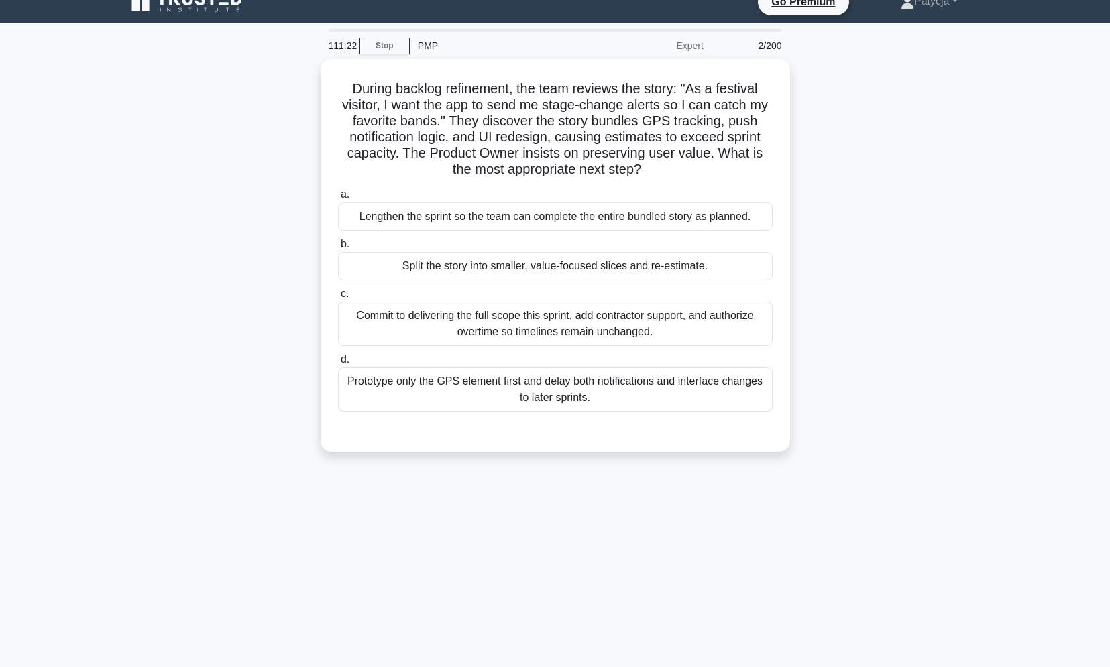
scroll to position [0, 0]
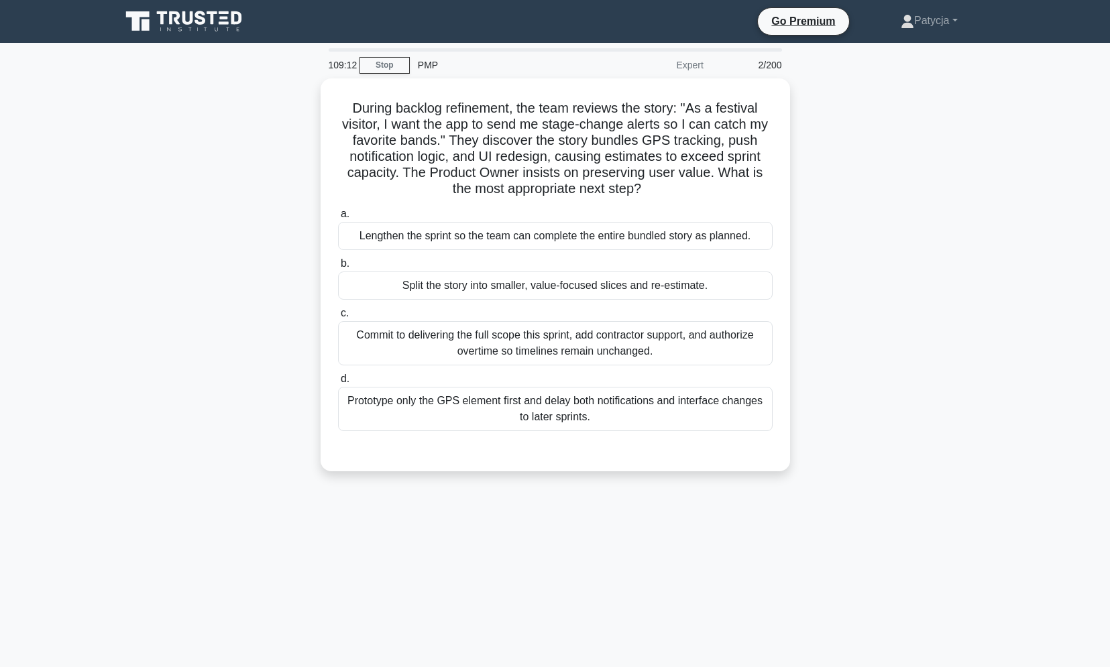
click at [275, 198] on div "During backlog refinement, the team reviews the story: "As a festival visitor, …" at bounding box center [555, 282] width 885 height 409
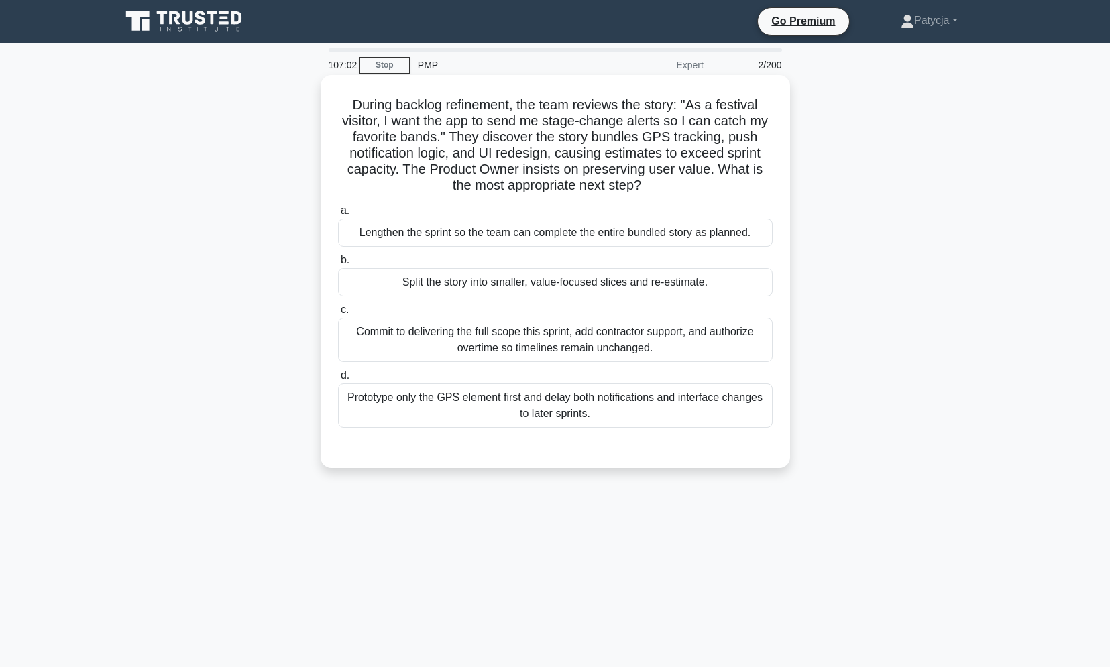
click at [622, 278] on div "Split the story into smaller, value-focused slices and re-estimate." at bounding box center [555, 282] width 435 height 28
click at [338, 265] on input "b. Split the story into smaller, value-focused slices and re-estimate." at bounding box center [338, 260] width 0 height 9
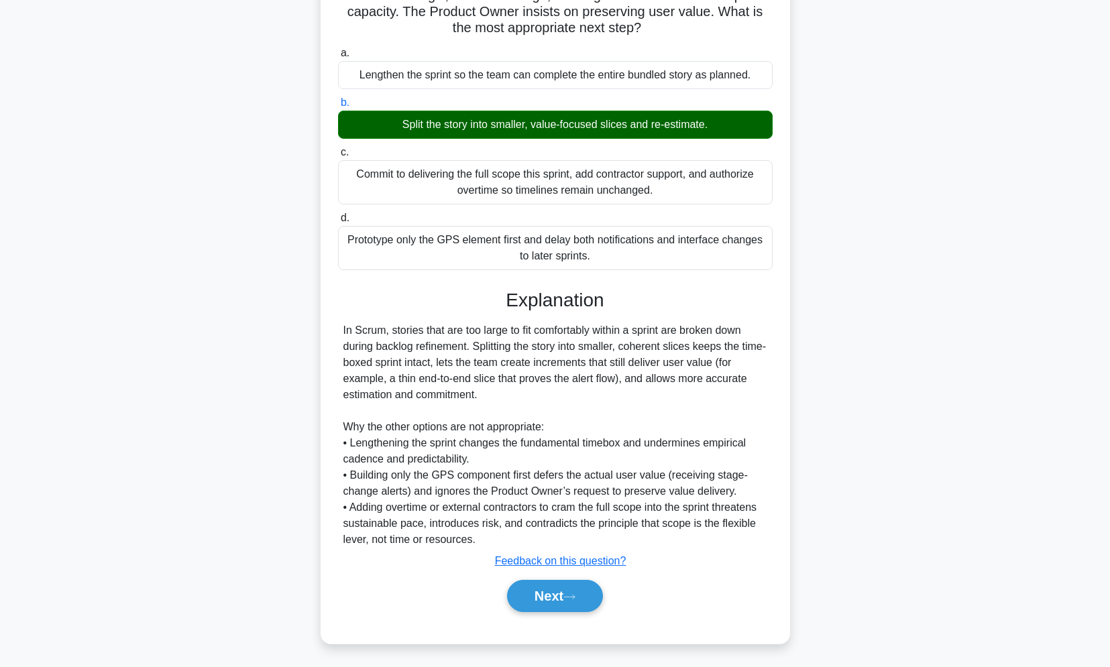
scroll to position [160, 0]
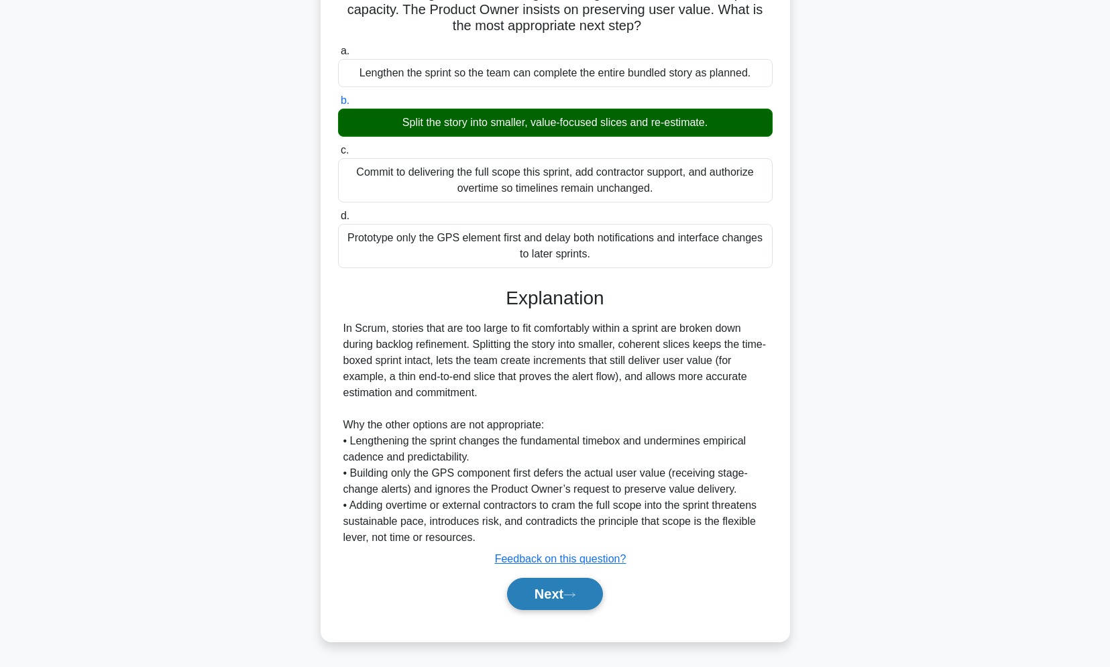
click at [527, 589] on button "Next" at bounding box center [555, 594] width 96 height 32
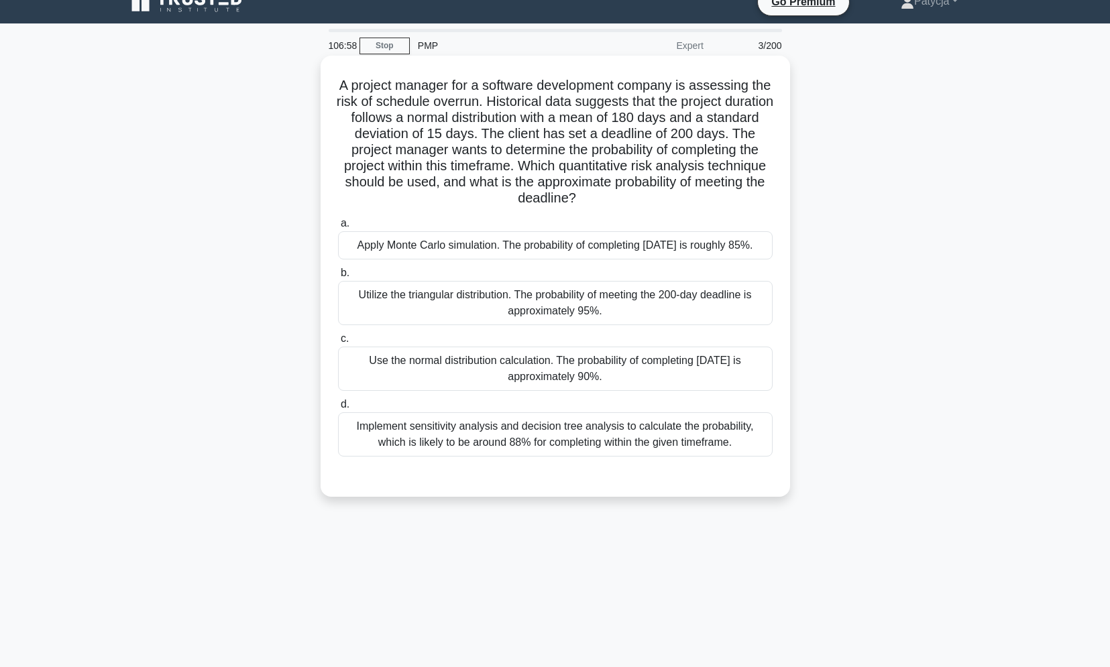
scroll to position [0, 0]
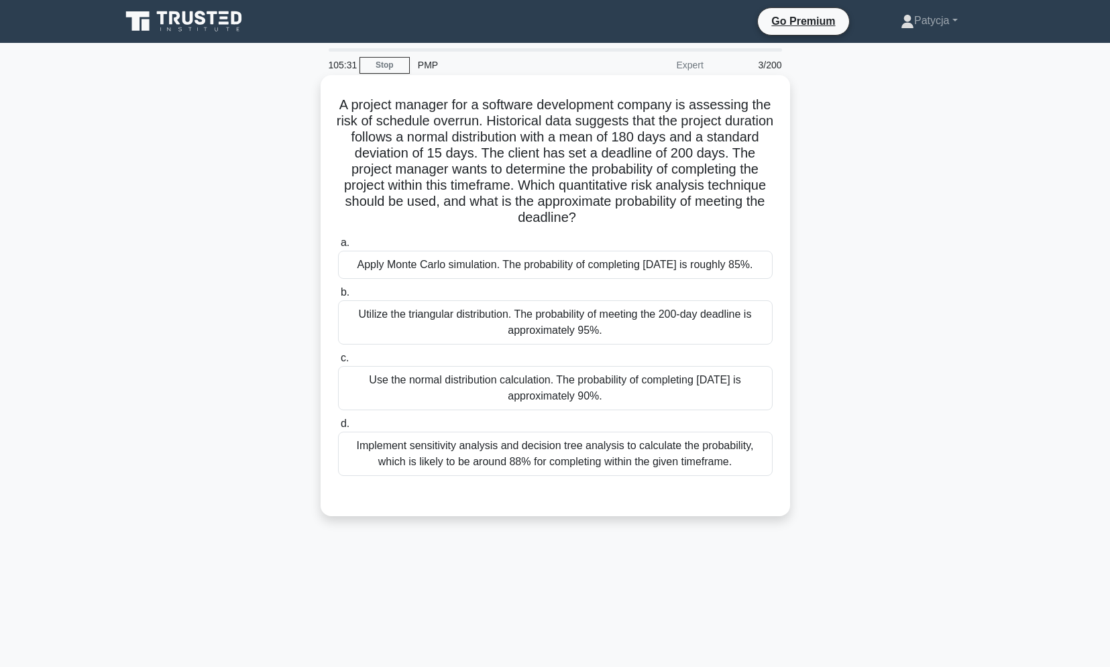
click at [668, 330] on div "Utilize the triangular distribution. The probability of meeting the 200-day dea…" at bounding box center [555, 322] width 435 height 44
click at [338, 297] on input "b. Utilize the triangular distribution. The probability of meeting the 200-day …" at bounding box center [338, 292] width 0 height 9
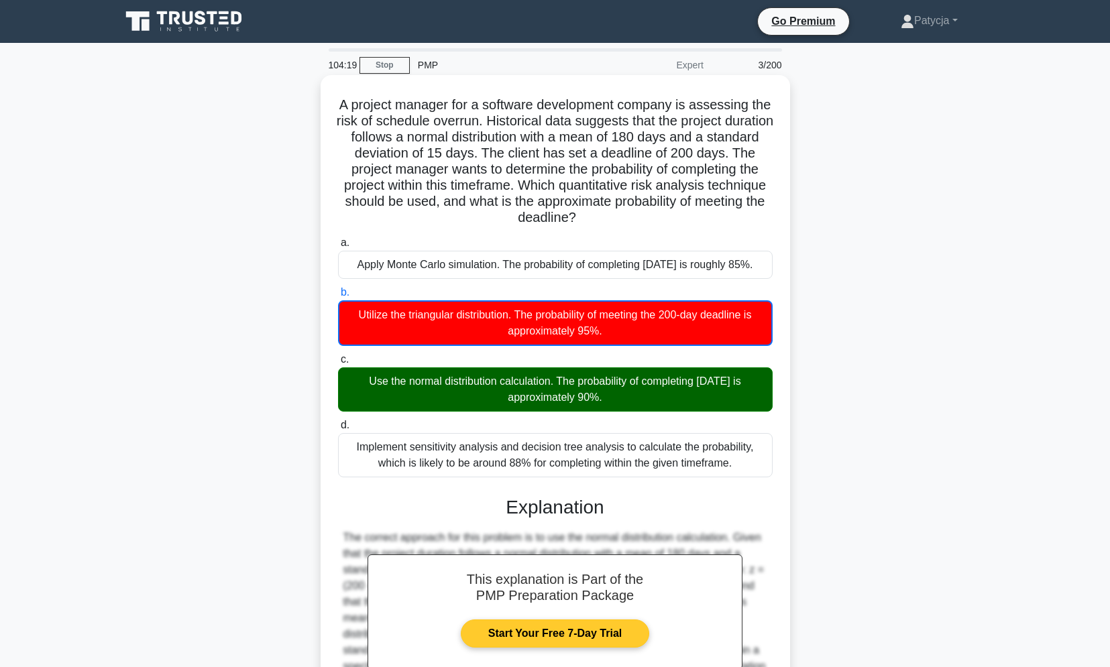
scroll to position [162, 0]
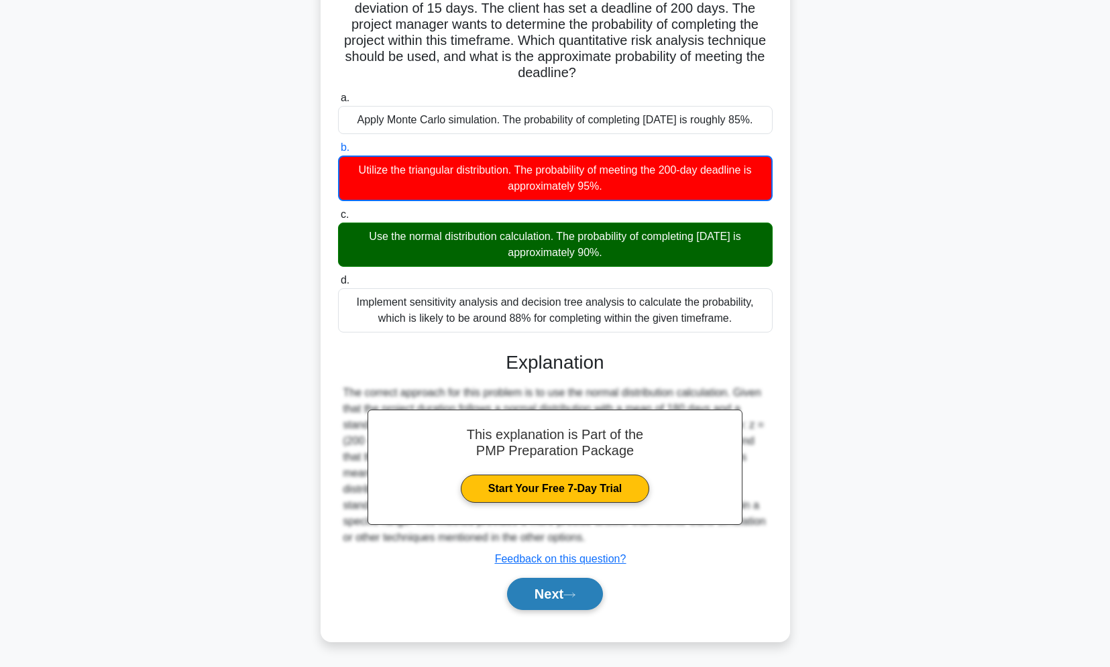
click at [550, 602] on button "Next" at bounding box center [555, 594] width 96 height 32
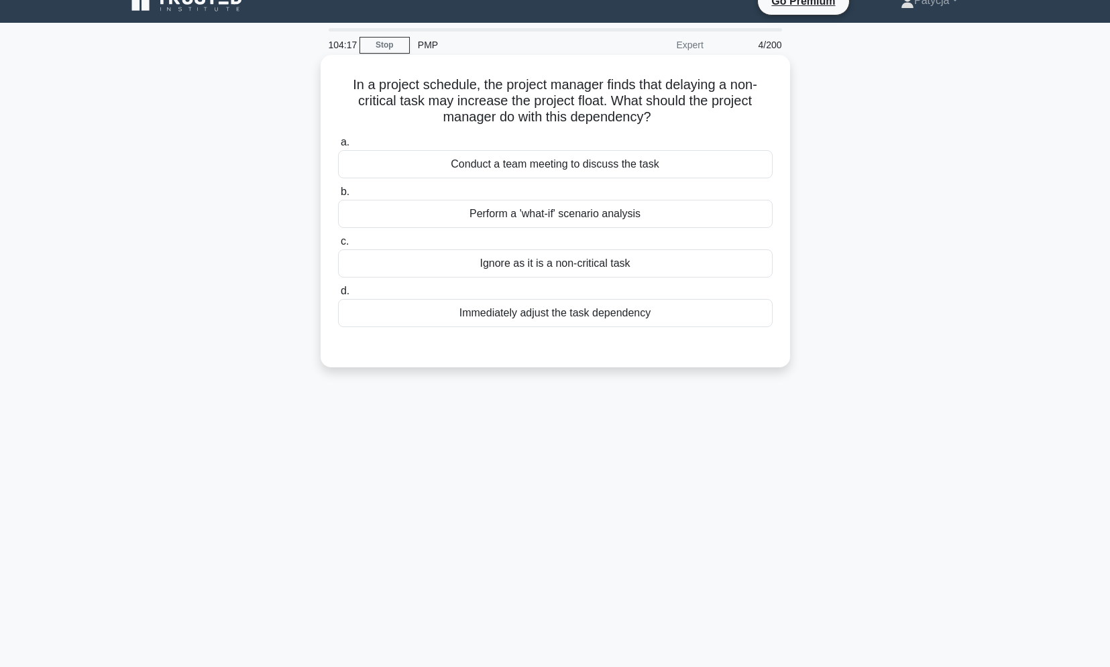
scroll to position [0, 0]
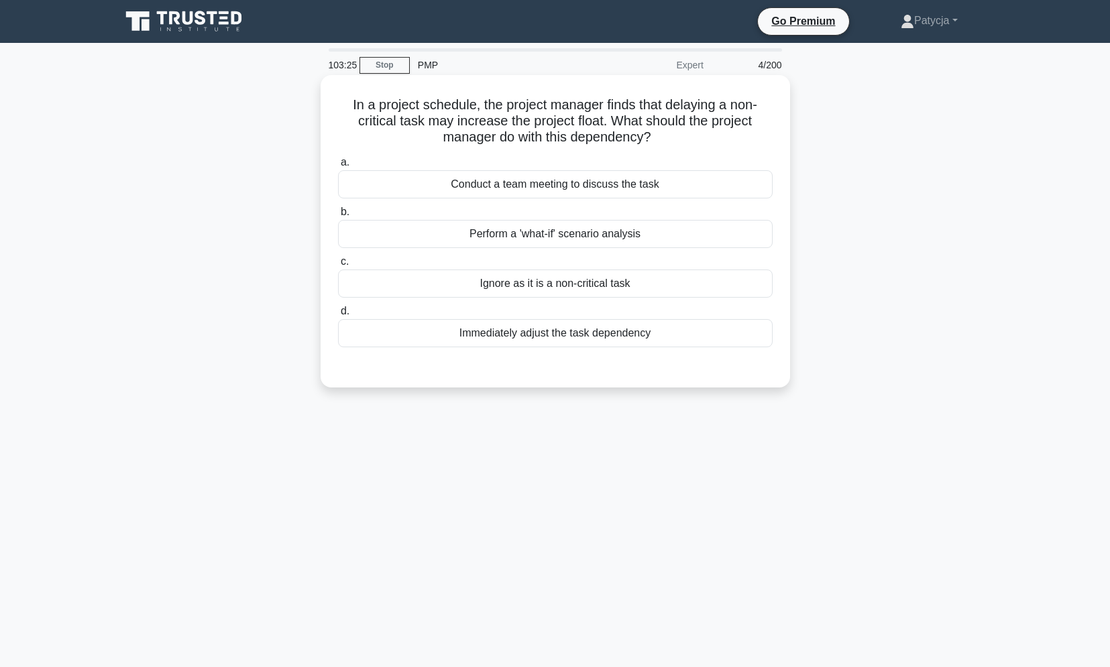
click at [614, 184] on div "Conduct a team meeting to discuss the task" at bounding box center [555, 184] width 435 height 28
click at [338, 167] on input "a. Conduct a team meeting to discuss the task" at bounding box center [338, 162] width 0 height 9
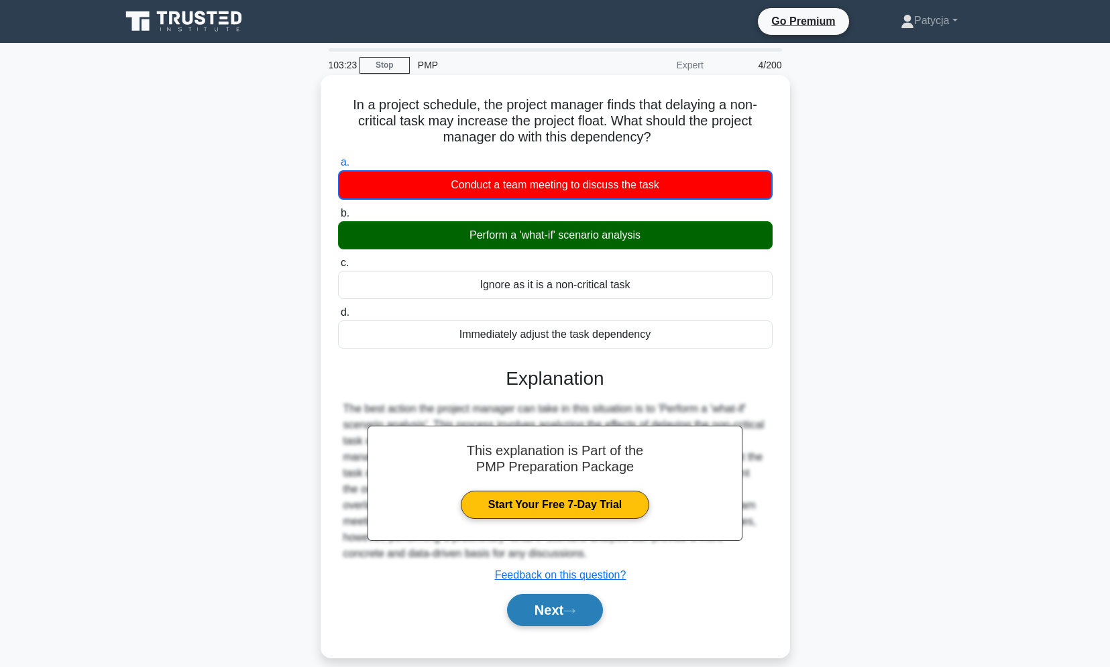
click at [559, 613] on button "Next" at bounding box center [555, 610] width 96 height 32
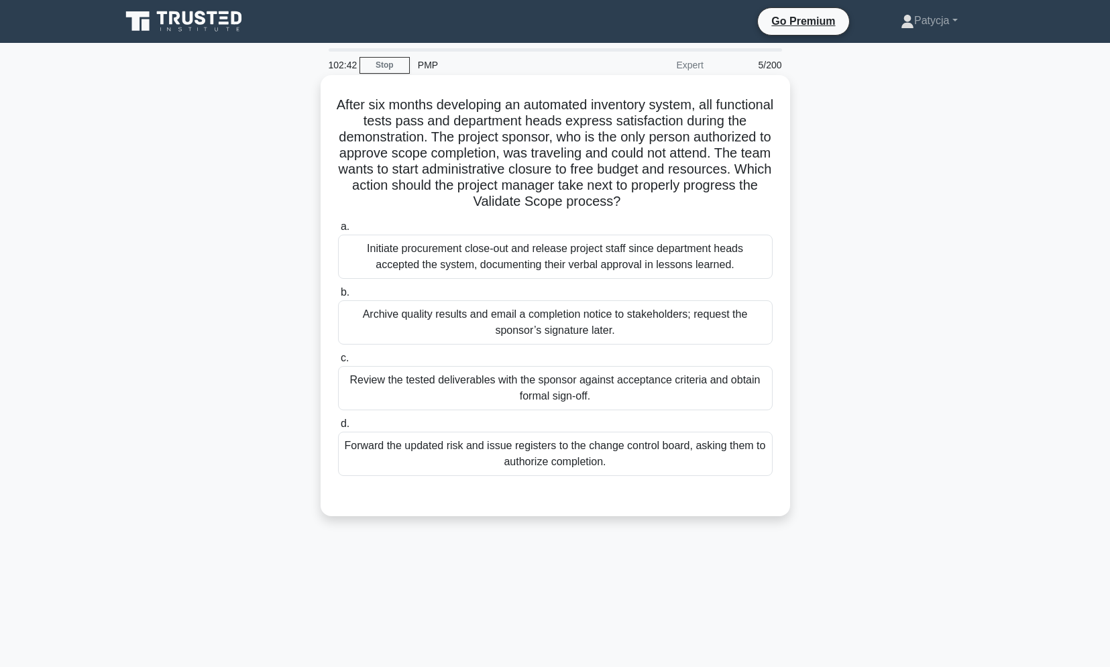
click at [636, 388] on div "Review the tested deliverables with the sponsor against acceptance criteria and…" at bounding box center [555, 388] width 435 height 44
click at [338, 363] on input "c. Review the tested deliverables with the sponsor against acceptance criteria …" at bounding box center [338, 358] width 0 height 9
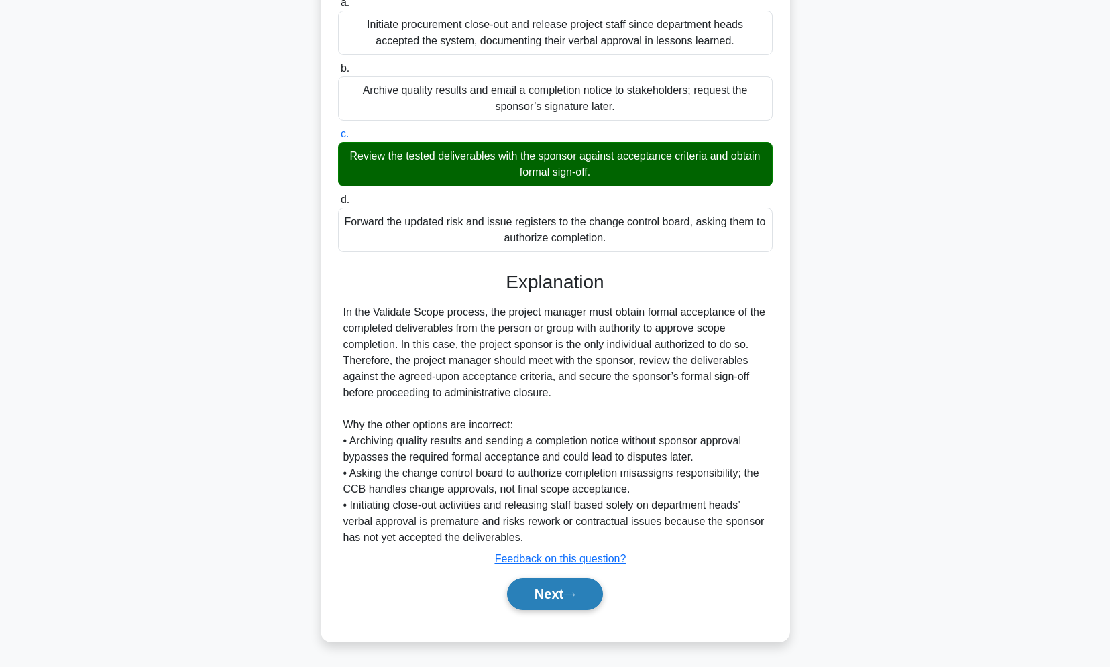
click at [585, 587] on button "Next" at bounding box center [555, 594] width 96 height 32
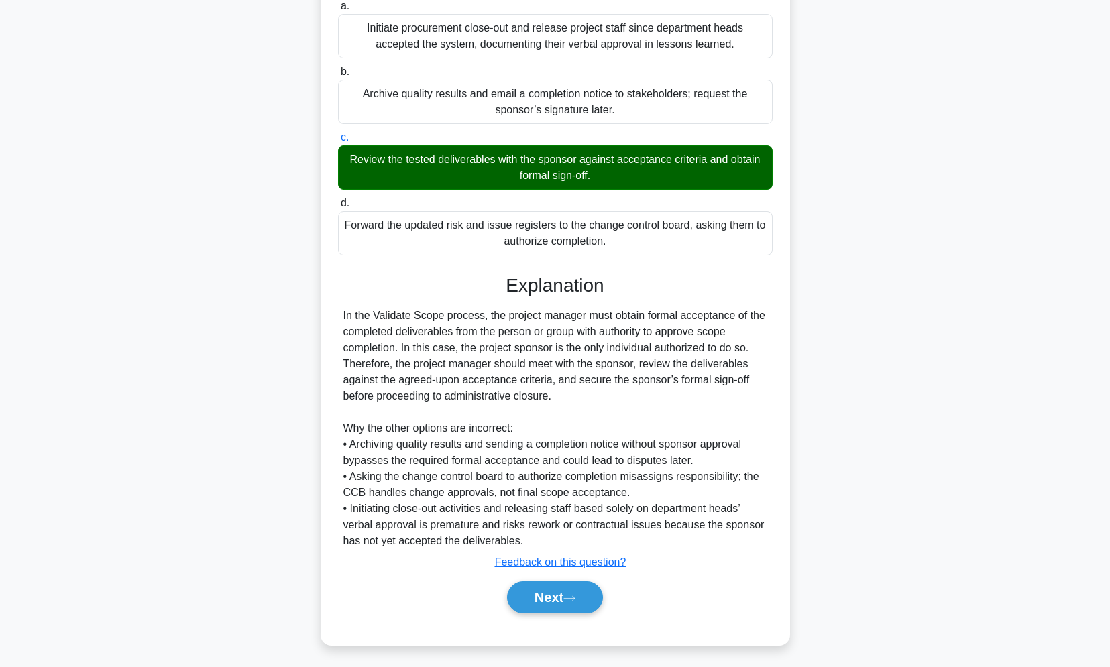
scroll to position [57, 0]
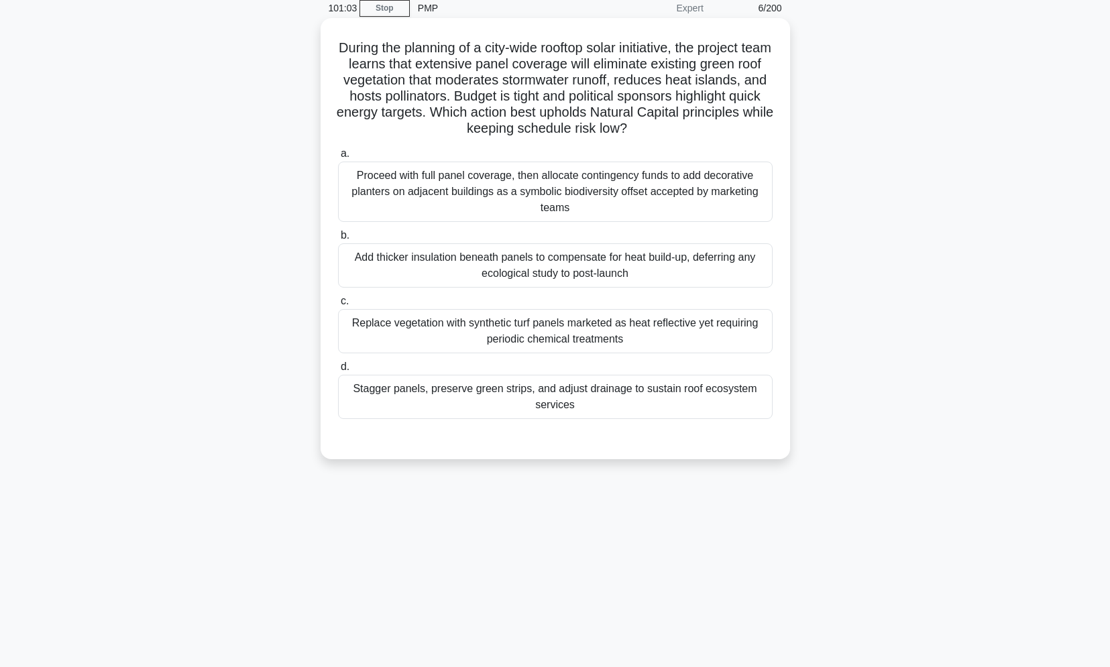
click at [677, 407] on div "Stagger panels, preserve green strips, and adjust drainage to sustain roof ecos…" at bounding box center [555, 397] width 435 height 44
click at [338, 371] on input "d. Stagger panels, preserve green strips, and adjust drainage to sustain roof e…" at bounding box center [338, 367] width 0 height 9
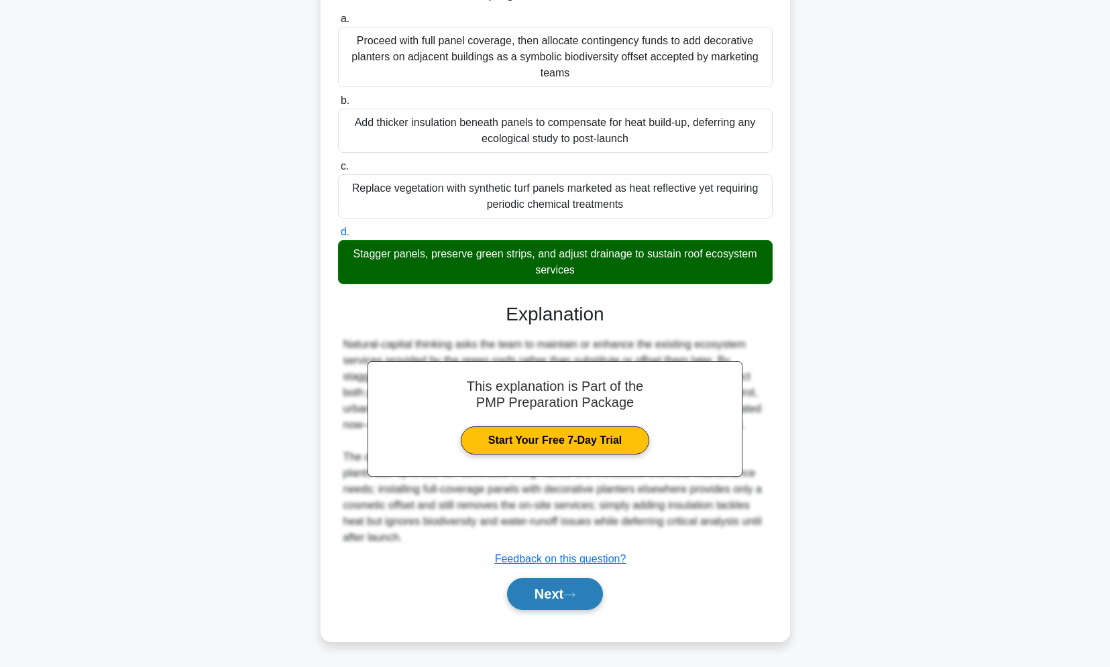
click at [567, 589] on button "Next" at bounding box center [555, 594] width 96 height 32
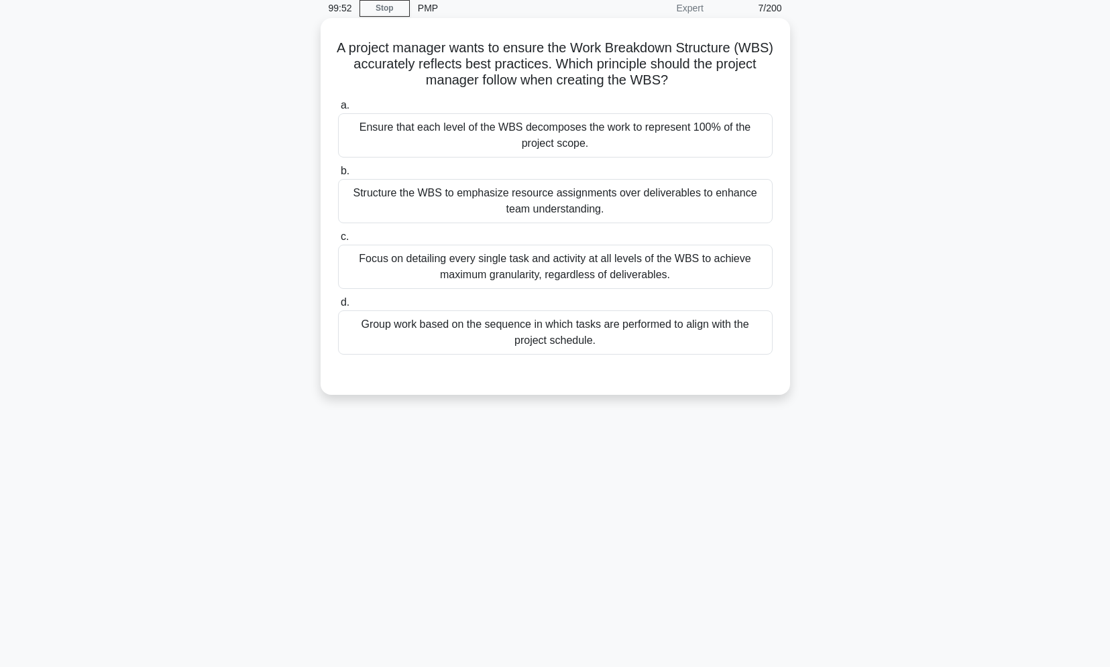
click at [595, 127] on div "Ensure that each level of the WBS decomposes the work to represent 100% of the …" at bounding box center [555, 135] width 435 height 44
click at [338, 110] on input "a. Ensure that each level of the WBS decomposes the work to represent 100% of t…" at bounding box center [338, 105] width 0 height 9
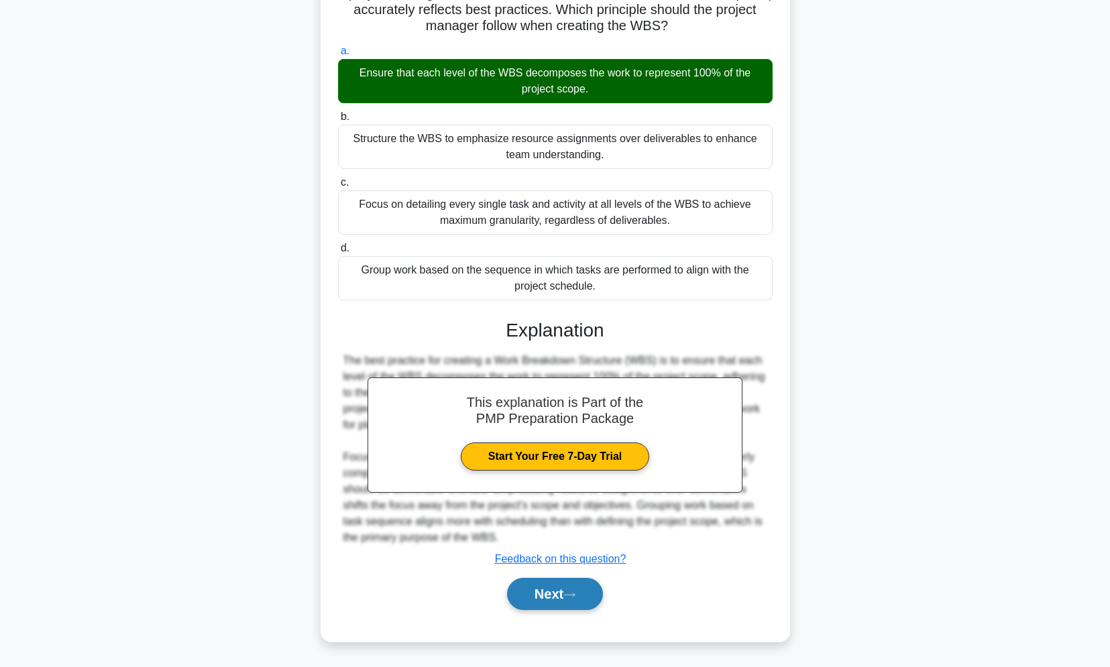
click at [574, 589] on button "Next" at bounding box center [555, 594] width 96 height 32
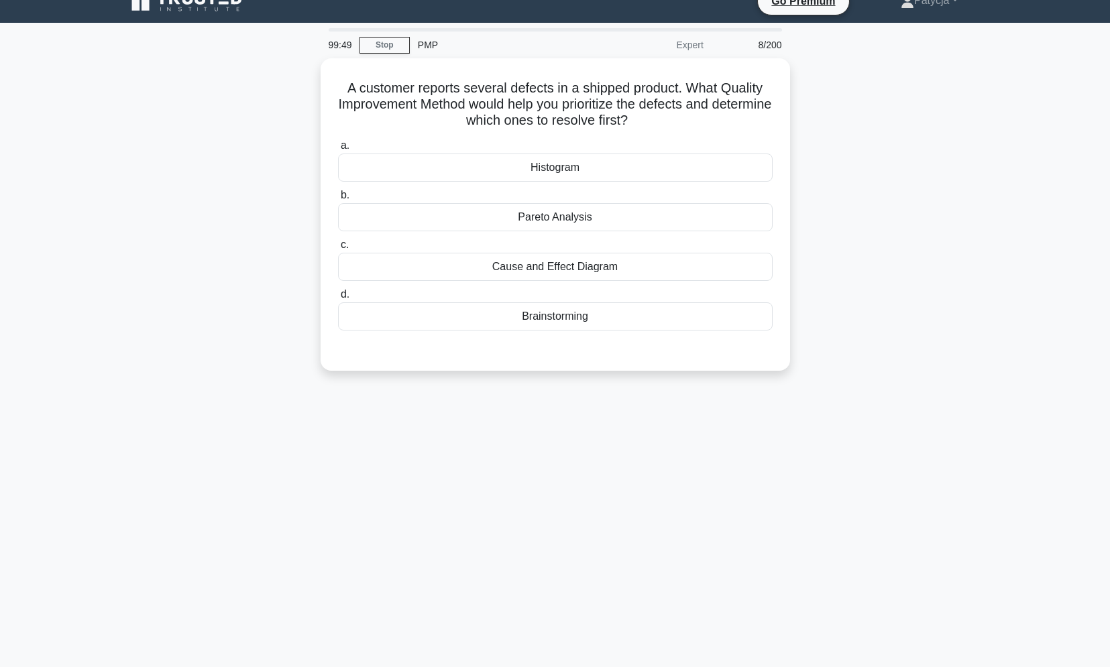
scroll to position [0, 0]
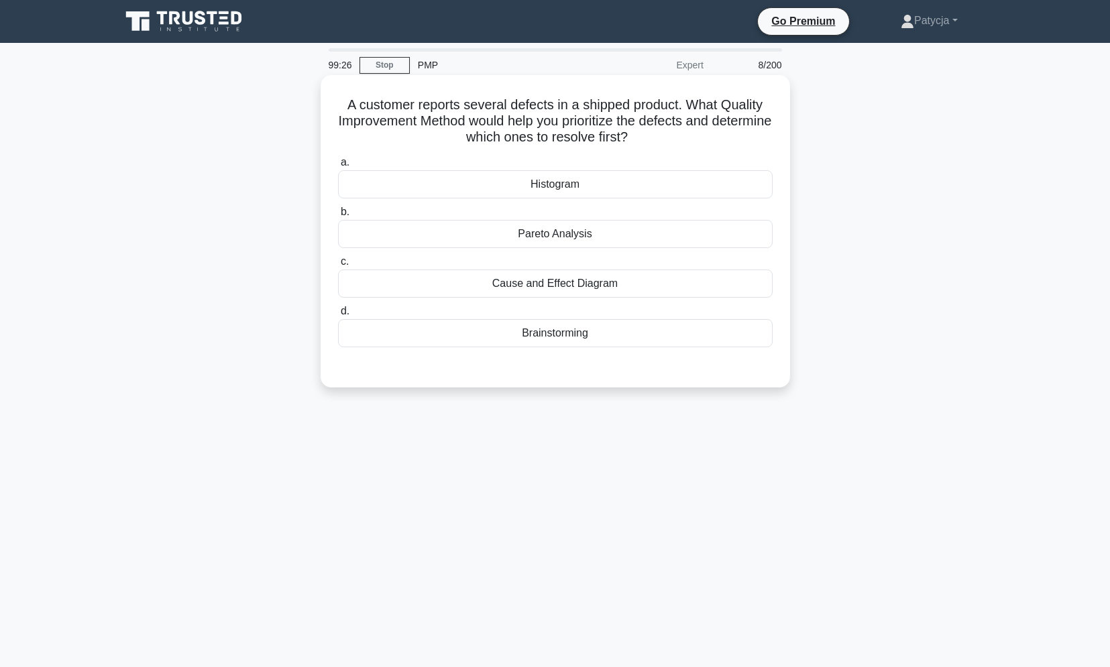
click at [610, 184] on div "Histogram" at bounding box center [555, 184] width 435 height 28
click at [338, 167] on input "a. Histogram" at bounding box center [338, 162] width 0 height 9
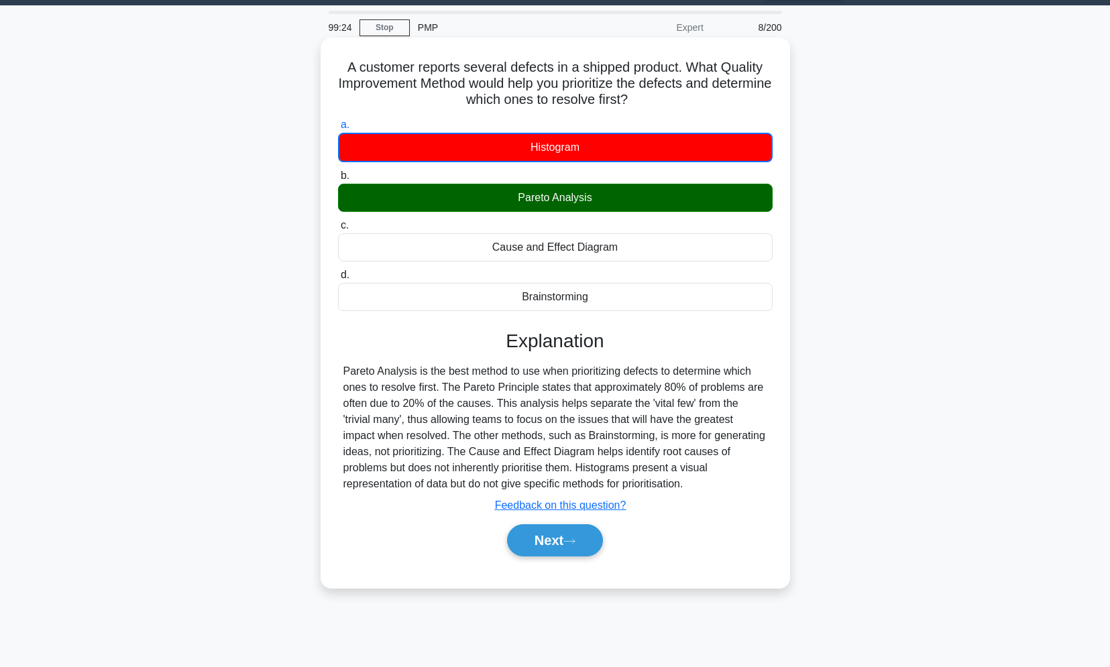
scroll to position [57, 0]
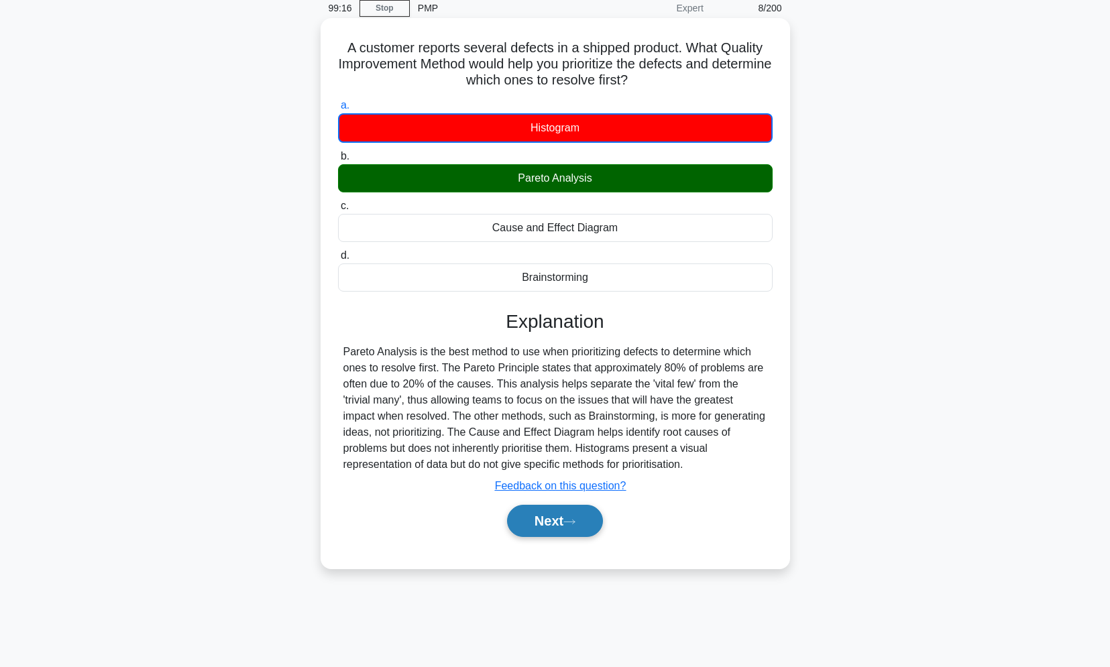
click at [560, 525] on button "Next" at bounding box center [555, 521] width 96 height 32
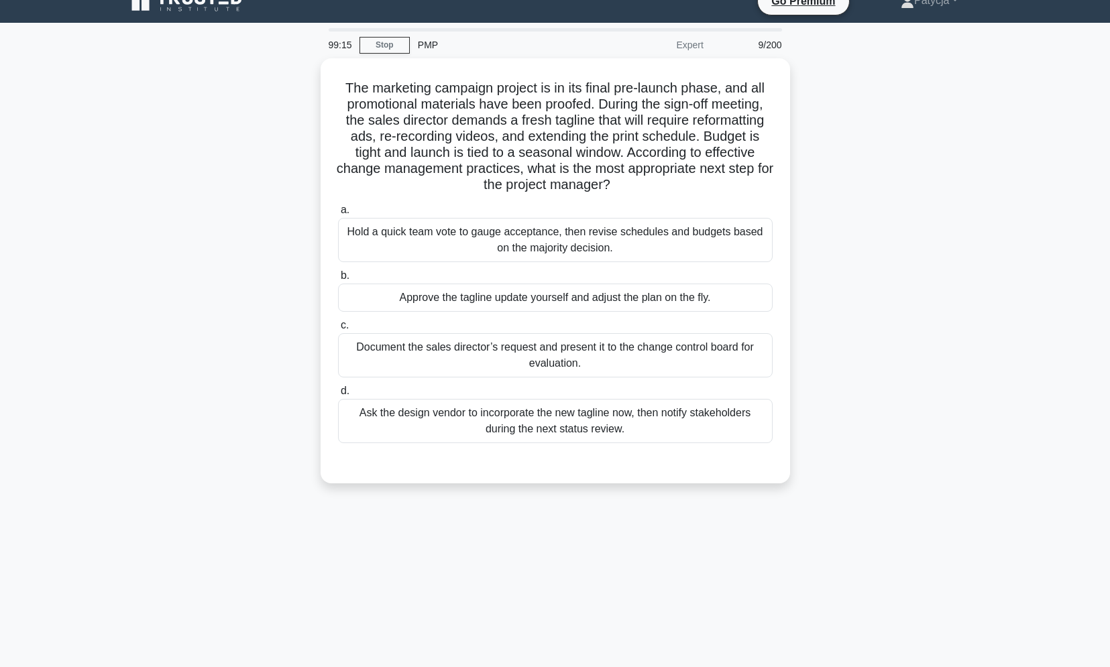
scroll to position [0, 0]
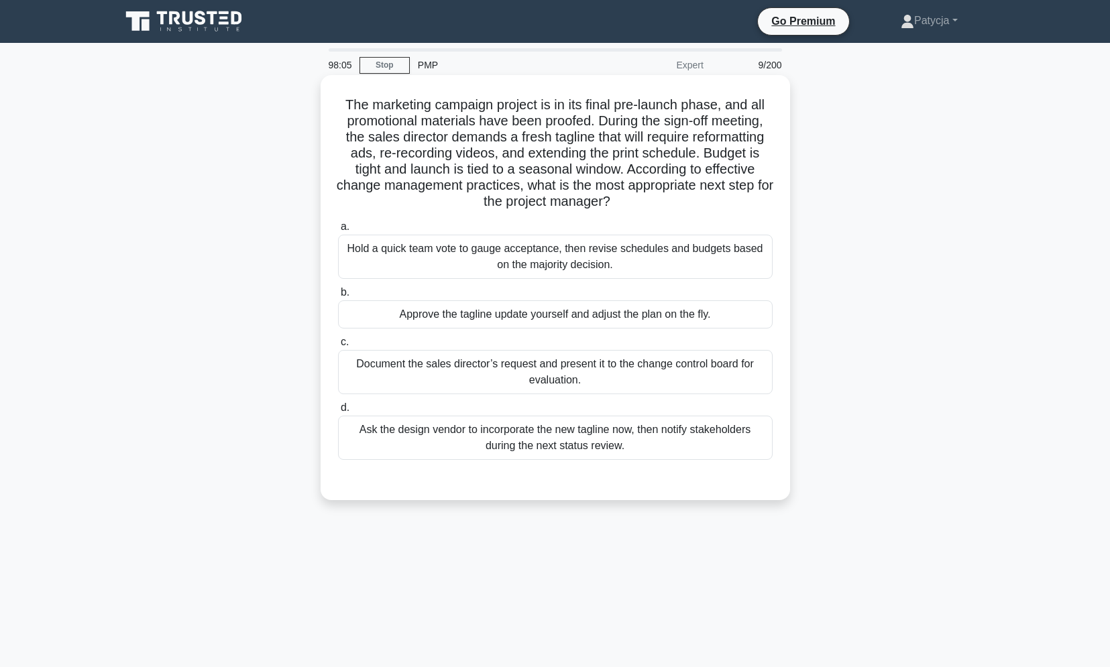
click at [664, 375] on div "Document the sales director’s request and present it to the change control boar…" at bounding box center [555, 372] width 435 height 44
click at [338, 347] on input "c. Document the sales director’s request and present it to the change control b…" at bounding box center [338, 342] width 0 height 9
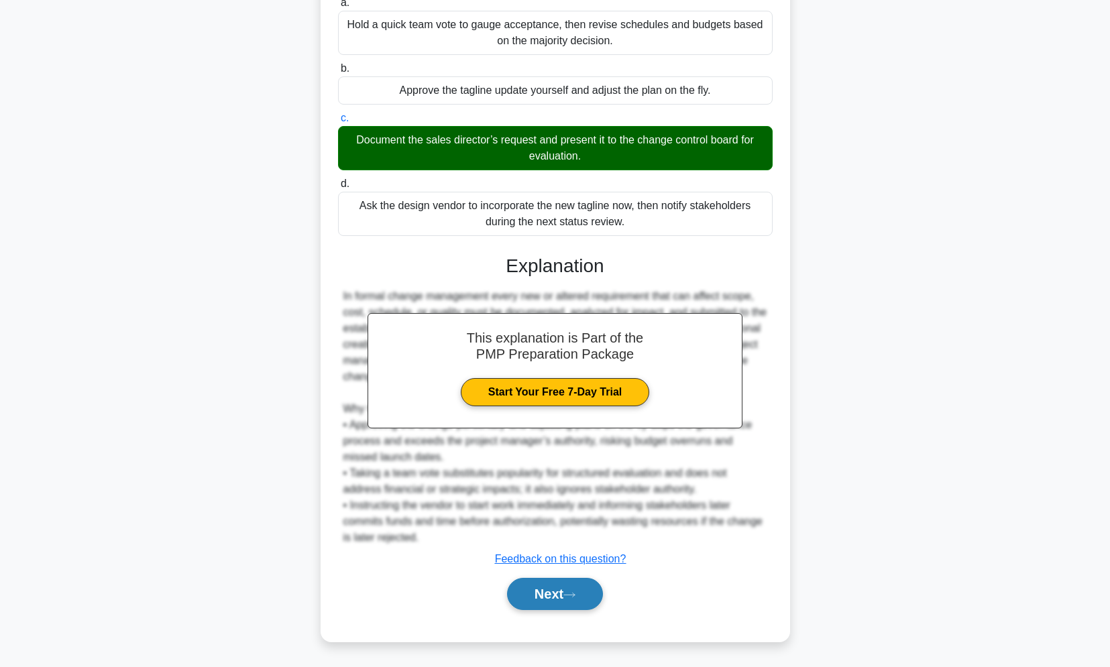
click at [588, 589] on button "Next" at bounding box center [555, 594] width 96 height 32
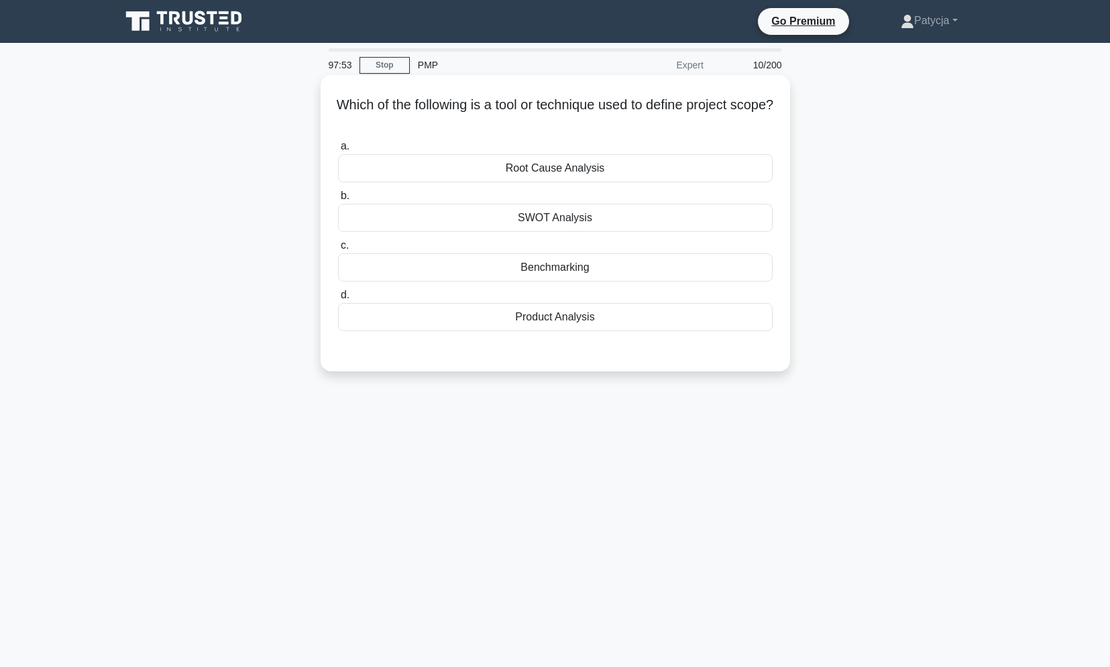
click at [578, 314] on div "Product Analysis" at bounding box center [555, 317] width 435 height 28
click at [338, 300] on input "d. Product Analysis" at bounding box center [338, 295] width 0 height 9
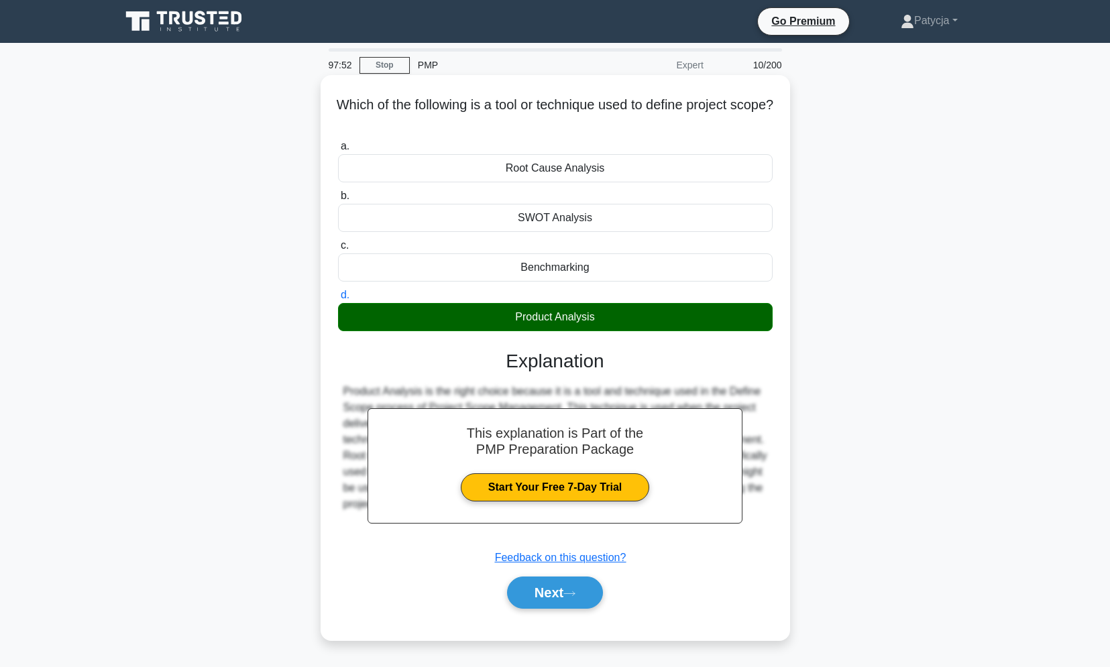
scroll to position [57, 0]
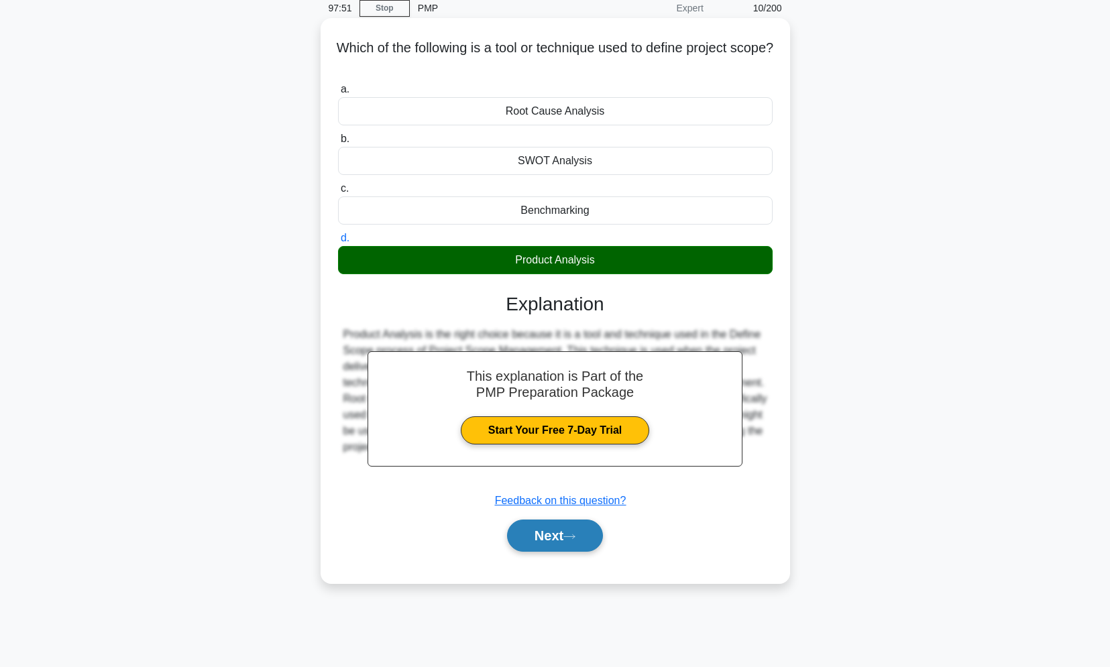
click at [574, 539] on icon at bounding box center [569, 536] width 12 height 7
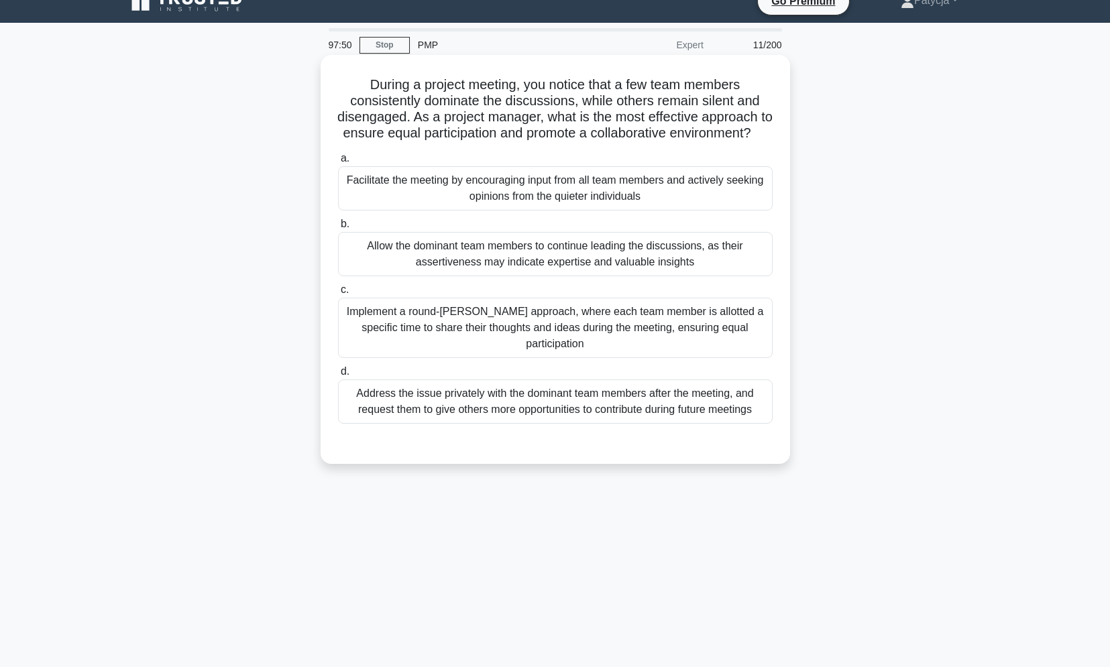
scroll to position [0, 0]
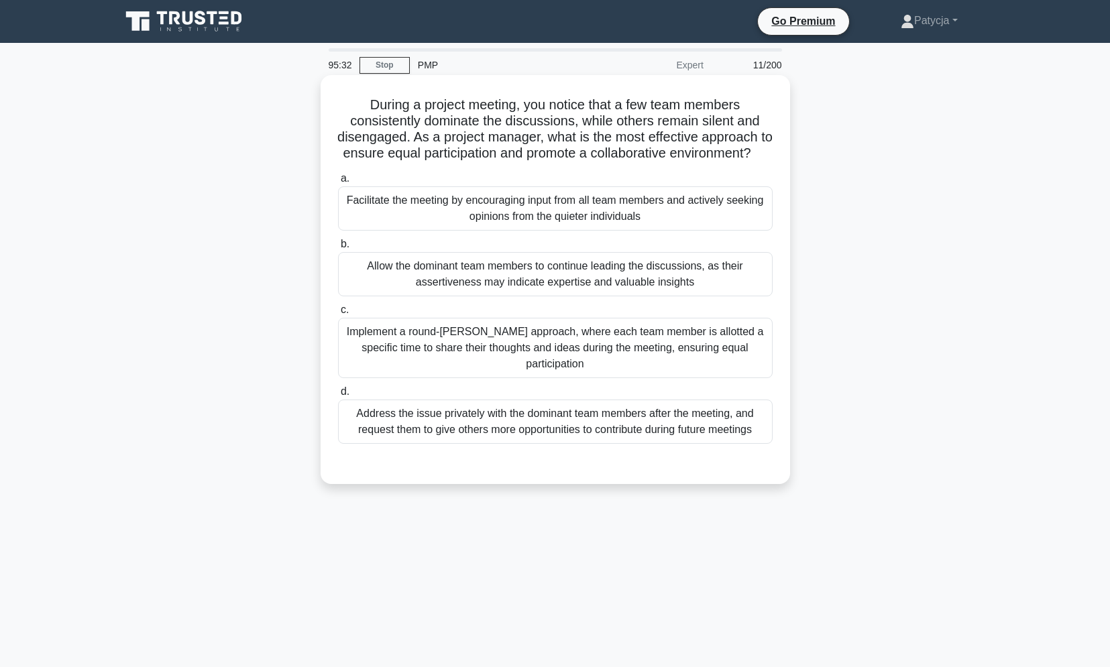
click at [613, 223] on div "Facilitate the meeting by encouraging input from all team members and actively …" at bounding box center [555, 208] width 435 height 44
click at [338, 183] on input "a. Facilitate the meeting by encouraging input from all team members and active…" at bounding box center [338, 178] width 0 height 9
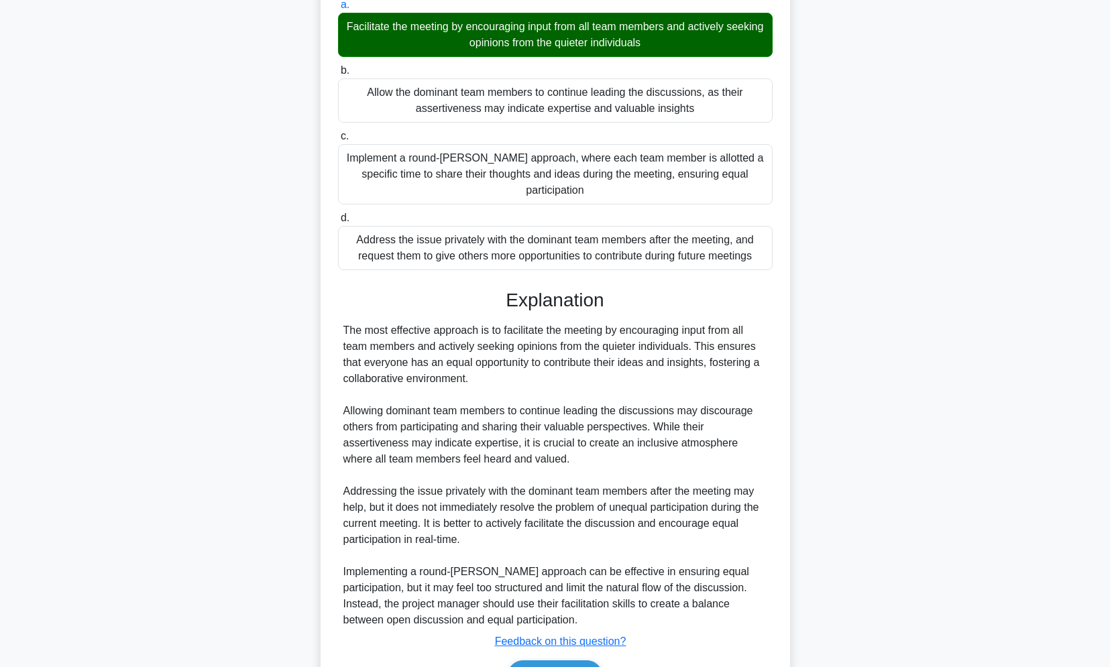
scroll to position [257, 0]
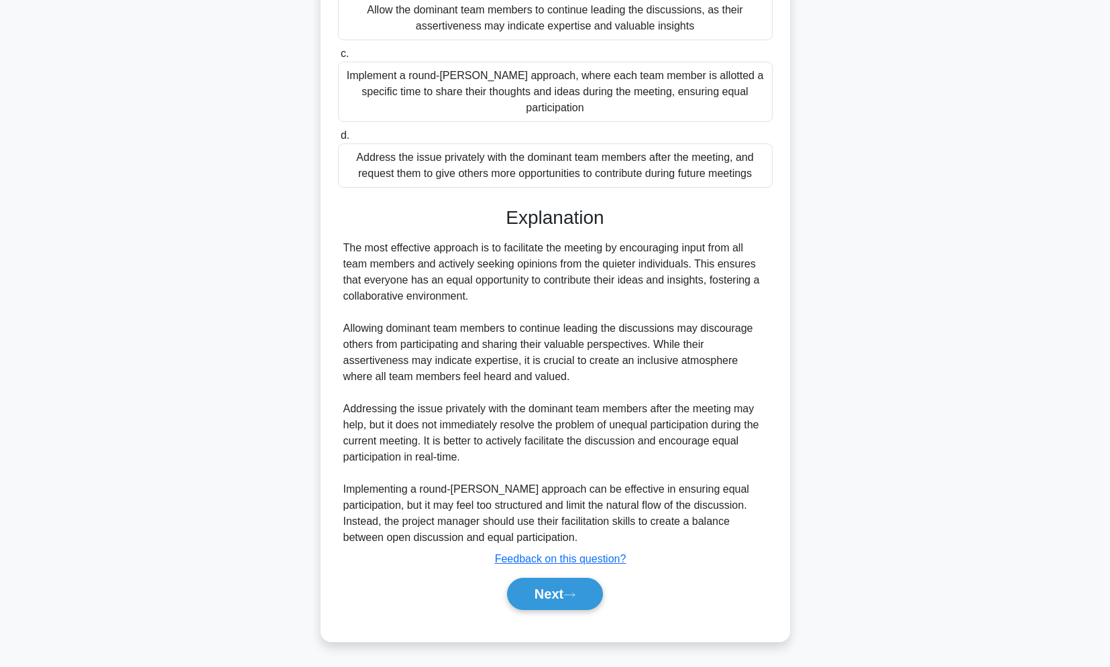
click at [587, 577] on div "Next" at bounding box center [555, 594] width 435 height 43
click at [584, 586] on button "Next" at bounding box center [555, 594] width 96 height 32
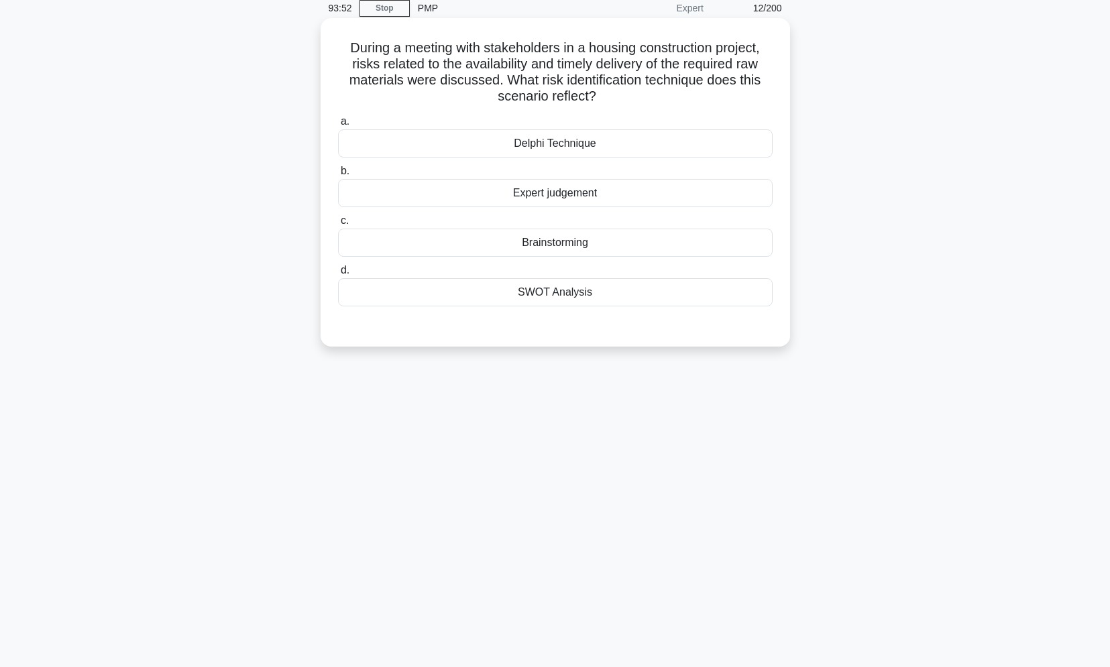
click at [608, 148] on div "Delphi Technique" at bounding box center [555, 143] width 435 height 28
click at [338, 126] on input "a. Delphi Technique" at bounding box center [338, 121] width 0 height 9
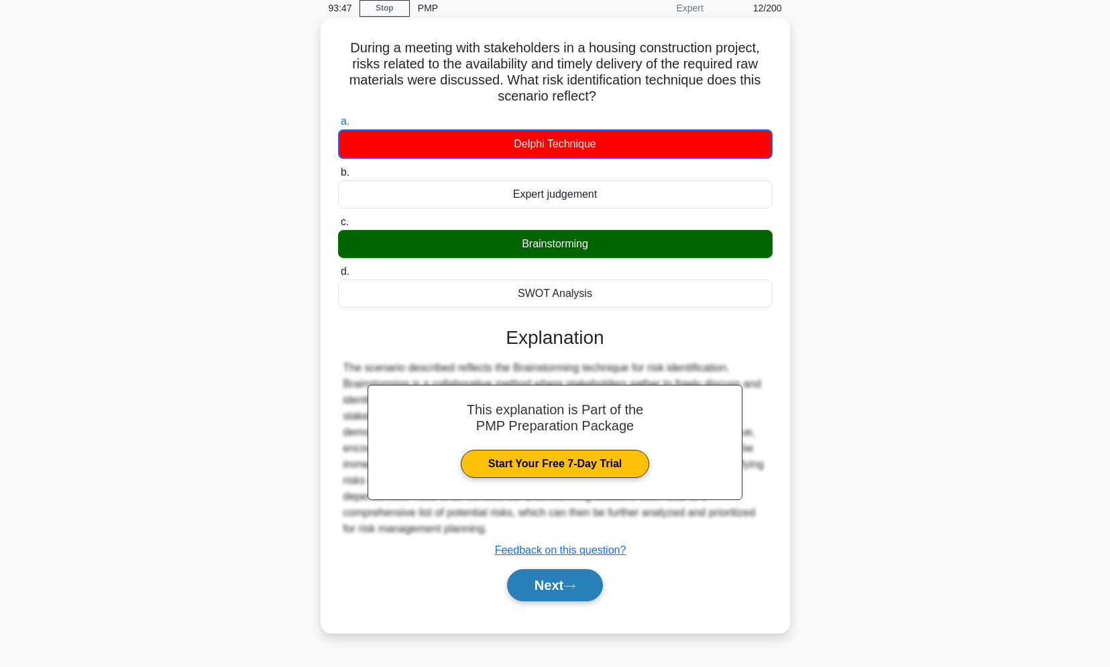
click at [570, 593] on button "Next" at bounding box center [555, 585] width 96 height 32
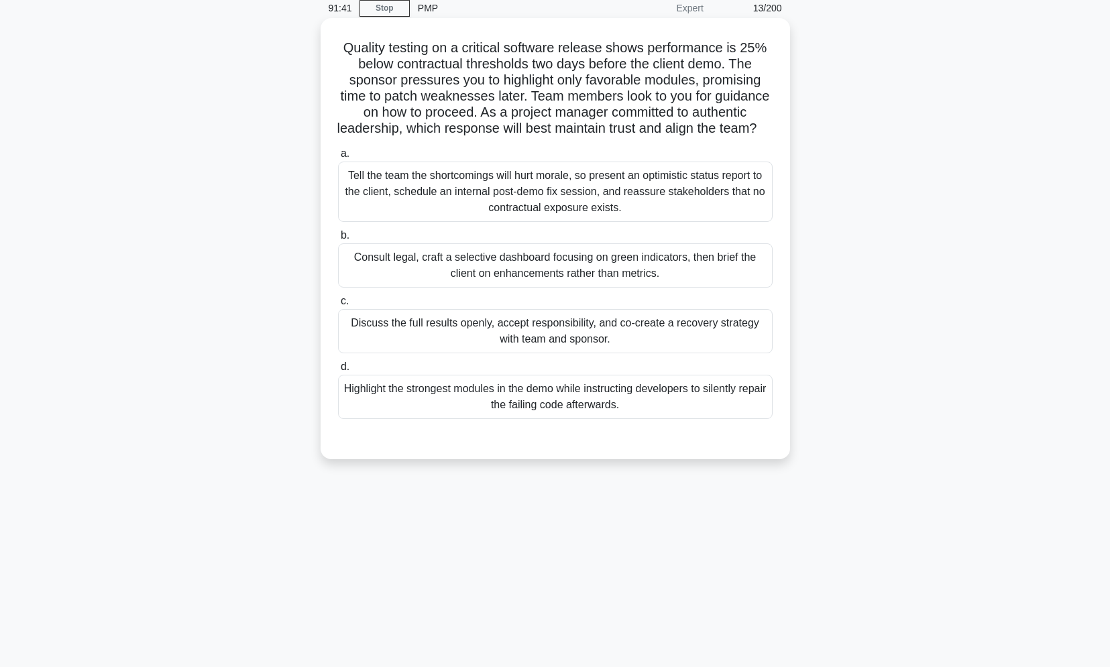
click at [526, 344] on div "Discuss the full results openly, accept responsibility, and co-create a recover…" at bounding box center [555, 331] width 435 height 44
click at [338, 306] on input "c. Discuss the full results openly, accept responsibility, and co-create a reco…" at bounding box center [338, 301] width 0 height 9
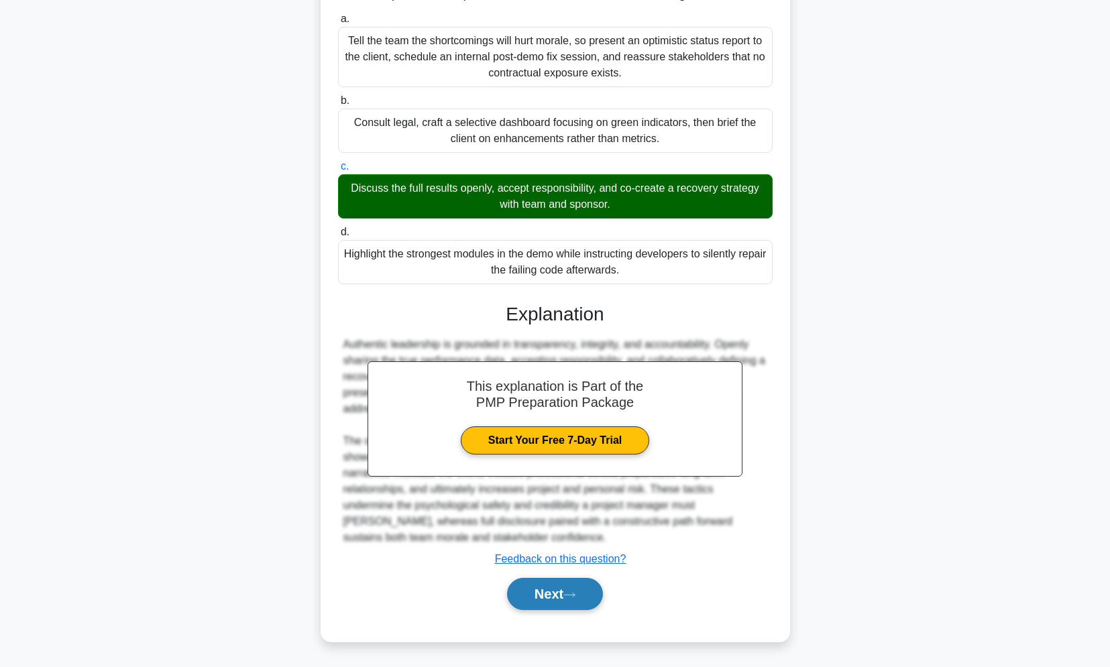
click at [553, 581] on button "Next" at bounding box center [555, 594] width 96 height 32
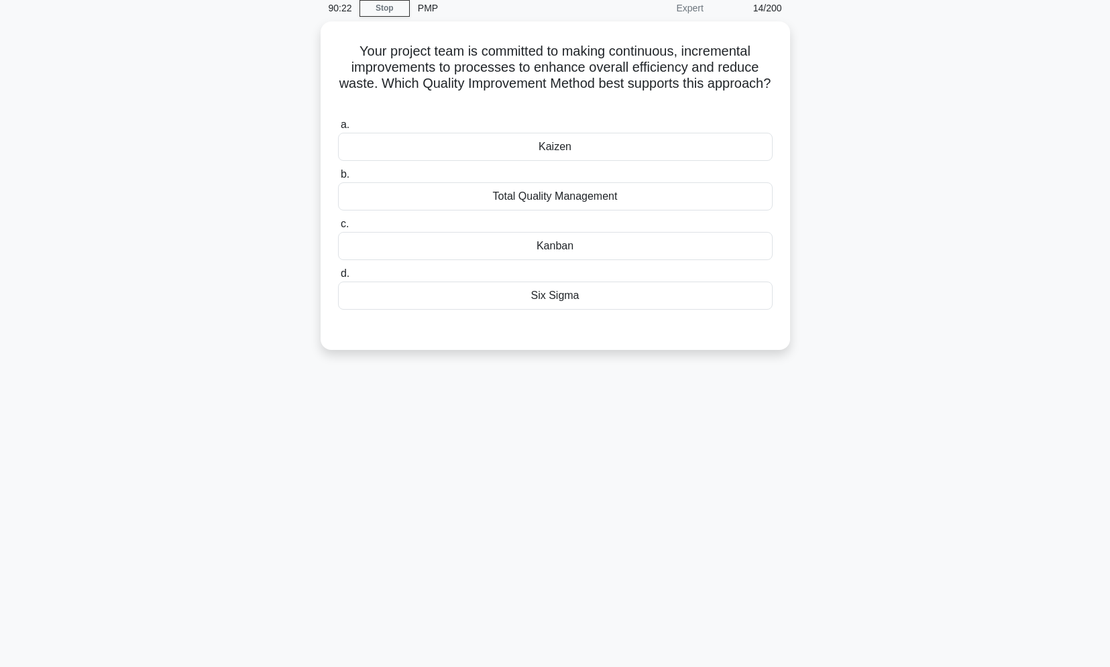
click at [138, 195] on div "Your project team is committed to making continuous, incremental improvements t…" at bounding box center [555, 193] width 885 height 345
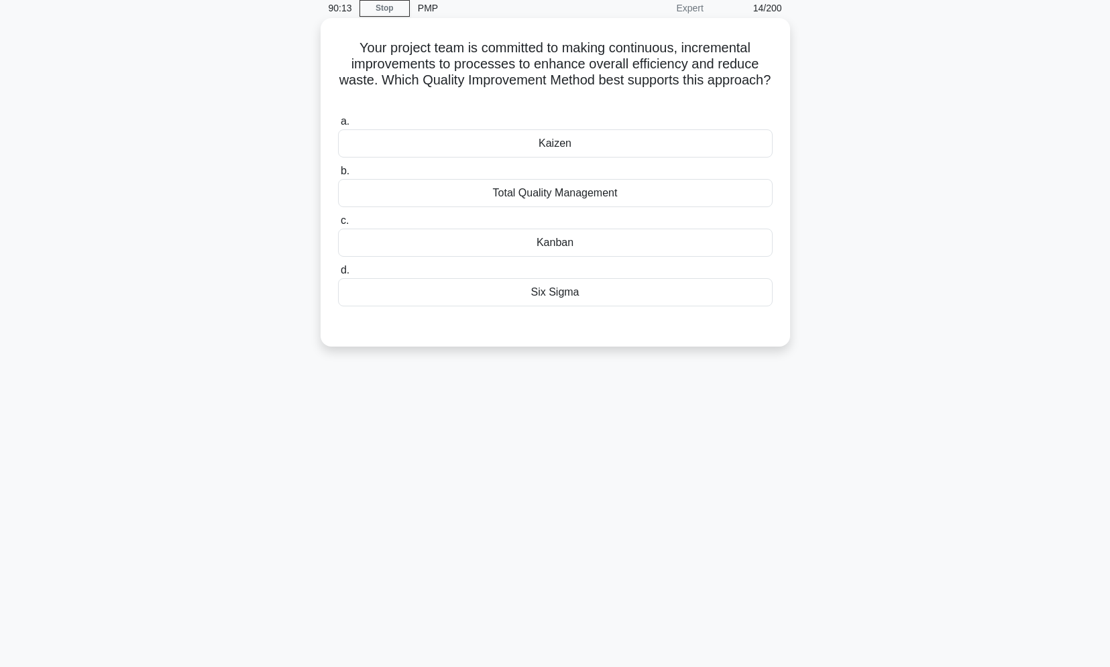
click at [603, 142] on div "Kaizen" at bounding box center [555, 143] width 435 height 28
click at [338, 126] on input "a. Kaizen" at bounding box center [338, 121] width 0 height 9
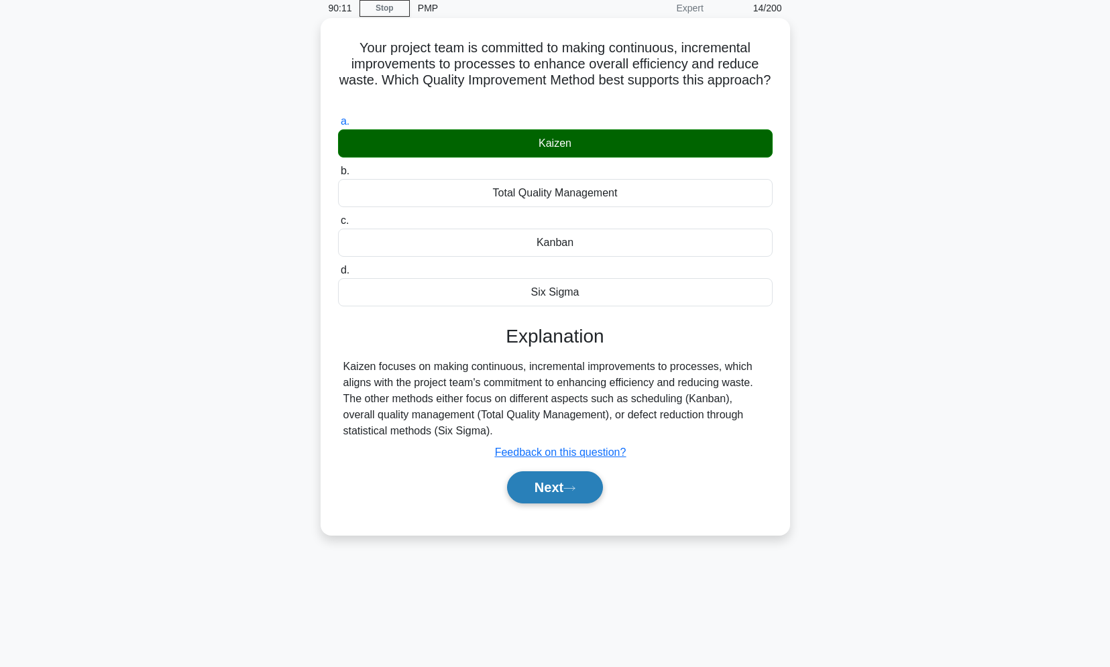
click at [557, 481] on button "Next" at bounding box center [555, 487] width 96 height 32
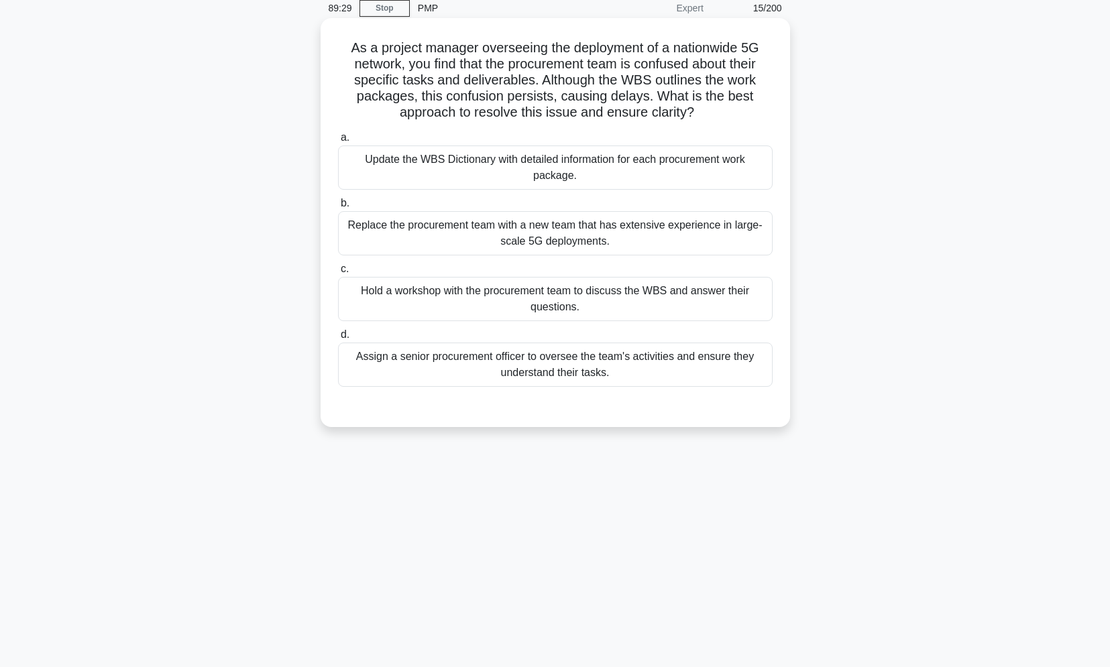
click at [500, 296] on div "Hold a workshop with the procurement team to discuss the WBS and answer their q…" at bounding box center [555, 299] width 435 height 44
click at [338, 274] on input "c. Hold a workshop with the procurement team to discuss the WBS and answer thei…" at bounding box center [338, 269] width 0 height 9
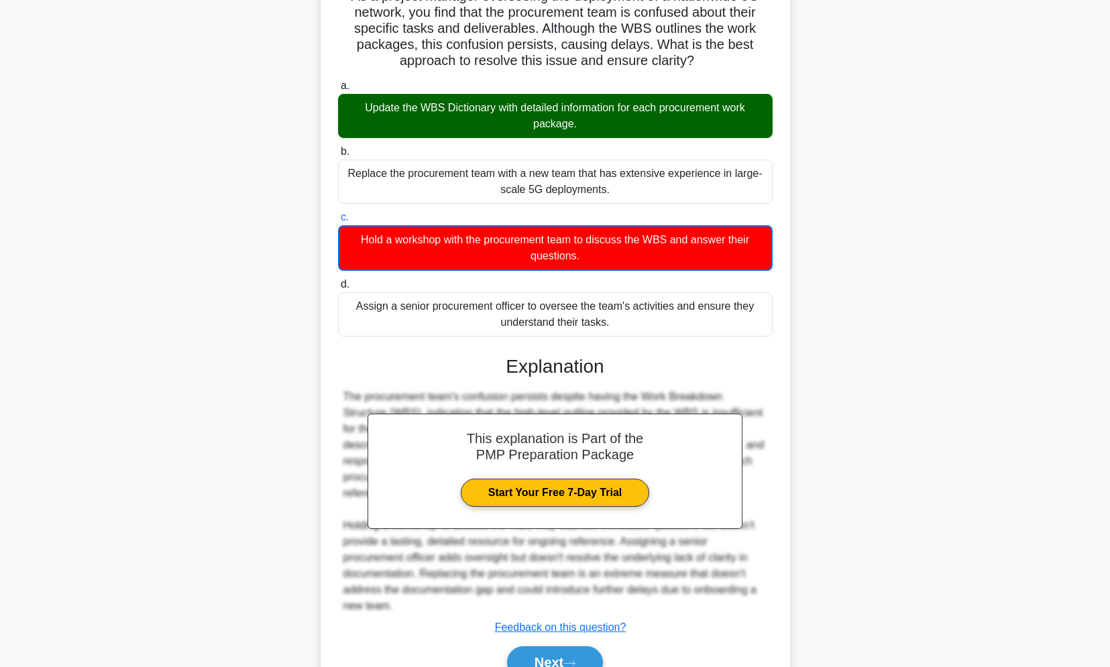
scroll to position [178, 0]
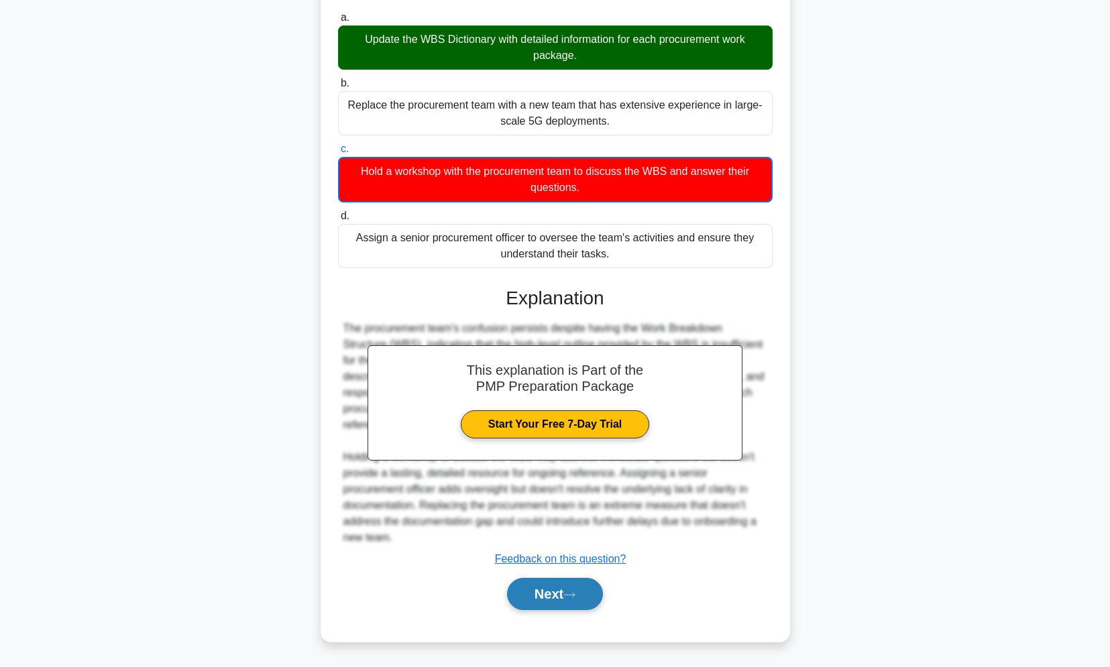
click at [549, 595] on button "Next" at bounding box center [555, 594] width 96 height 32
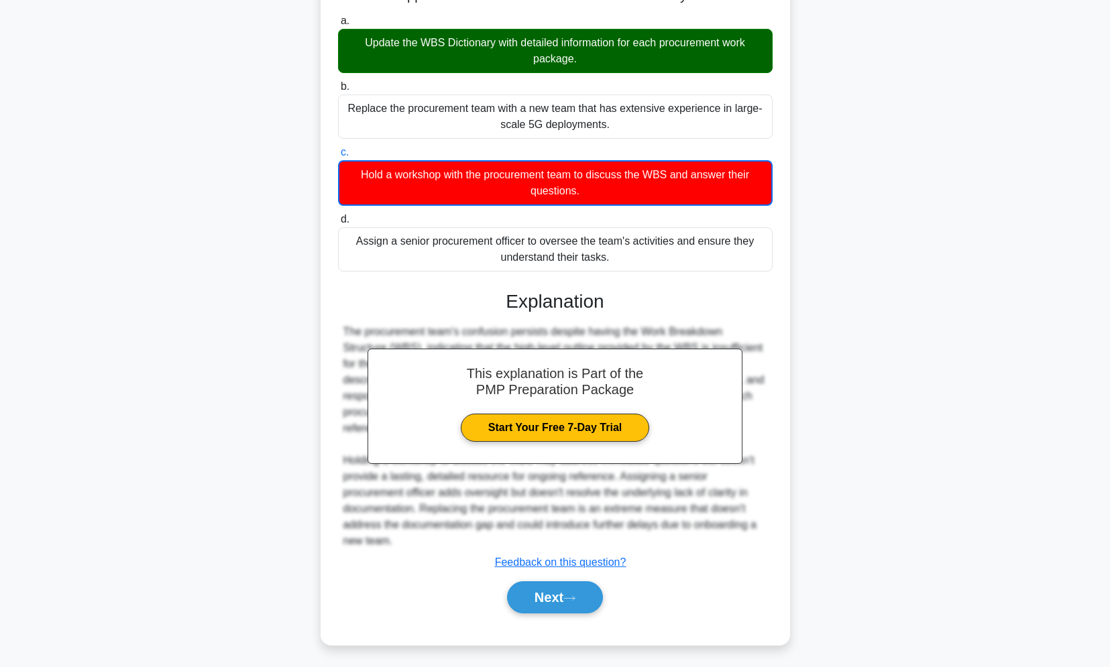
scroll to position [57, 0]
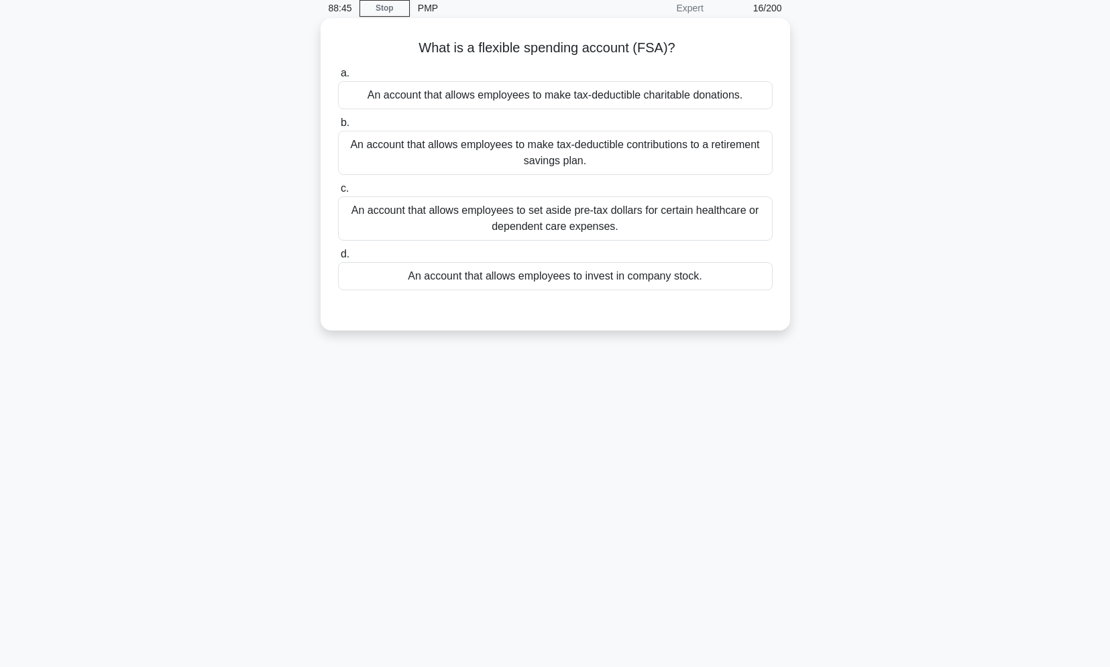
click at [554, 234] on div "An account that allows employees to set aside pre-tax dollars for certain healt…" at bounding box center [555, 218] width 435 height 44
click at [338, 193] on input "c. An account that allows employees to set aside pre-tax dollars for certain he…" at bounding box center [338, 188] width 0 height 9
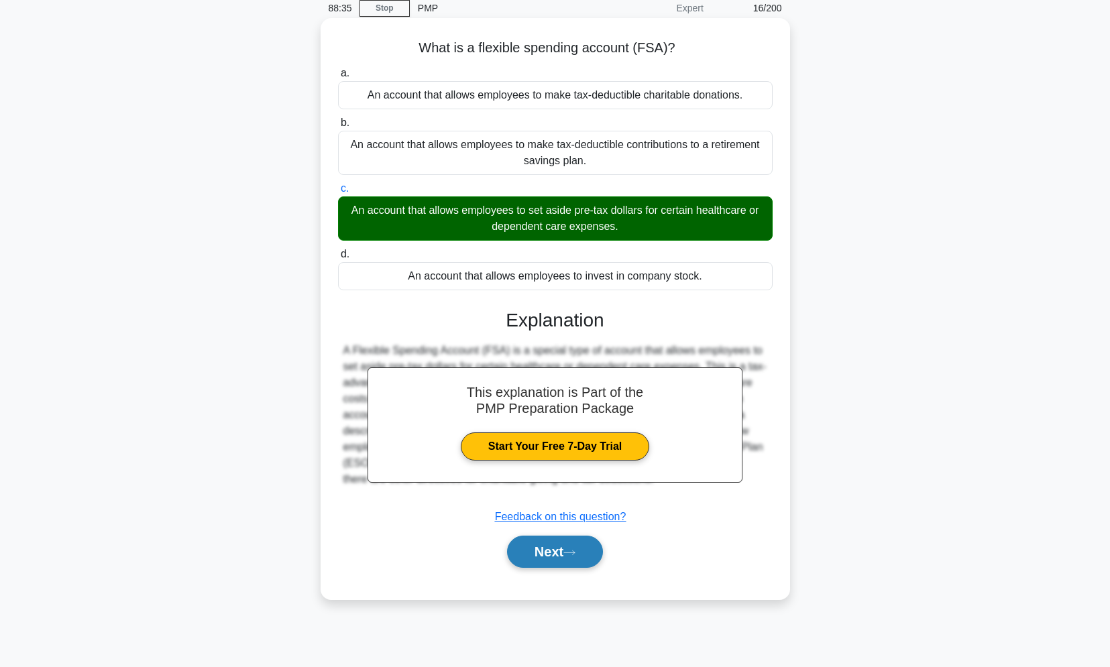
click at [584, 553] on button "Next" at bounding box center [555, 552] width 96 height 32
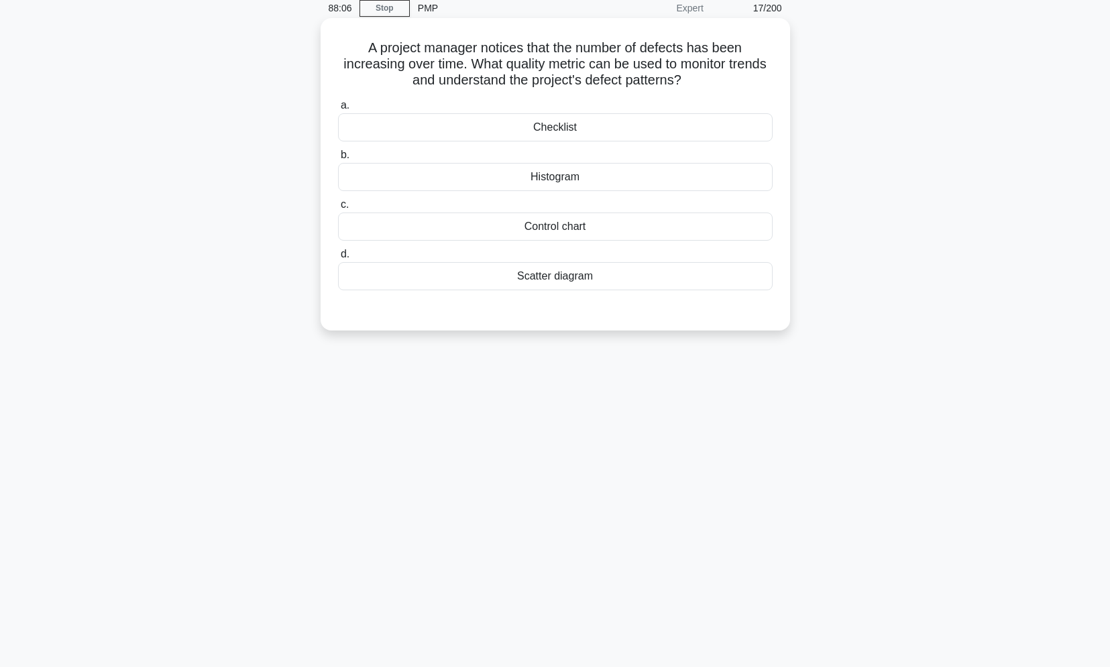
click at [564, 231] on div "Control chart" at bounding box center [555, 227] width 435 height 28
click at [338, 209] on input "c. Control chart" at bounding box center [338, 204] width 0 height 9
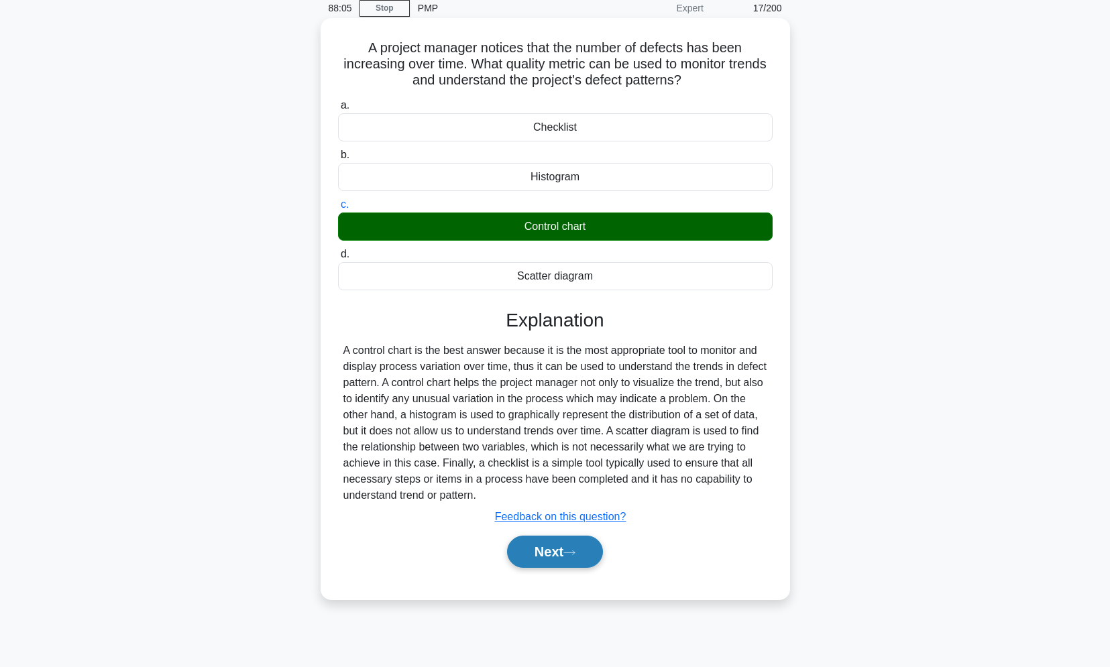
click at [555, 551] on button "Next" at bounding box center [555, 552] width 96 height 32
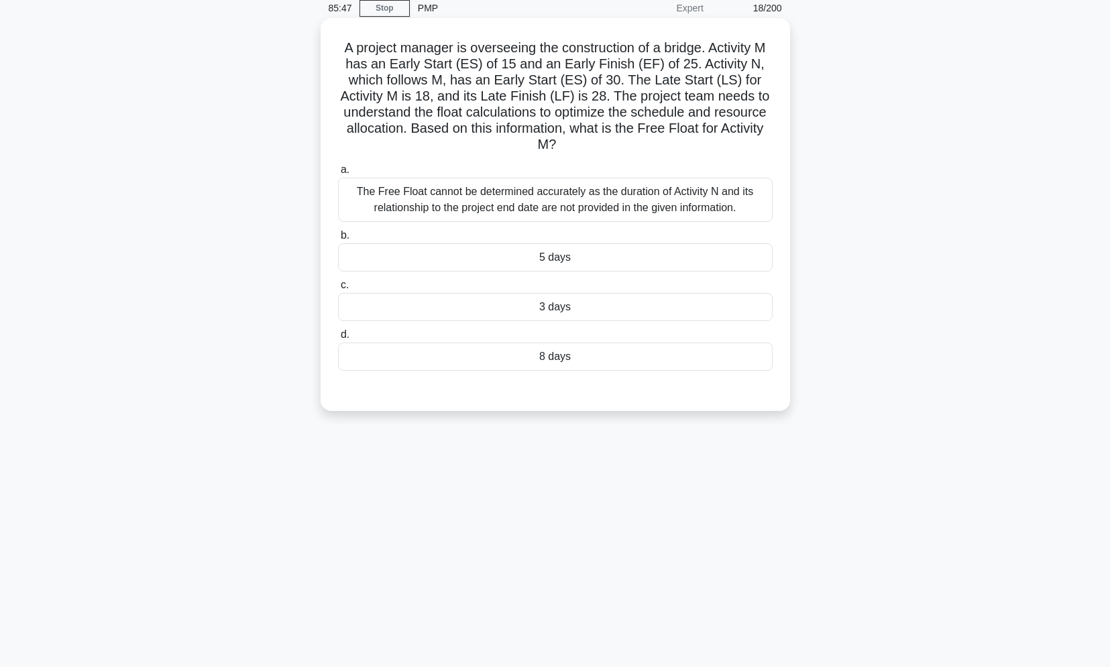
click at [548, 253] on div "5 days" at bounding box center [555, 257] width 435 height 28
click at [338, 240] on input "b. 5 days" at bounding box center [338, 235] width 0 height 9
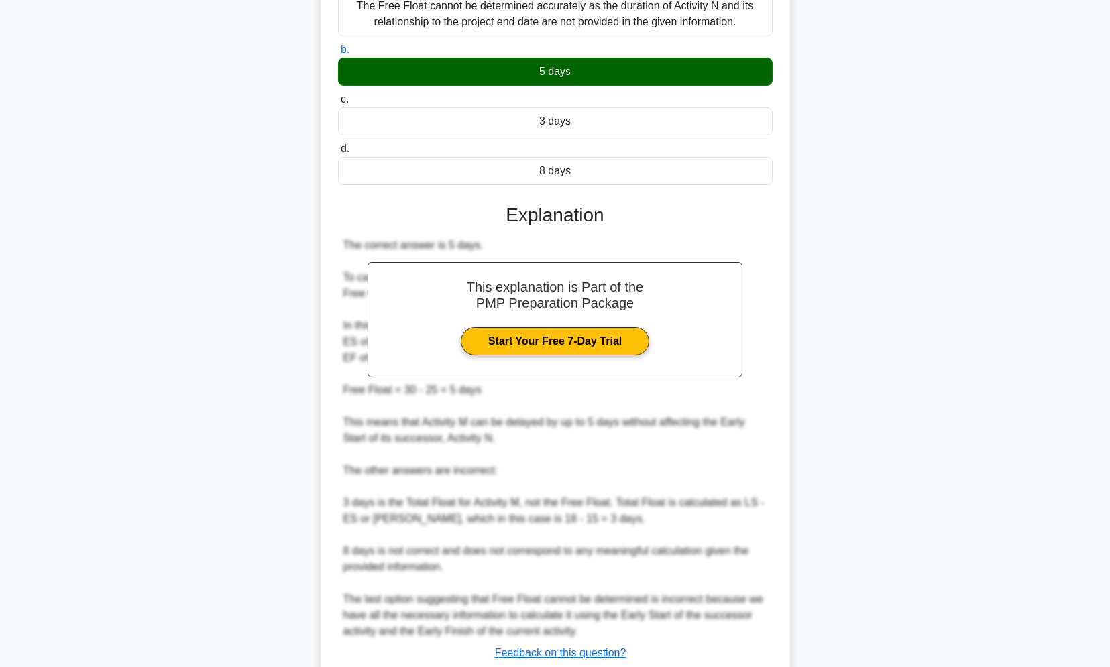
scroll to position [337, 0]
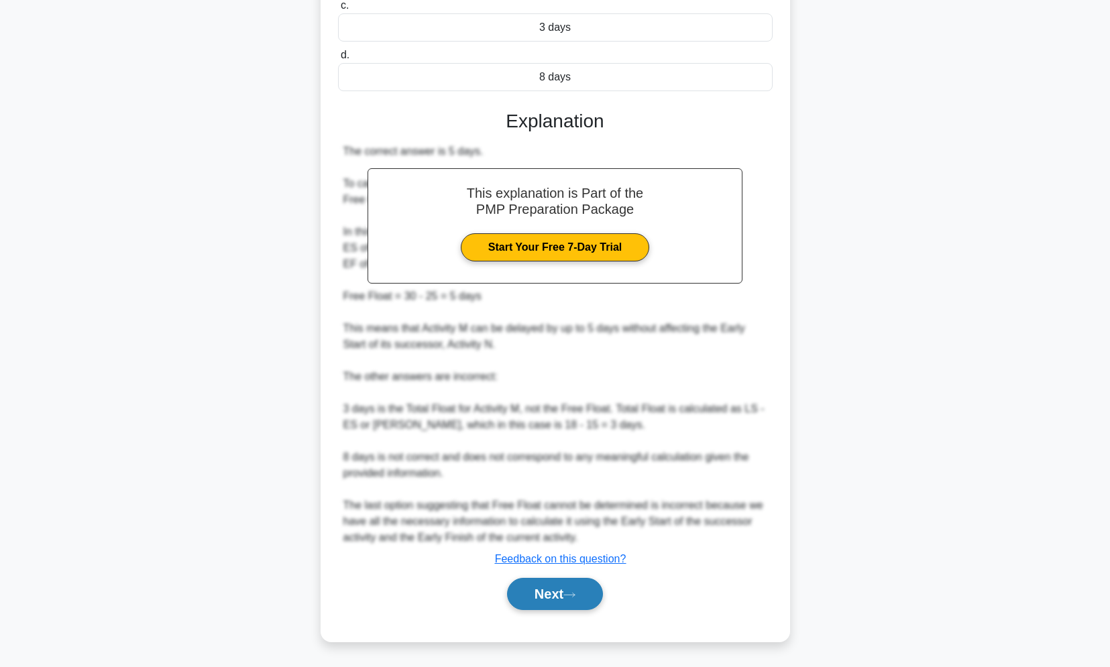
click at [573, 591] on icon at bounding box center [569, 594] width 12 height 7
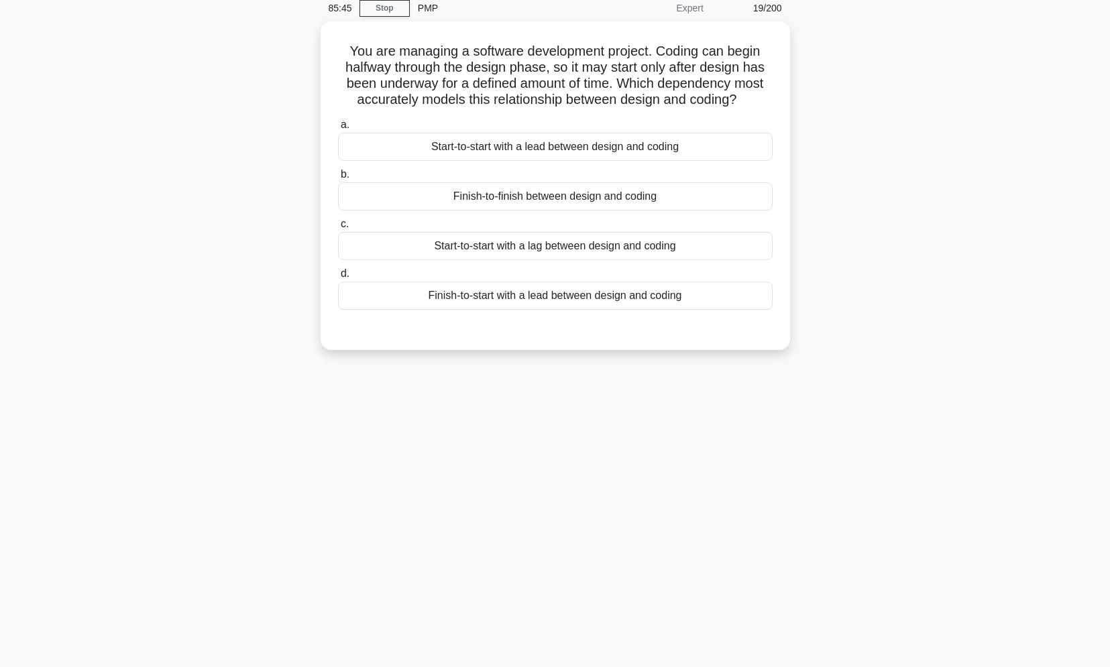
scroll to position [57, 0]
click at [247, 126] on div "You are managing a software development project. Coding can begin halfway throu…" at bounding box center [555, 193] width 885 height 345
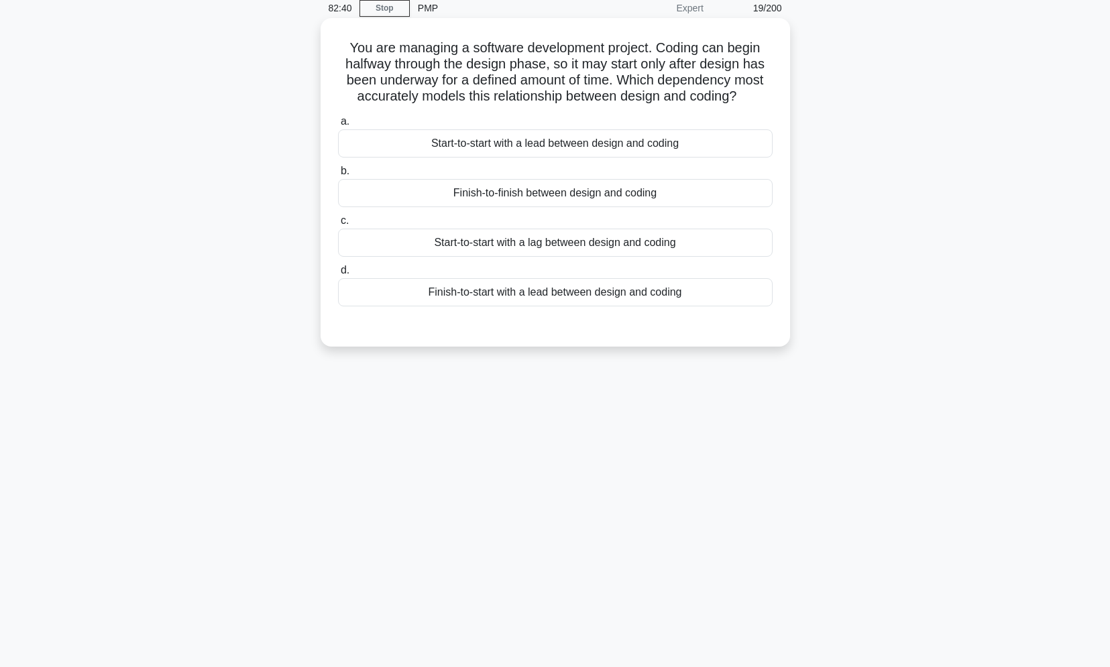
click at [623, 236] on div "Start-to-start with a lag between design and coding" at bounding box center [555, 243] width 435 height 28
click at [338, 225] on input "c. Start-to-start with a lag between design and coding" at bounding box center [338, 221] width 0 height 9
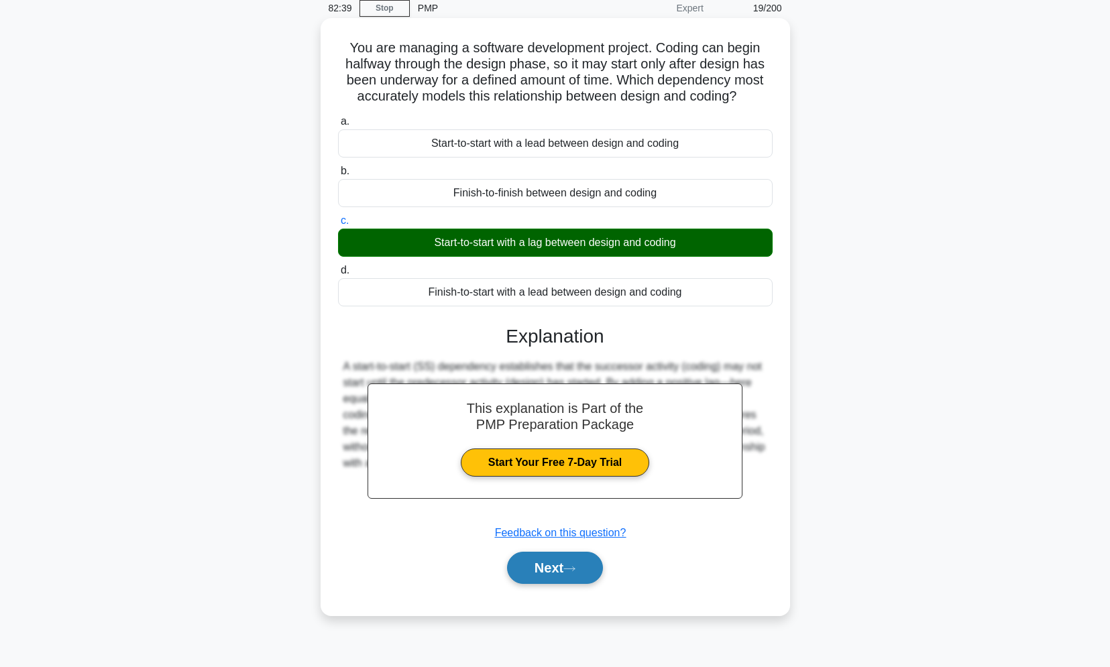
click at [549, 580] on button "Next" at bounding box center [555, 568] width 96 height 32
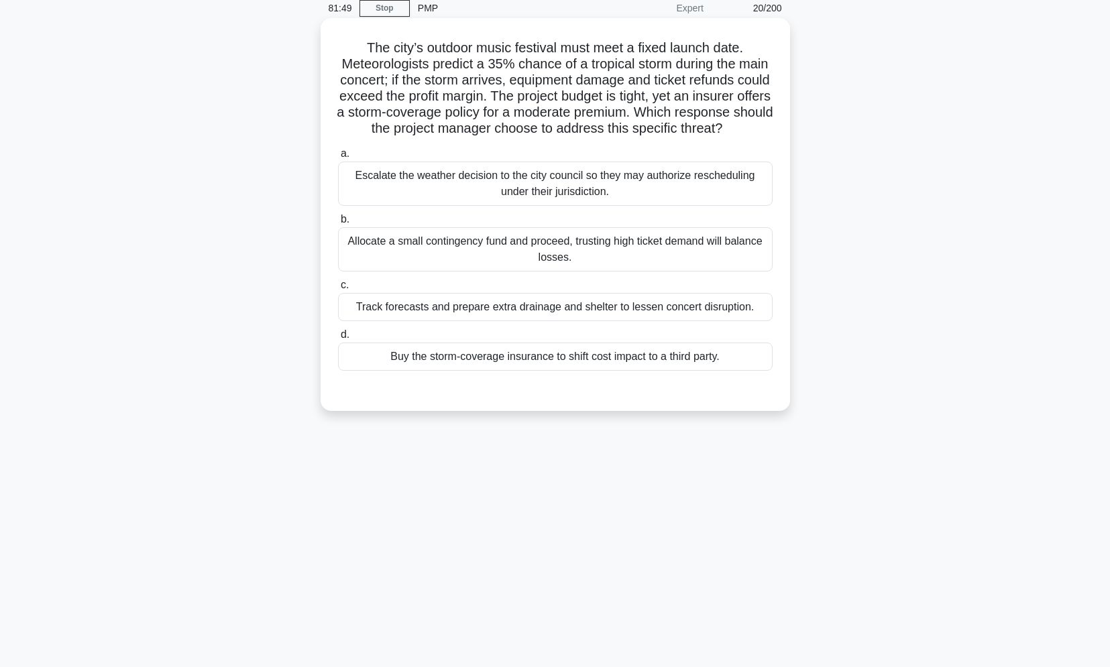
click at [563, 371] on div "Buy the storm-coverage insurance to shift cost impact to a third party." at bounding box center [555, 357] width 435 height 28
click at [338, 339] on input "d. Buy the storm-coverage insurance to shift cost impact to a third party." at bounding box center [338, 335] width 0 height 9
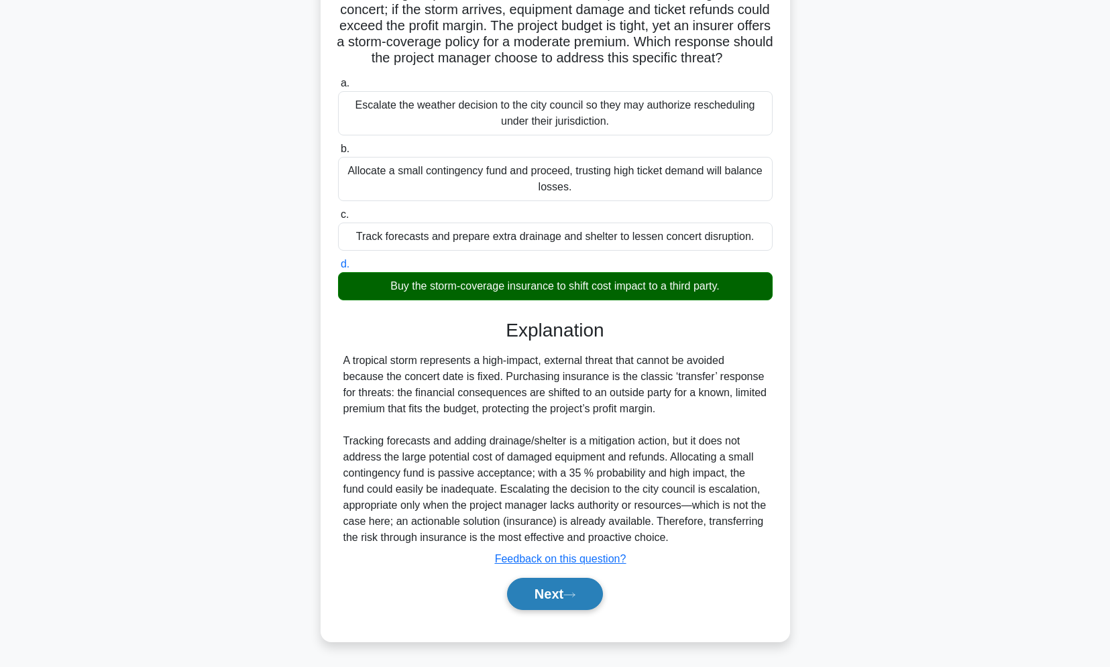
click at [561, 605] on button "Next" at bounding box center [555, 594] width 96 height 32
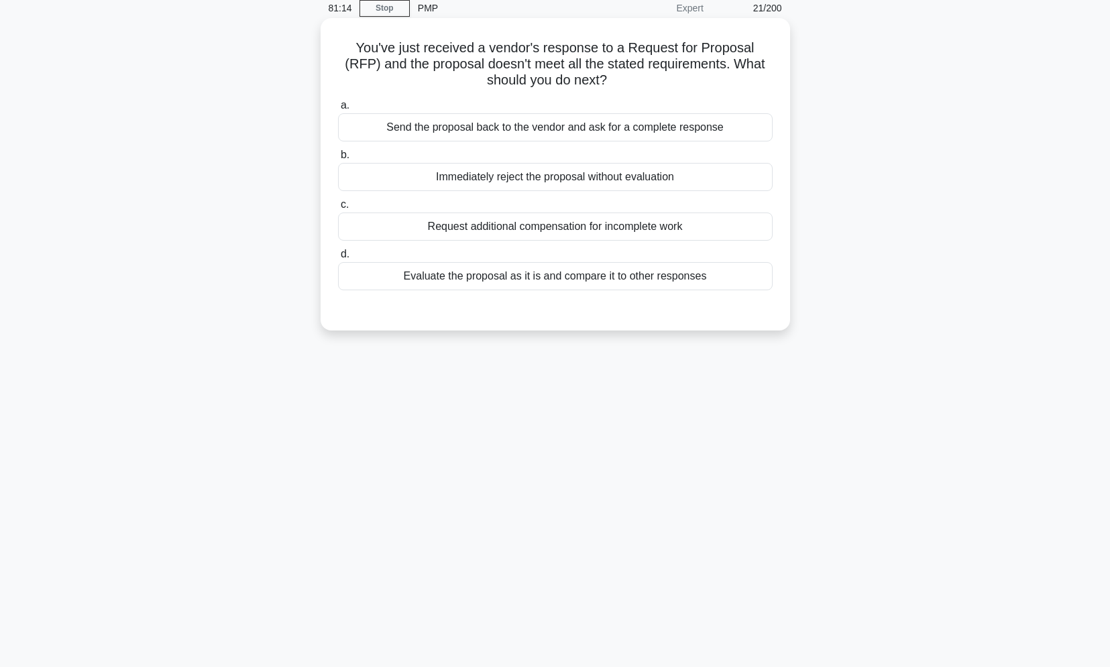
click at [666, 133] on div "Send the proposal back to the vendor and ask for a complete response" at bounding box center [555, 127] width 435 height 28
click at [338, 110] on input "a. Send the proposal back to the vendor and ask for a complete response" at bounding box center [338, 105] width 0 height 9
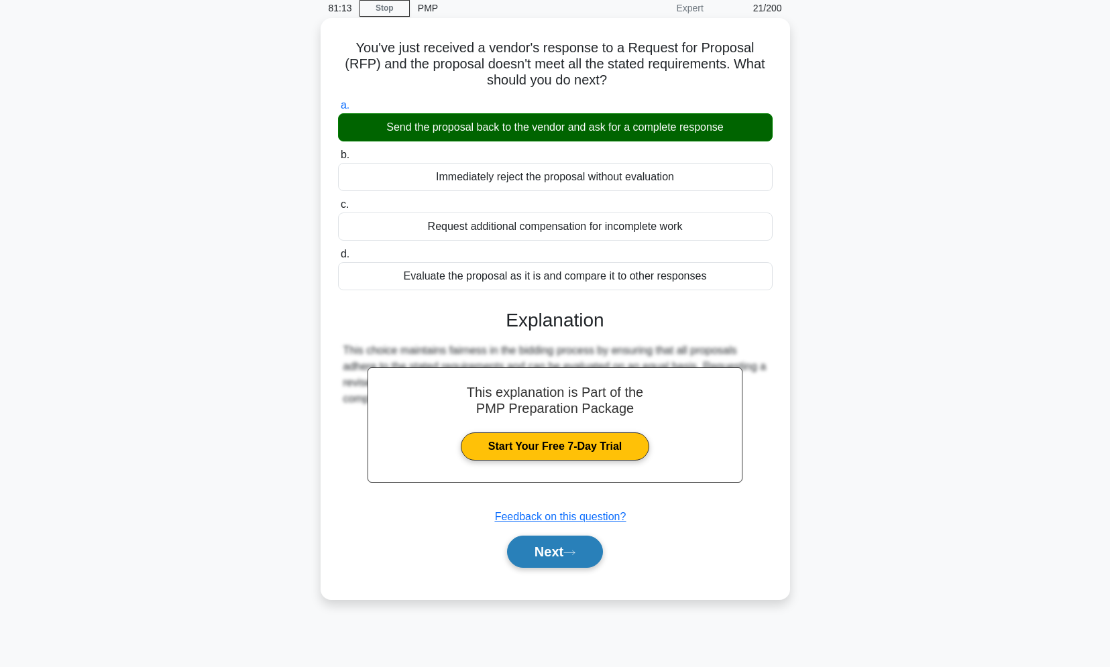
click at [575, 559] on button "Next" at bounding box center [555, 552] width 96 height 32
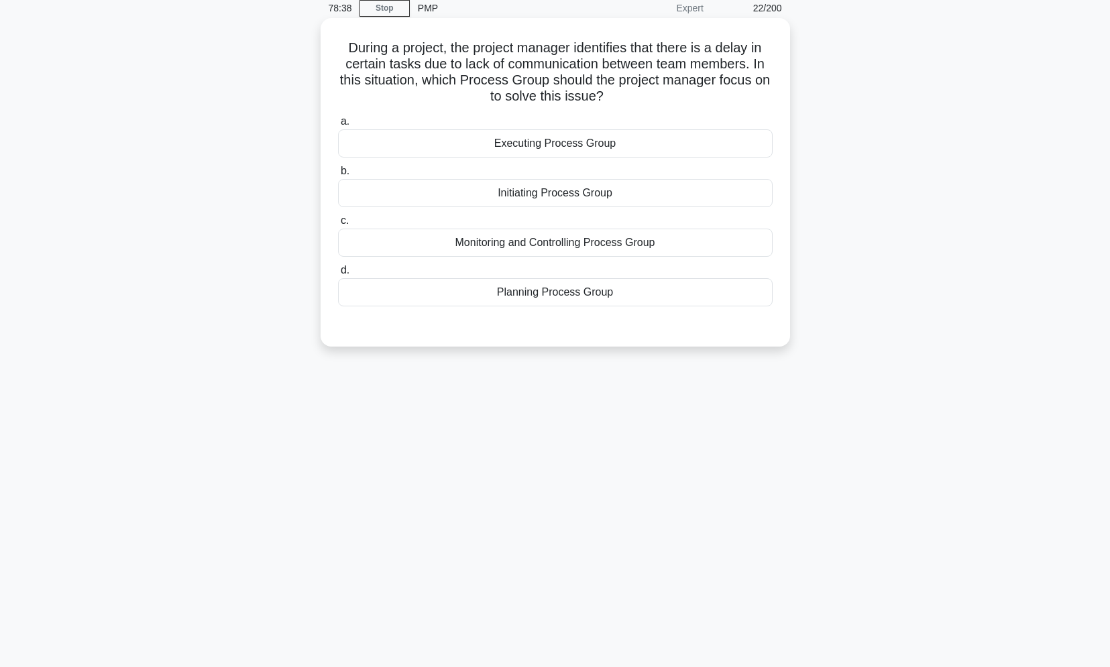
click at [540, 248] on div "Monitoring and Controlling Process Group" at bounding box center [555, 243] width 435 height 28
click at [338, 225] on input "c. Monitoring and Controlling Process Group" at bounding box center [338, 221] width 0 height 9
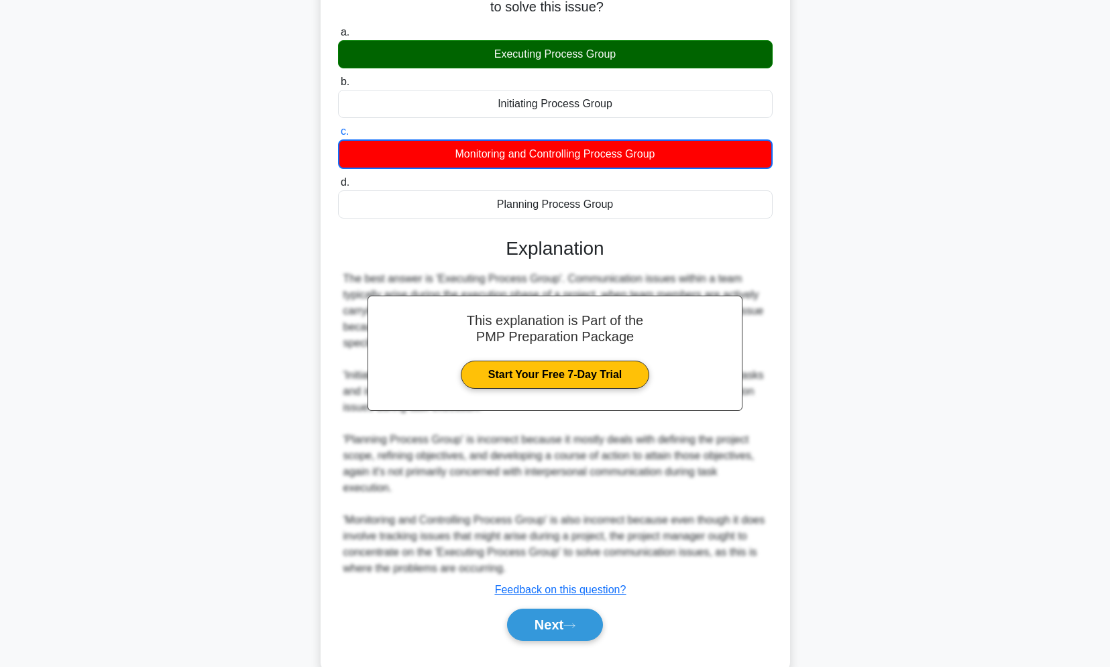
scroll to position [178, 0]
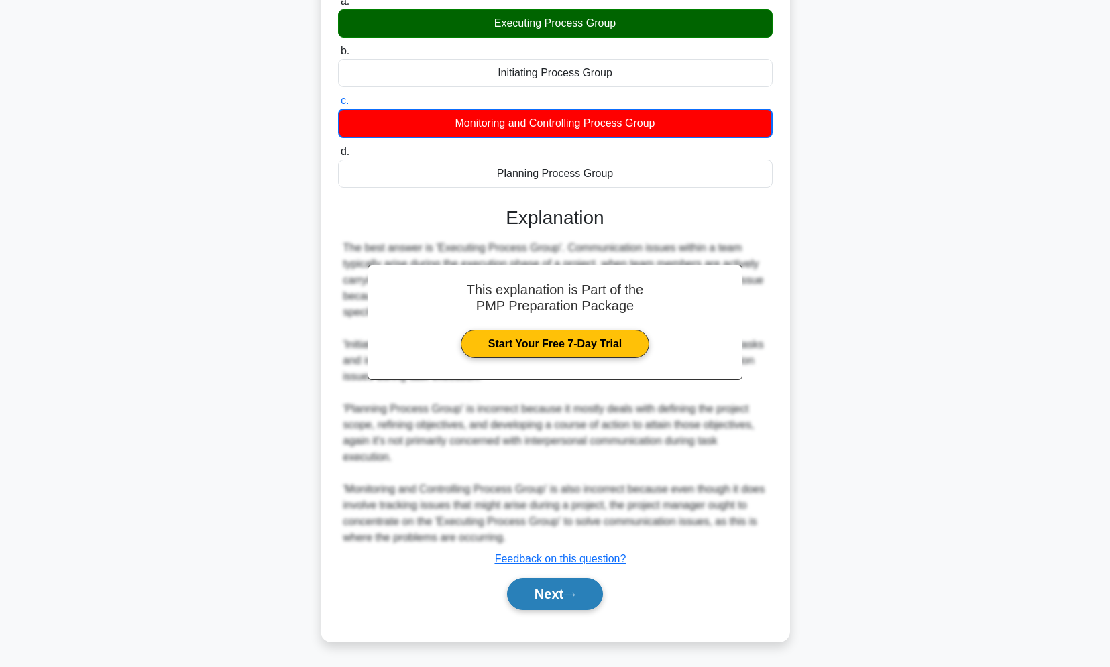
click at [575, 597] on icon at bounding box center [569, 595] width 11 height 4
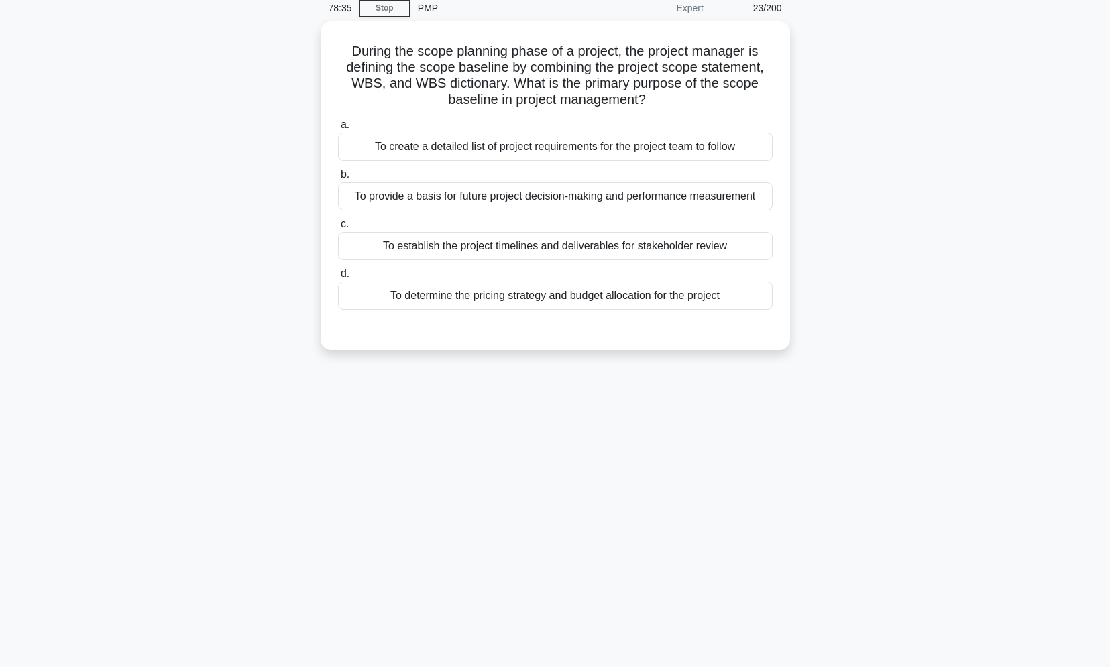
scroll to position [57, 0]
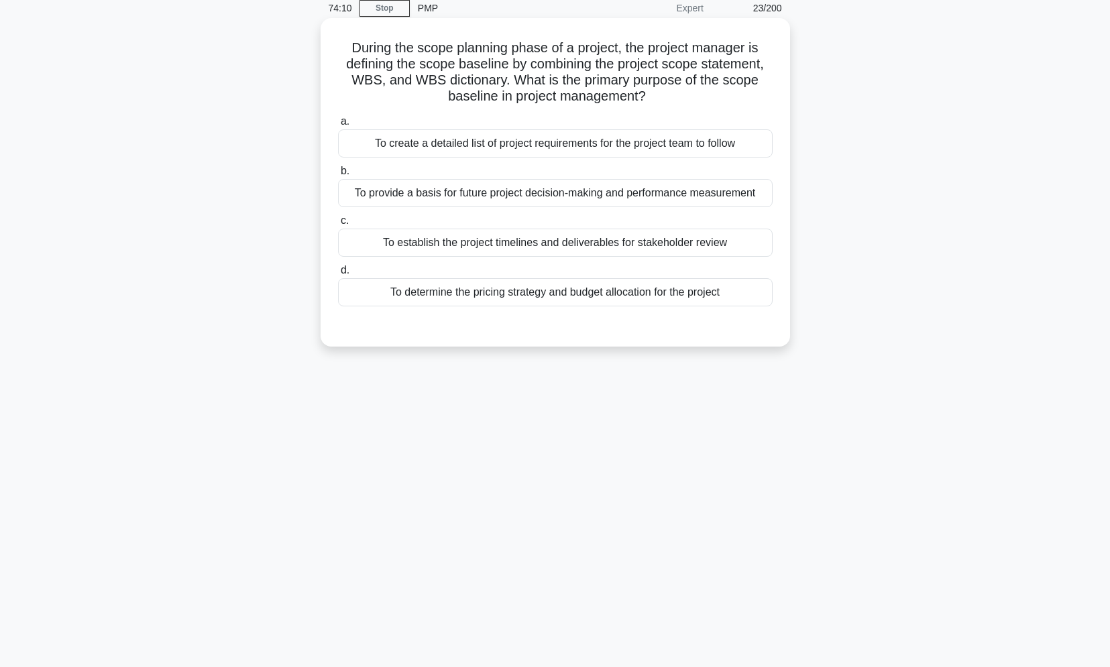
click at [587, 145] on div "To create a detailed list of project requirements for the project team to follow" at bounding box center [555, 143] width 435 height 28
click at [338, 126] on input "a. To create a detailed list of project requirements for the project team to fo…" at bounding box center [338, 121] width 0 height 9
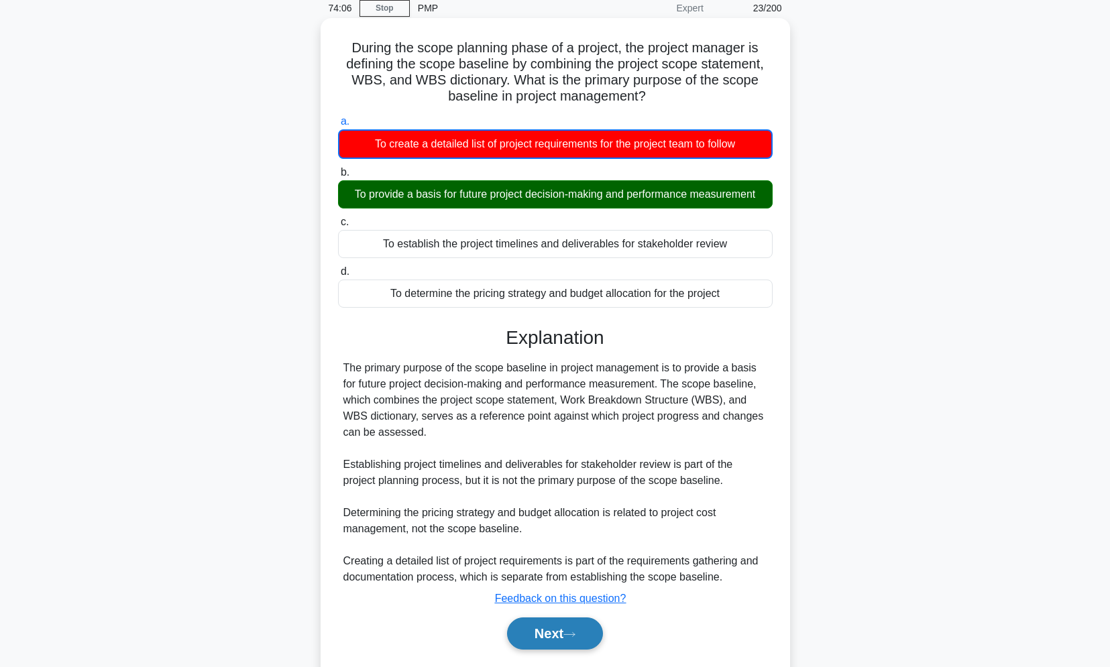
click at [562, 641] on button "Next" at bounding box center [555, 634] width 96 height 32
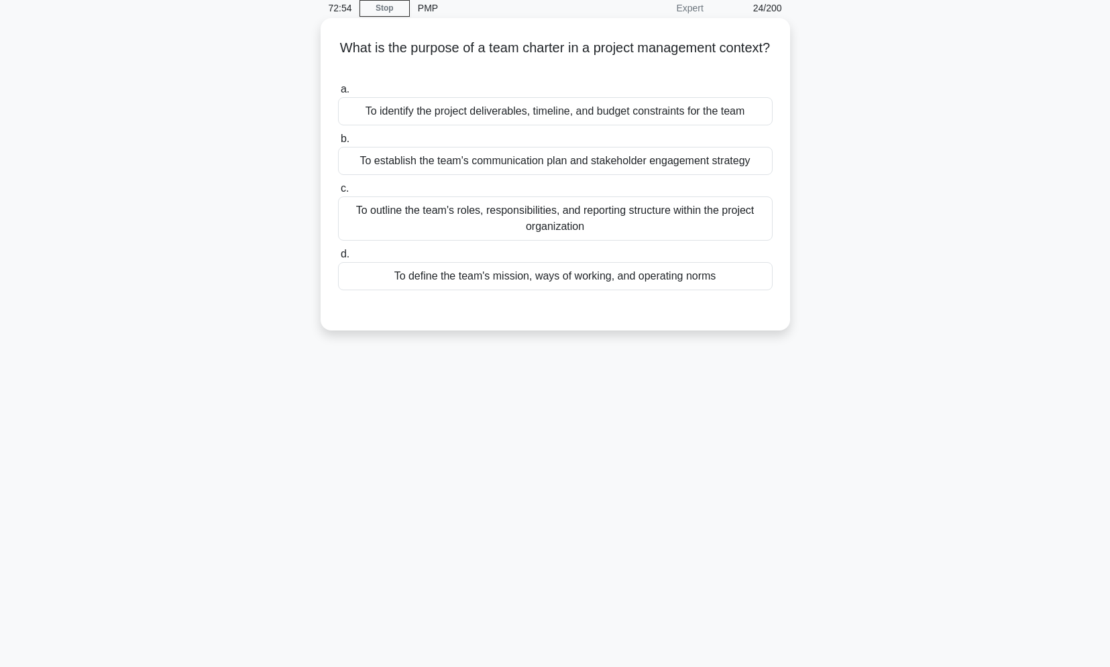
click at [494, 233] on div "To outline the team's roles, responsibilities, and reporting structure within t…" at bounding box center [555, 218] width 435 height 44
click at [338, 193] on input "c. To outline the team's roles, responsibilities, and reporting structure withi…" at bounding box center [338, 188] width 0 height 9
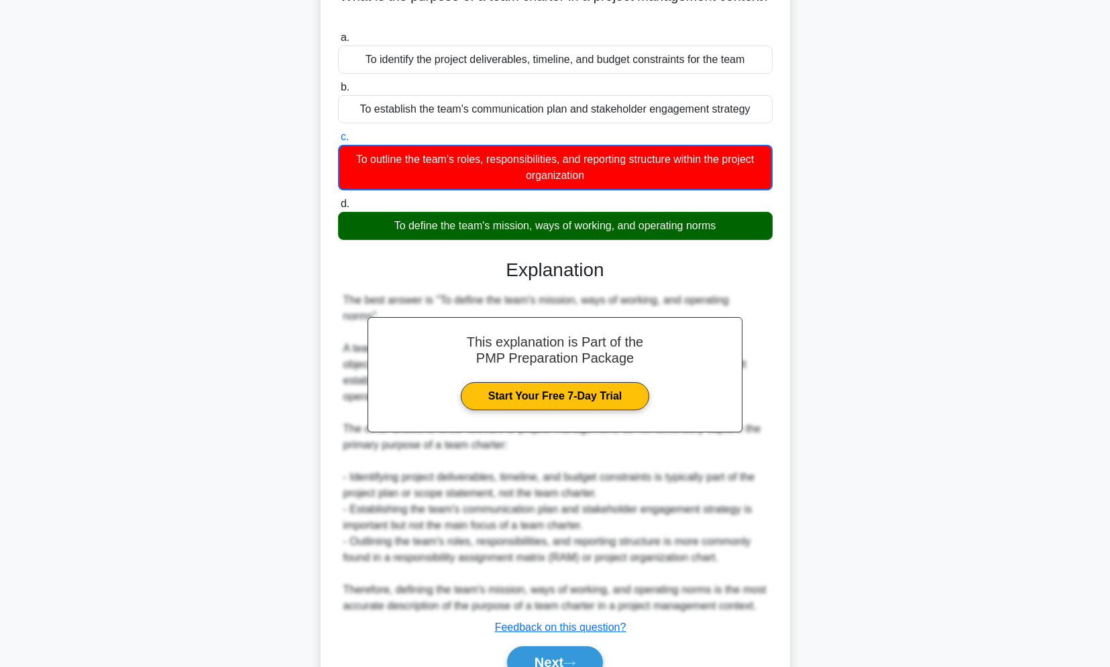
scroll to position [162, 0]
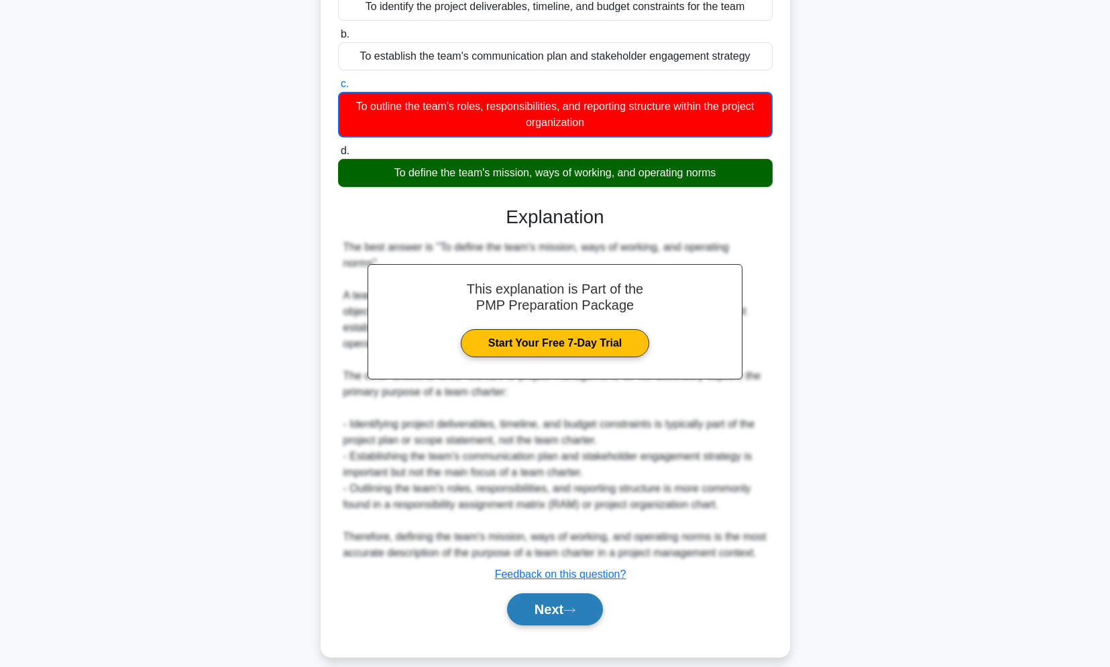
click at [557, 593] on button "Next" at bounding box center [555, 609] width 96 height 32
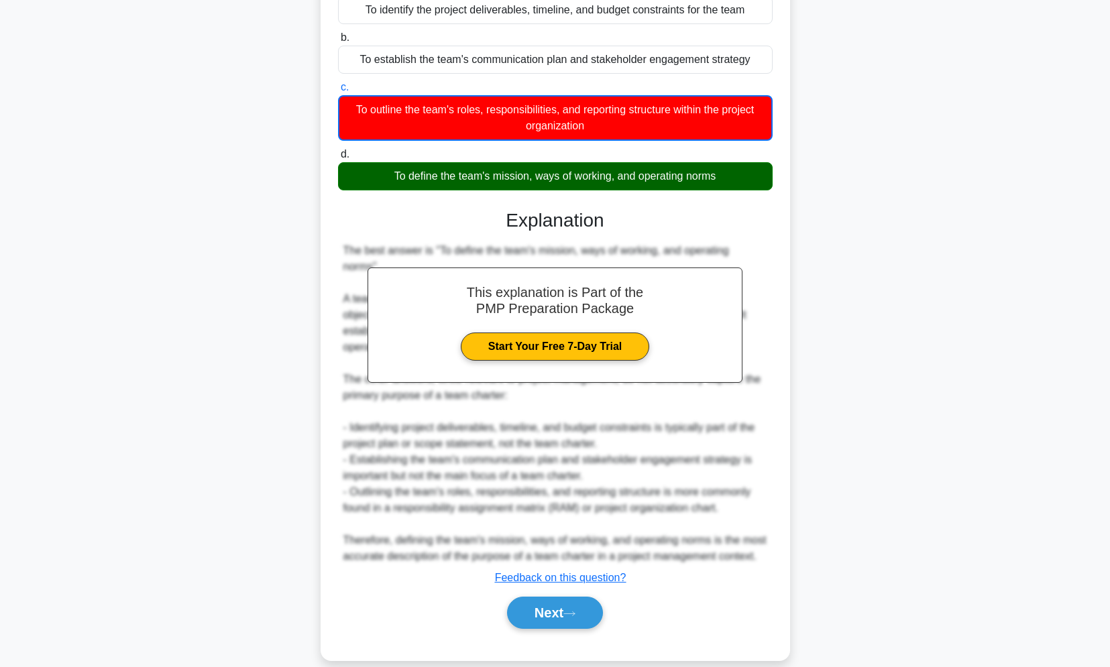
scroll to position [57, 0]
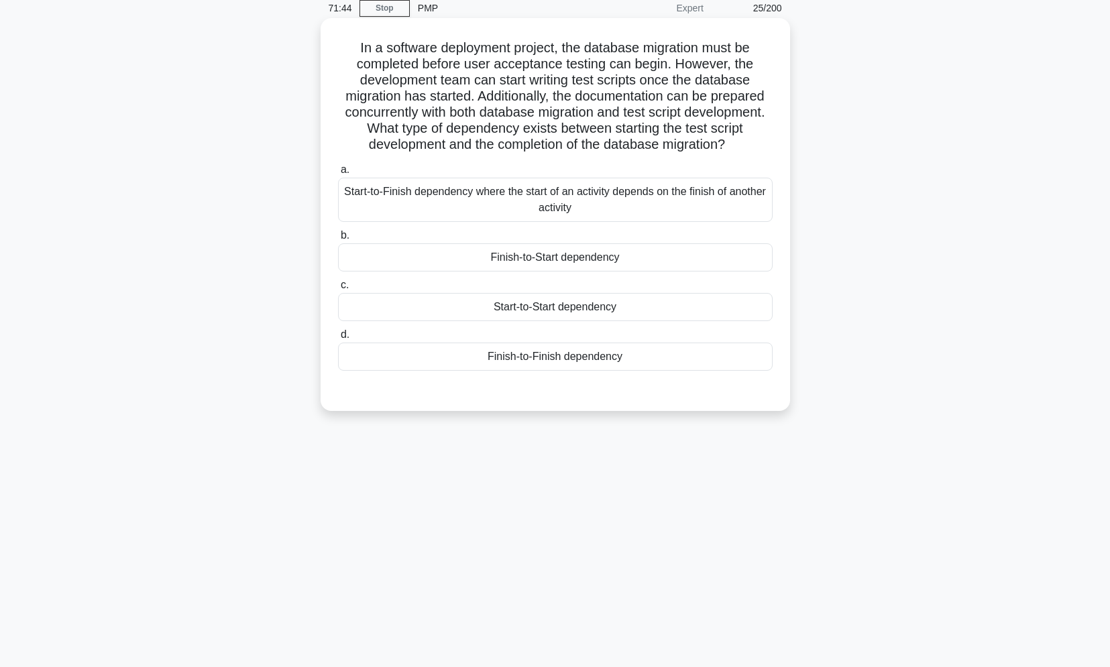
click at [644, 339] on div "a. Start-to-Finish dependency where the start of an activity depends on the fin…" at bounding box center [555, 266] width 451 height 215
click at [642, 321] on div "Start-to-Start dependency" at bounding box center [555, 307] width 435 height 28
click at [338, 290] on input "c. Start-to-Start dependency" at bounding box center [338, 285] width 0 height 9
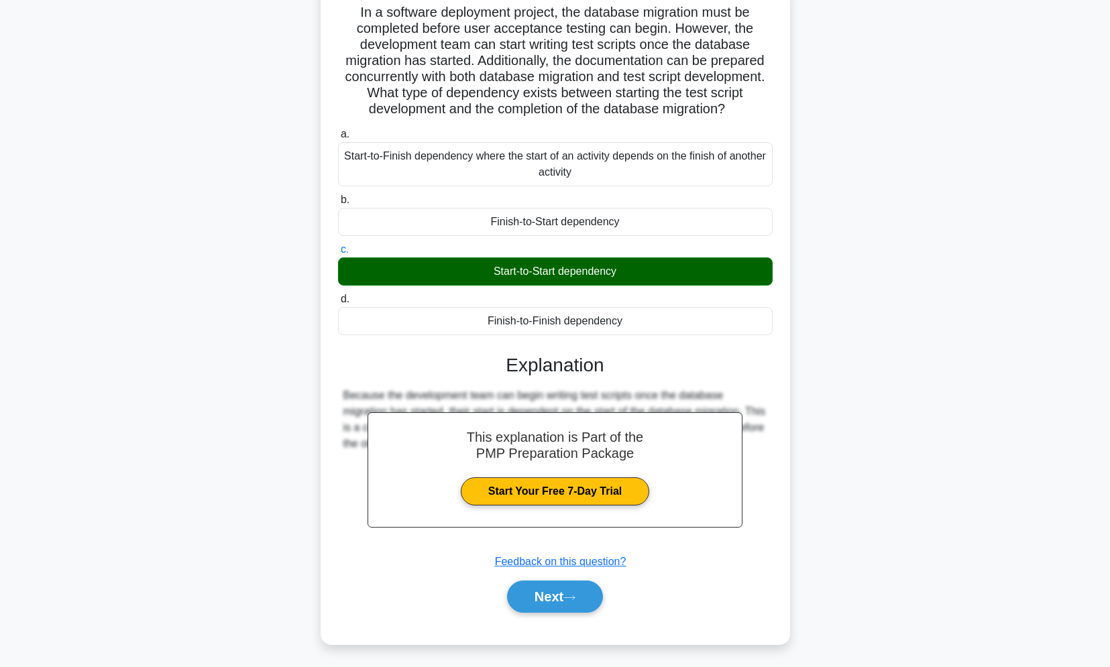
scroll to position [112, 0]
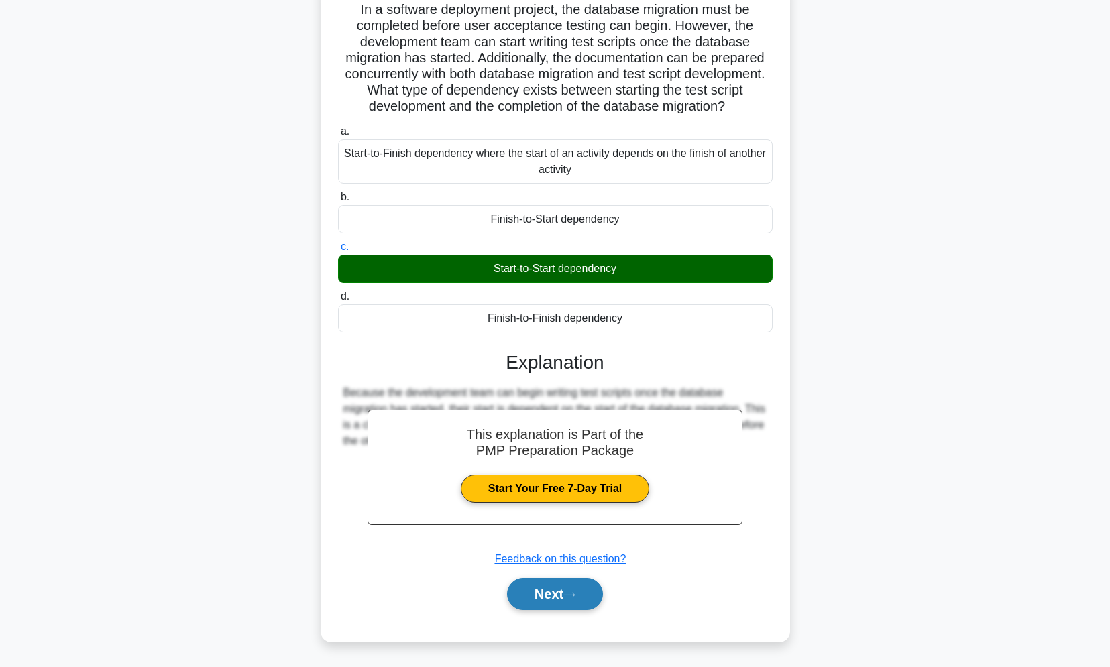
click at [540, 596] on button "Next" at bounding box center [555, 594] width 96 height 32
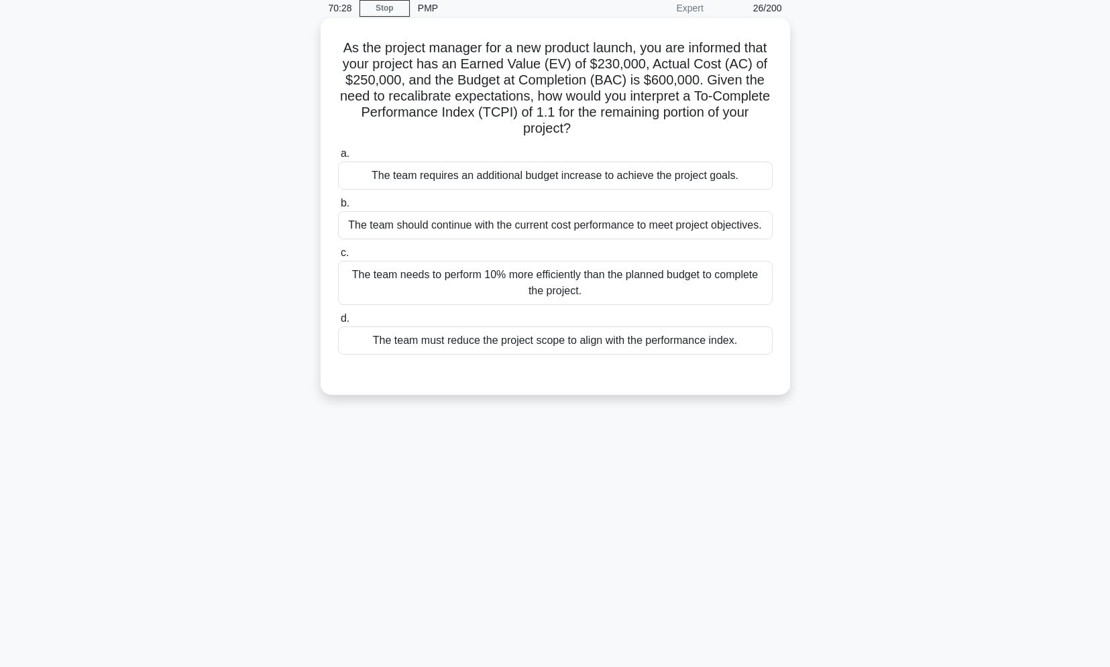
click at [754, 265] on div "The team needs to perform 10% more efficiently than the planned budget to compl…" at bounding box center [555, 283] width 435 height 44
click at [338, 257] on input "c. The team needs to perform 10% more efficiently than the planned budget to co…" at bounding box center [338, 253] width 0 height 9
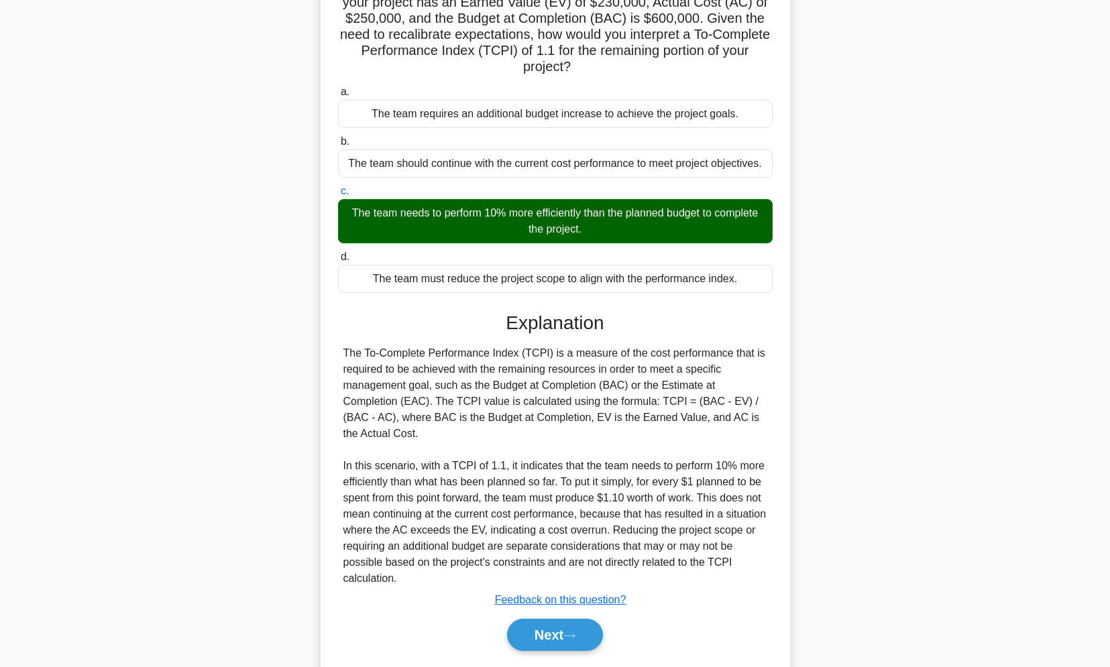
scroll to position [160, 0]
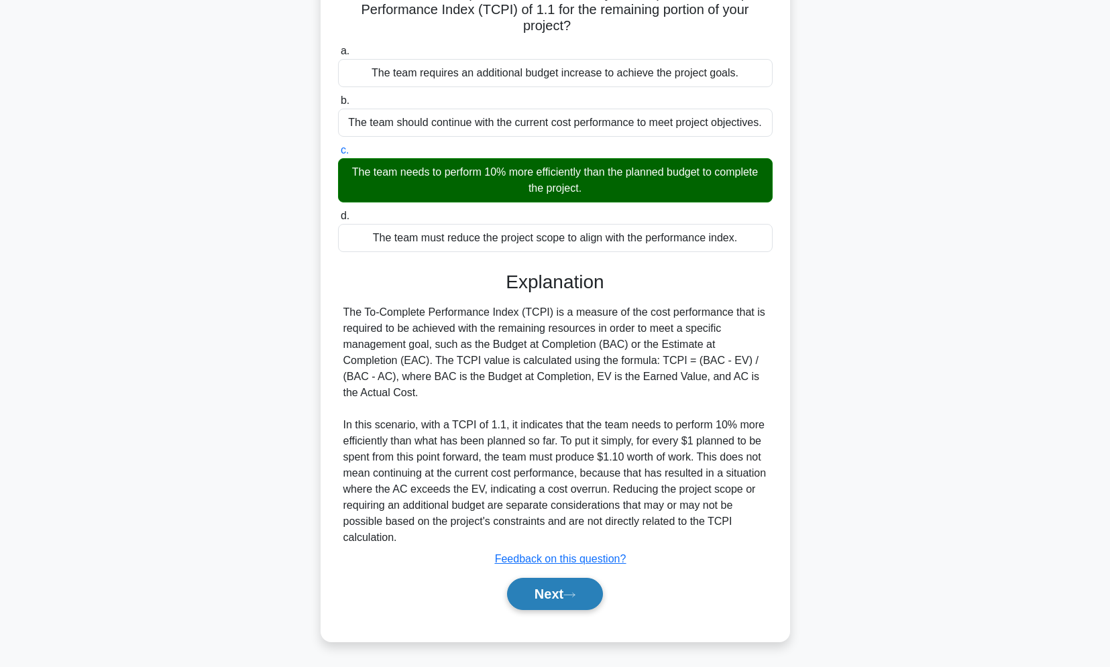
click at [553, 581] on button "Next" at bounding box center [555, 594] width 96 height 32
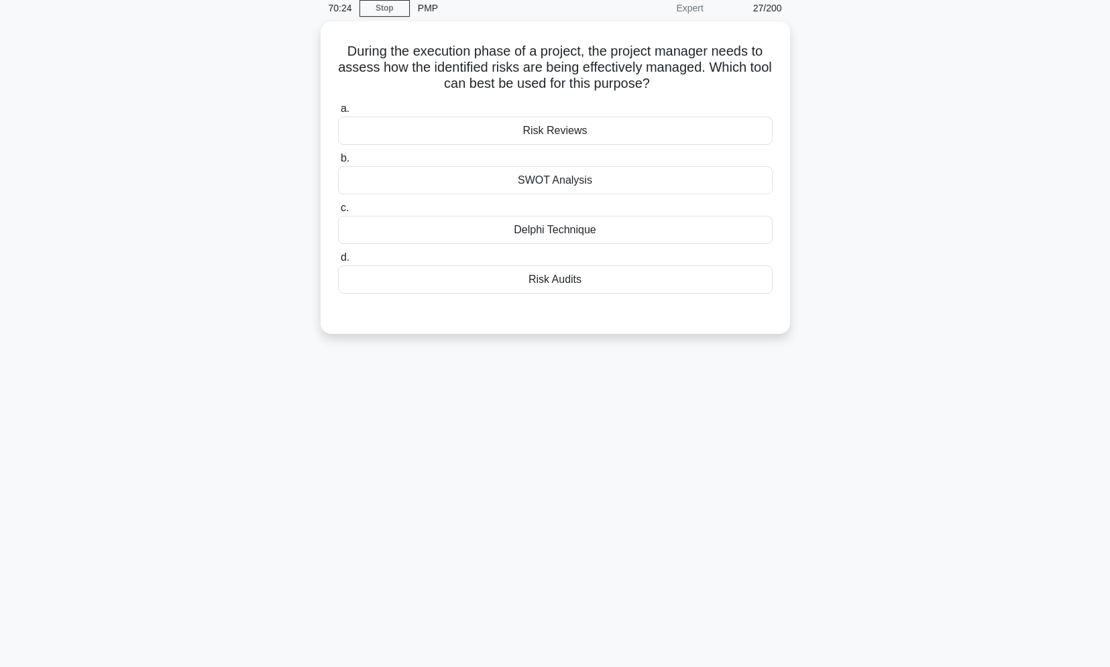
scroll to position [0, 0]
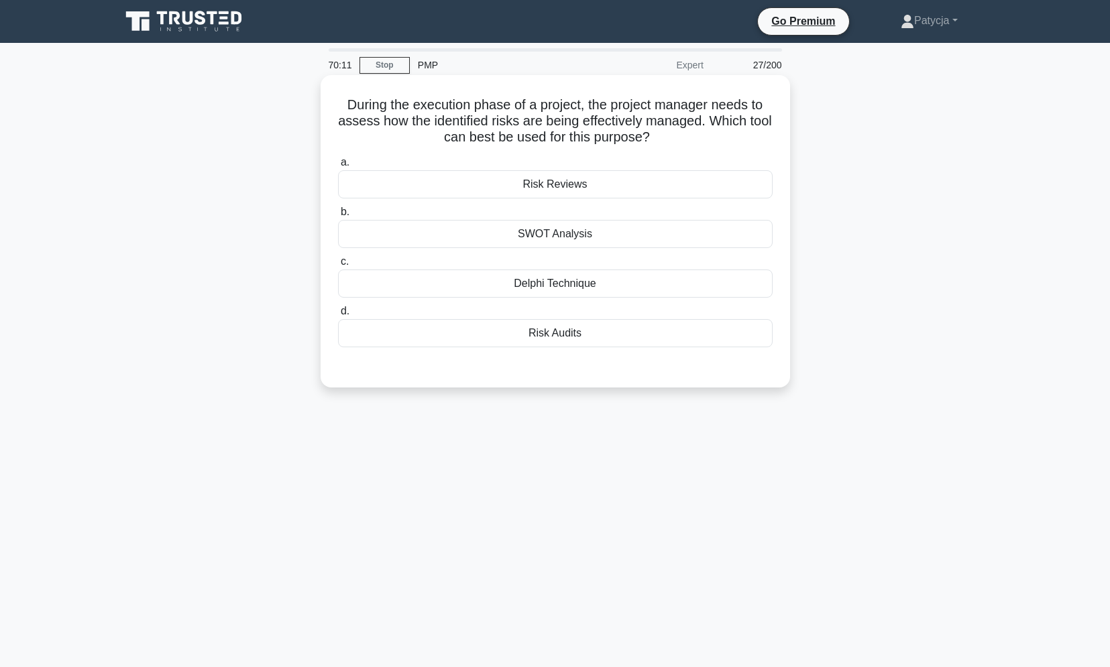
click at [583, 339] on div "Risk Audits" at bounding box center [555, 333] width 435 height 28
click at [338, 316] on input "d. Risk Audits" at bounding box center [338, 311] width 0 height 9
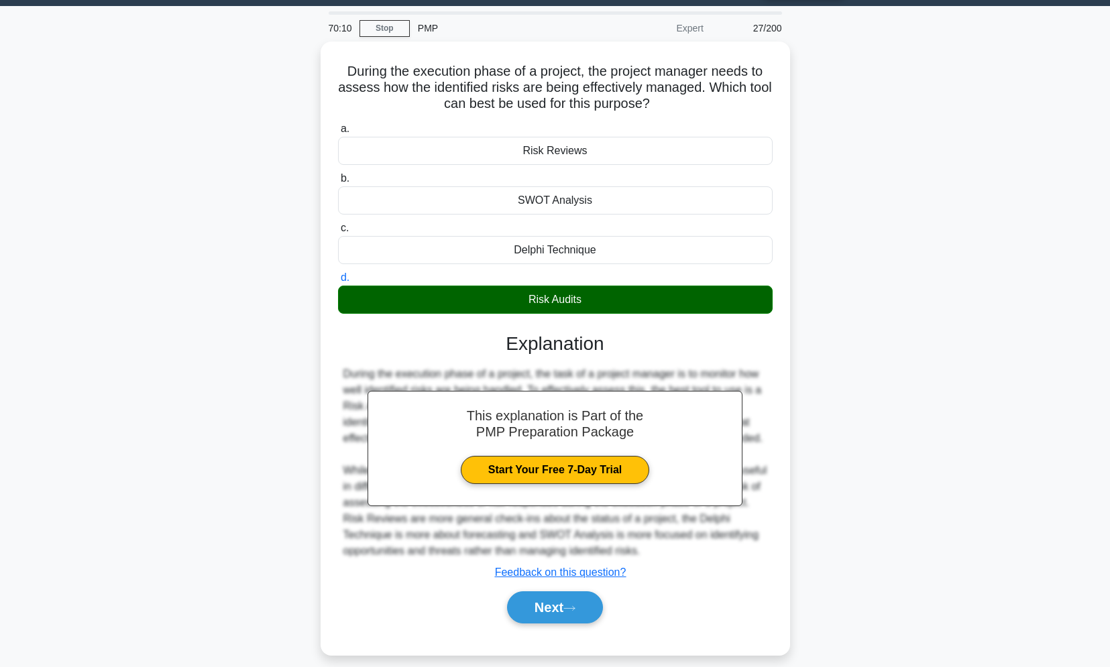
scroll to position [57, 0]
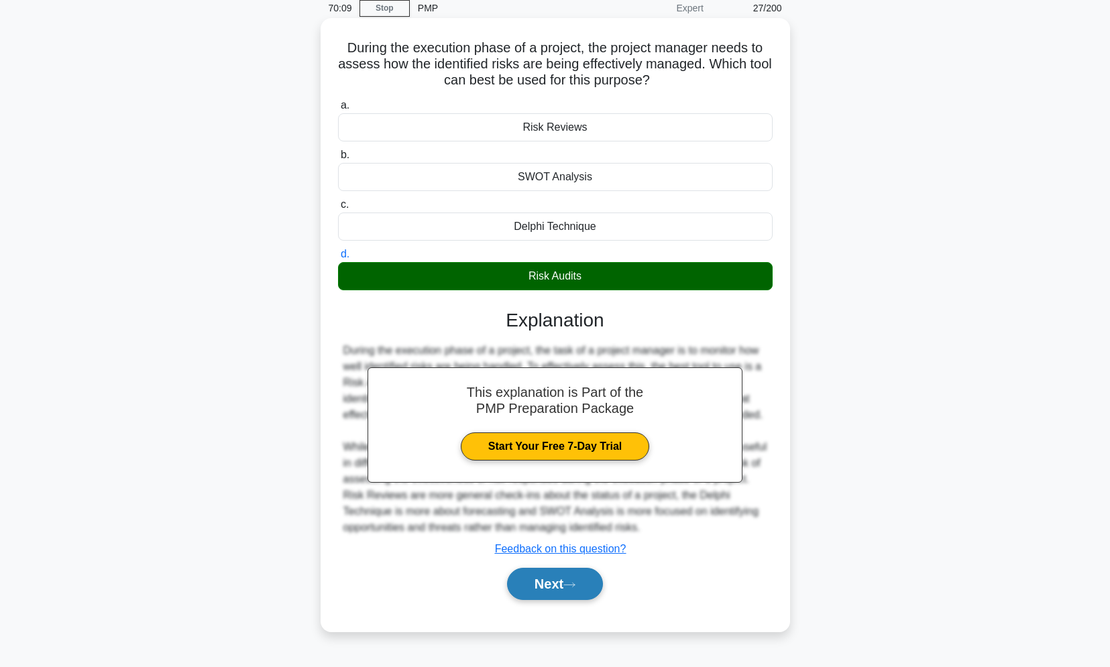
click at [583, 585] on button "Next" at bounding box center [555, 584] width 96 height 32
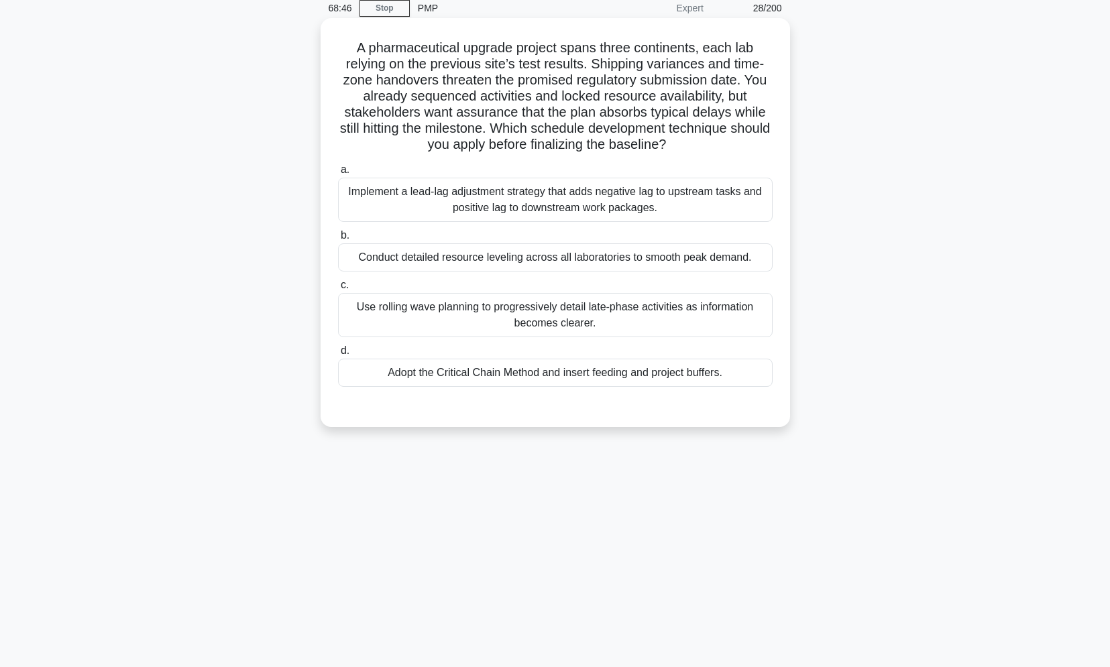
click at [612, 196] on div "Implement a lead-lag adjustment strategy that adds negative lag to upstream tas…" at bounding box center [555, 200] width 435 height 44
click at [338, 174] on input "a. Implement a lead-lag adjustment strategy that adds negative lag to upstream …" at bounding box center [338, 170] width 0 height 9
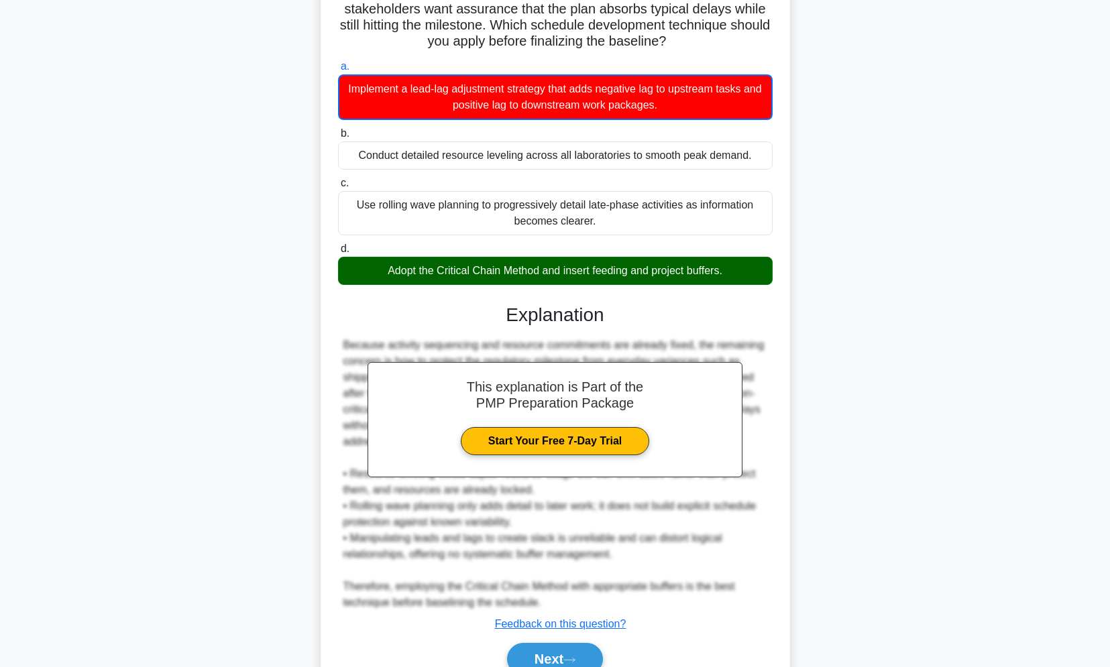
scroll to position [226, 0]
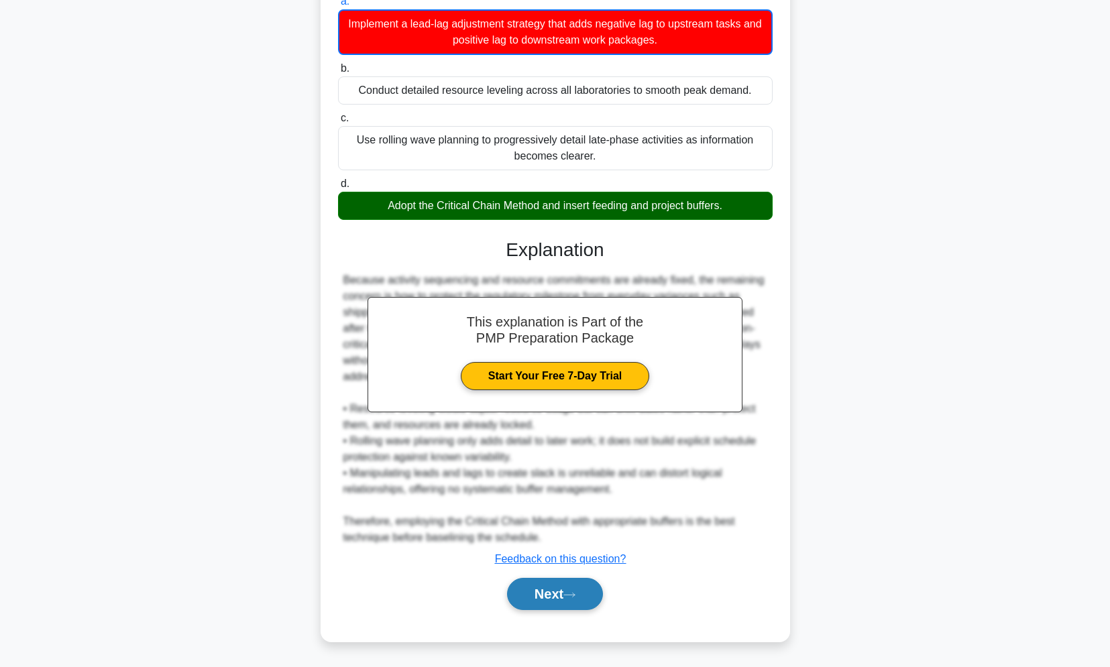
click at [559, 603] on button "Next" at bounding box center [555, 594] width 96 height 32
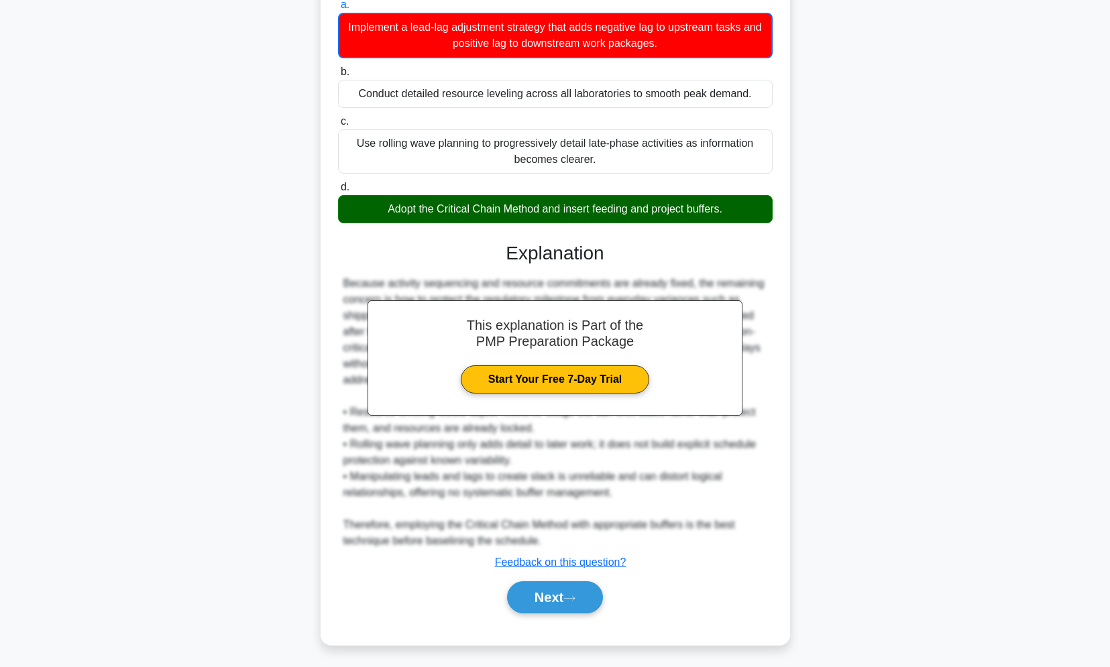
scroll to position [57, 0]
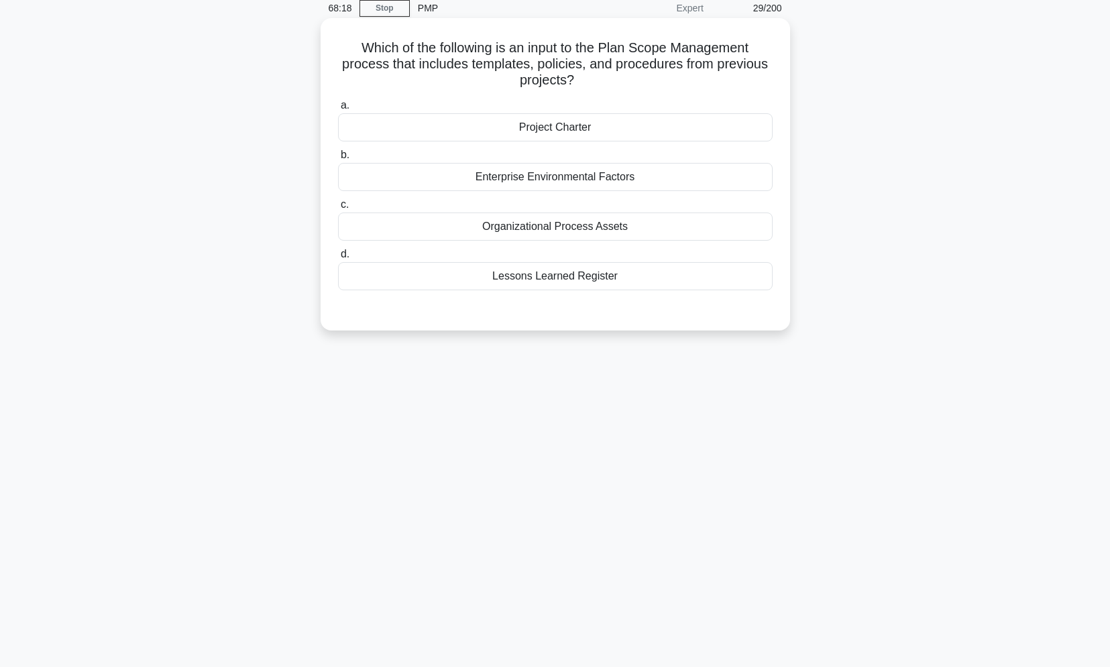
click at [575, 135] on div "Project Charter" at bounding box center [555, 127] width 435 height 28
click at [338, 110] on input "a. Project Charter" at bounding box center [338, 105] width 0 height 9
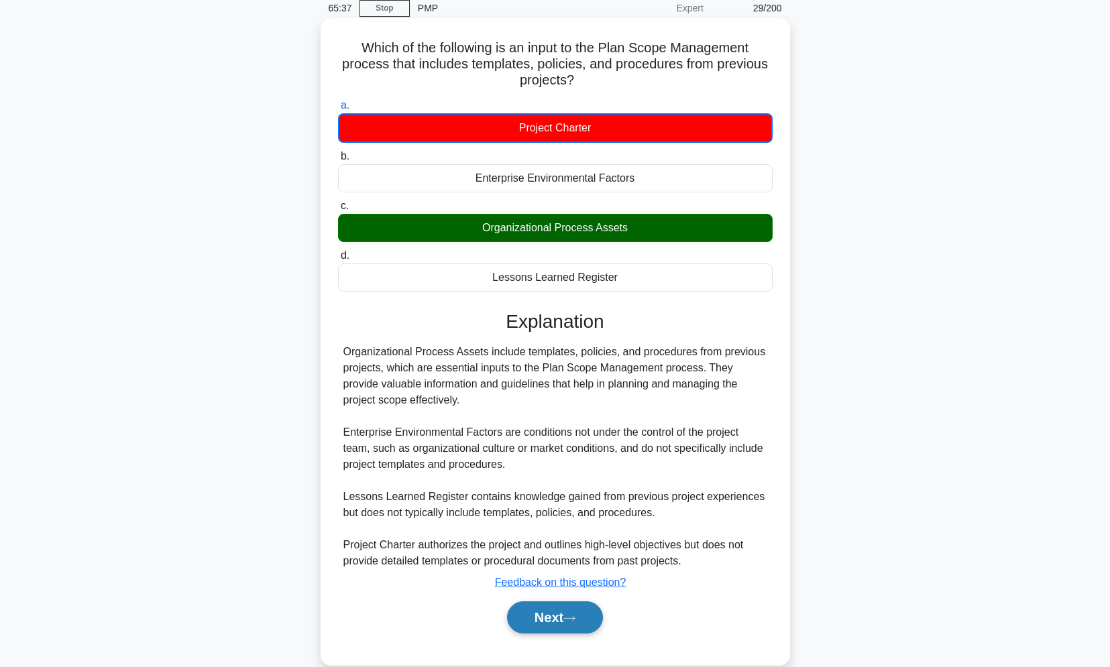
click at [558, 621] on button "Next" at bounding box center [555, 617] width 96 height 32
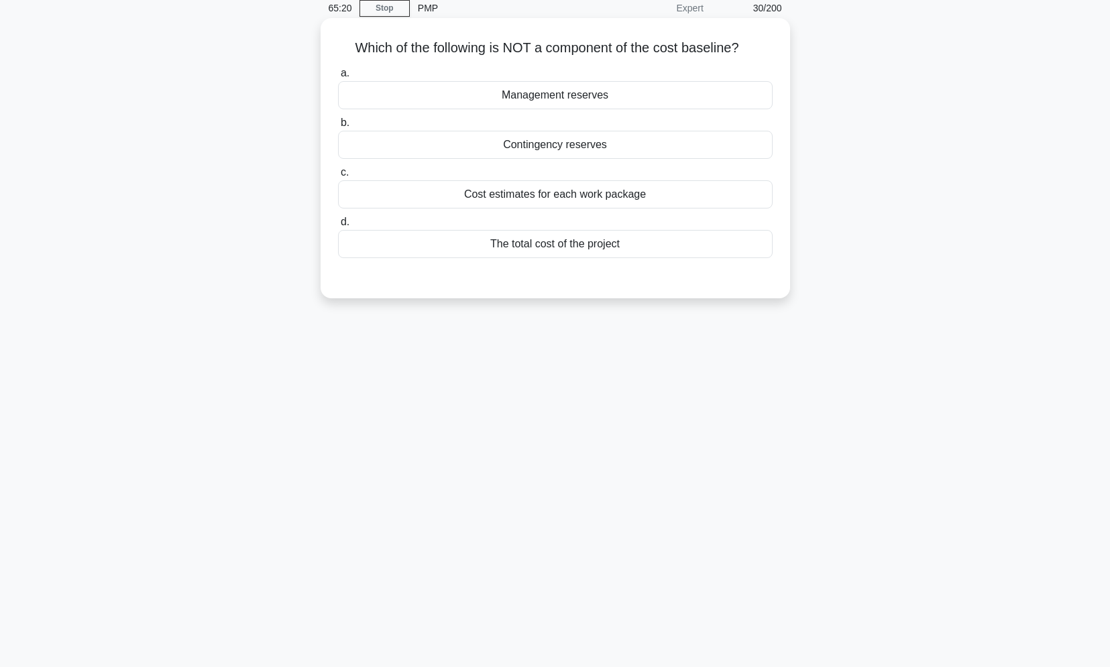
click at [631, 96] on div "Management reserves" at bounding box center [555, 95] width 435 height 28
click at [338, 78] on input "a. Management reserves" at bounding box center [338, 73] width 0 height 9
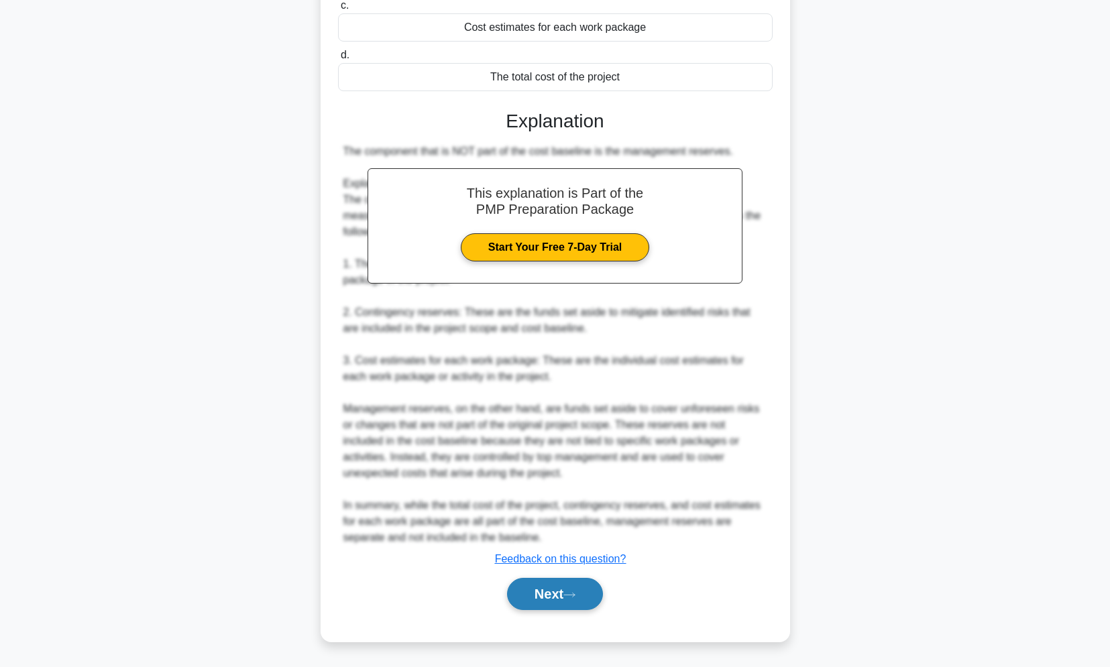
click at [576, 601] on button "Next" at bounding box center [555, 594] width 96 height 32
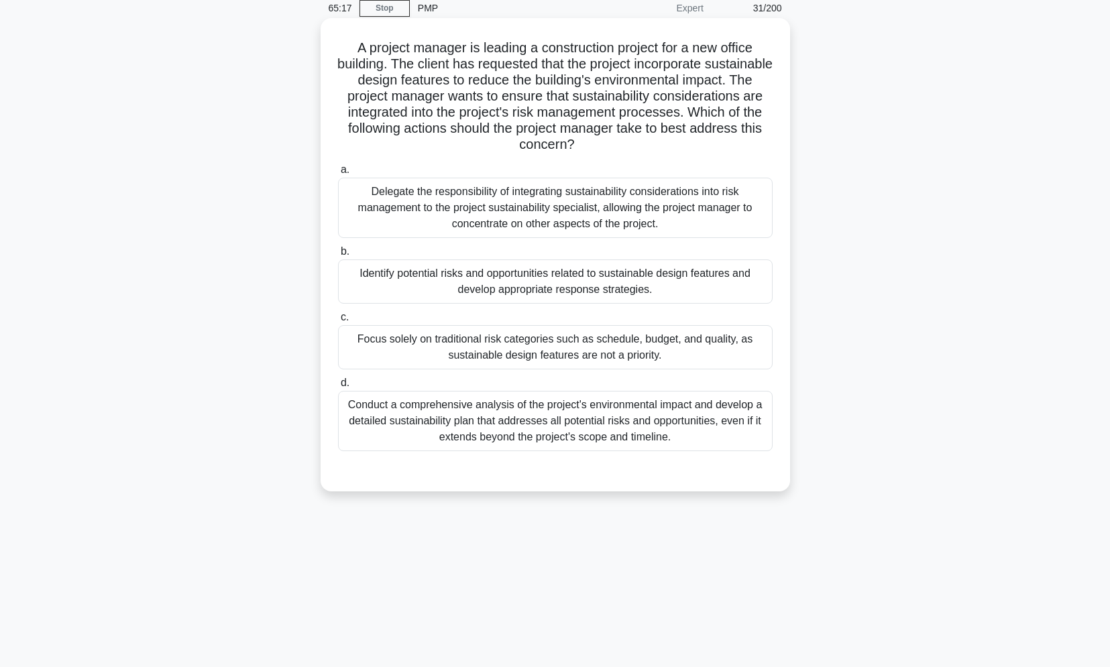
scroll to position [0, 0]
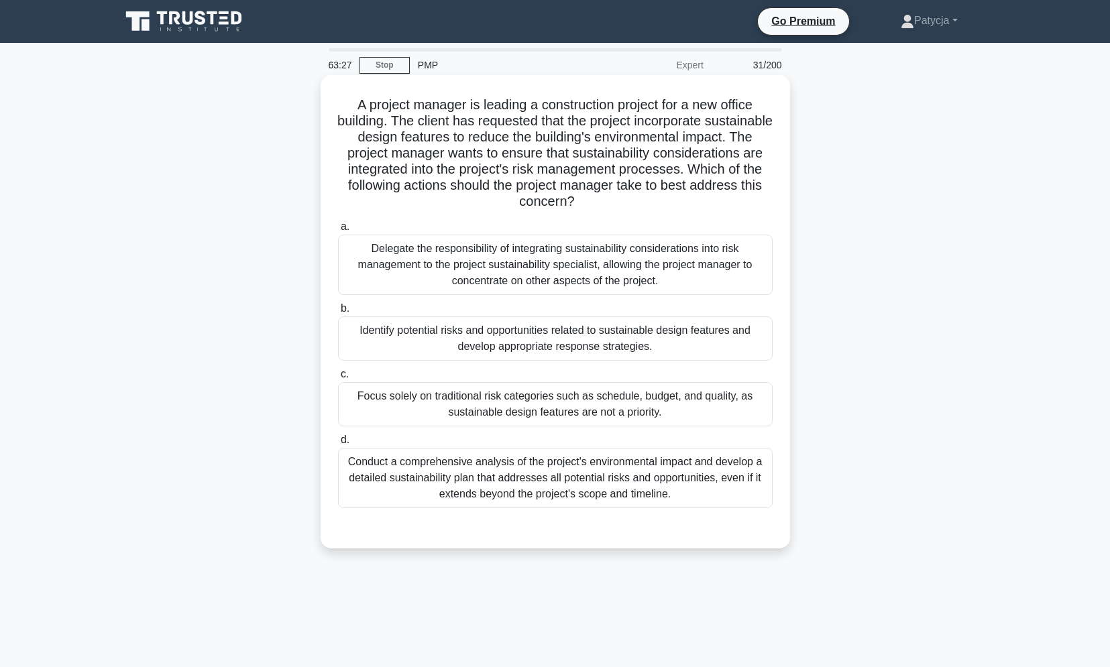
click at [681, 339] on div "Identify potential risks and opportunities related to sustainable design featur…" at bounding box center [555, 338] width 435 height 44
click at [338, 313] on input "b. Identify potential risks and opportunities related to sustainable design fea…" at bounding box center [338, 308] width 0 height 9
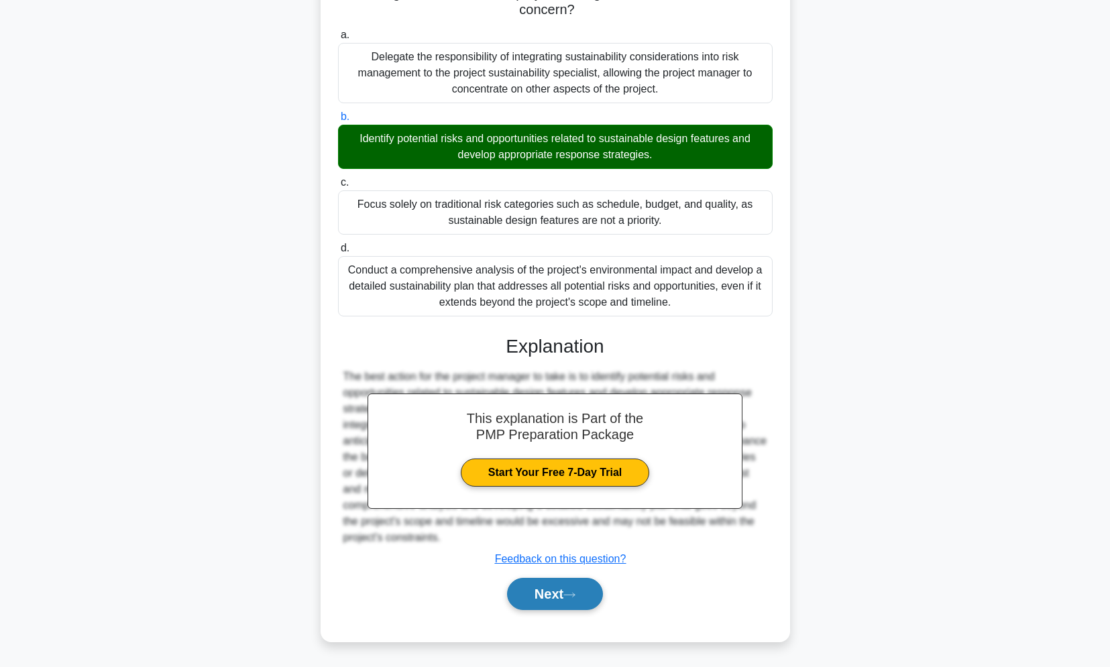
click at [569, 591] on button "Next" at bounding box center [555, 594] width 96 height 32
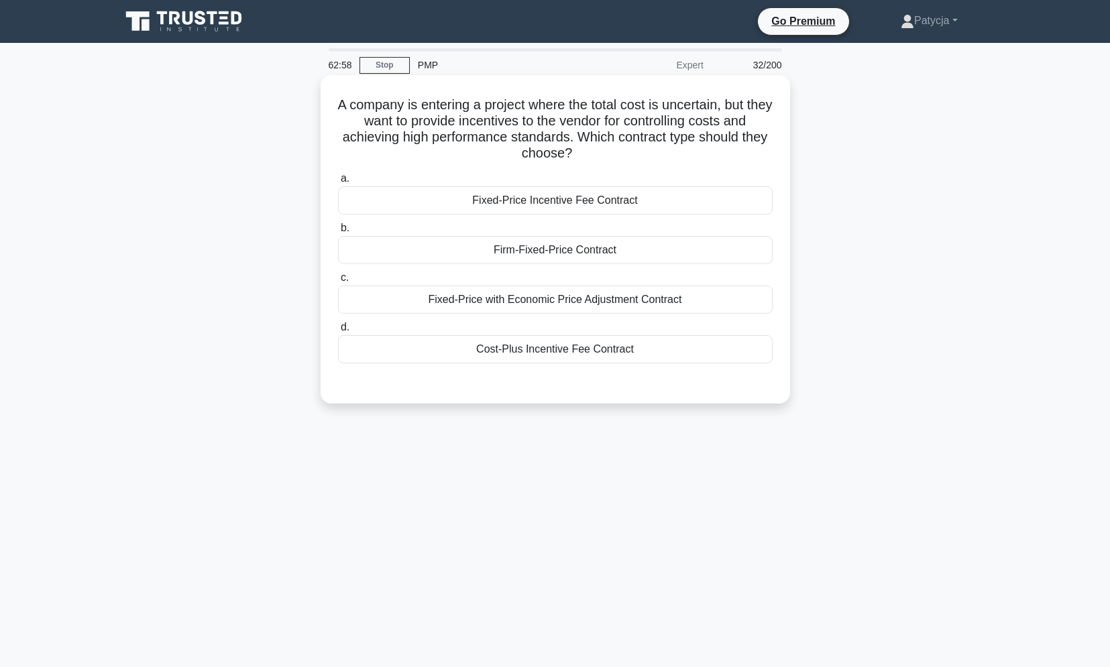
click at [611, 298] on div "Fixed-Price with Economic Price Adjustment Contract" at bounding box center [555, 300] width 435 height 28
click at [338, 282] on input "c. Fixed-Price with Economic Price Adjustment Contract" at bounding box center [338, 278] width 0 height 9
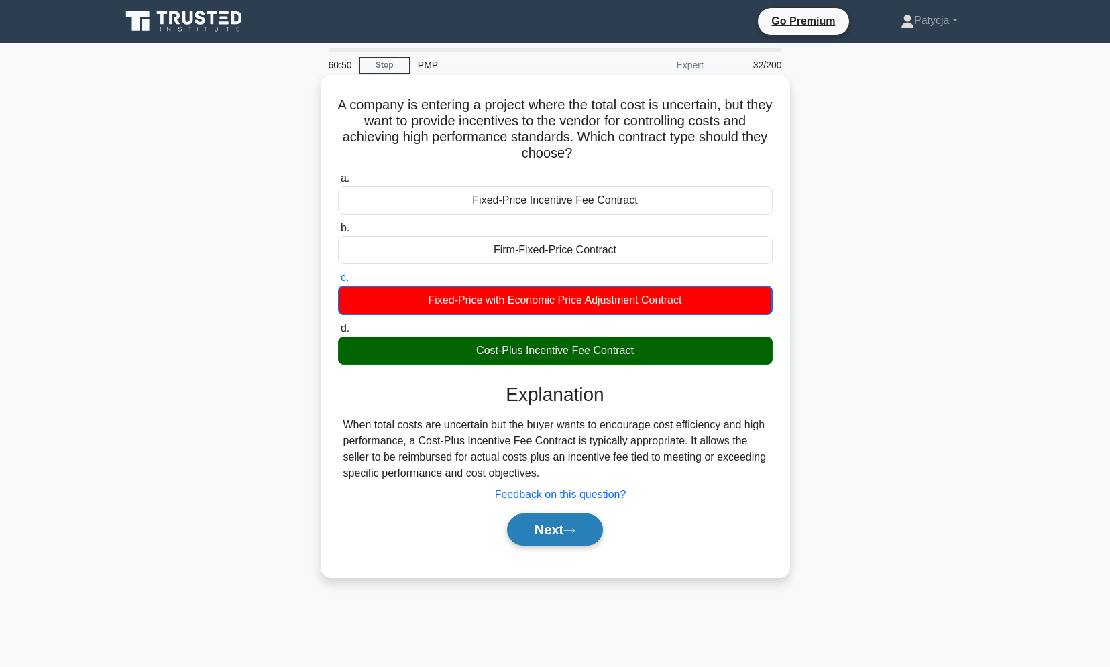
click at [571, 520] on button "Next" at bounding box center [555, 530] width 96 height 32
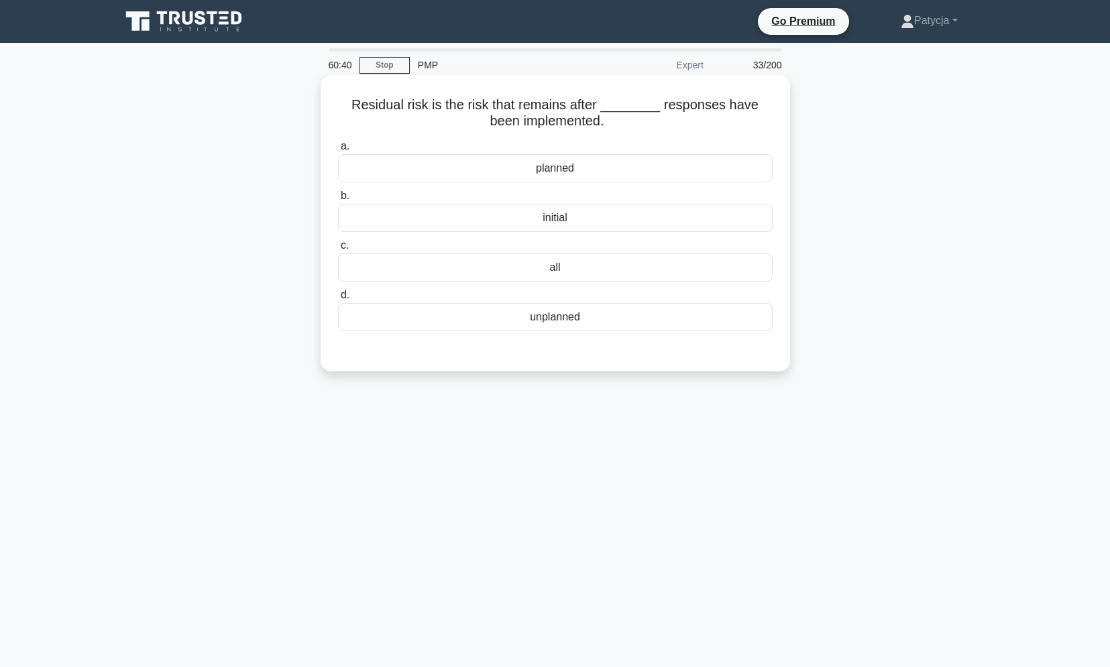
click at [610, 171] on div "planned" at bounding box center [555, 168] width 435 height 28
click at [338, 151] on input "a. planned" at bounding box center [338, 146] width 0 height 9
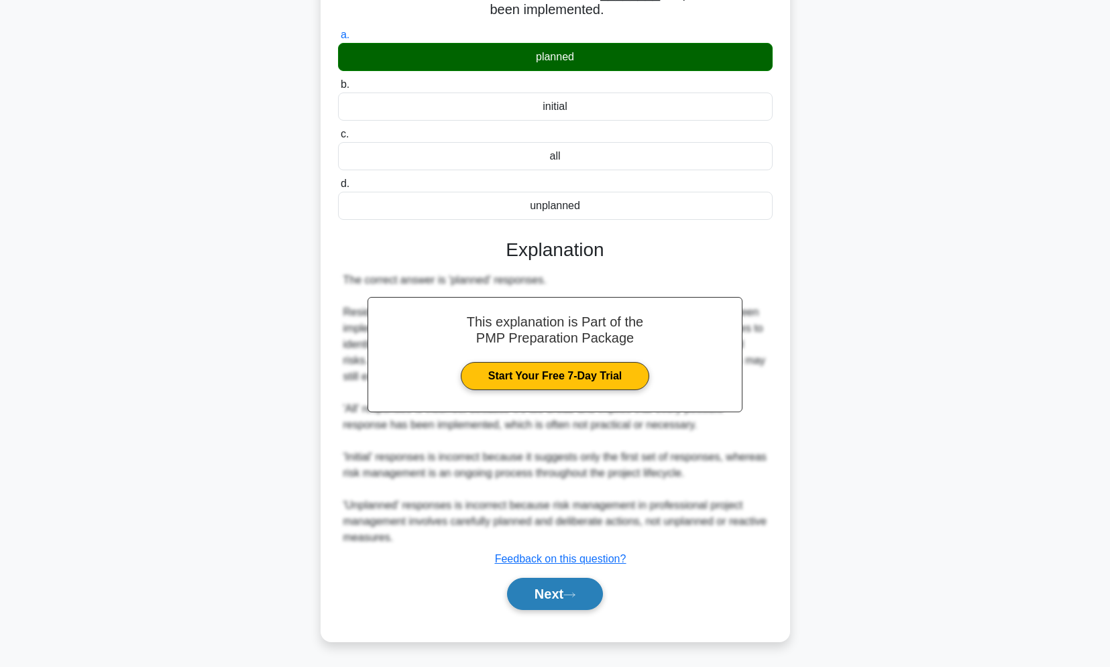
click at [558, 603] on button "Next" at bounding box center [555, 594] width 96 height 32
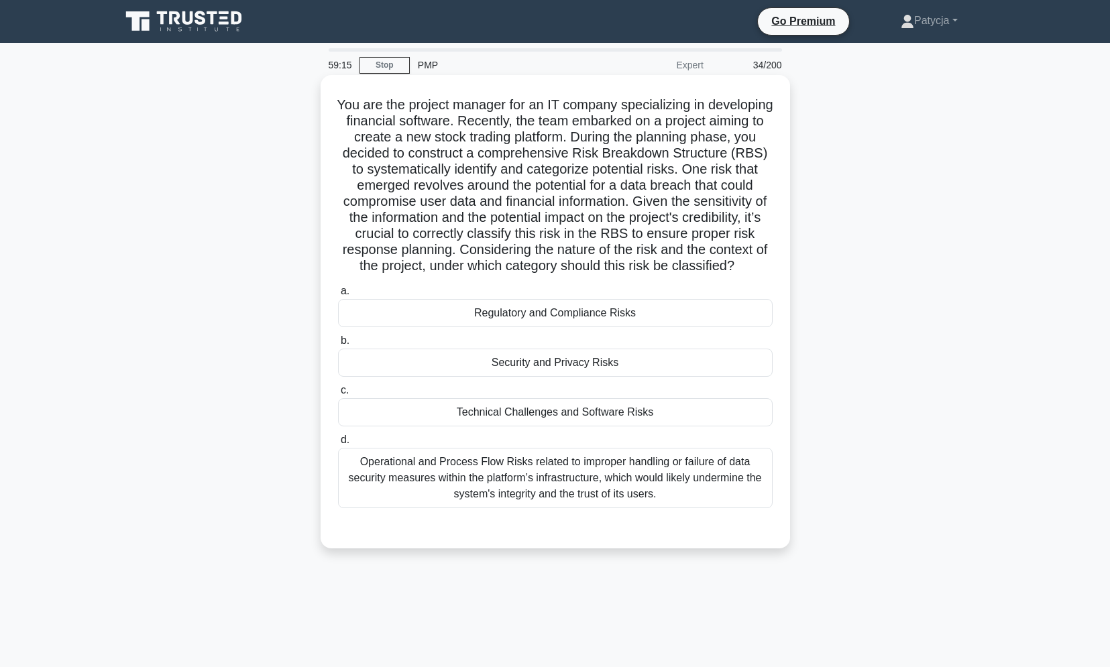
click at [631, 327] on div "Regulatory and Compliance Risks" at bounding box center [555, 313] width 435 height 28
click at [338, 296] on input "a. Regulatory and Compliance Risks" at bounding box center [338, 291] width 0 height 9
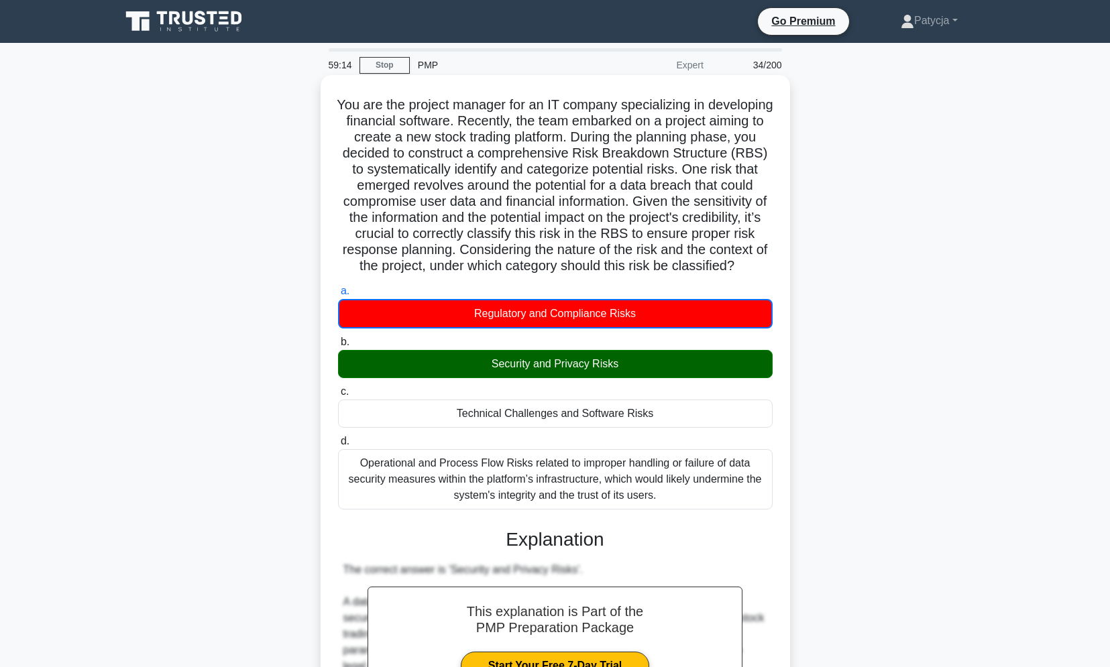
scroll to position [335, 0]
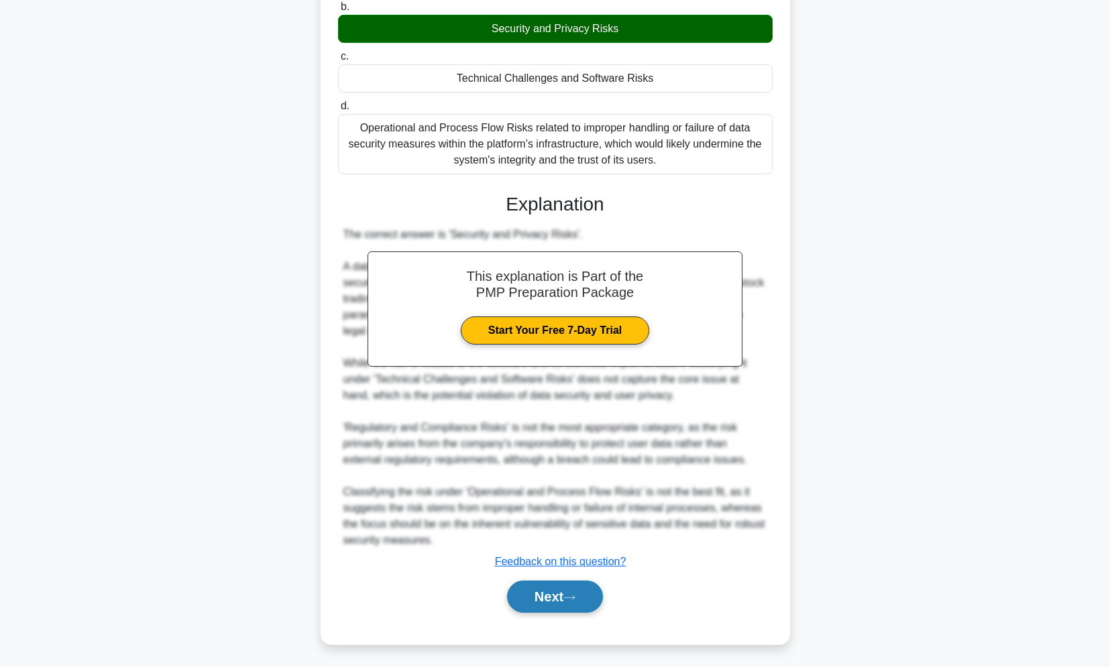
click at [565, 613] on button "Next" at bounding box center [555, 597] width 96 height 32
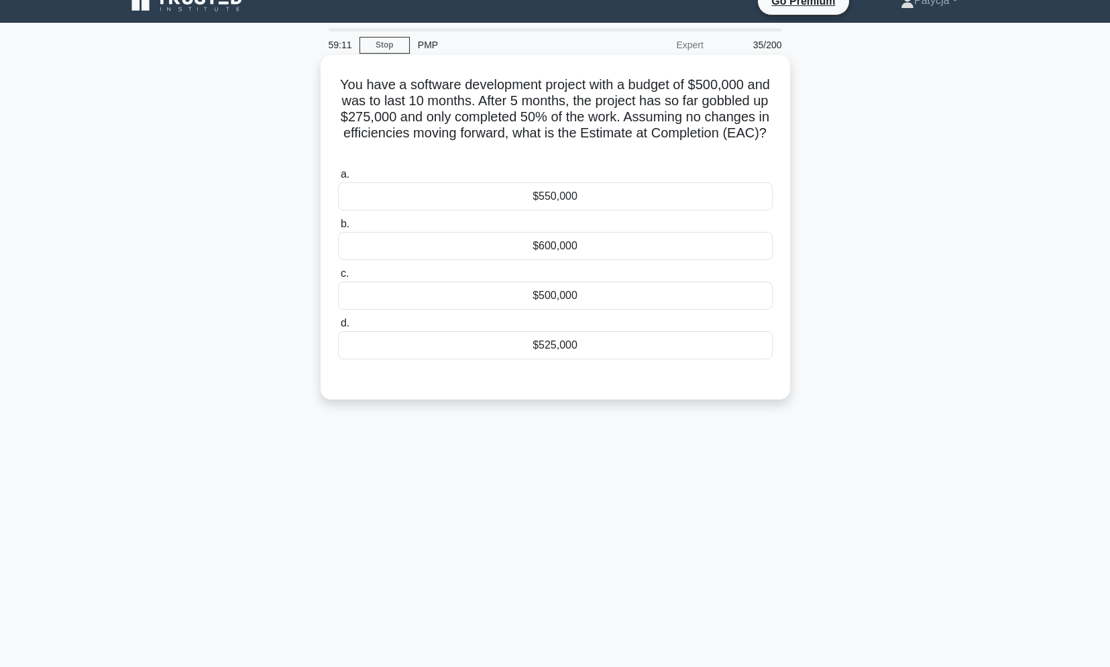
scroll to position [0, 0]
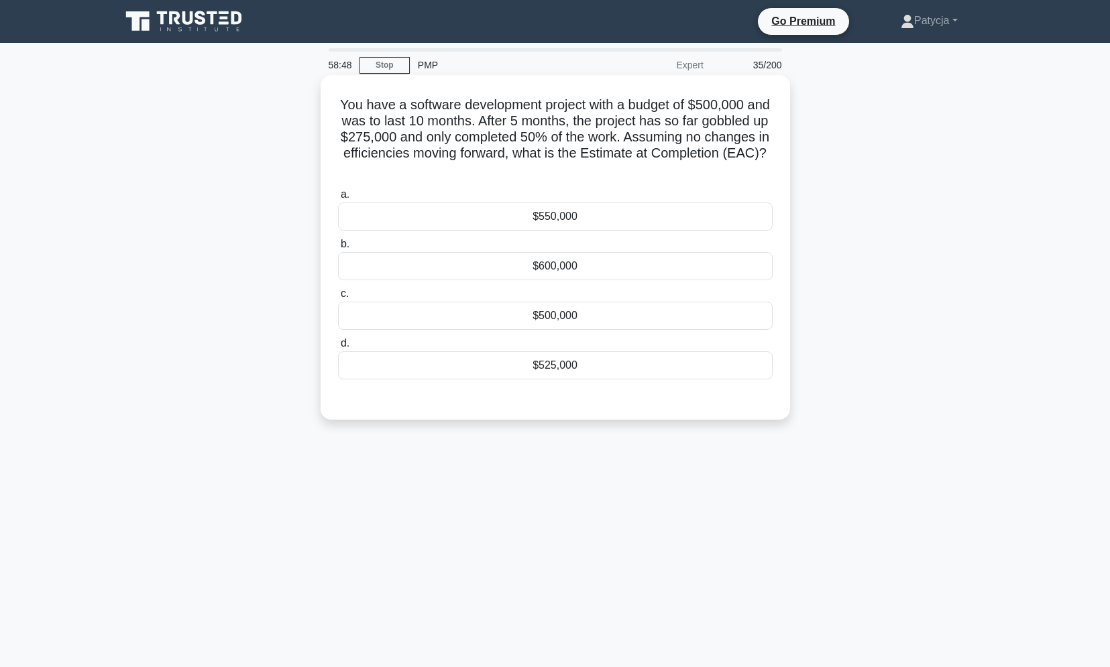
click at [601, 214] on div "$550,000" at bounding box center [555, 217] width 435 height 28
click at [338, 199] on input "a. $550,000" at bounding box center [338, 194] width 0 height 9
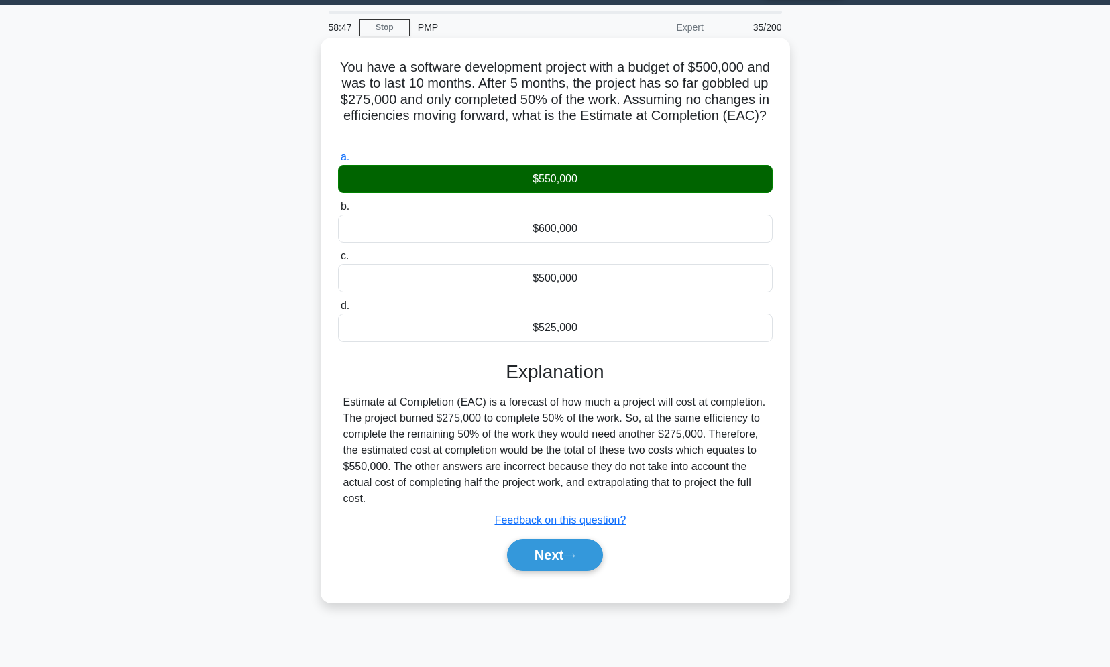
scroll to position [57, 0]
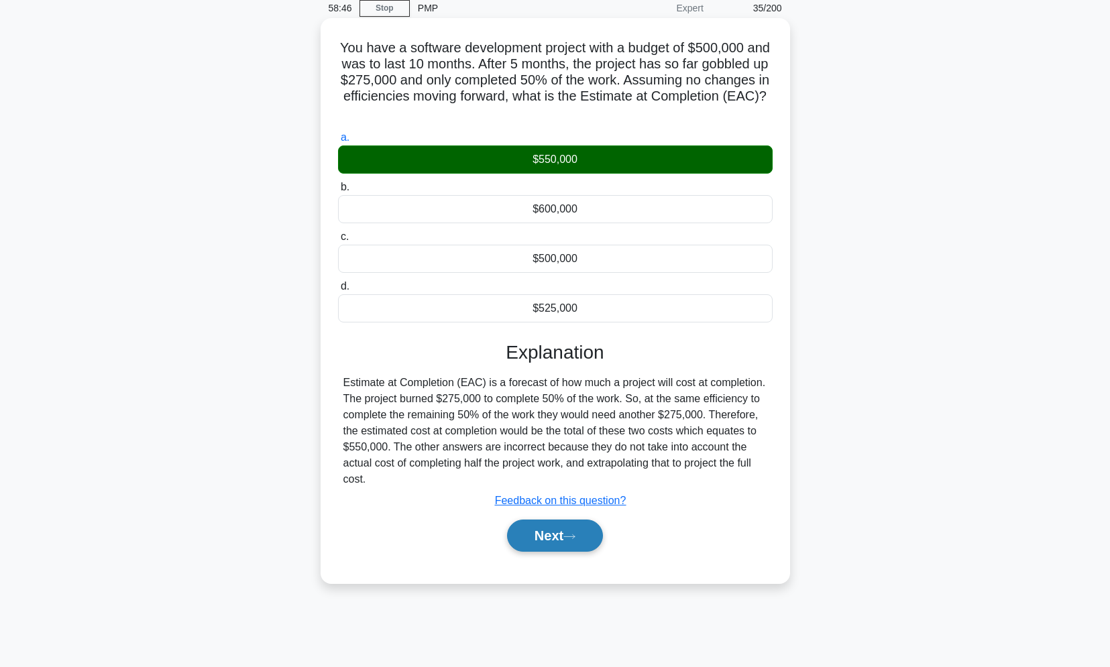
click at [571, 535] on icon at bounding box center [569, 536] width 12 height 7
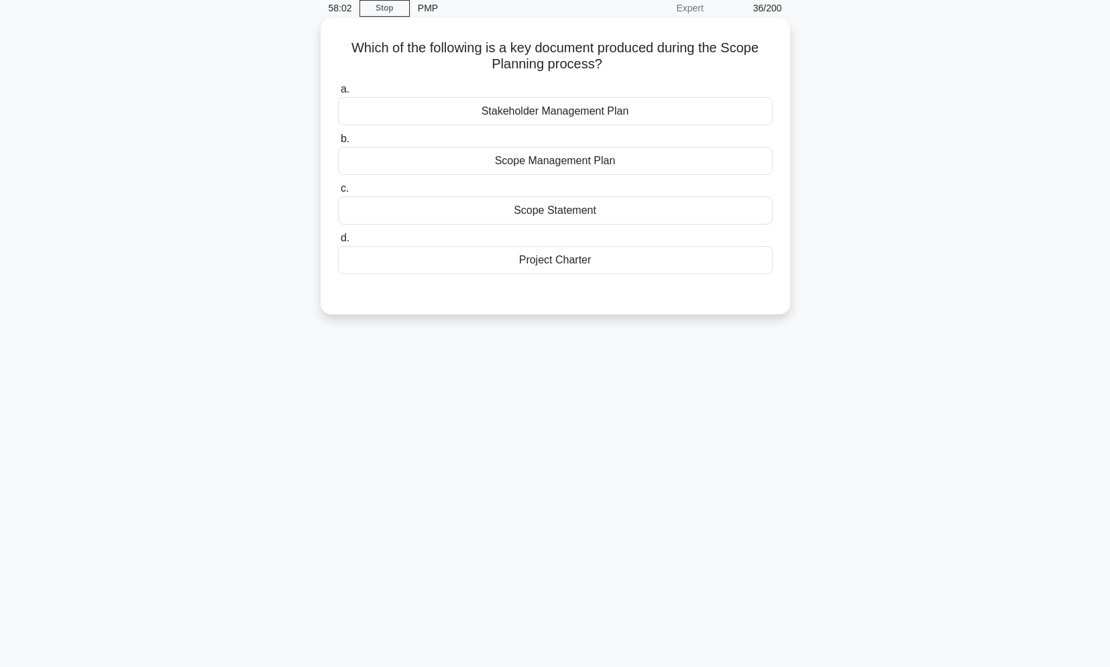
click at [605, 162] on div "Scope Management Plan" at bounding box center [555, 161] width 435 height 28
click at [338, 143] on input "b. Scope Management Plan" at bounding box center [338, 139] width 0 height 9
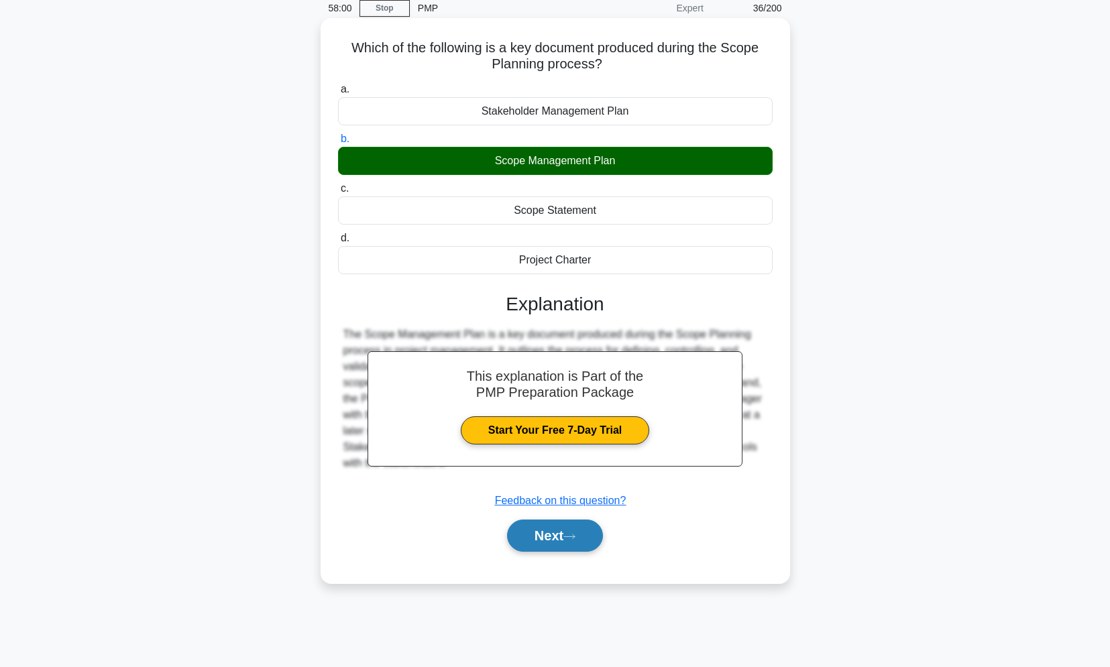
click at [565, 538] on button "Next" at bounding box center [555, 536] width 96 height 32
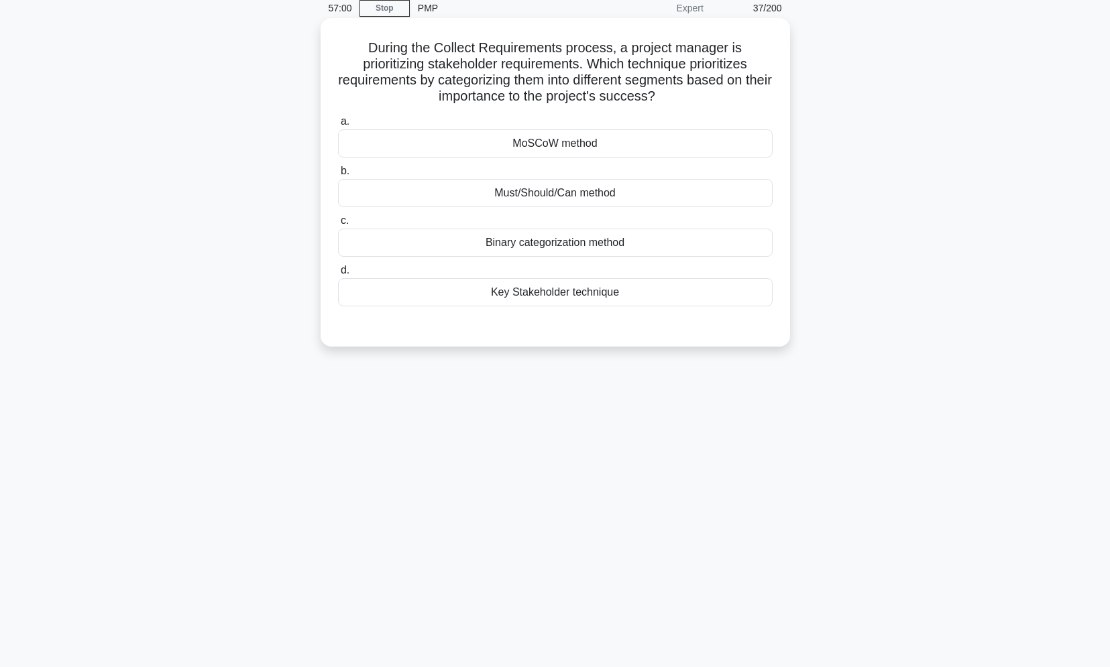
click at [534, 316] on div at bounding box center [555, 319] width 435 height 11
click at [540, 299] on div "Key Stakeholder technique" at bounding box center [555, 292] width 435 height 28
click at [338, 275] on input "d. Key Stakeholder technique" at bounding box center [338, 270] width 0 height 9
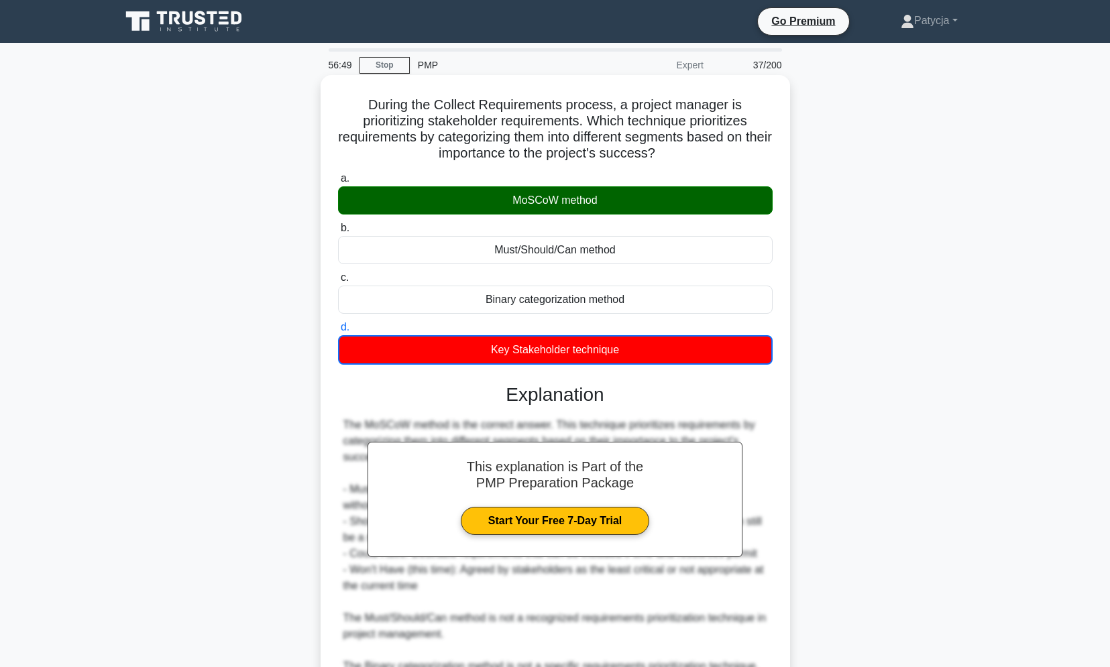
scroll to position [178, 0]
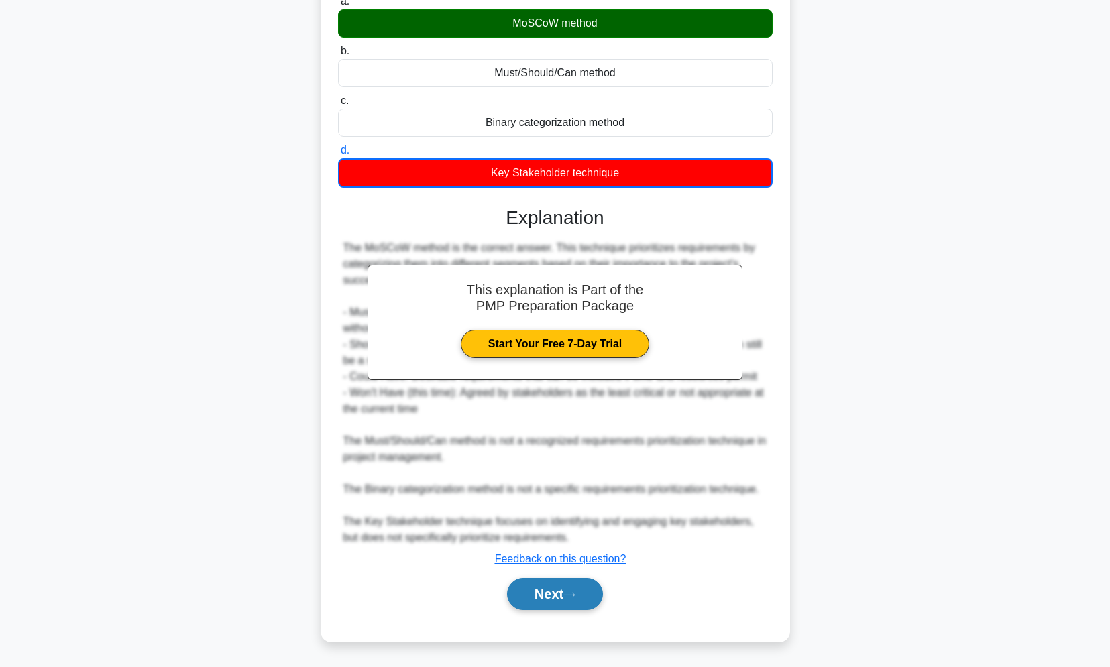
click at [556, 584] on button "Next" at bounding box center [555, 594] width 96 height 32
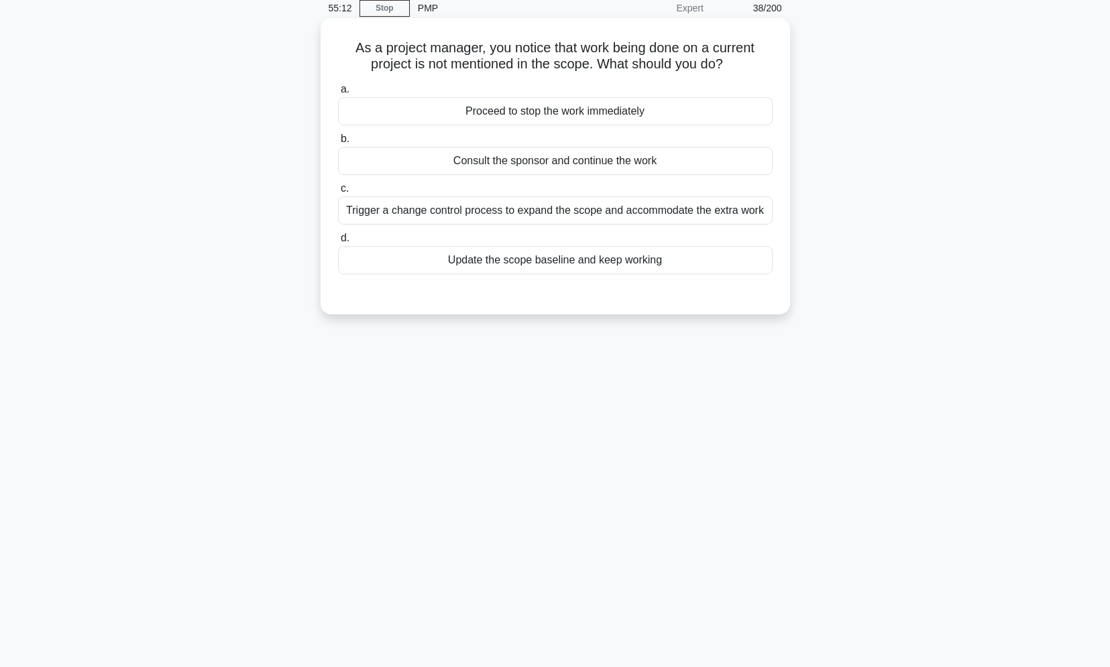
click at [528, 207] on div "Trigger a change control process to expand the scope and accommodate the extra …" at bounding box center [555, 210] width 435 height 28
click at [338, 193] on input "c. Trigger a change control process to expand the scope and accommodate the ext…" at bounding box center [338, 188] width 0 height 9
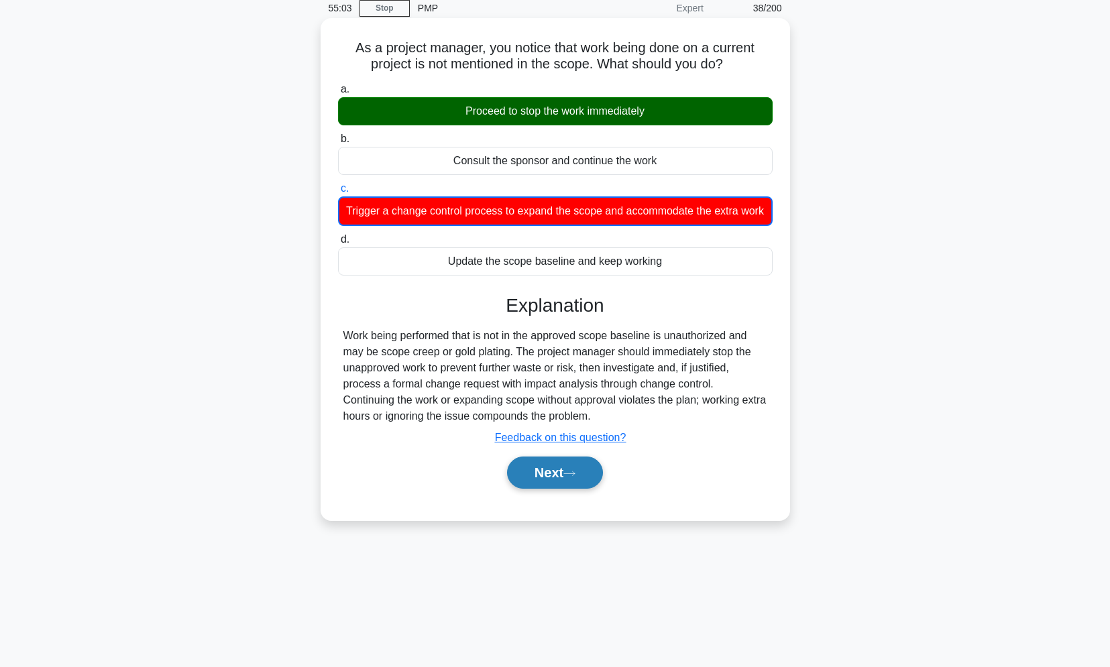
click at [552, 489] on button "Next" at bounding box center [555, 473] width 96 height 32
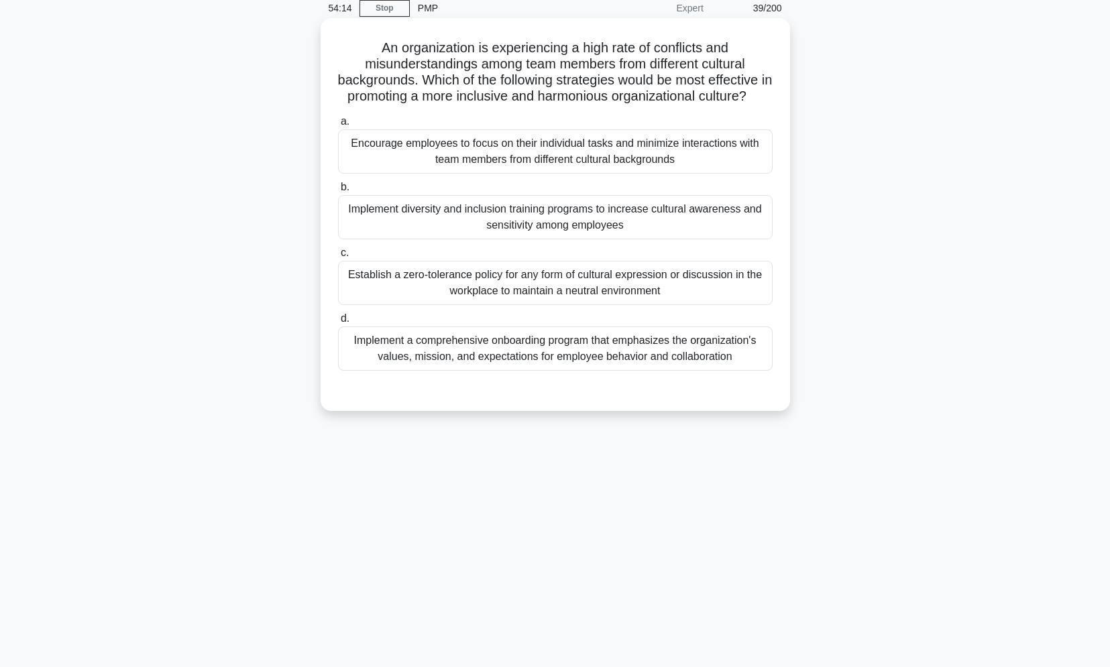
click at [503, 229] on div "Implement diversity and inclusion training programs to increase cultural awaren…" at bounding box center [555, 217] width 435 height 44
click at [338, 192] on input "b. Implement diversity and inclusion training programs to increase cultural awa…" at bounding box center [338, 187] width 0 height 9
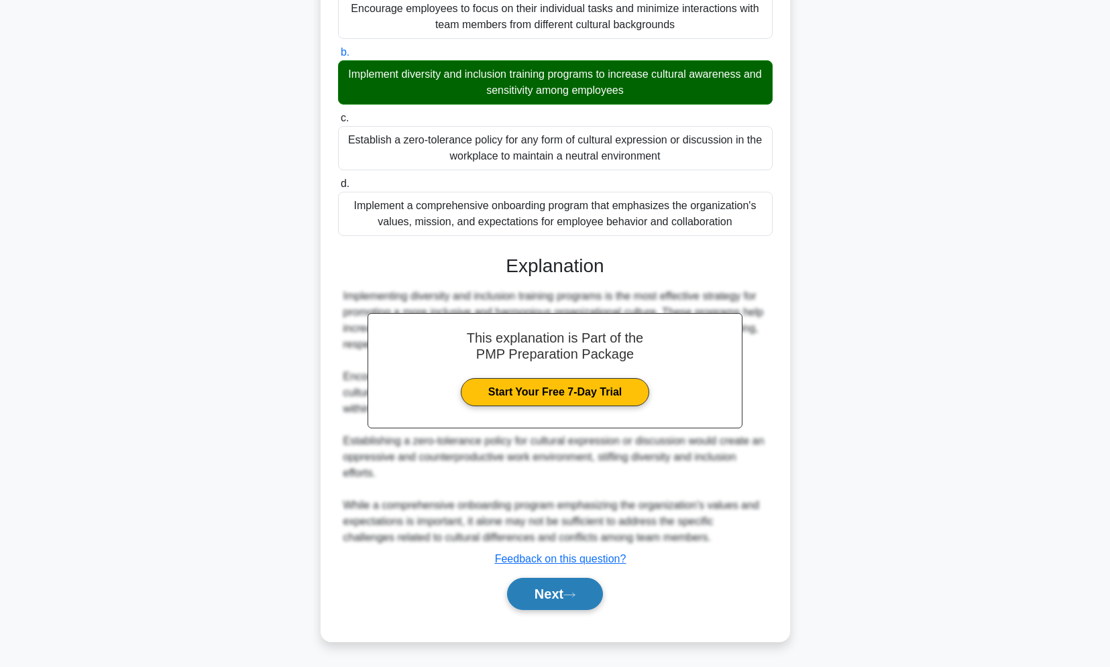
click at [557, 587] on button "Next" at bounding box center [555, 594] width 96 height 32
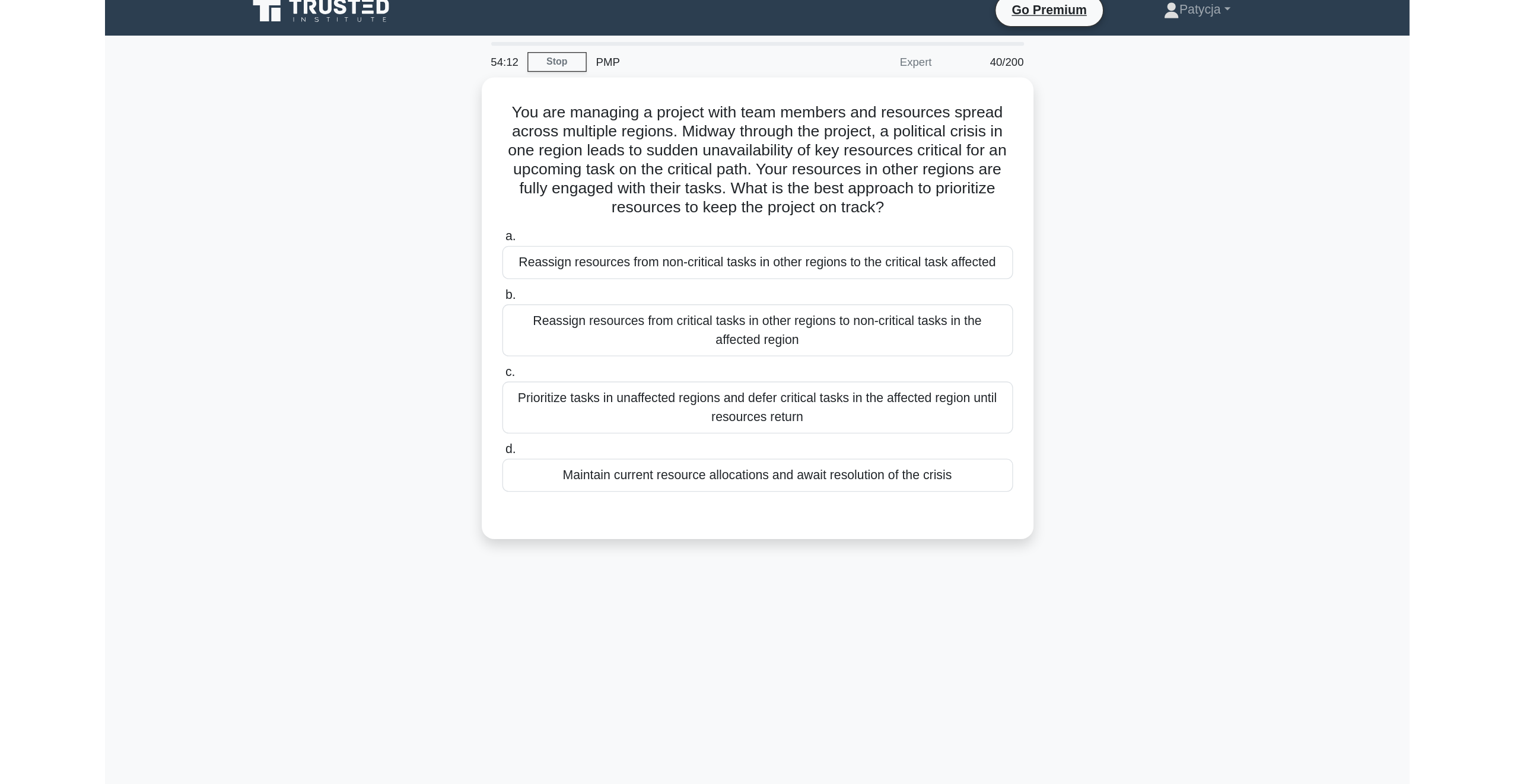
scroll to position [0, 0]
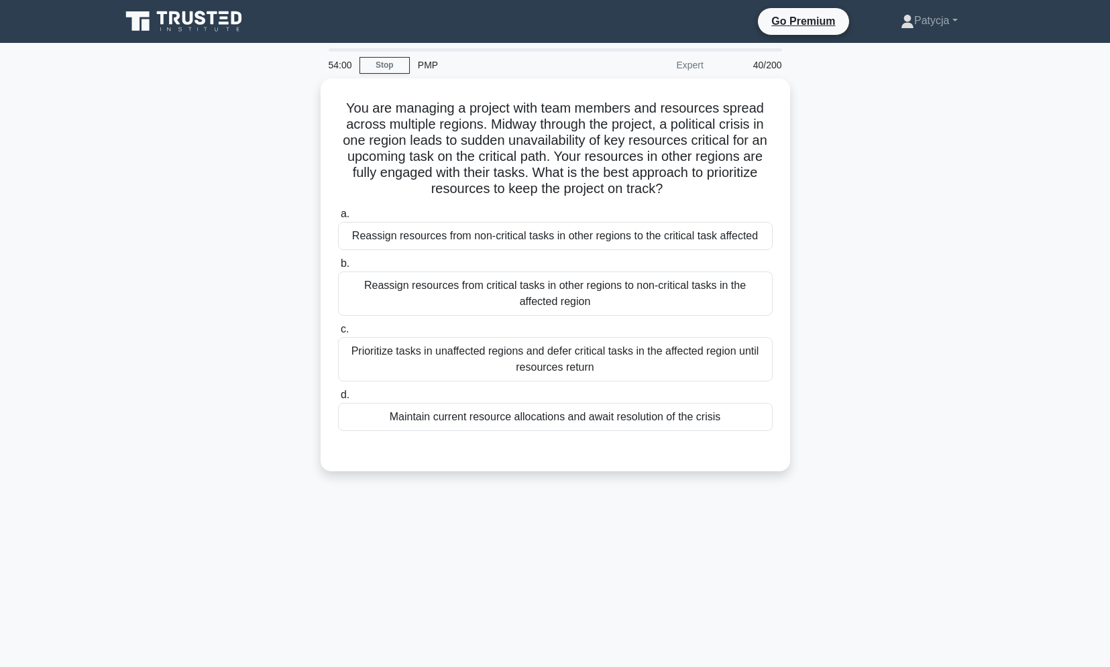
click at [259, 269] on div "You are managing a project with team members and resources spread across multip…" at bounding box center [555, 282] width 885 height 409
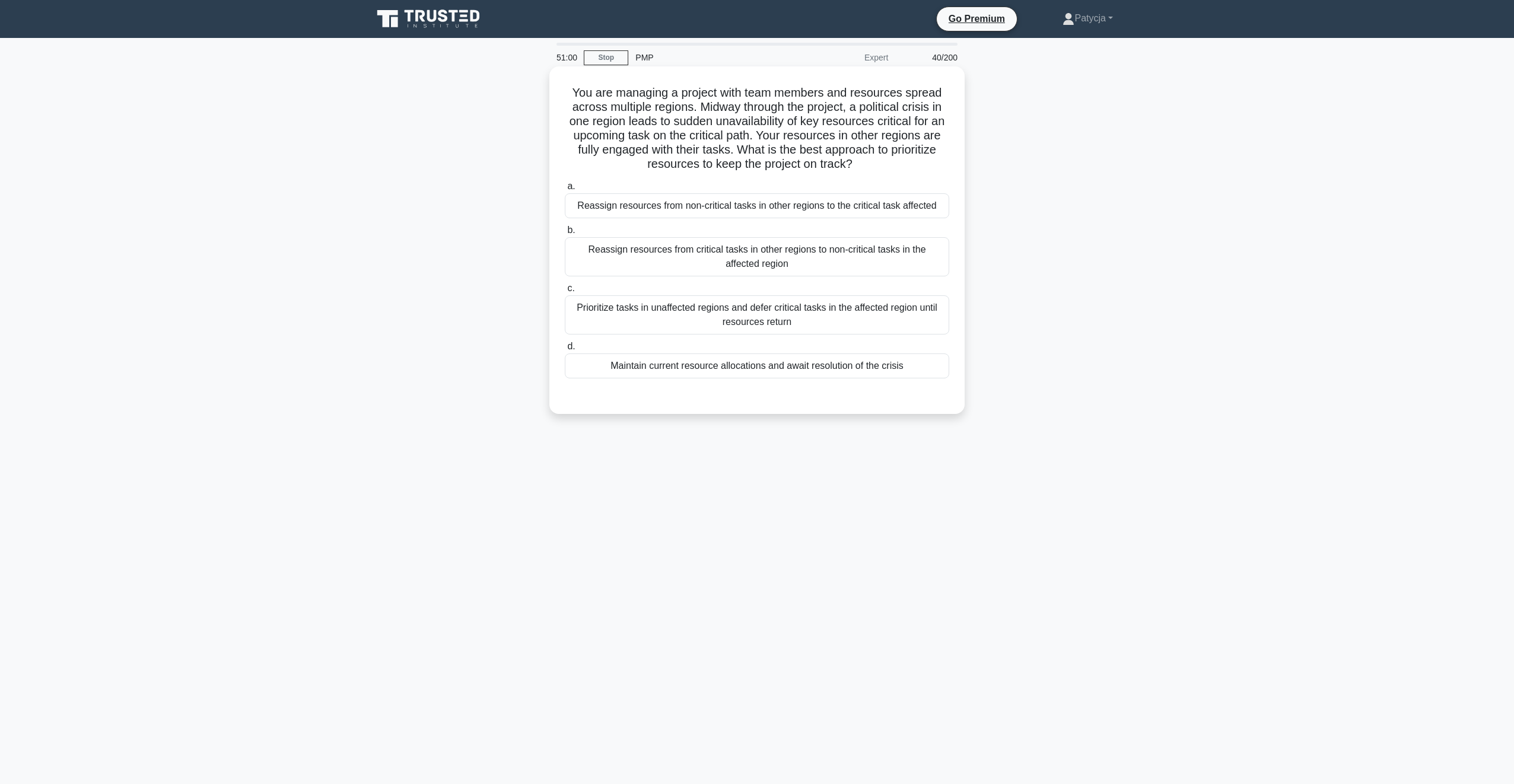
click at [717, 207] on div "Reassign resources from non-critical tasks in other regions to the critical tas…" at bounding box center [757, 206] width 385 height 25
click at [565, 190] on input "a. Reassign resources from non-critical tasks in other regions to the critical …" at bounding box center [565, 187] width 0 height 8
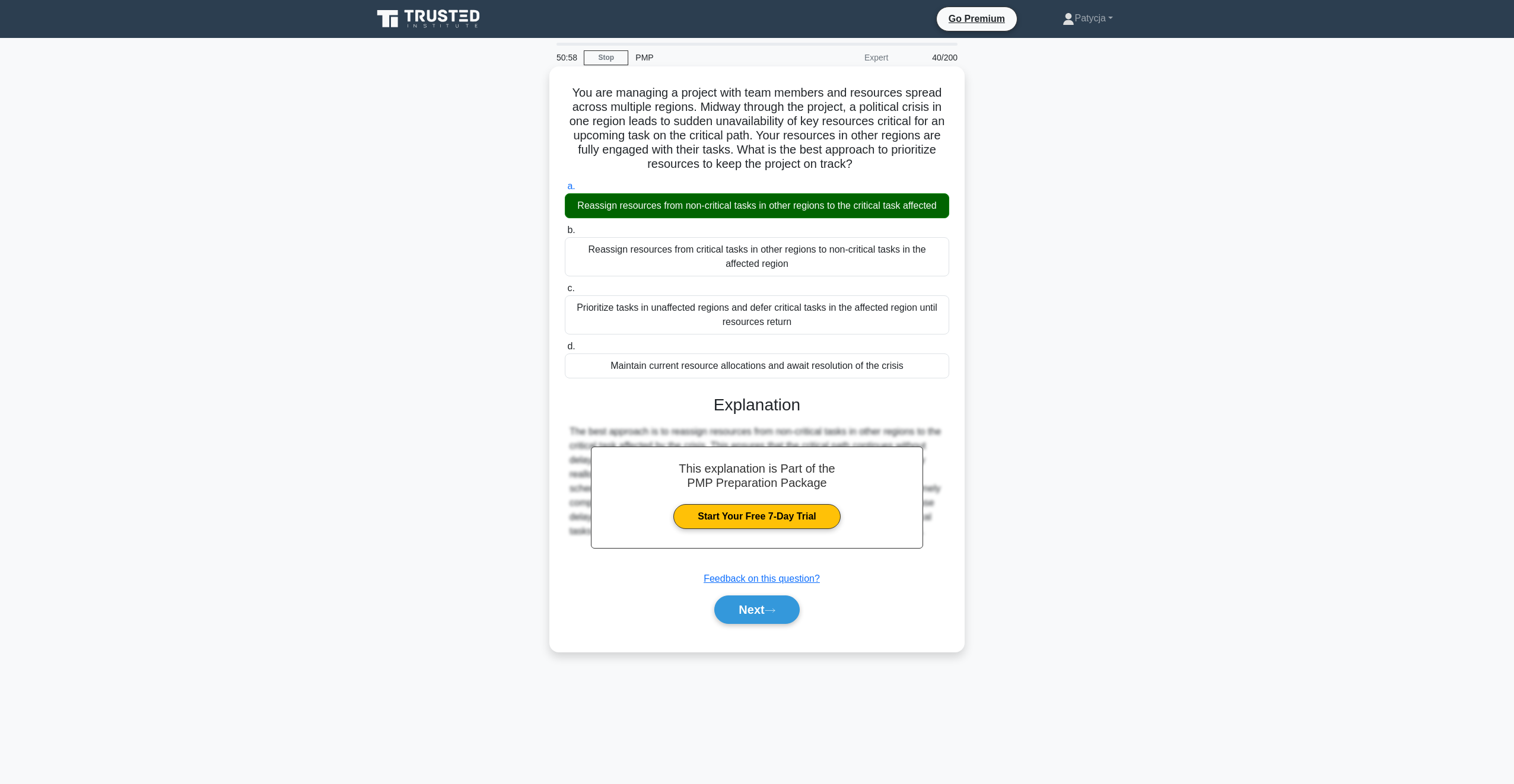
click at [759, 590] on div "Next" at bounding box center [757, 610] width 385 height 38
click at [772, 590] on icon at bounding box center [770, 611] width 11 height 6
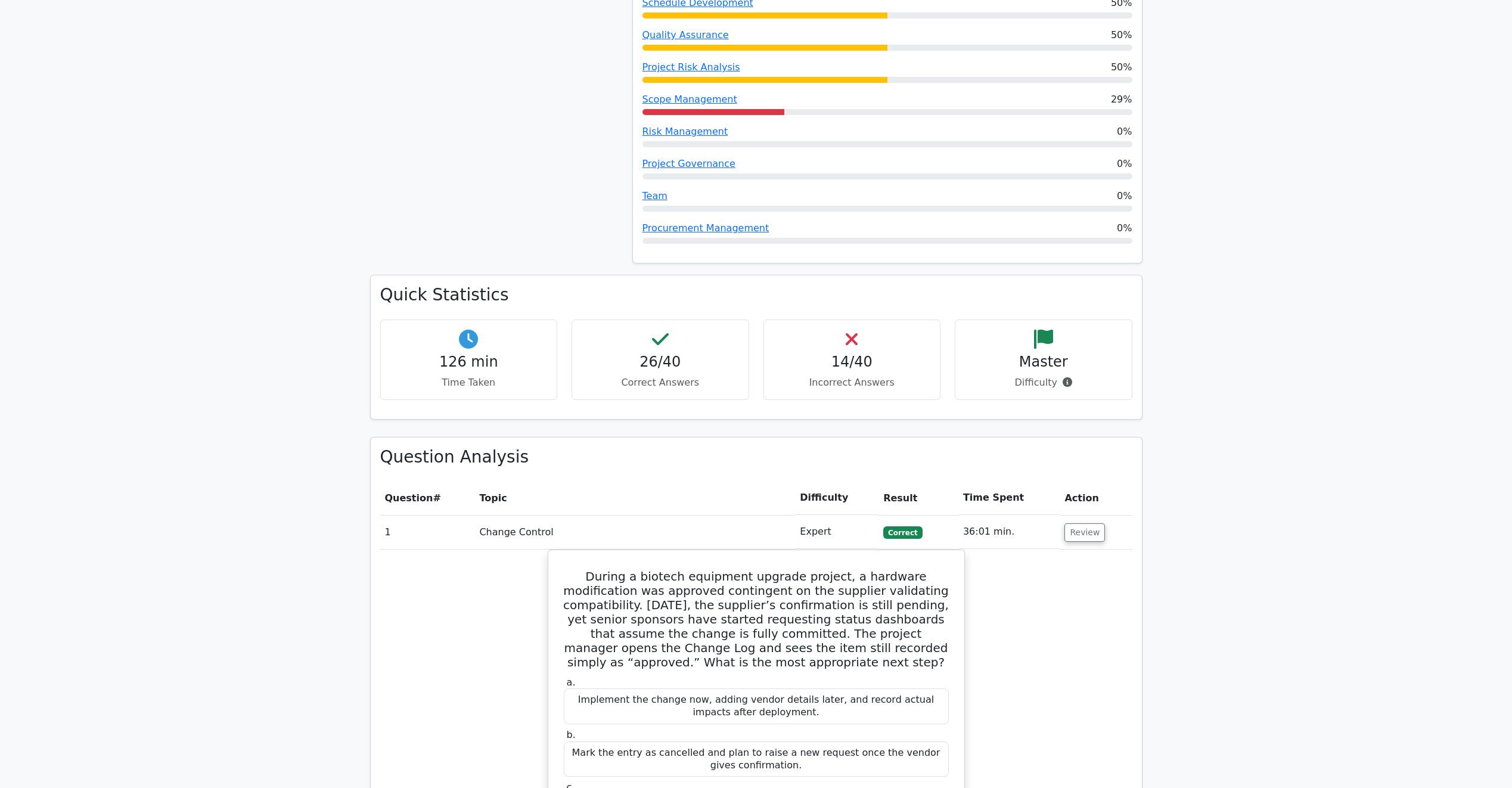
scroll to position [1133, 0]
click at [1083, 521] on button "Review" at bounding box center [1085, 530] width 41 height 19
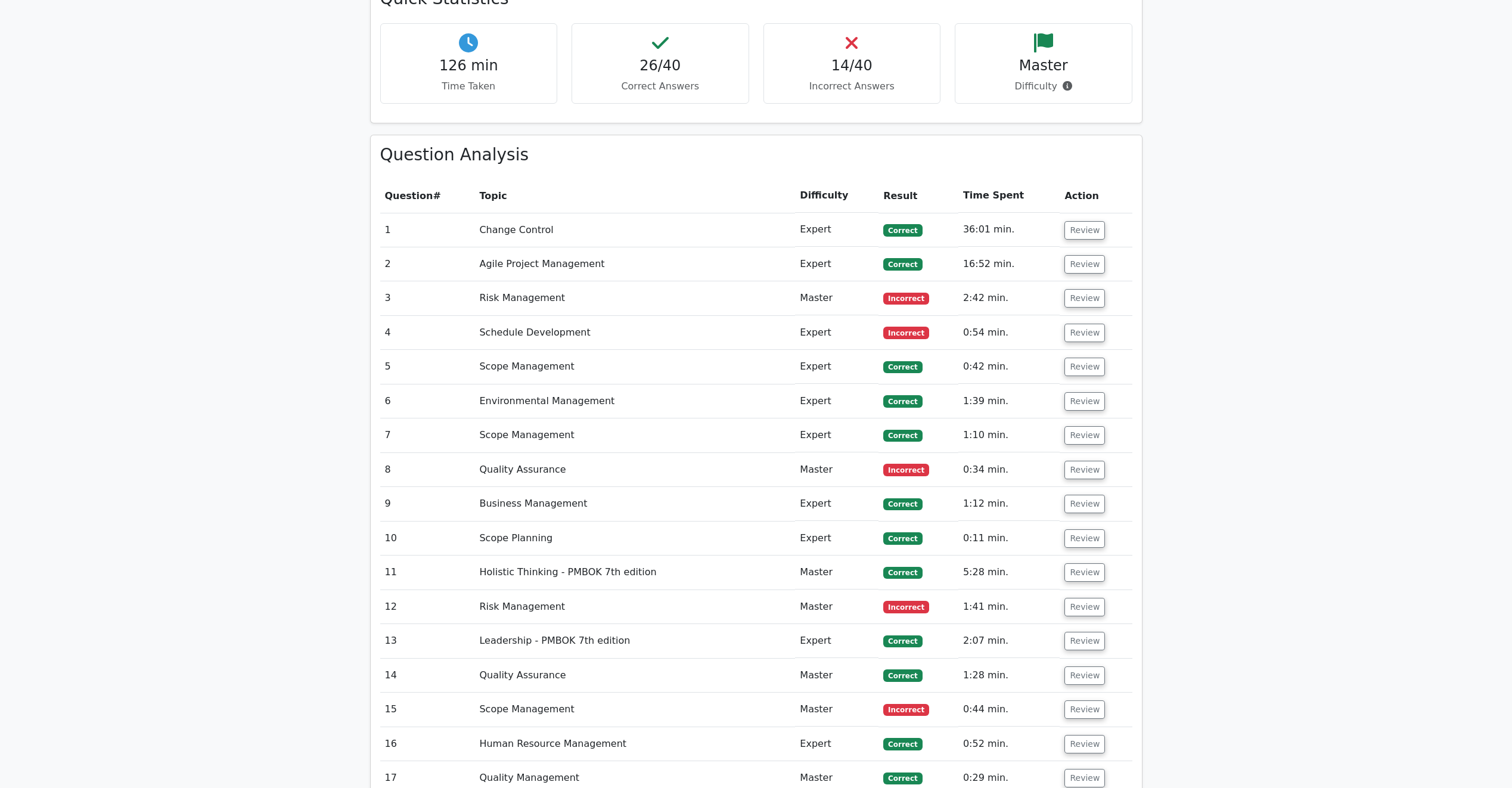
scroll to position [1312, 0]
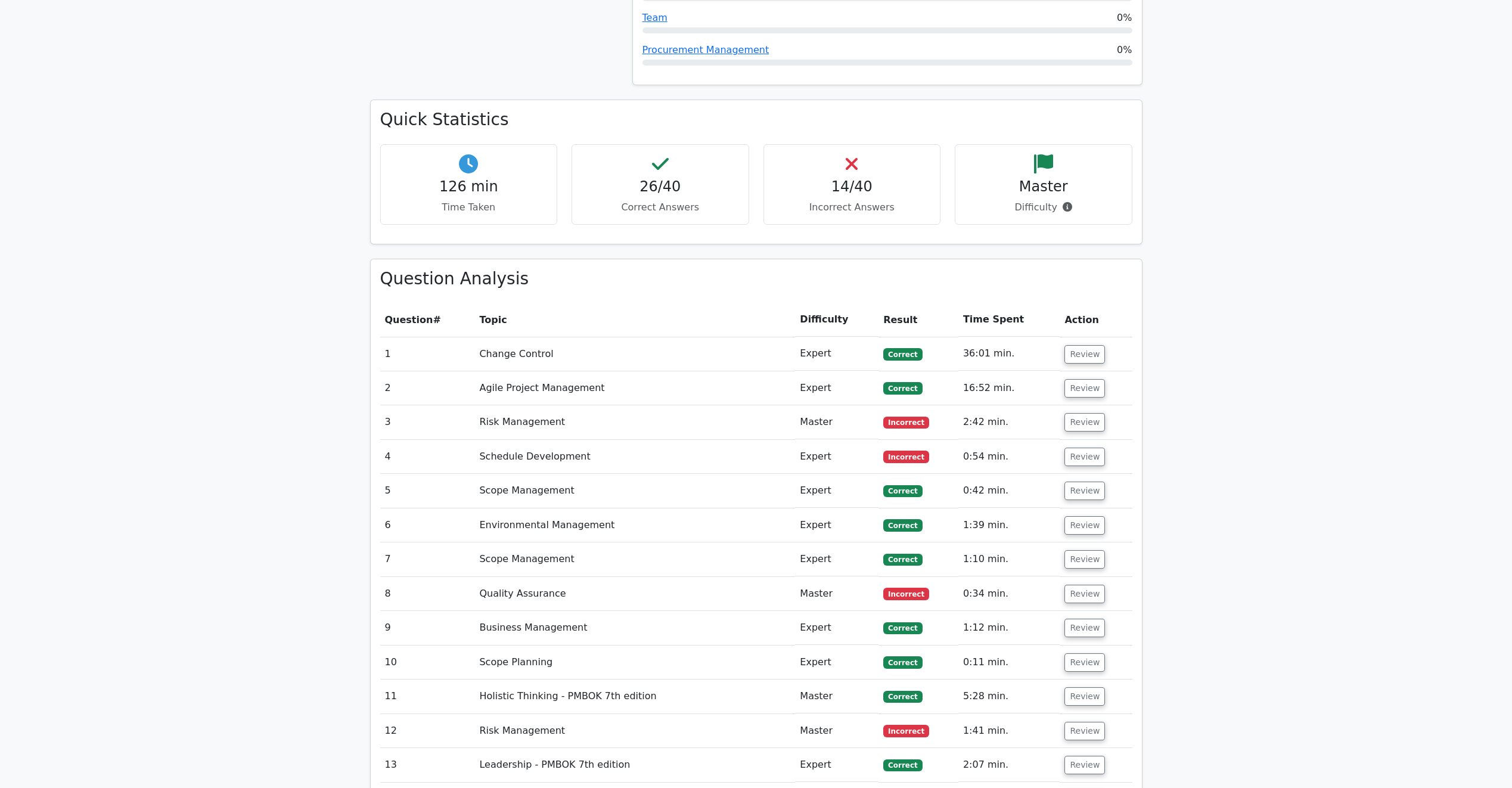
click at [148, 334] on main "Go Premium Project Management Professional Preparation Package (2025) Earn 35 P…" at bounding box center [756, 471] width 1512 height 3490
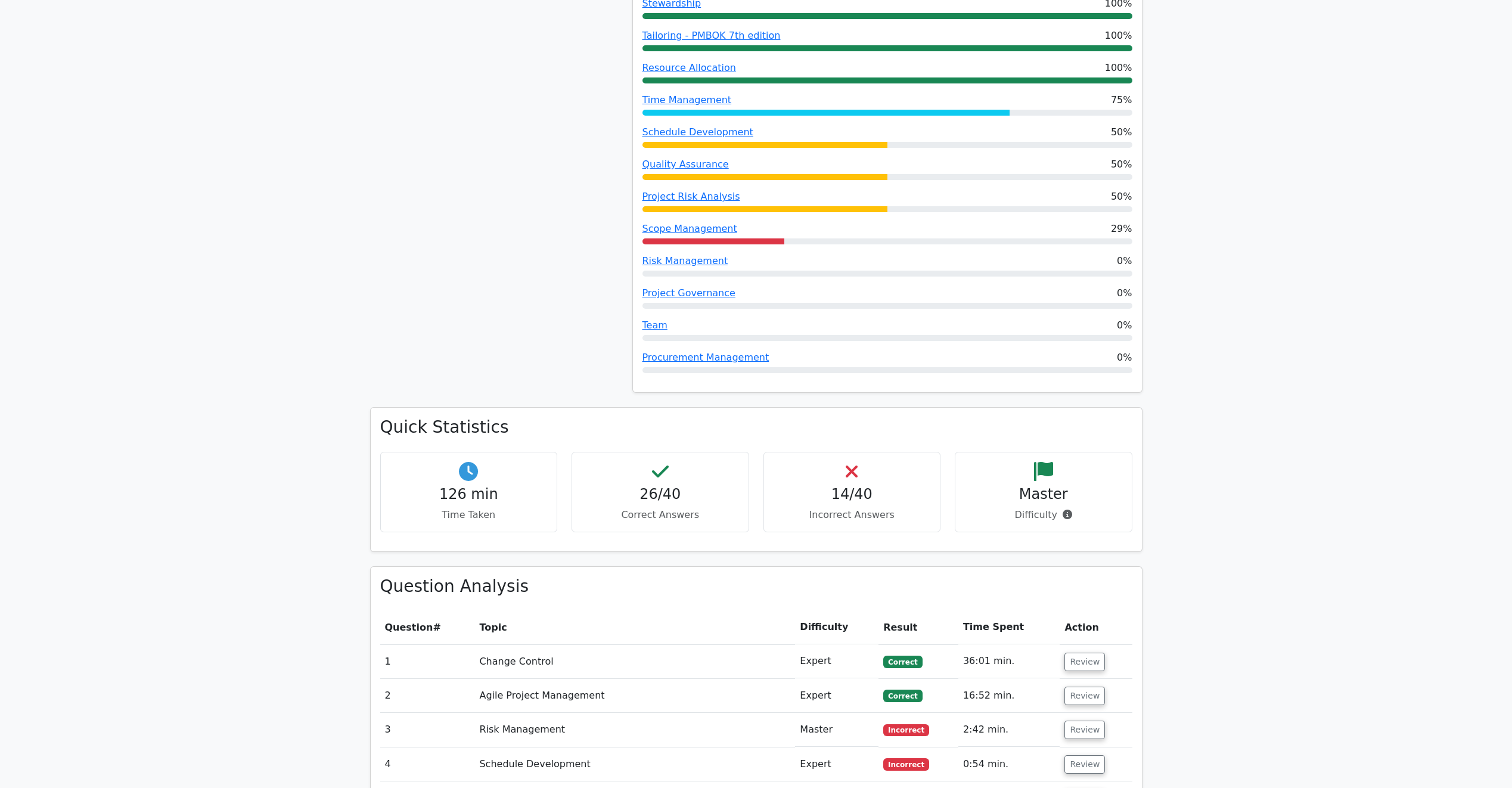
scroll to position [1073, 0]
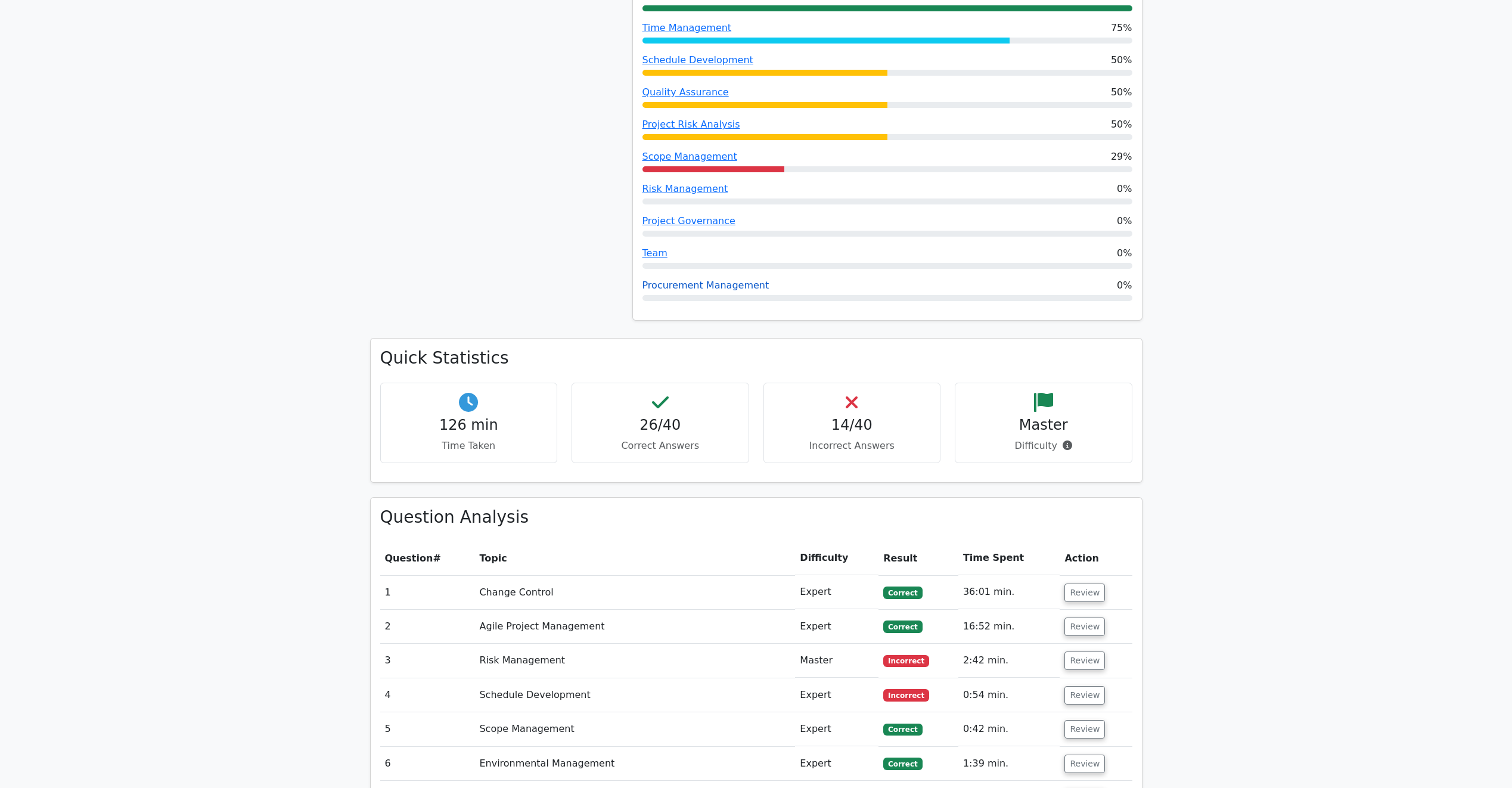
click at [698, 279] on link "Procurement Management" at bounding box center [706, 285] width 127 height 12
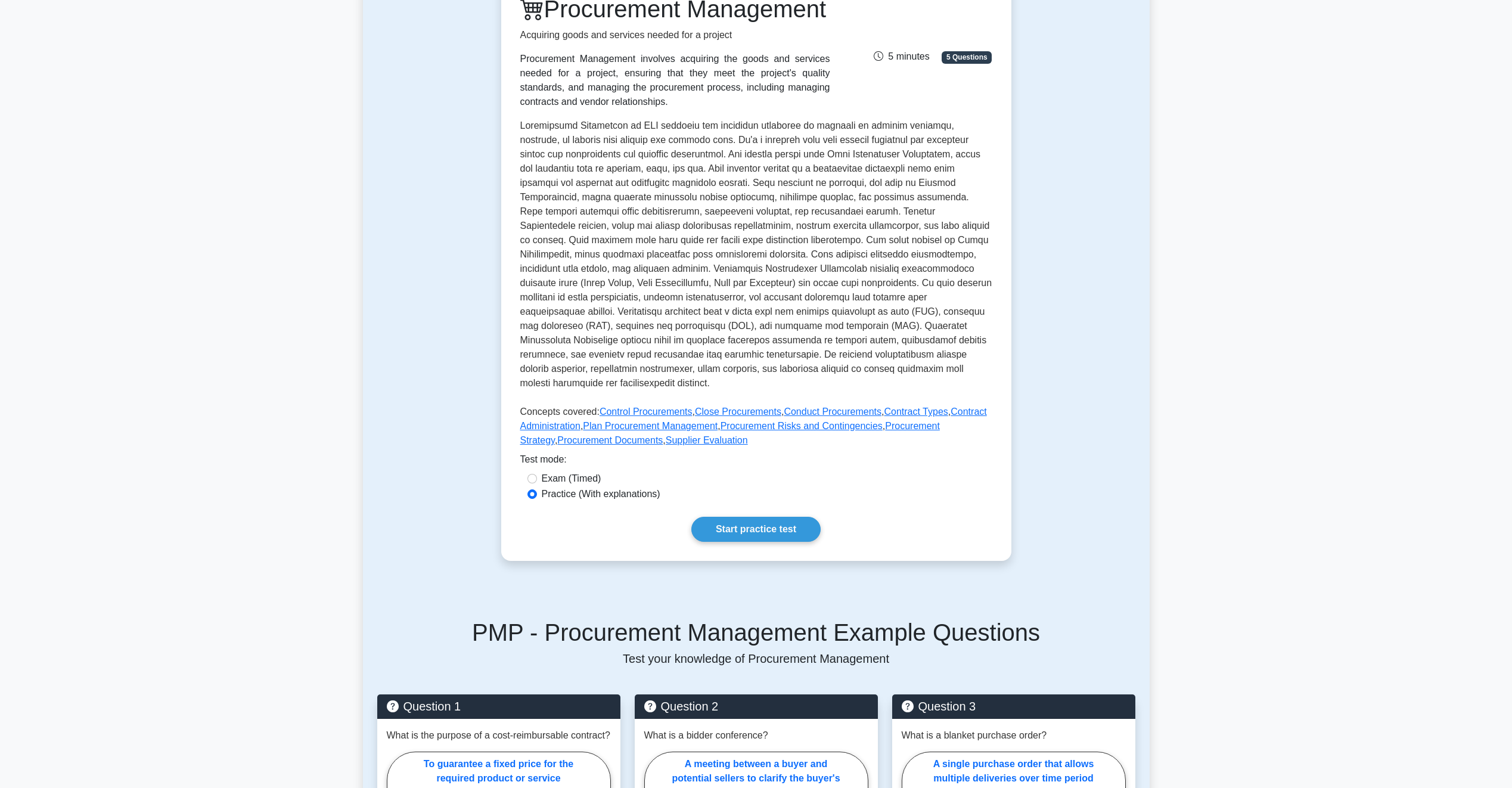
scroll to position [477, 0]
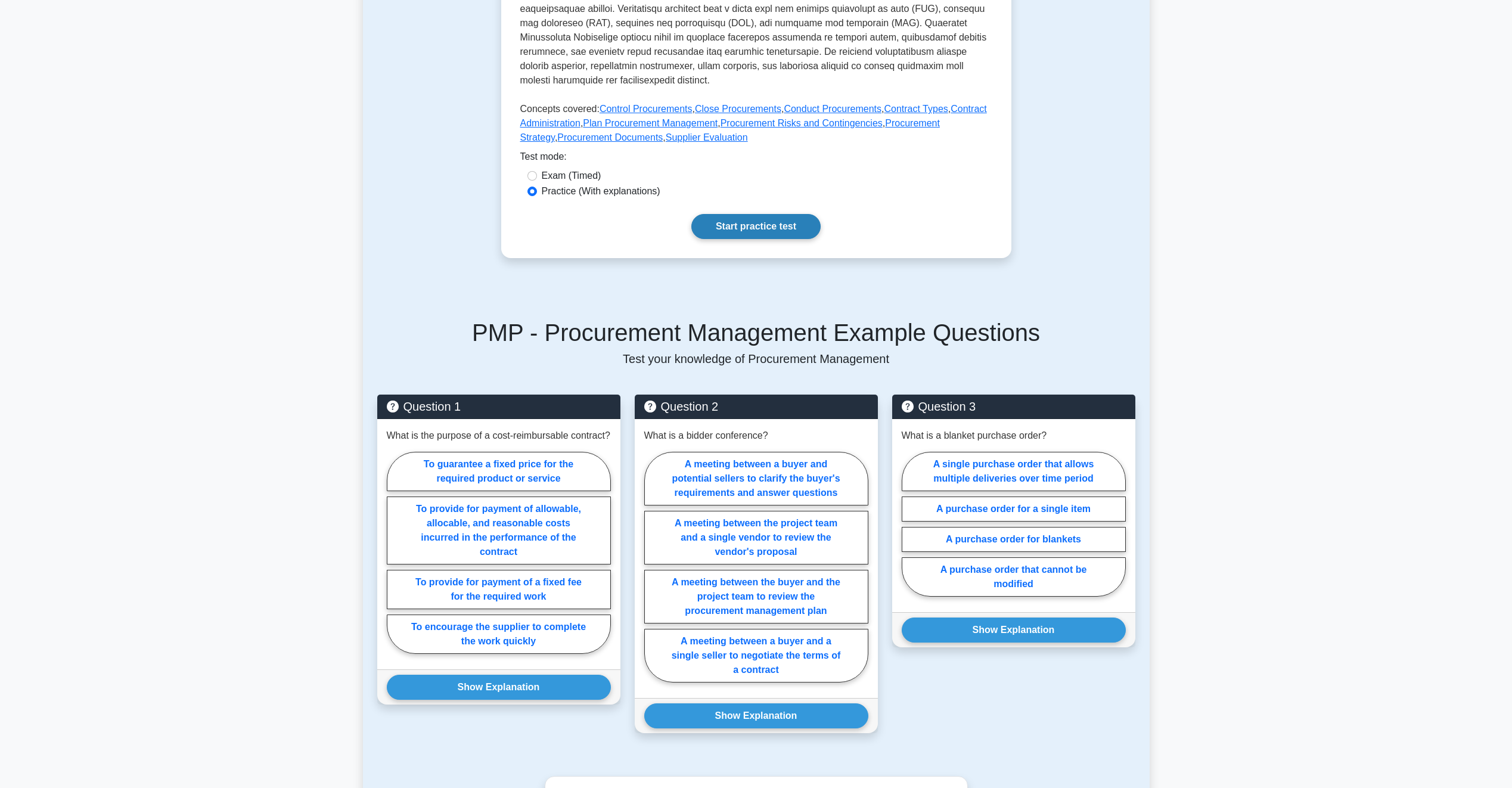
click at [765, 239] on link "Start practice test" at bounding box center [756, 227] width 130 height 25
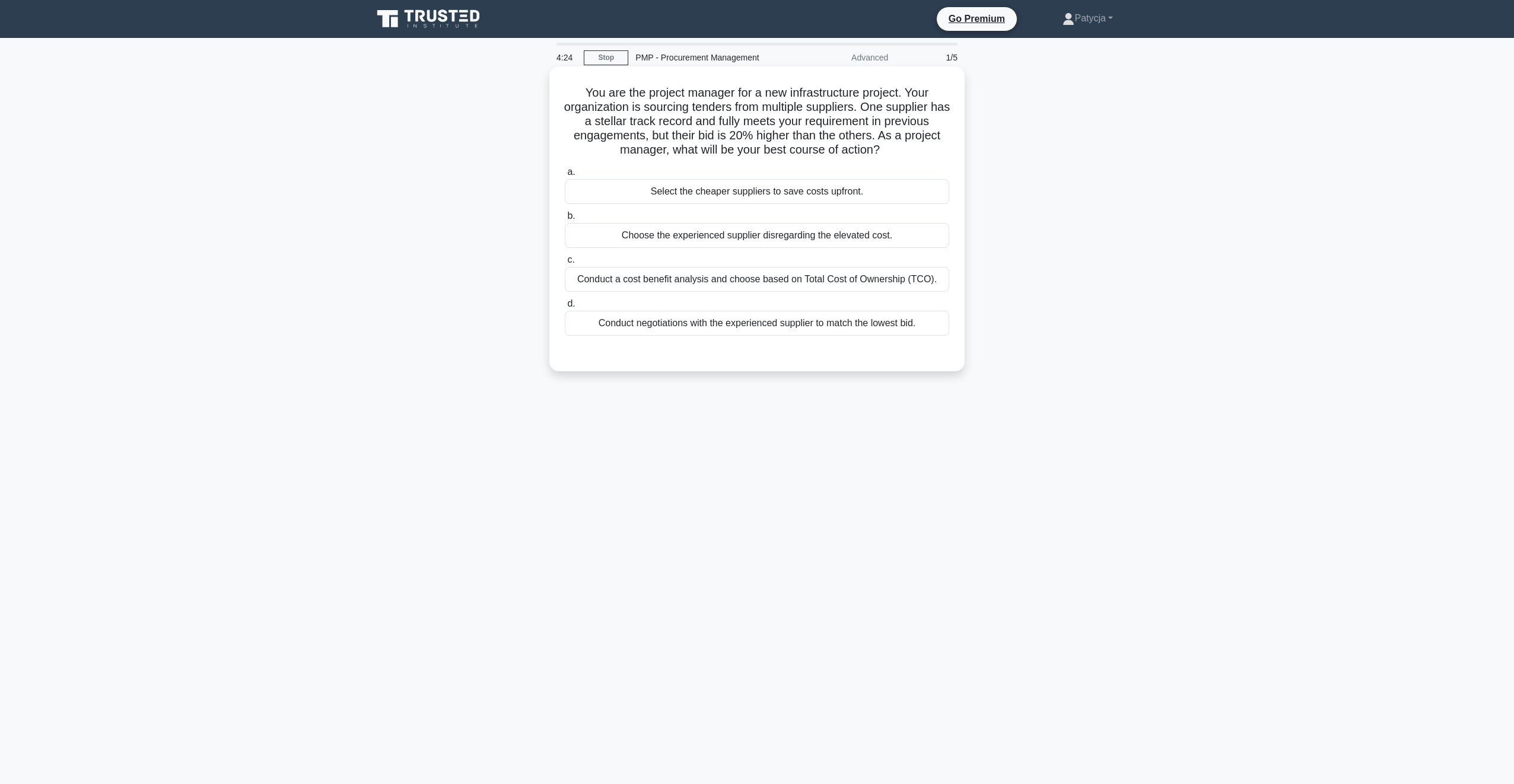
click at [780, 319] on div "Conduct negotiations with the experienced supplier to match the lowest bid." at bounding box center [757, 323] width 385 height 25
click at [565, 308] on input "d. Conduct negotiations with the experienced supplier to match the lowest bid." at bounding box center [565, 304] width 0 height 8
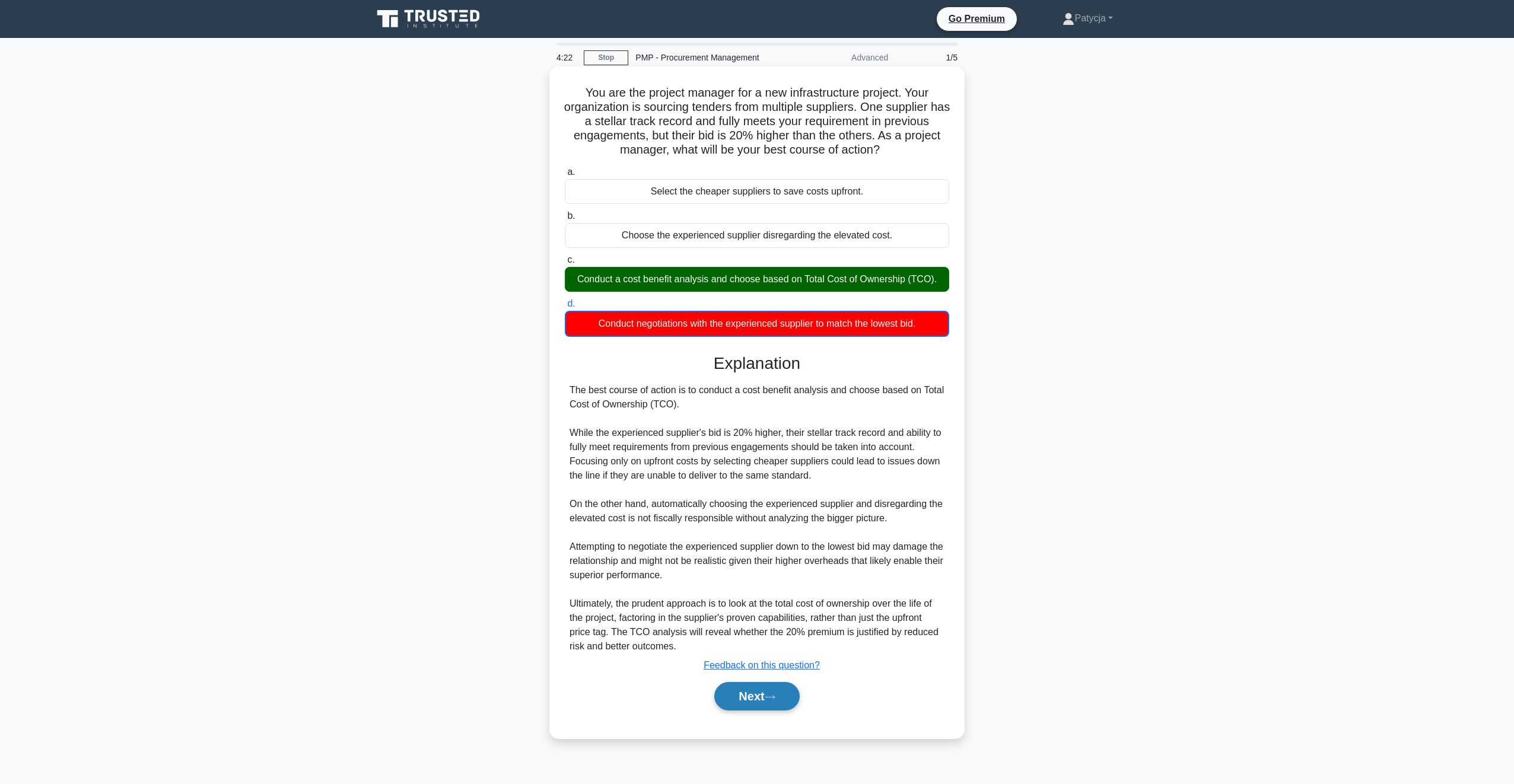
click at [769, 703] on button "Next" at bounding box center [757, 696] width 85 height 28
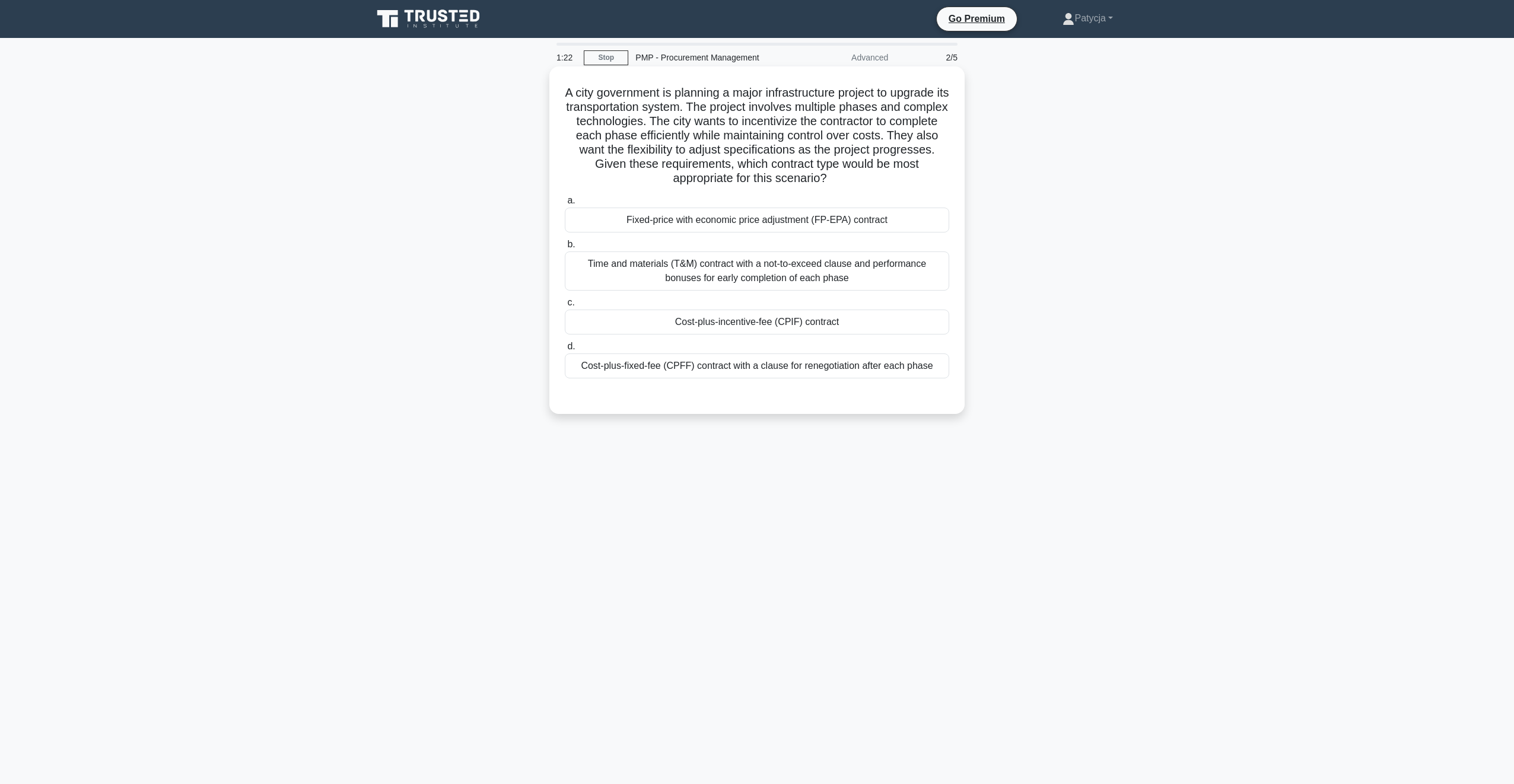
click at [773, 219] on div "Fixed-price with economic price adjustment (FP-EPA) contract" at bounding box center [757, 220] width 385 height 25
click at [565, 204] on input "a. Fixed-price with economic price adjustment (FP-EPA) contract" at bounding box center [565, 201] width 0 height 8
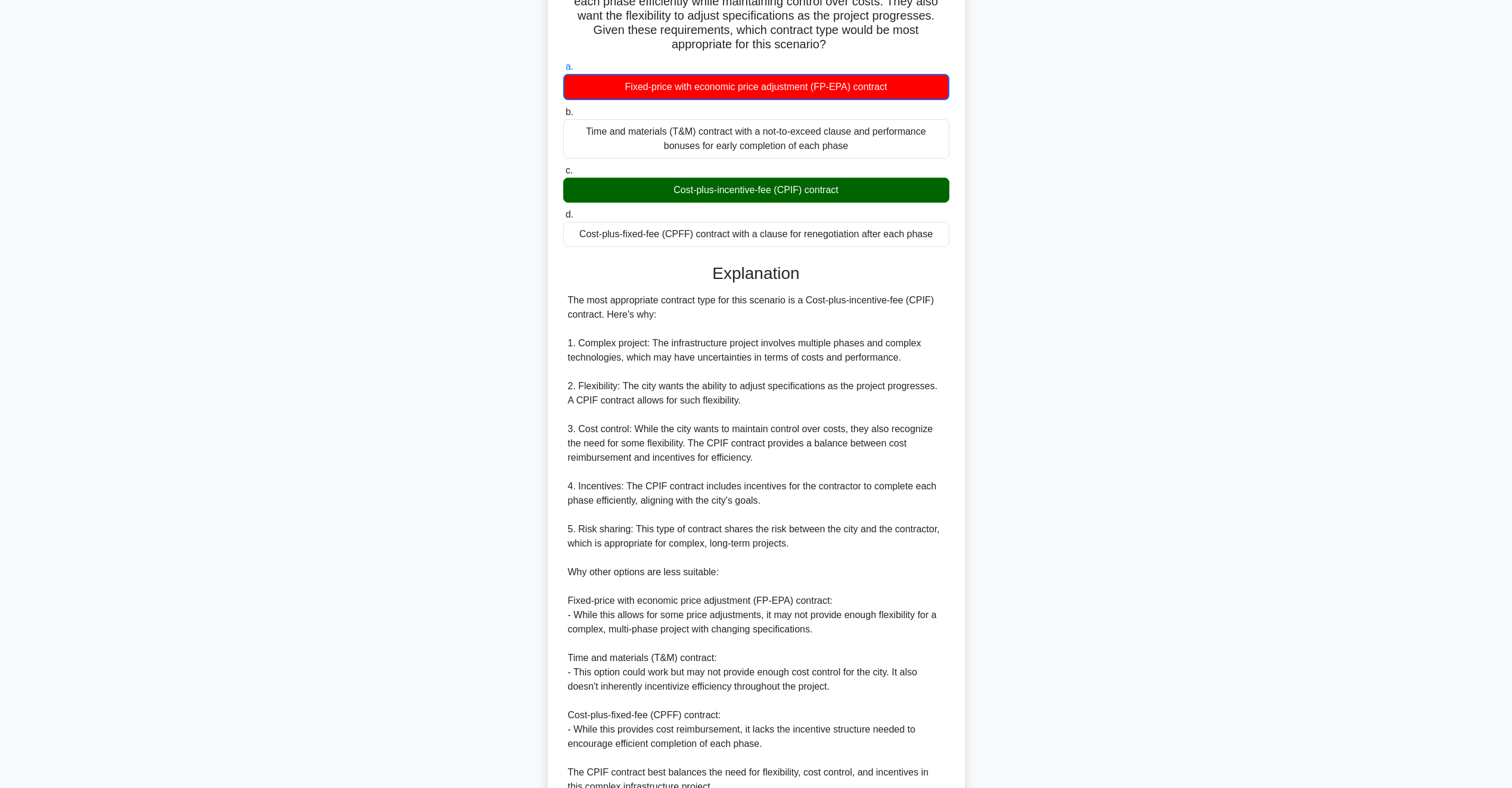
scroll to position [249, 0]
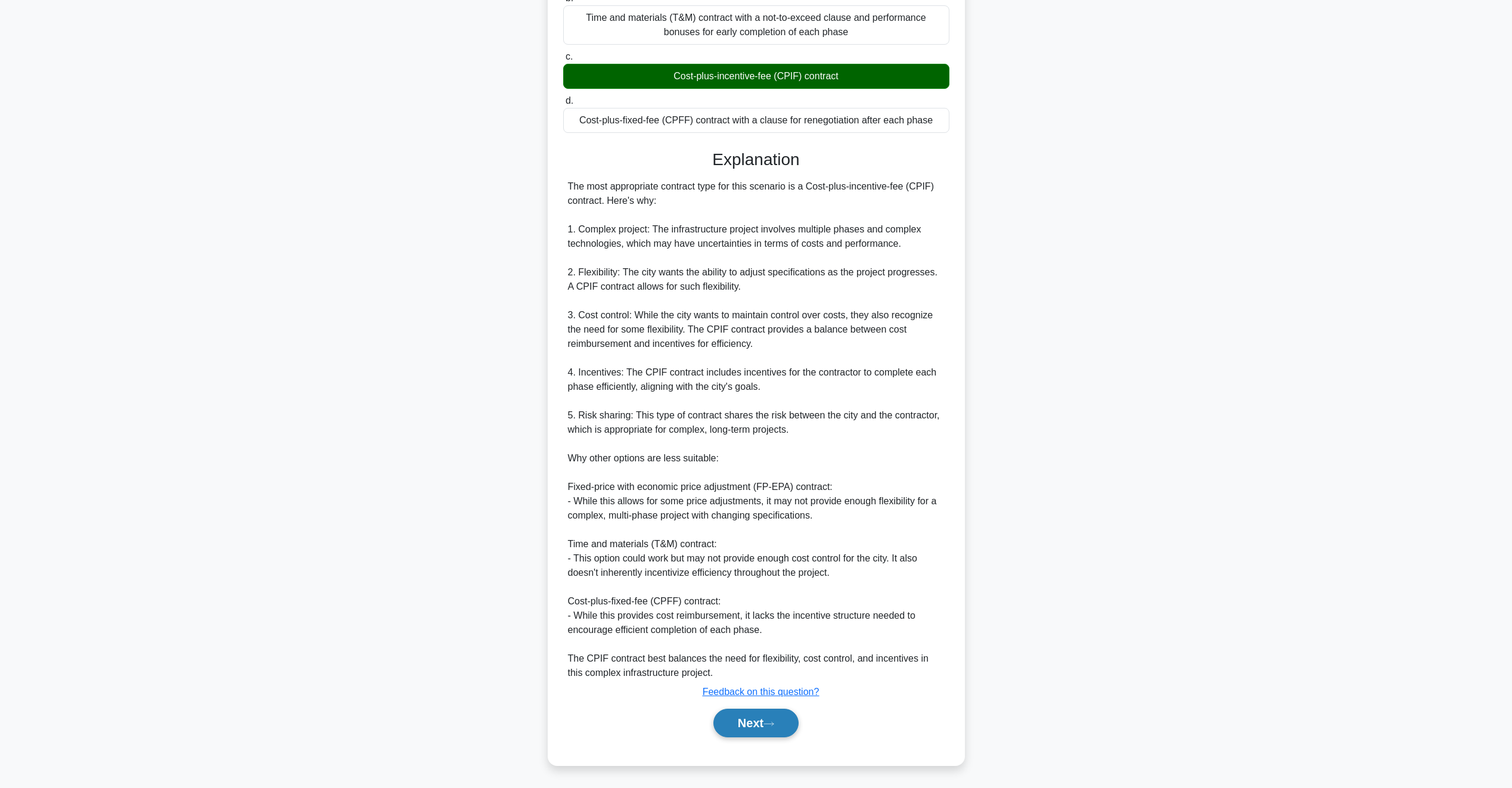
click at [735, 725] on button "Next" at bounding box center [756, 723] width 85 height 28
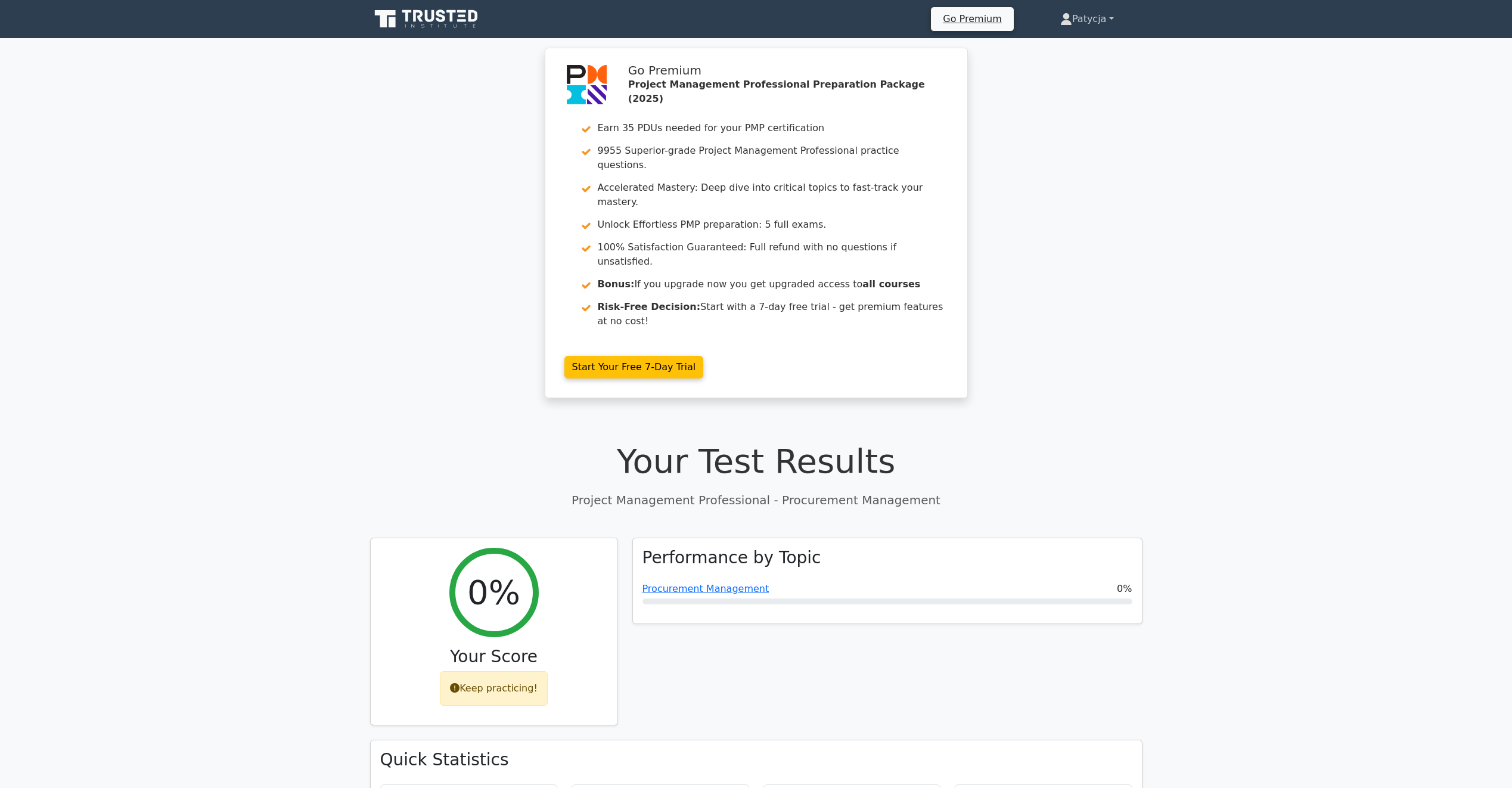
click at [1096, 24] on link "Patycja" at bounding box center [1087, 19] width 111 height 24
click at [1080, 50] on link "Profile" at bounding box center [1079, 46] width 94 height 19
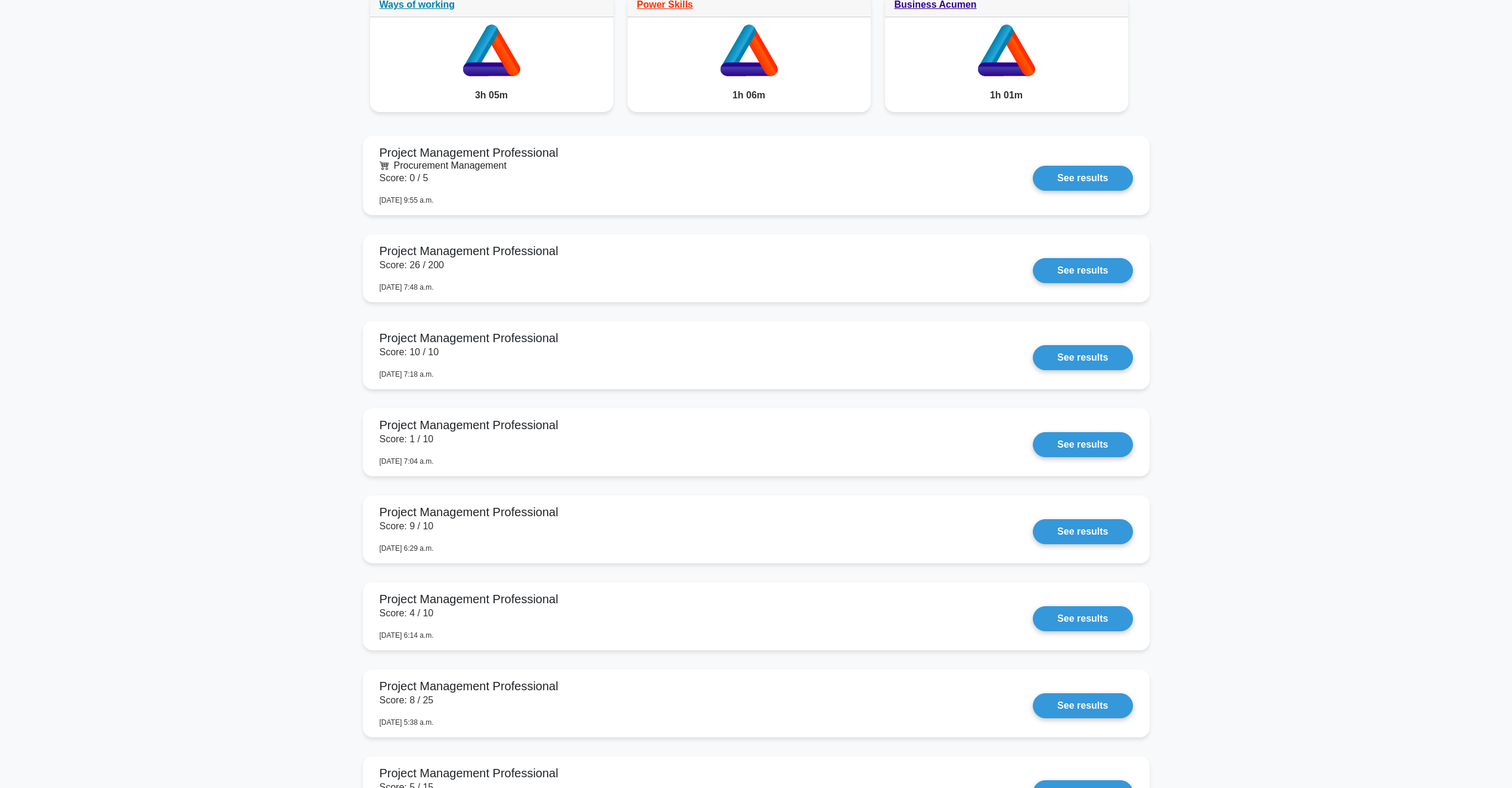
scroll to position [954, 0]
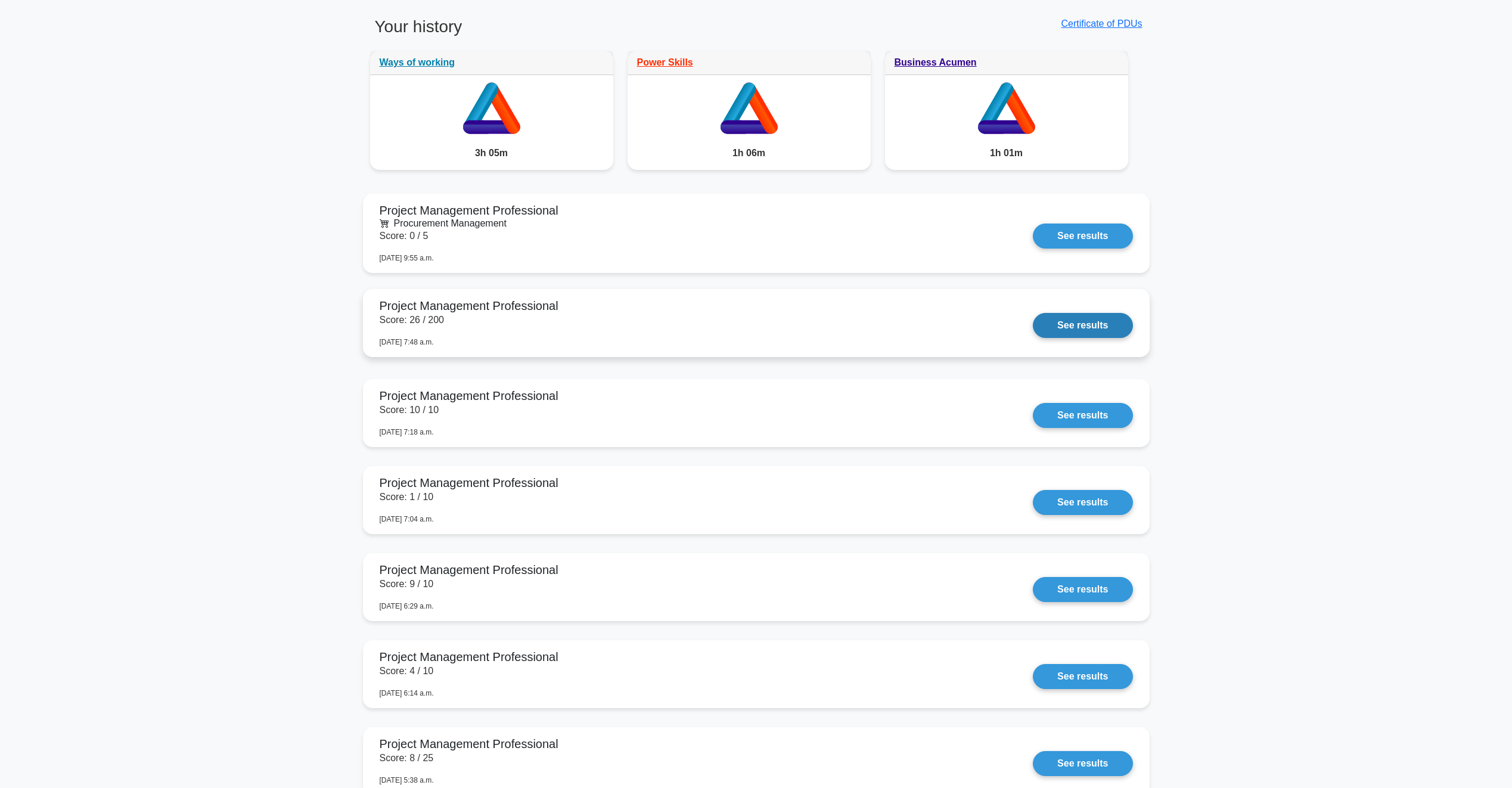
click at [1066, 317] on link "See results" at bounding box center [1083, 326] width 100 height 25
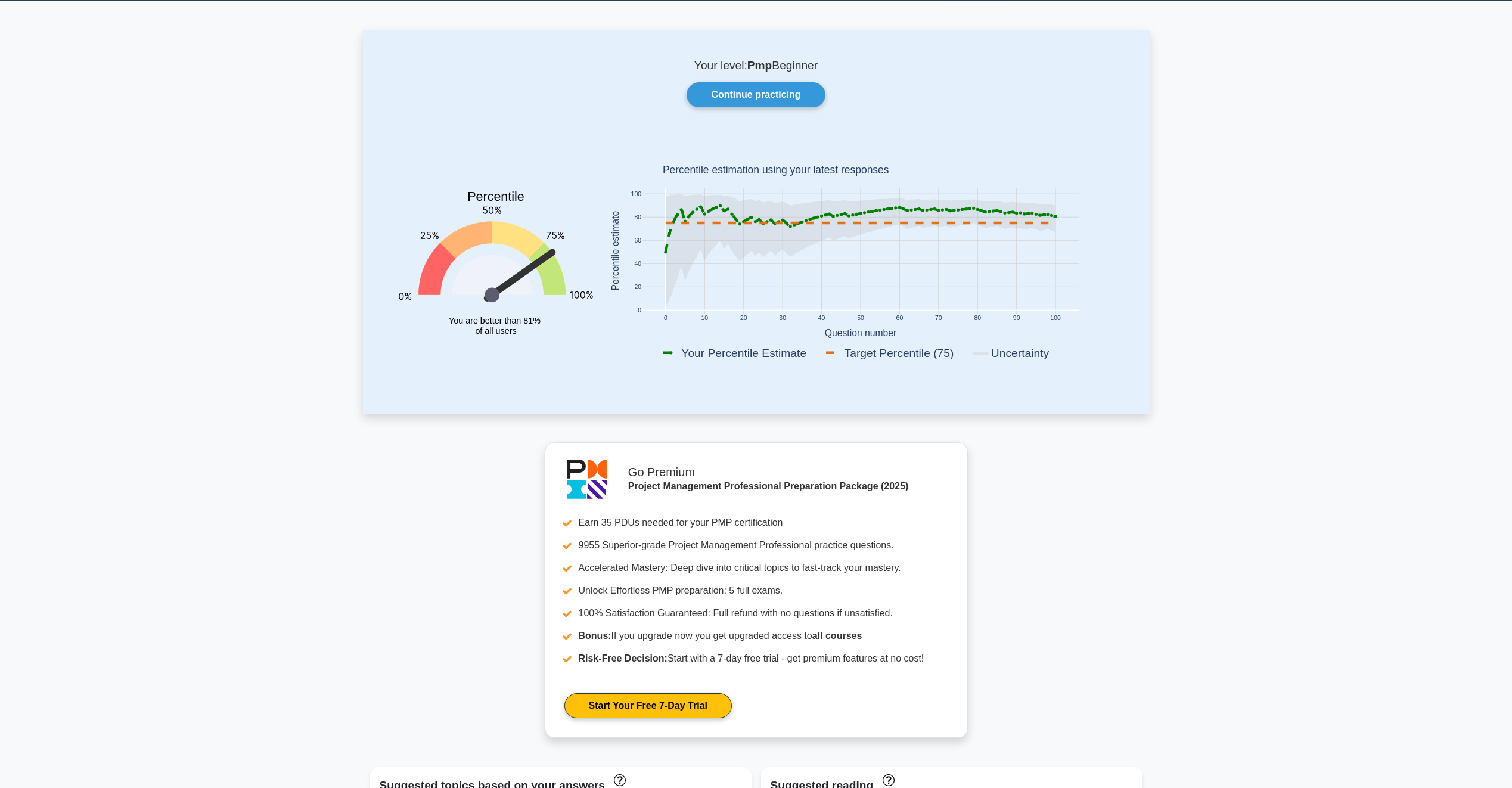
scroll to position [0, 0]
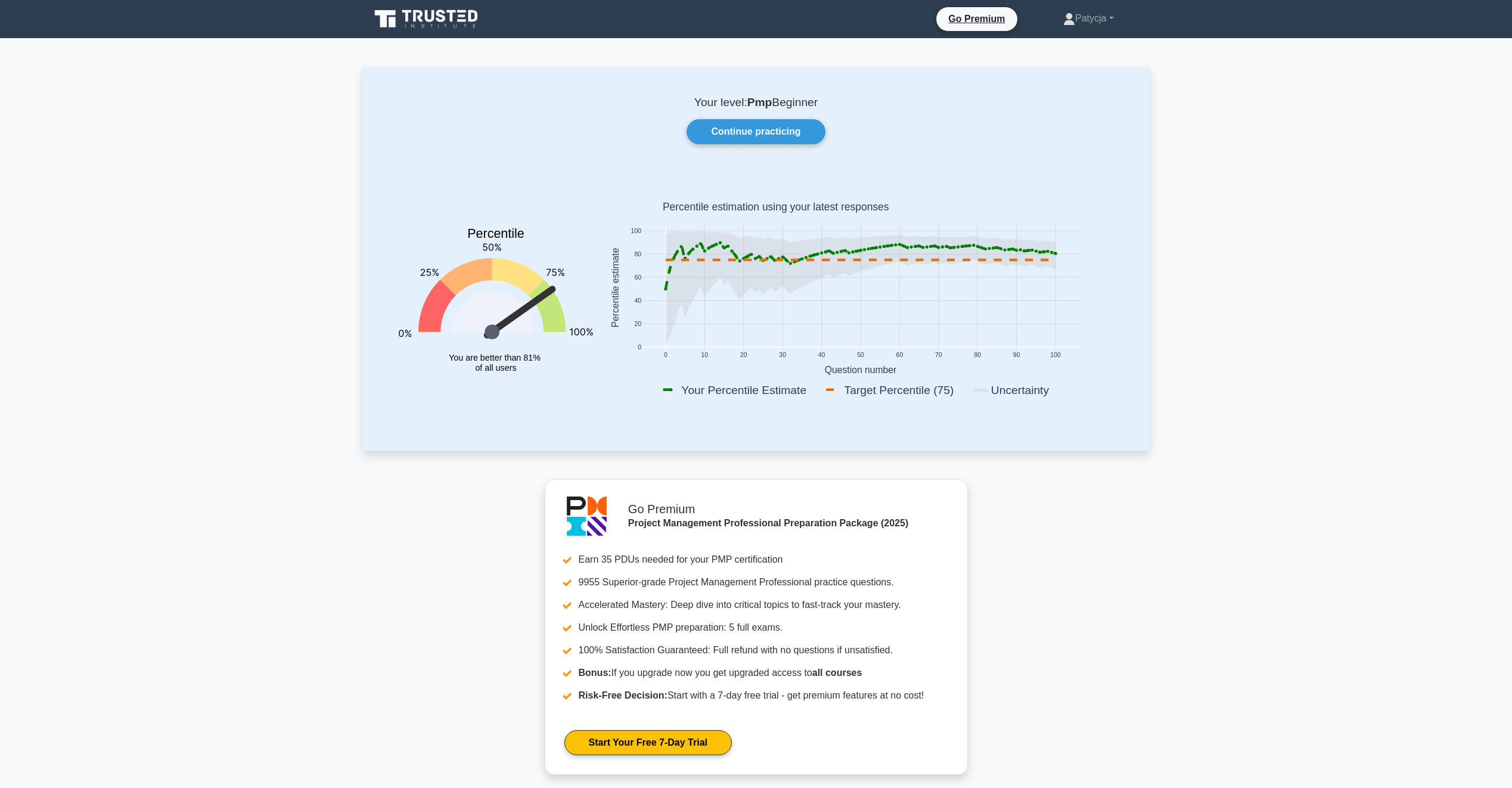
click at [784, 106] on p "Your level: Pmp Beginner" at bounding box center [756, 102] width 730 height 14
click at [426, 15] on icon at bounding box center [429, 15] width 10 height 12
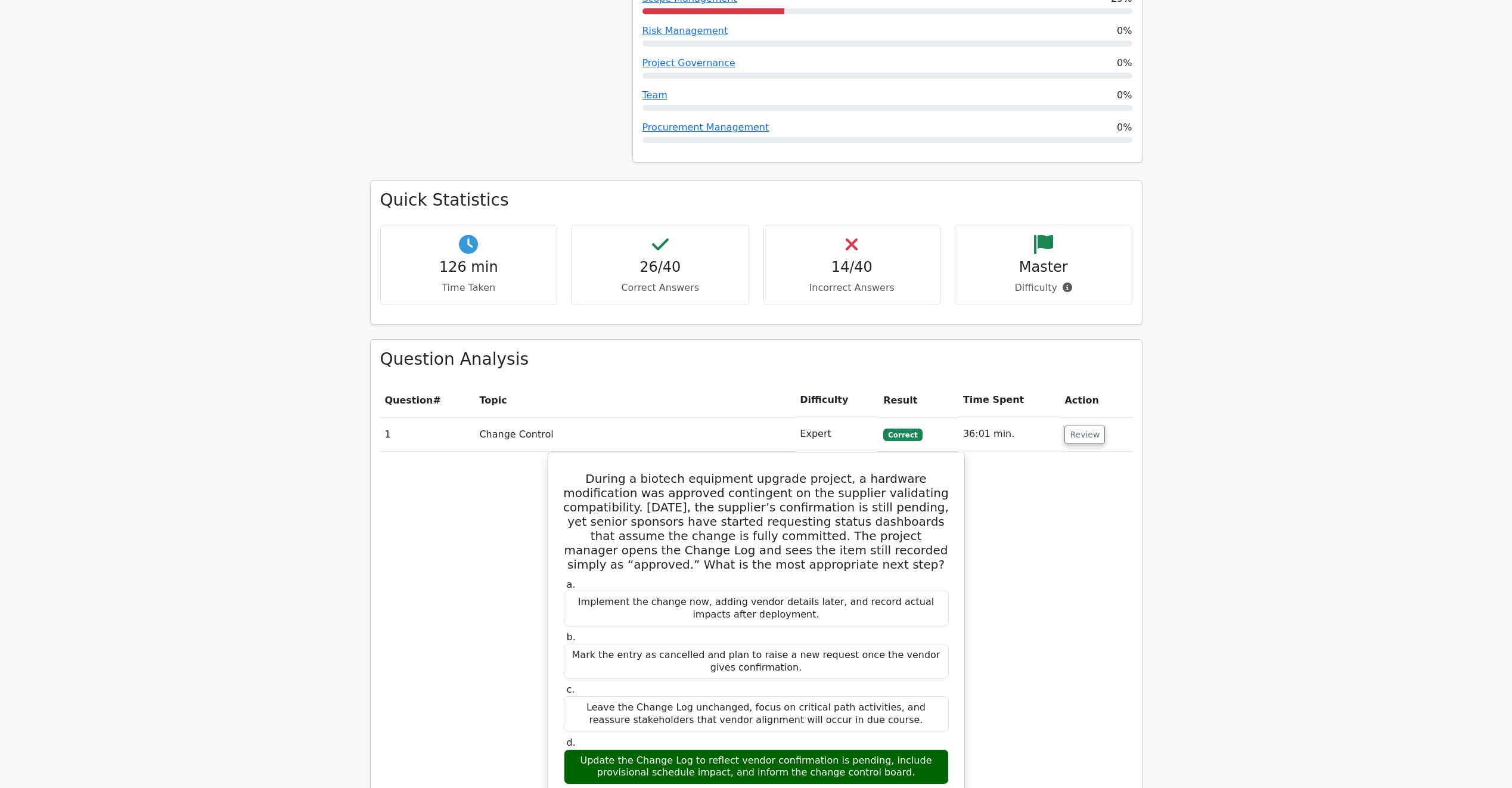
scroll to position [1252, 0]
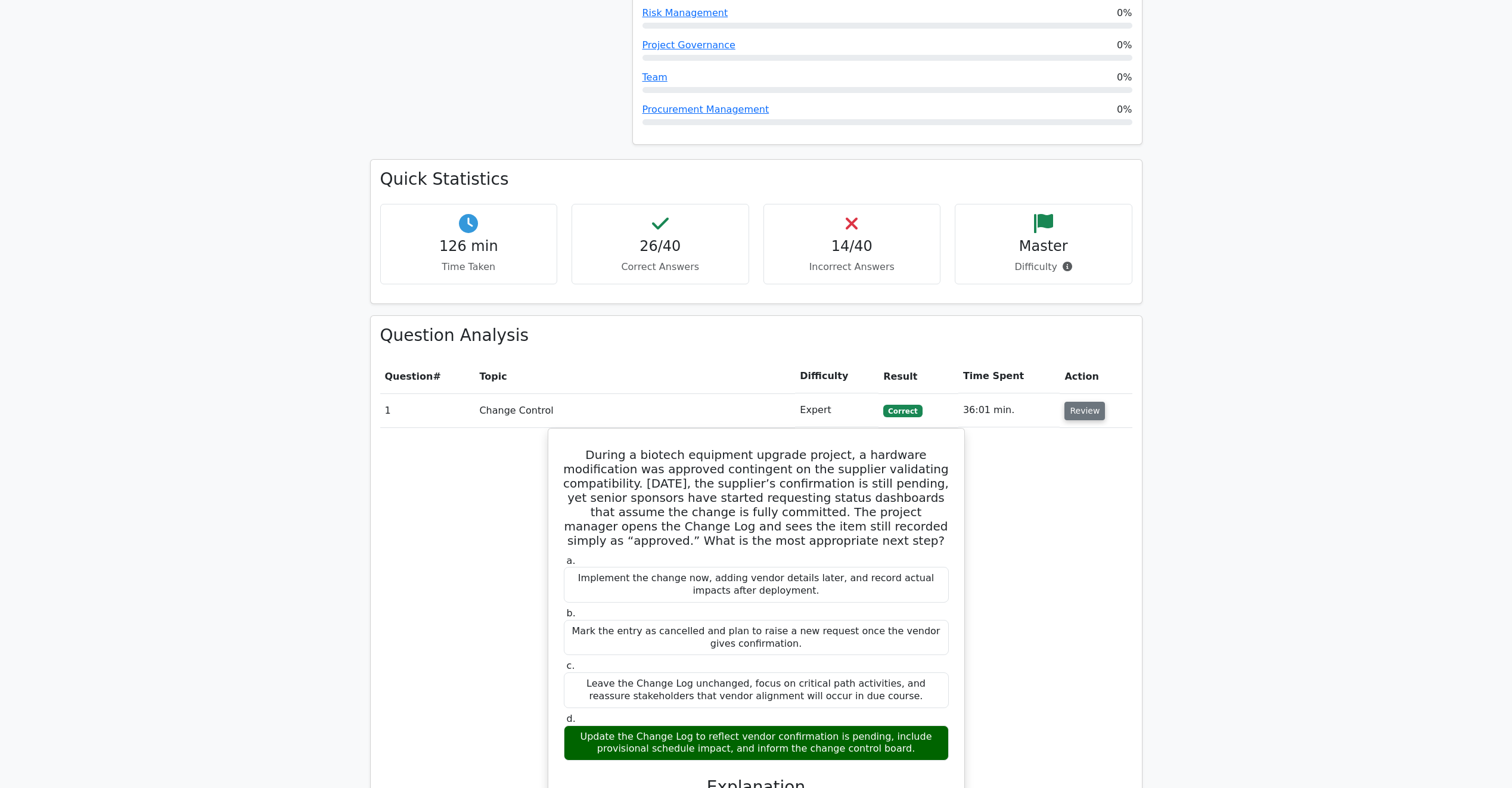
click at [1074, 402] on button "Review" at bounding box center [1085, 411] width 41 height 19
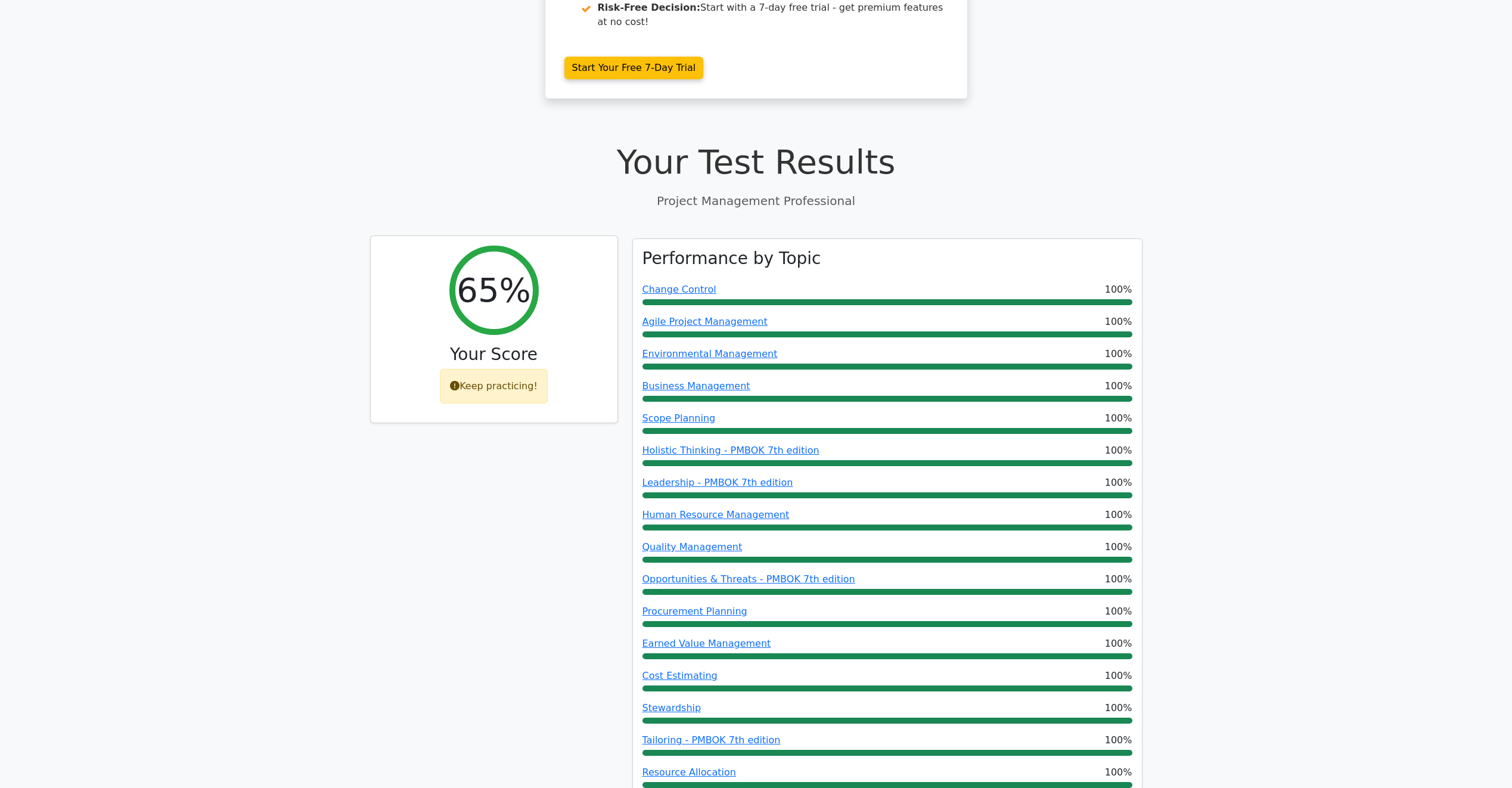
scroll to position [298, 0]
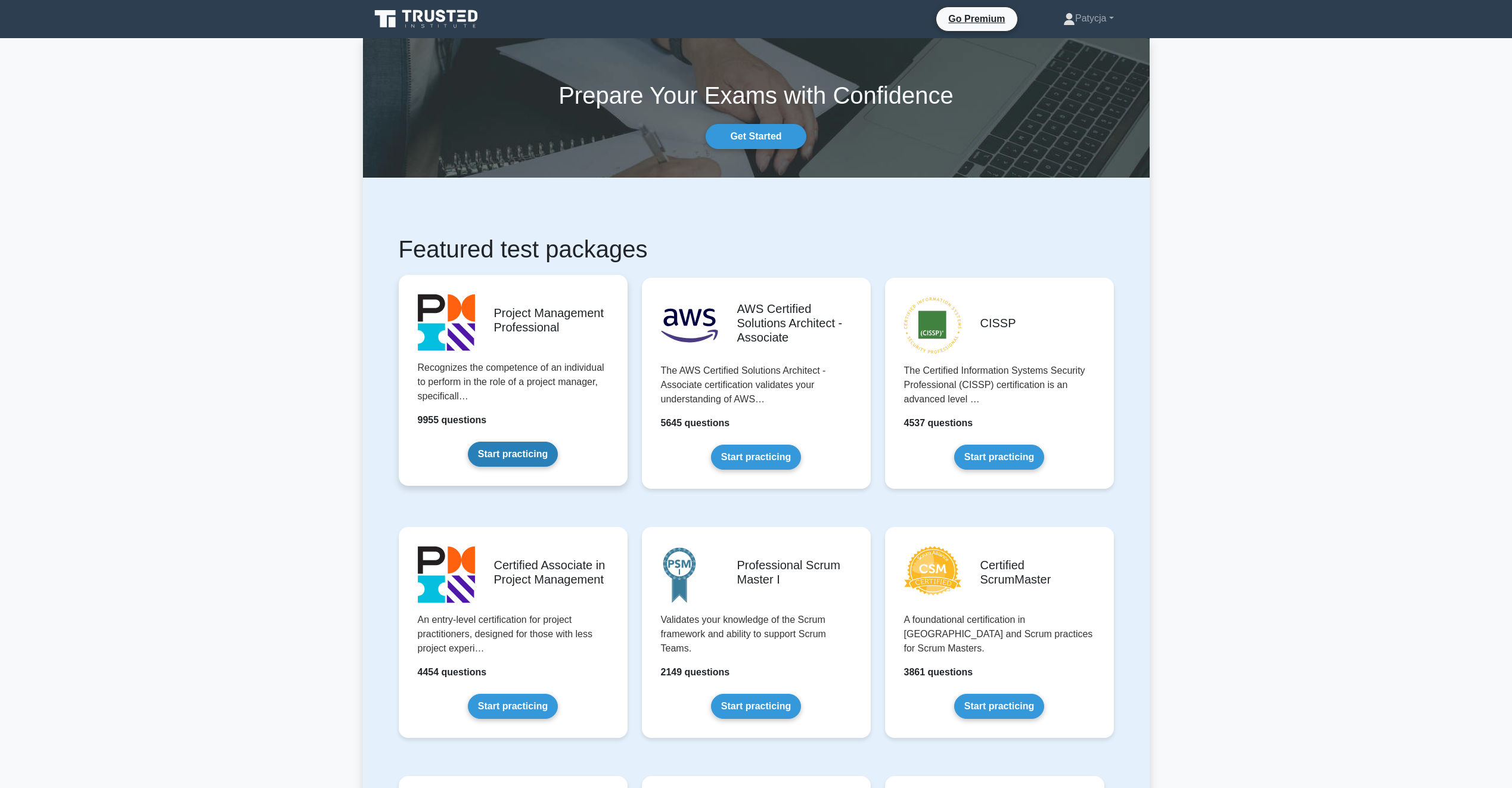
click at [516, 451] on link "Start practicing" at bounding box center [512, 454] width 90 height 25
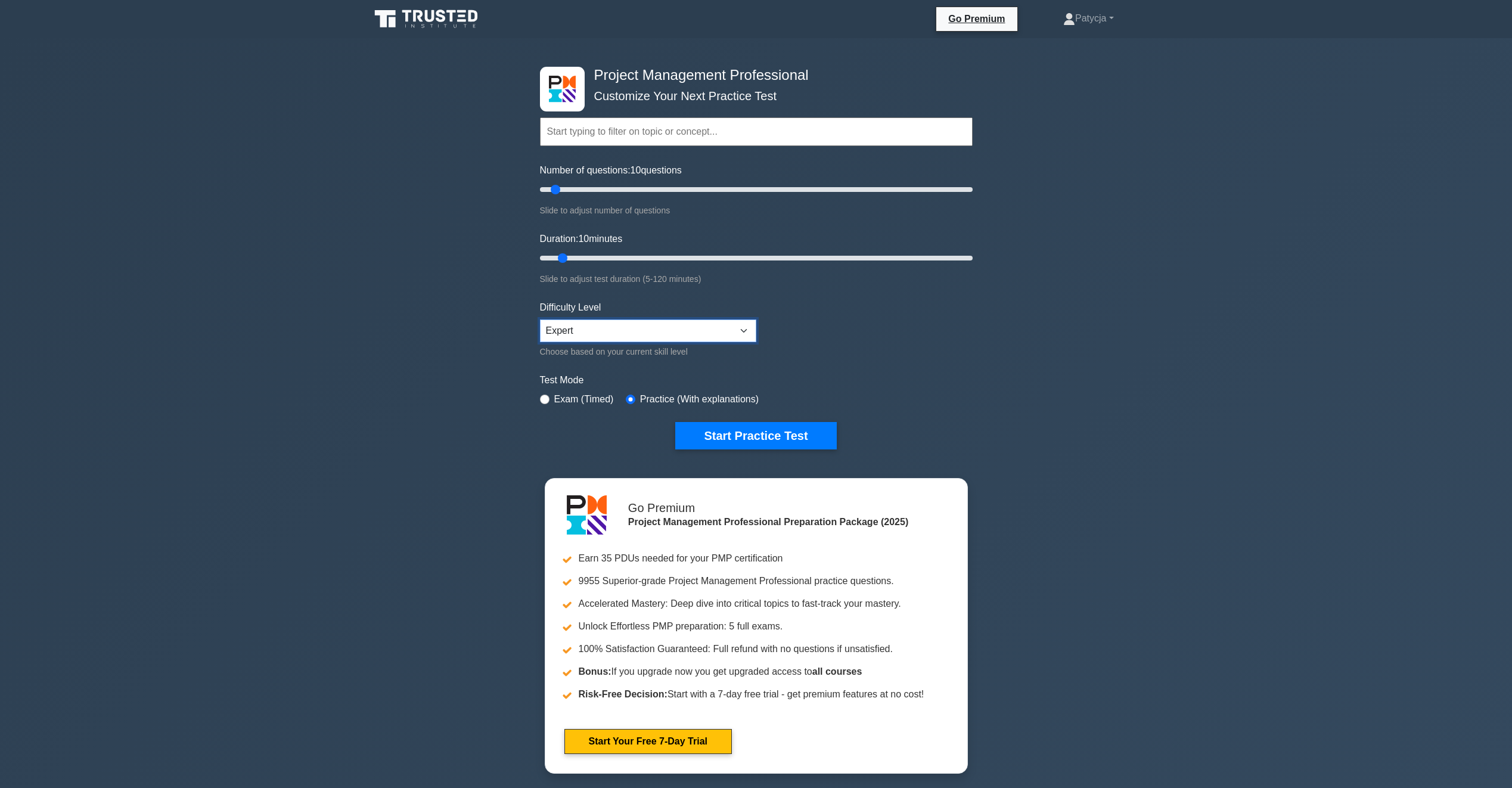
click at [620, 330] on select "Beginner Intermediate Expert" at bounding box center [648, 330] width 216 height 22
click at [670, 253] on input "Duration: 40 minutes" at bounding box center [756, 258] width 433 height 14
drag, startPoint x: 813, startPoint y: 254, endPoint x: 1020, endPoint y: 235, distance: 207.9
type input "120"
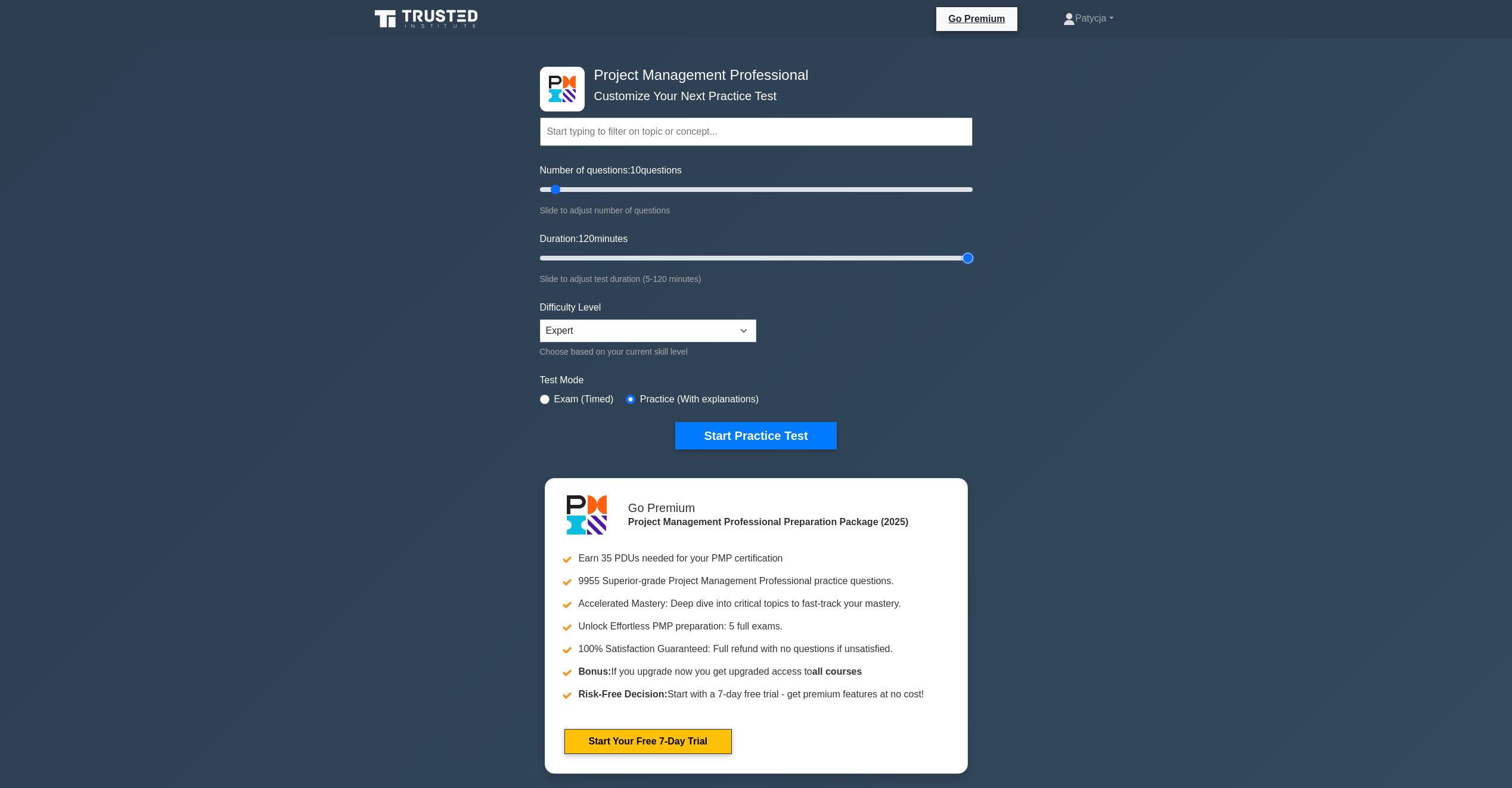
click at [972, 251] on input "Duration: 120 minutes" at bounding box center [756, 258] width 433 height 14
click at [914, 181] on div "Number of questions: 10 questions Slide to adjust number of questions" at bounding box center [756, 190] width 433 height 54
drag, startPoint x: 929, startPoint y: 191, endPoint x: 1028, endPoint y: 183, distance: 99.3
type input "200"
click at [972, 184] on input "Number of questions: 200 questions" at bounding box center [756, 189] width 433 height 14
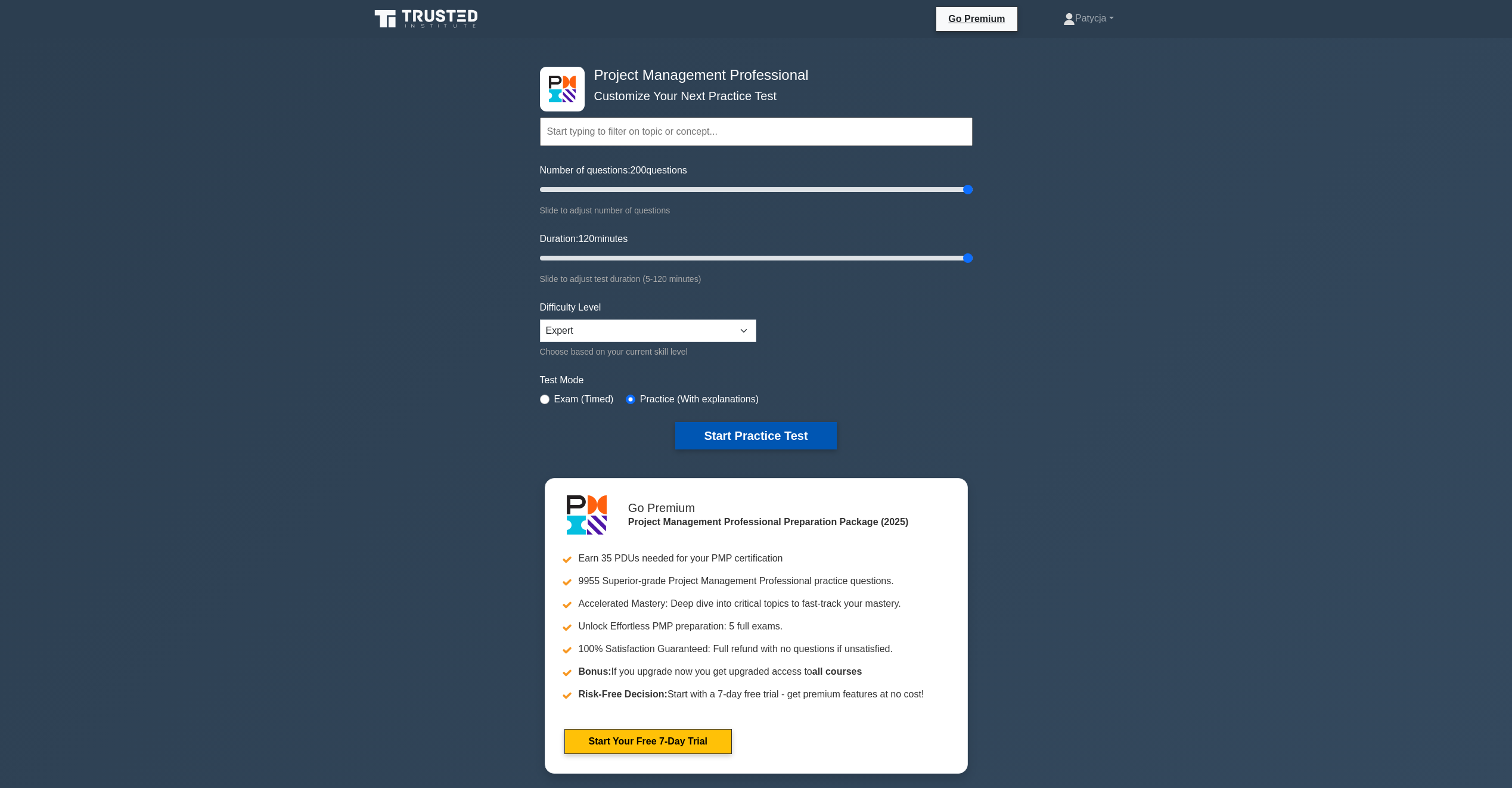
click at [783, 437] on button "Start Practice Test" at bounding box center [756, 436] width 161 height 28
